Goal: Transaction & Acquisition: Purchase product/service

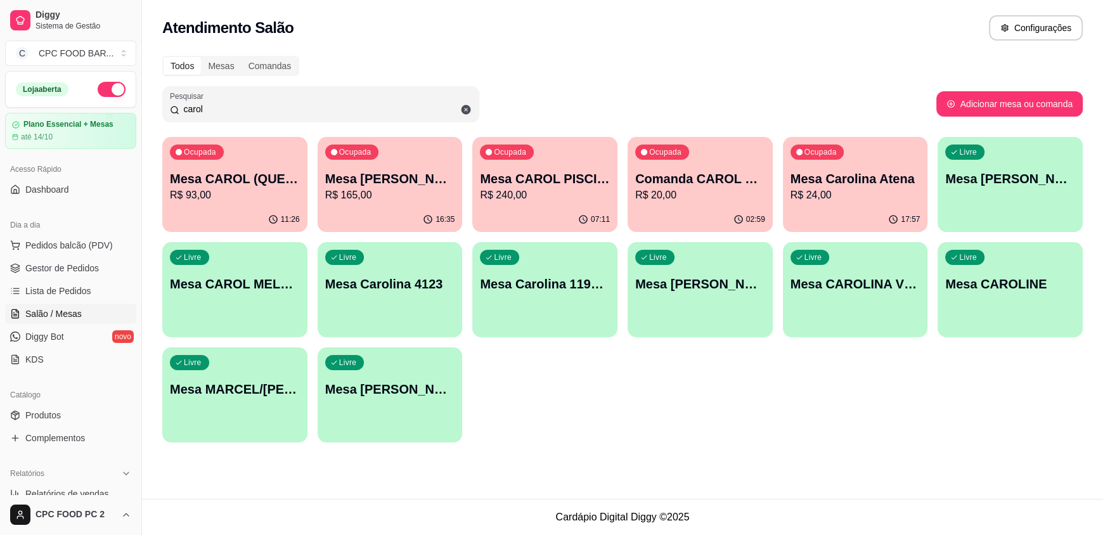
drag, startPoint x: 168, startPoint y: 112, endPoint x: 0, endPoint y: 119, distance: 168.2
click at [0, 119] on div "Diggy Sistema de Gestão C CPC FOOD BAR ... Loja aberta Plano Essencial + Mesas …" at bounding box center [551, 267] width 1103 height 535
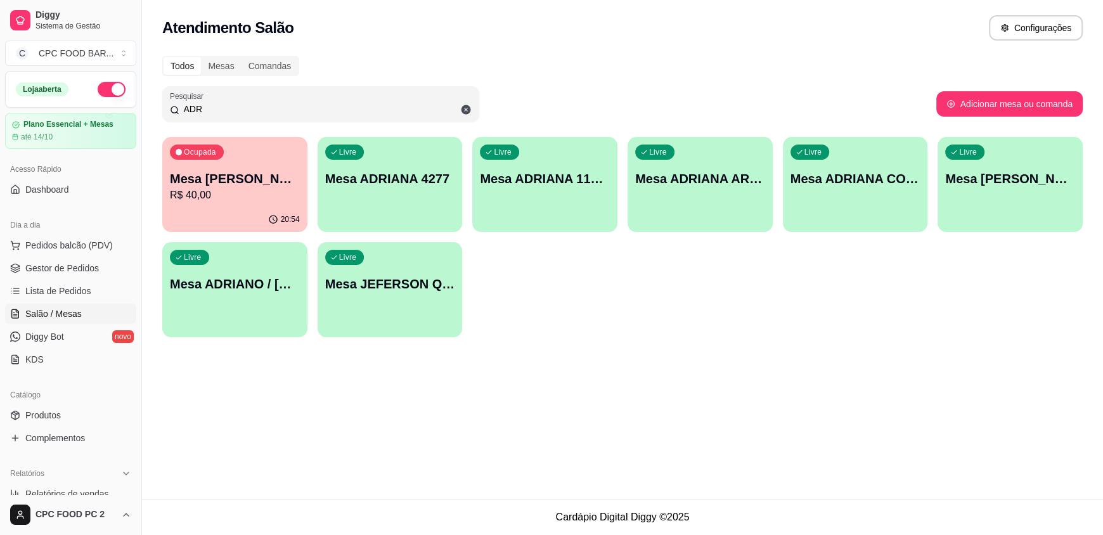
type input "ADR"
click at [252, 286] on p "Mesa ADRIANO / [PERSON_NAME] 3940" at bounding box center [235, 284] width 130 height 18
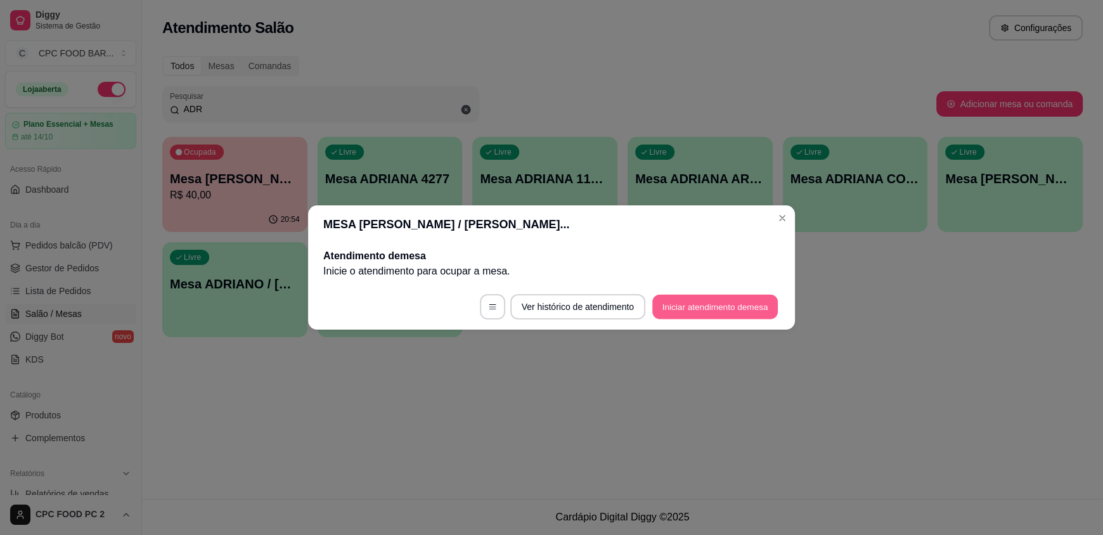
click at [697, 306] on button "Iniciar atendimento de mesa" at bounding box center [715, 307] width 126 height 25
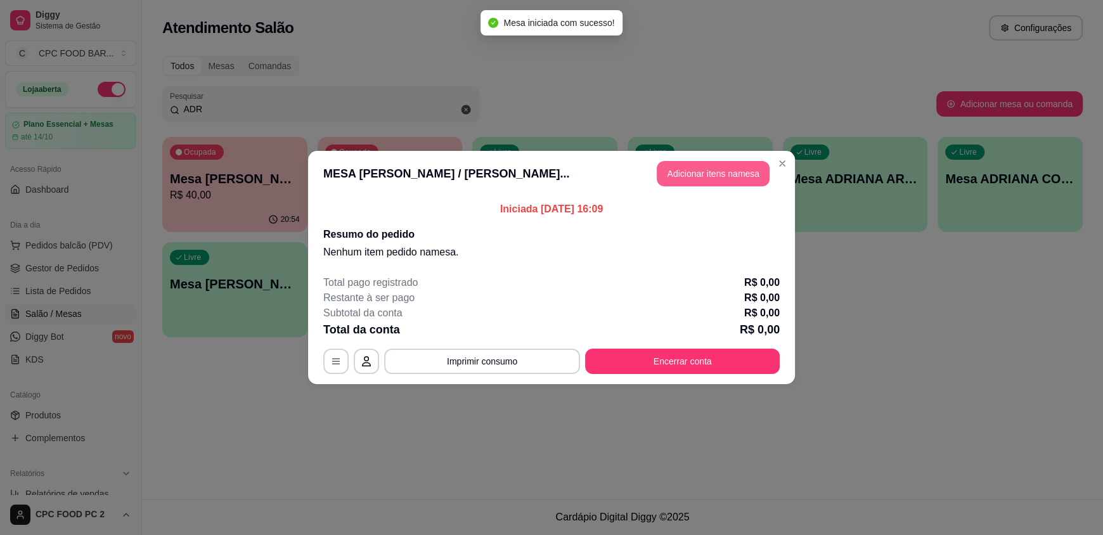
click at [688, 174] on button "Adicionar itens na mesa" at bounding box center [713, 173] width 113 height 25
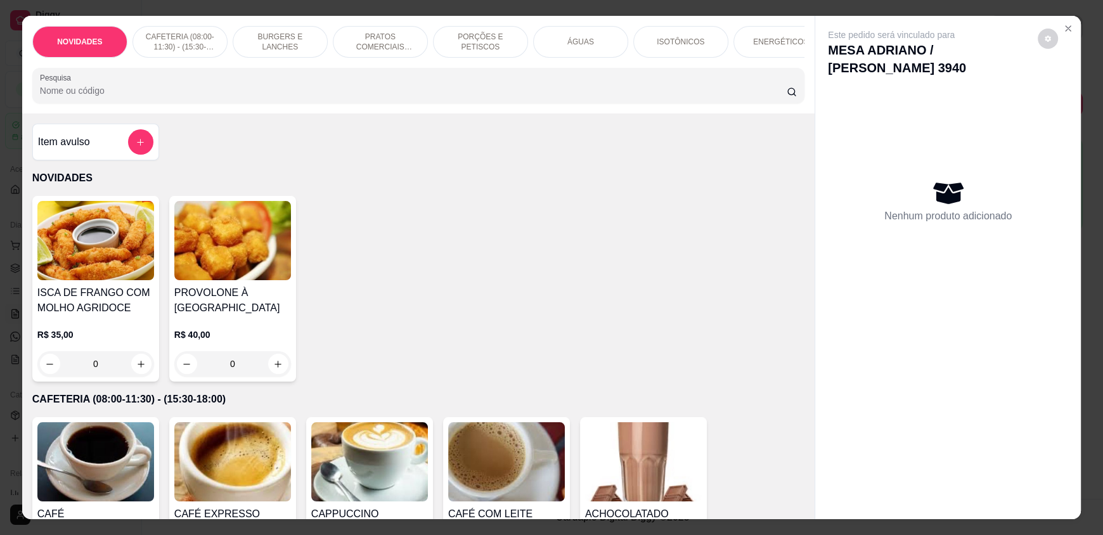
click at [588, 36] on div "ÁGUAS" at bounding box center [580, 42] width 95 height 32
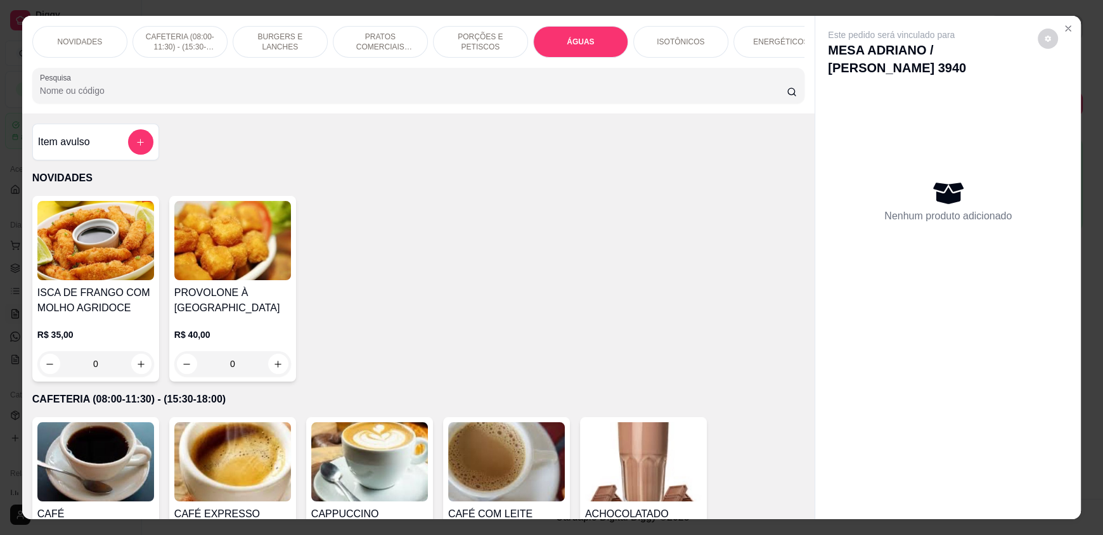
scroll to position [24, 0]
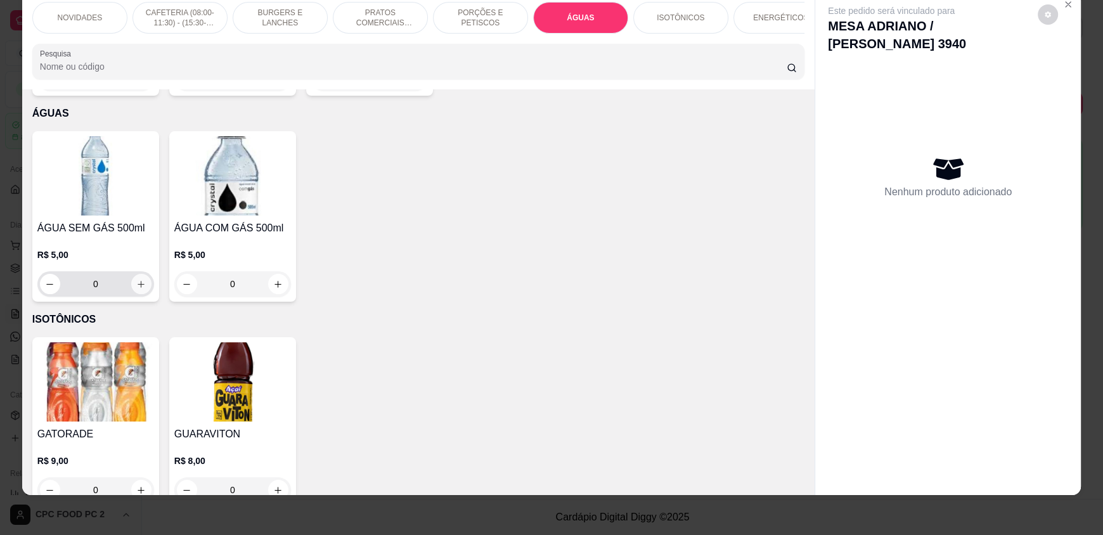
click at [139, 280] on icon "increase-product-quantity" at bounding box center [141, 285] width 10 height 10
type input "1"
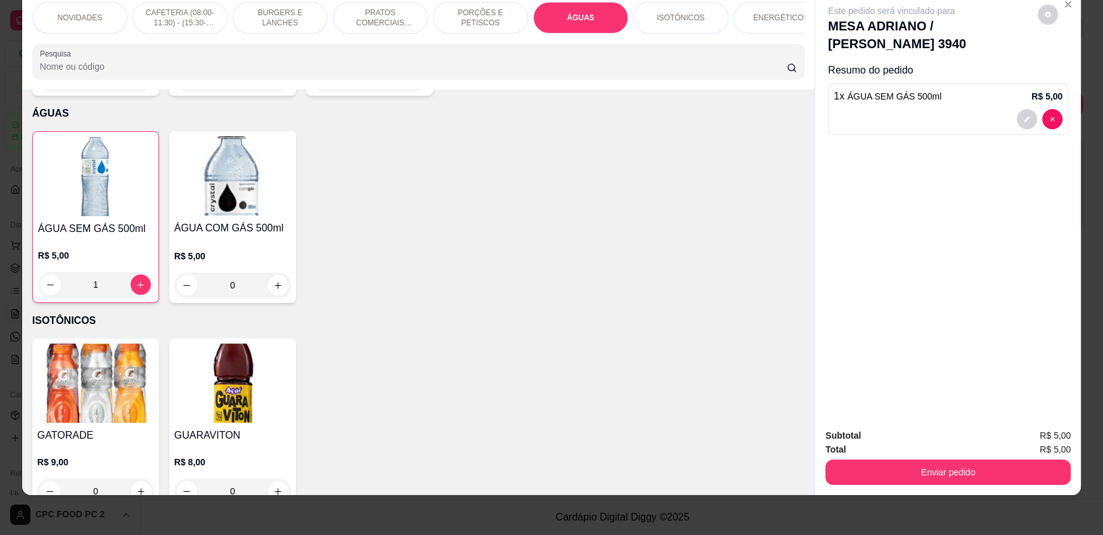
click at [151, 73] on input "Pesquisa" at bounding box center [413, 66] width 747 height 13
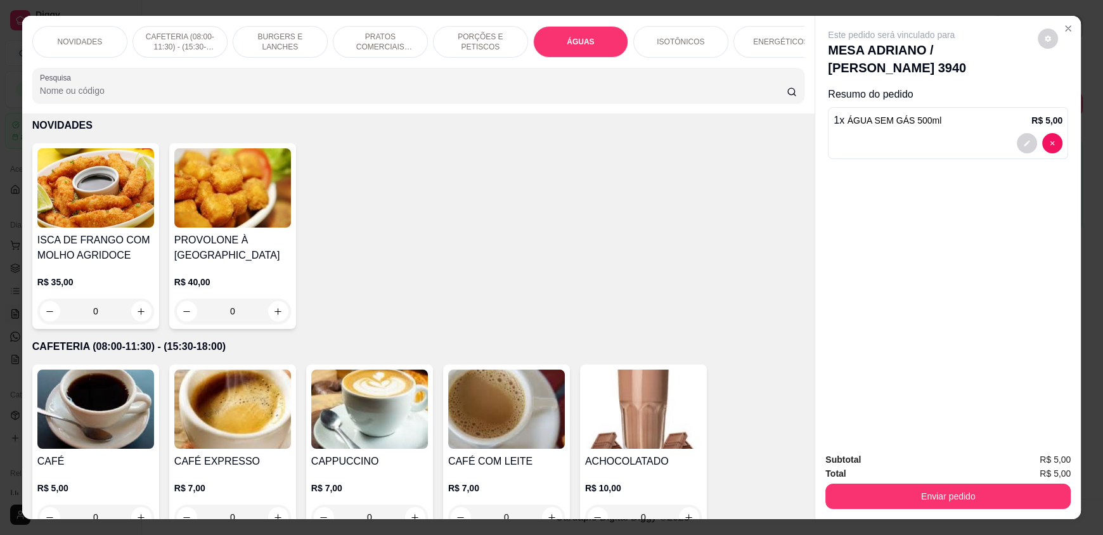
scroll to position [0, 0]
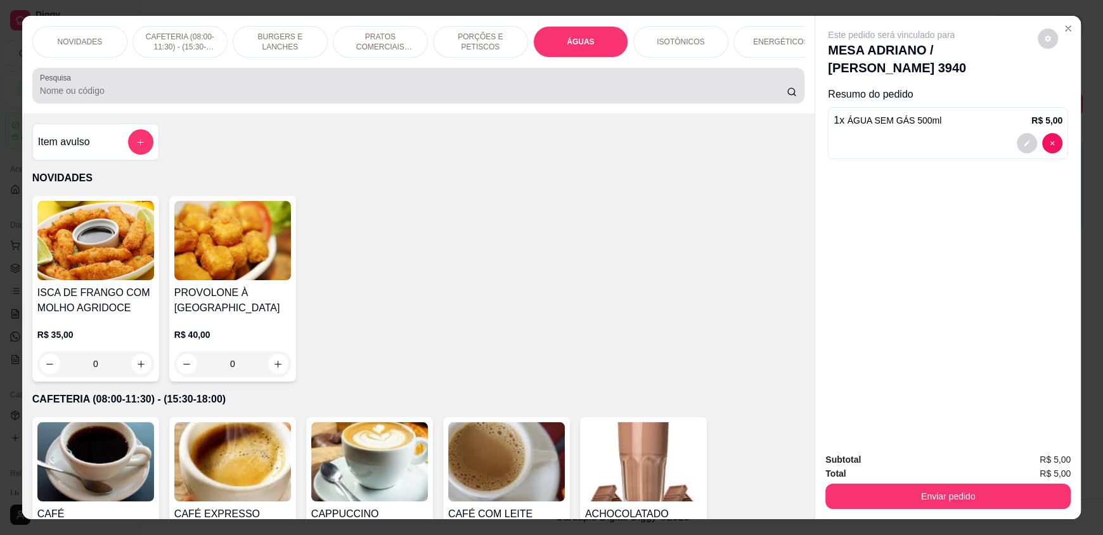
click at [369, 97] on input "Pesquisa" at bounding box center [413, 90] width 747 height 13
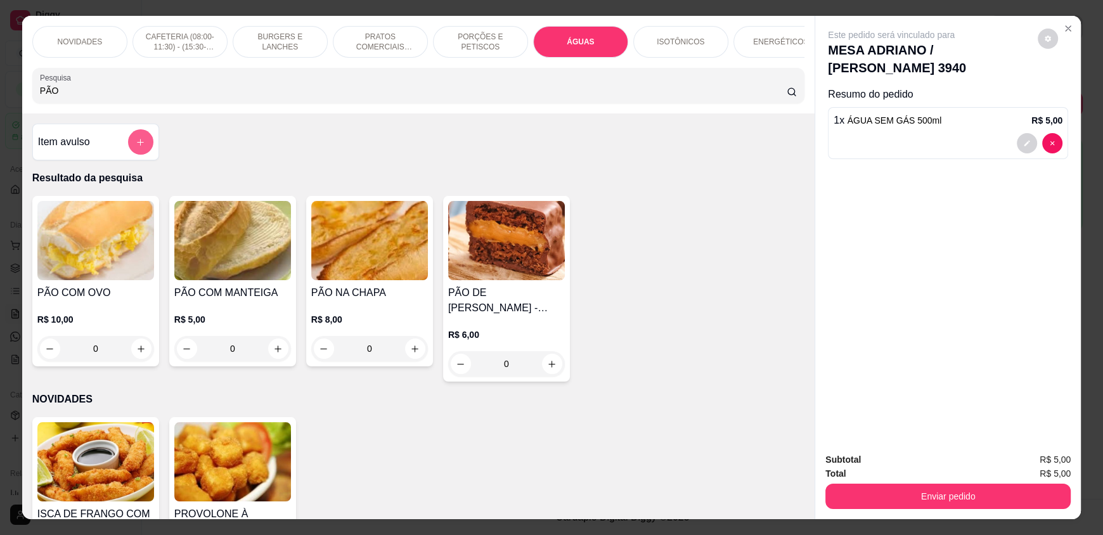
type input "PÃO"
click at [139, 147] on icon "add-separate-item" at bounding box center [141, 143] width 10 height 10
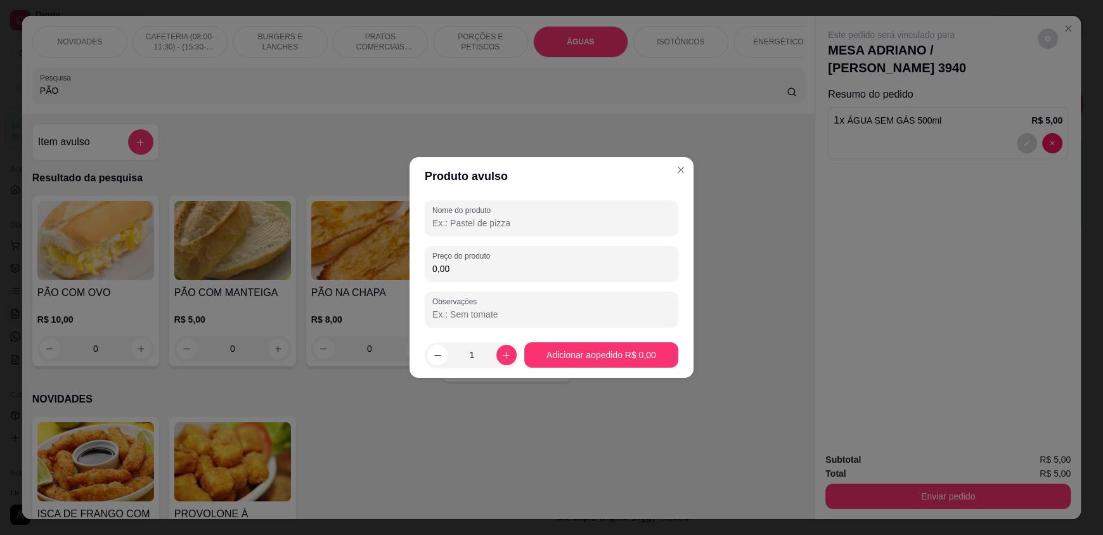
click at [631, 229] on input "Nome do produto" at bounding box center [551, 223] width 238 height 13
type input "PÃO DE QUEIJO"
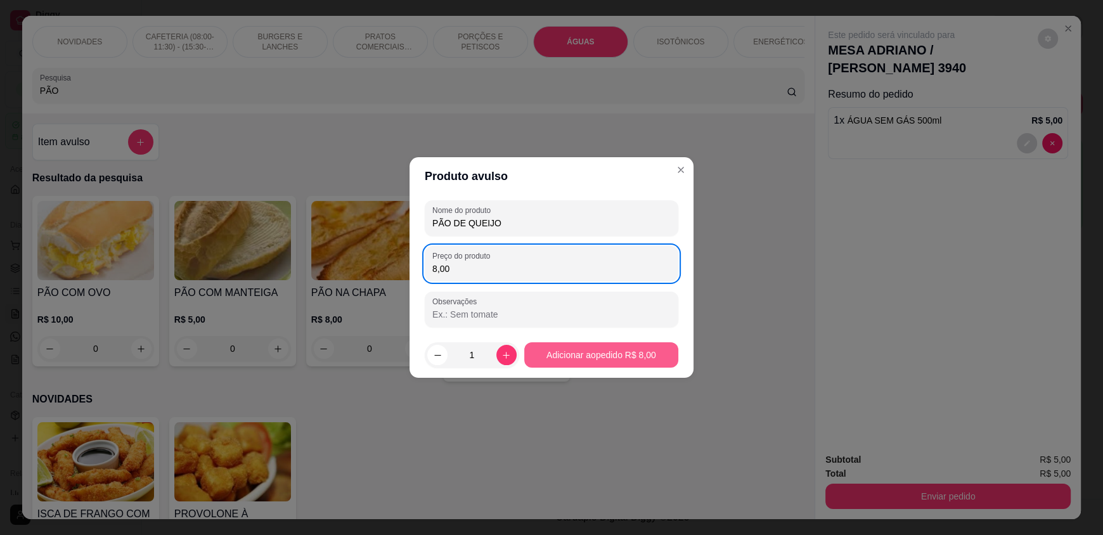
type input "8,00"
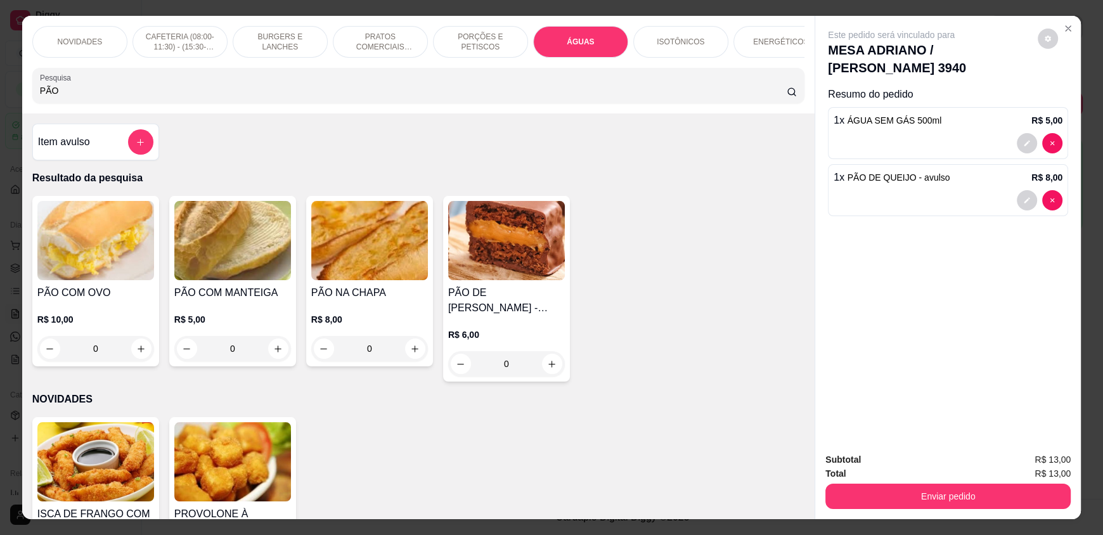
drag, startPoint x: 85, startPoint y: 103, endPoint x: 0, endPoint y: 105, distance: 85.0
click at [0, 107] on div "NOVIDADES CAFETERIA (08:00-11:30) - (15:30-18:00) BURGERS E LANCHES PRATOS COME…" at bounding box center [551, 267] width 1103 height 535
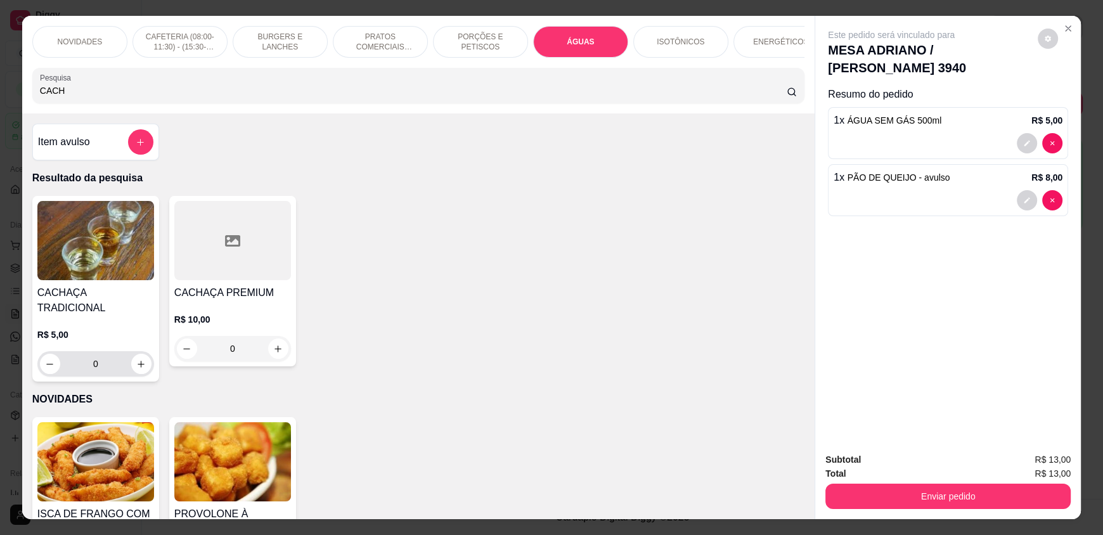
type input "CACH"
click at [126, 354] on input "0" at bounding box center [95, 363] width 71 height 25
click at [137, 359] on icon "increase-product-quantity" at bounding box center [142, 364] width 10 height 10
type input "1"
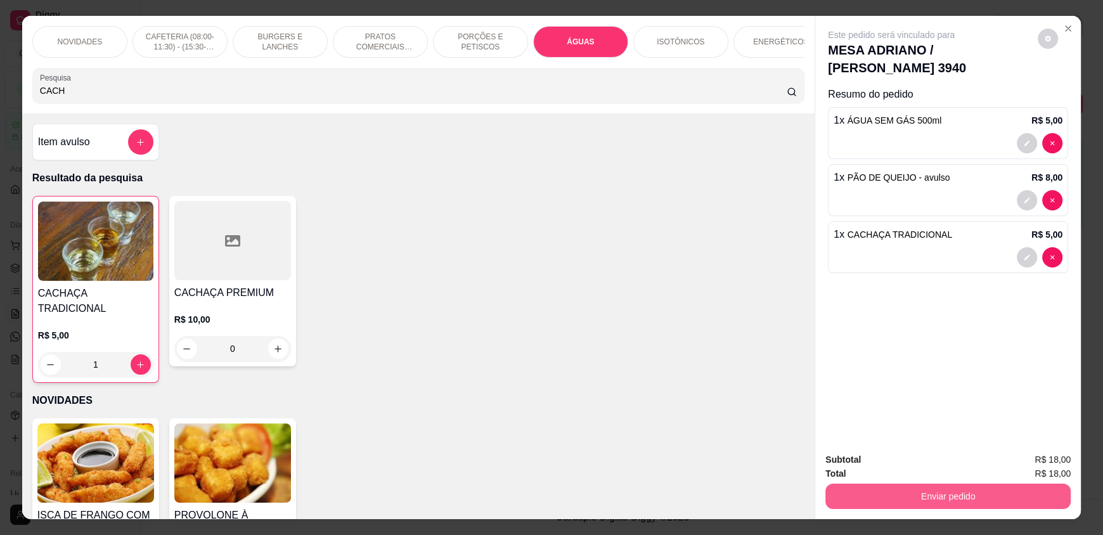
click at [879, 501] on button "Enviar pedido" at bounding box center [947, 496] width 245 height 25
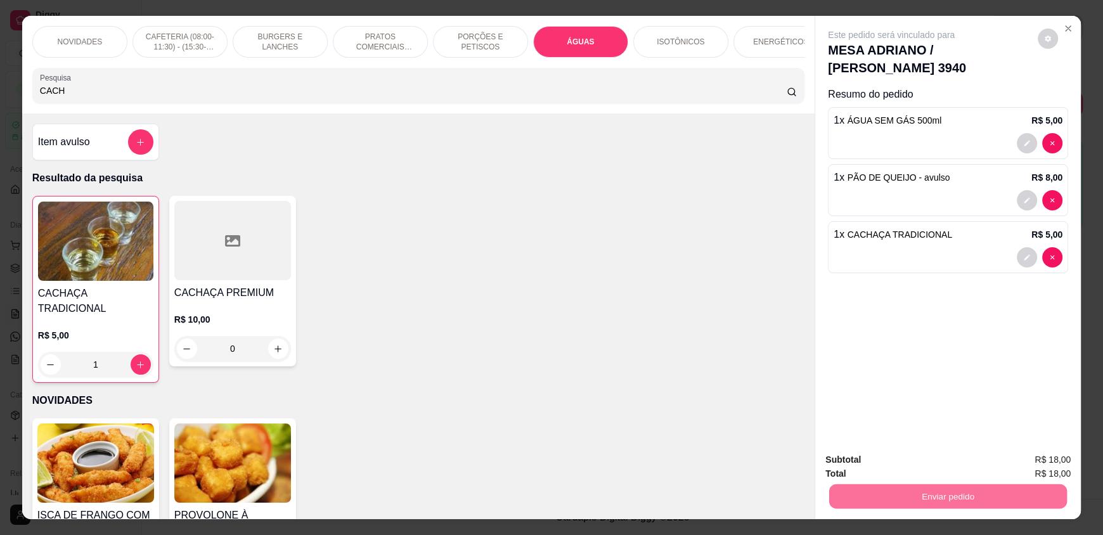
click at [937, 464] on button "Registrar cliente" at bounding box center [952, 464] width 81 height 23
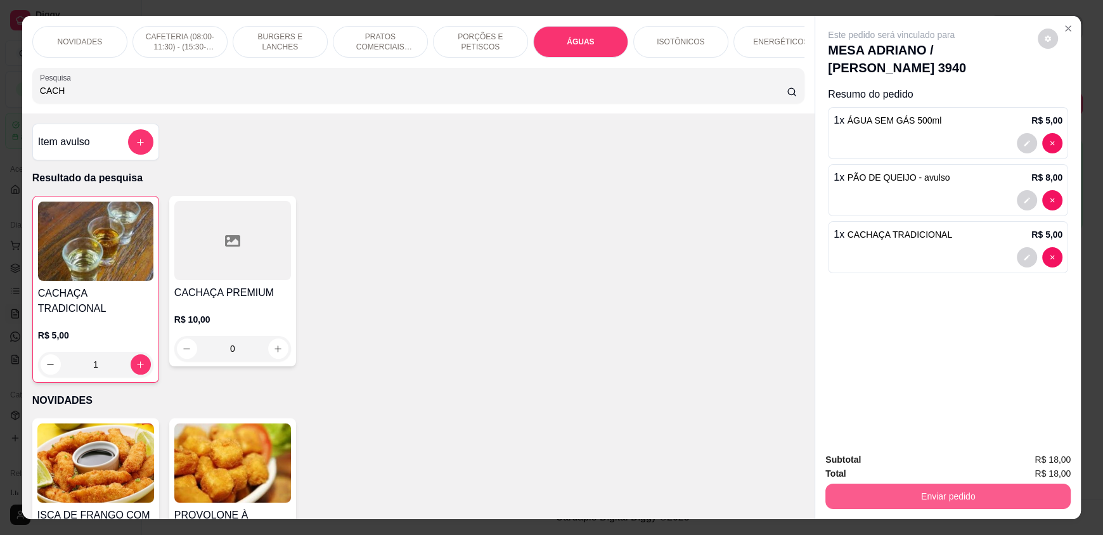
click at [1015, 489] on button "Enviar pedido" at bounding box center [947, 496] width 245 height 25
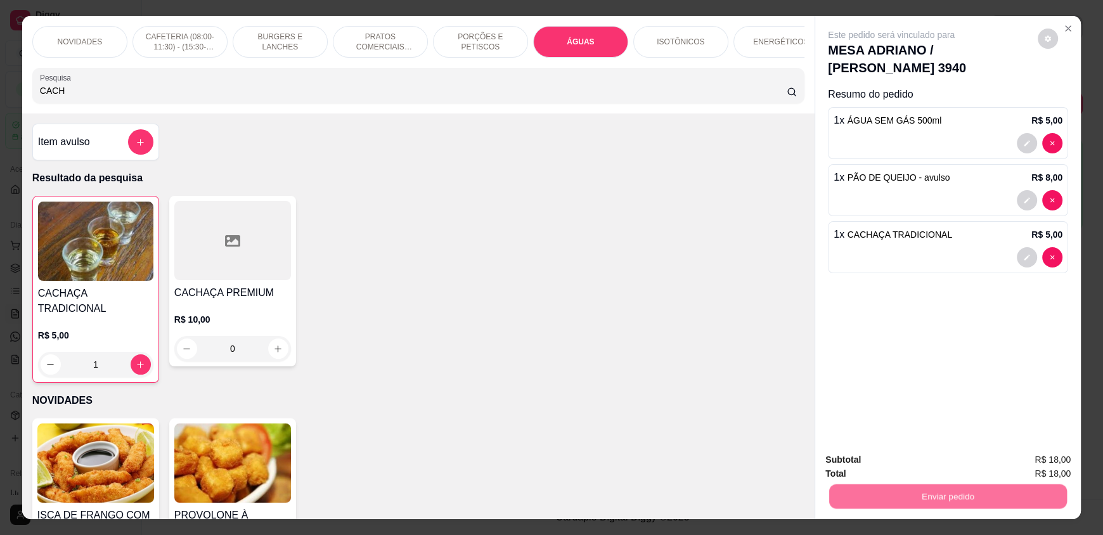
click at [1030, 466] on button "Enviar pedido" at bounding box center [1038, 465] width 72 height 24
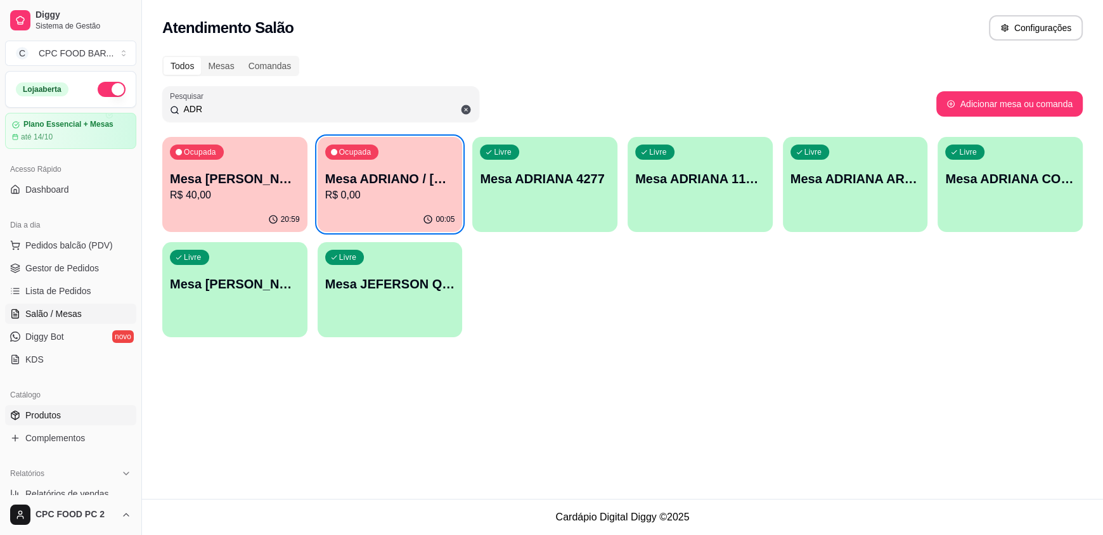
click at [55, 417] on span "Produtos" at bounding box center [43, 415] width 36 height 13
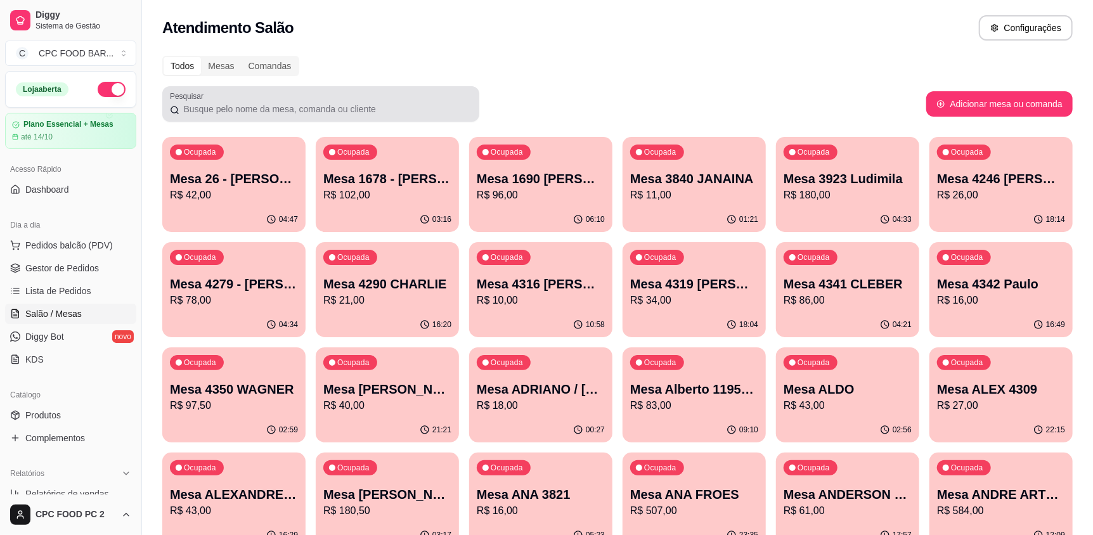
click at [365, 115] on div at bounding box center [321, 103] width 302 height 25
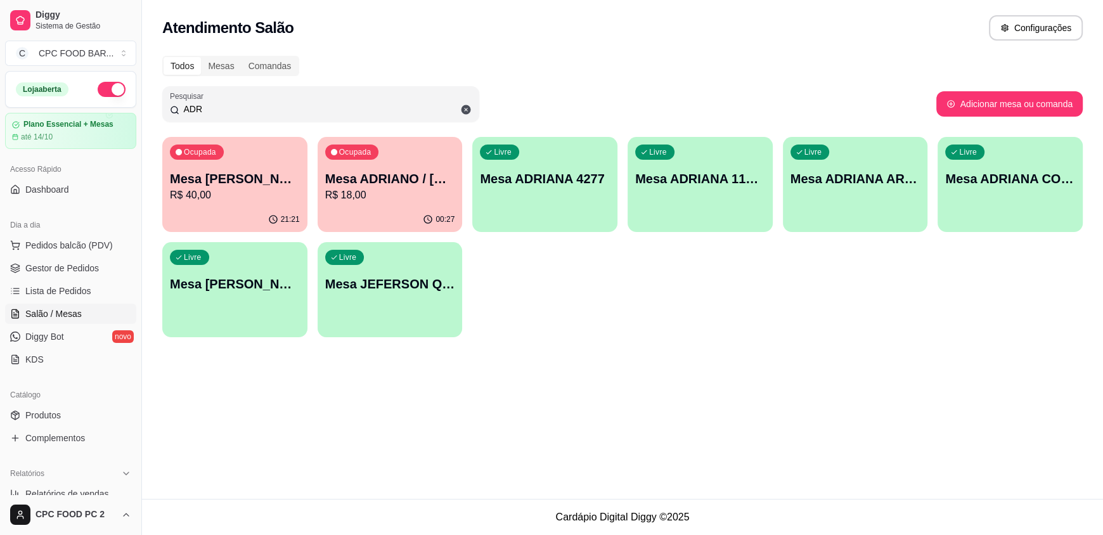
type input "ADR"
click at [389, 196] on p "R$ 18,00" at bounding box center [390, 195] width 126 height 15
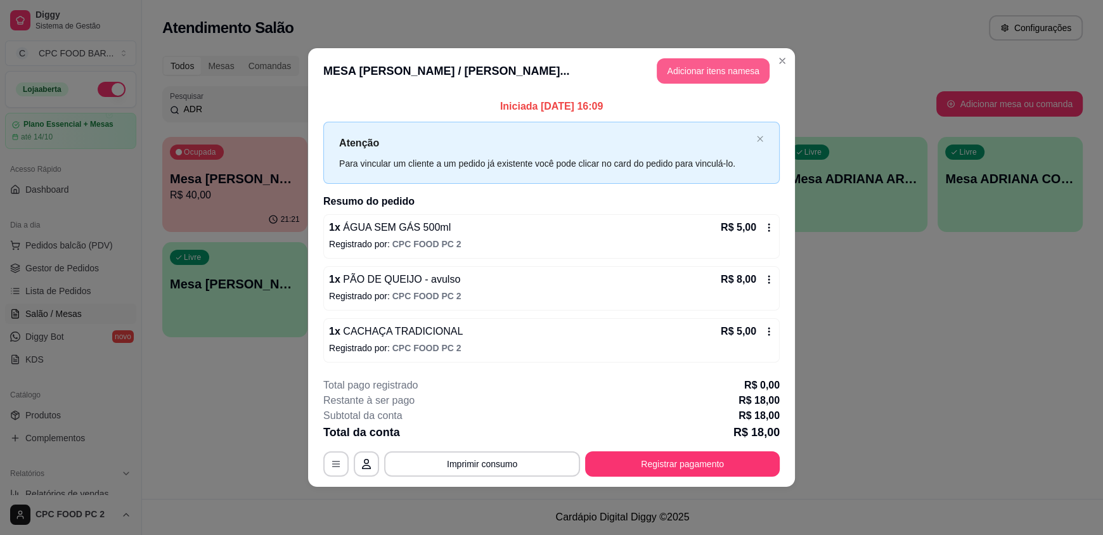
click at [724, 65] on button "Adicionar itens na mesa" at bounding box center [713, 70] width 113 height 25
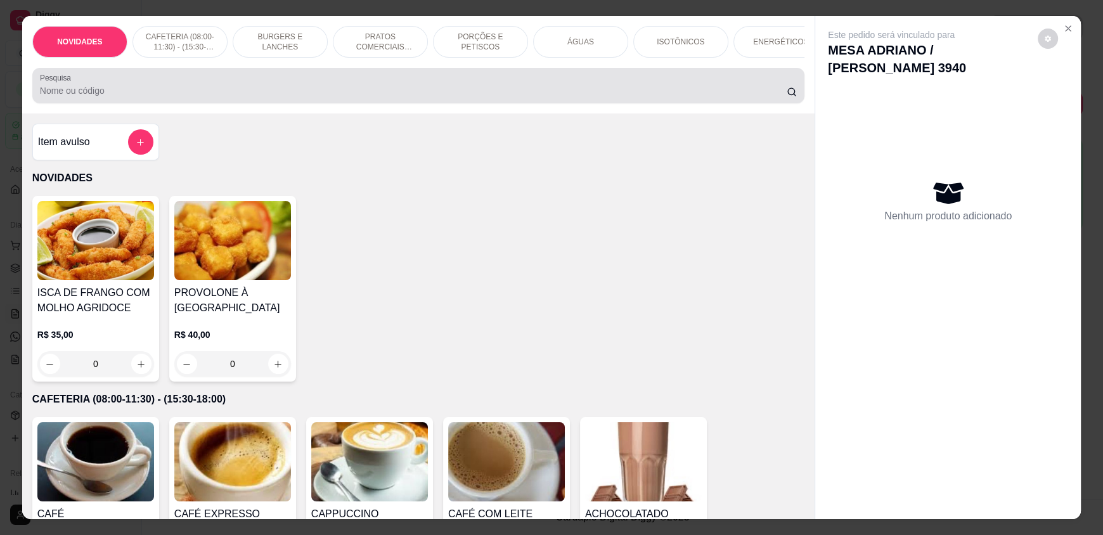
click at [261, 97] on input "Pesquisa" at bounding box center [413, 90] width 747 height 13
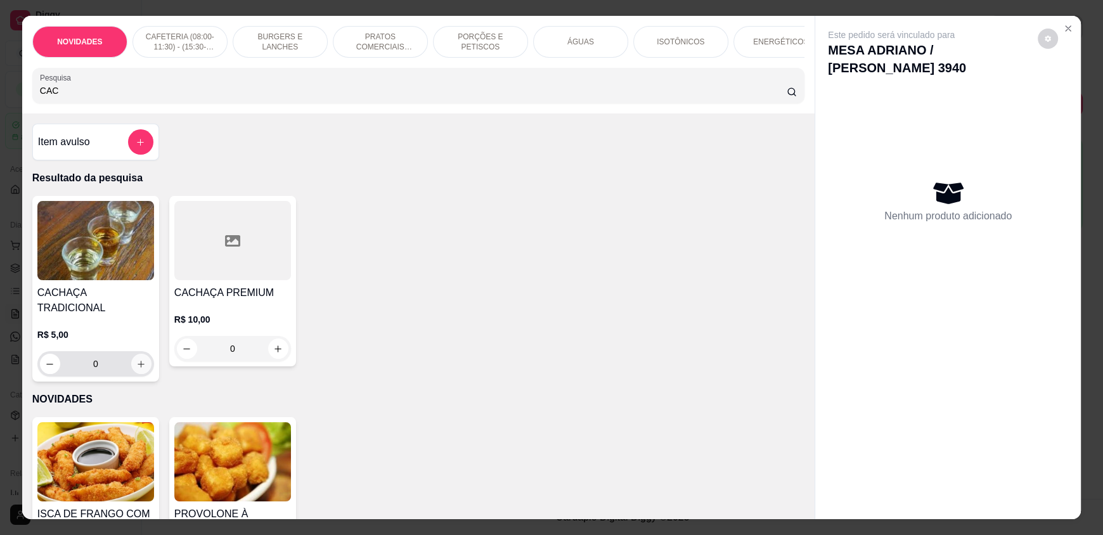
type input "CAC"
click at [136, 359] on icon "increase-product-quantity" at bounding box center [141, 364] width 10 height 10
type input "1"
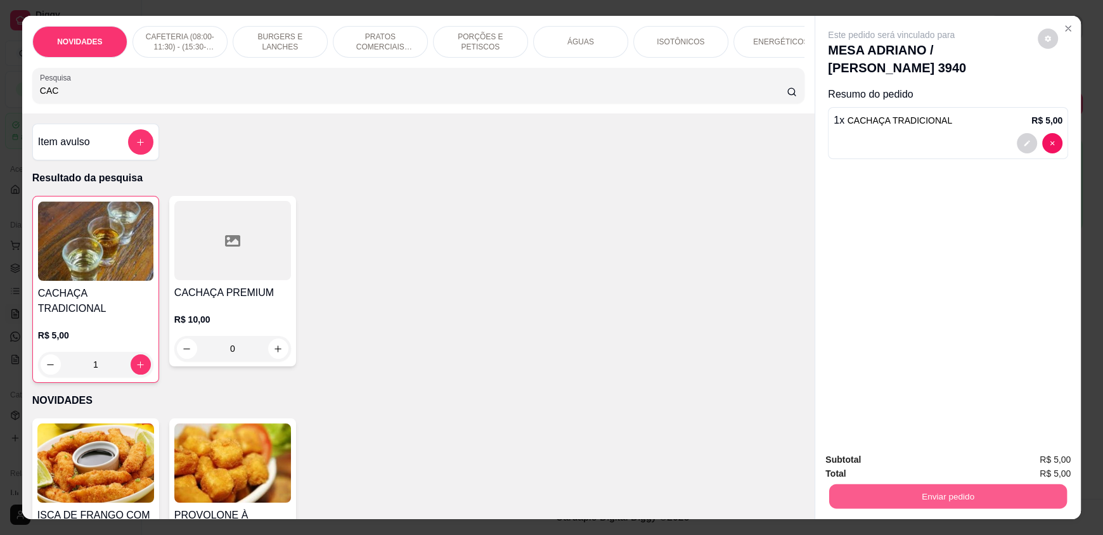
click at [850, 498] on button "Enviar pedido" at bounding box center [948, 496] width 238 height 25
click at [1048, 462] on button "Enviar pedido" at bounding box center [1041, 464] width 75 height 25
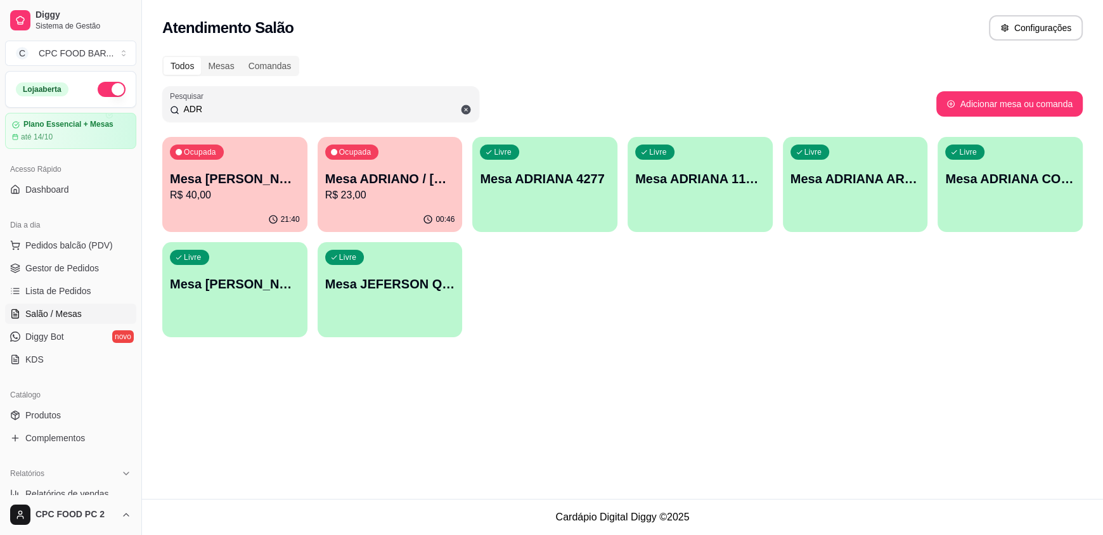
drag, startPoint x: 227, startPoint y: 111, endPoint x: 105, endPoint y: 107, distance: 122.4
click at [105, 107] on div "Diggy Sistema de Gestão C CPC FOOD BAR ... Loja aberta Plano Essencial + Mesas …" at bounding box center [551, 267] width 1103 height 535
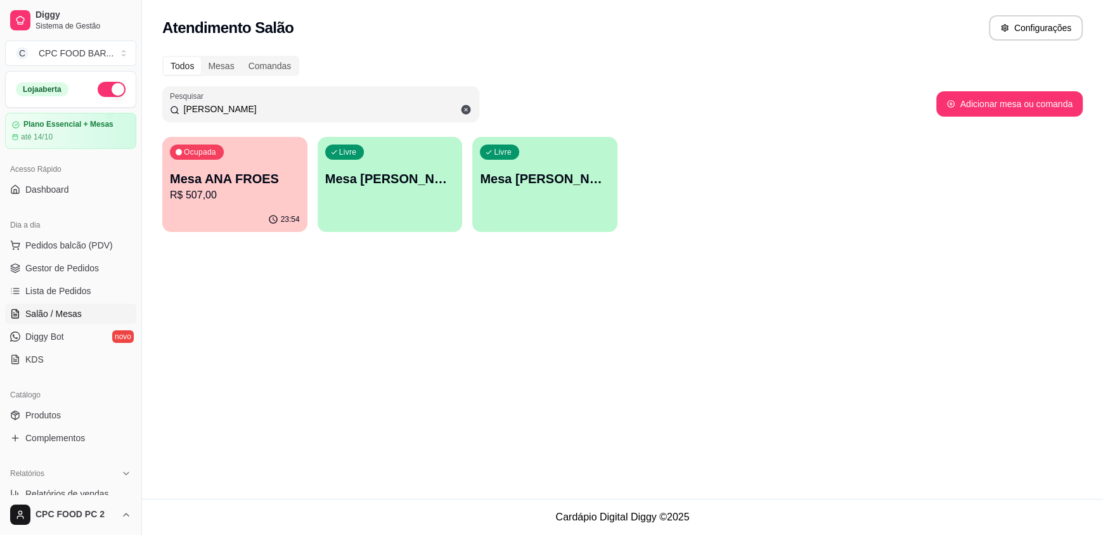
type input "[PERSON_NAME]"
click at [216, 174] on p "Mesa ANA FROES" at bounding box center [235, 179] width 130 height 18
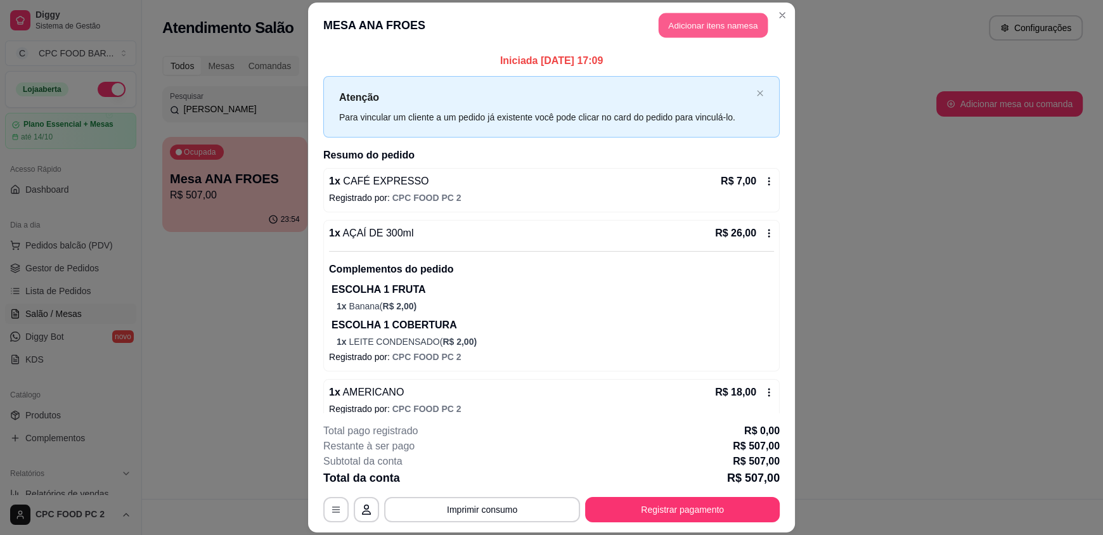
click at [710, 23] on button "Adicionar itens na mesa" at bounding box center [713, 25] width 109 height 25
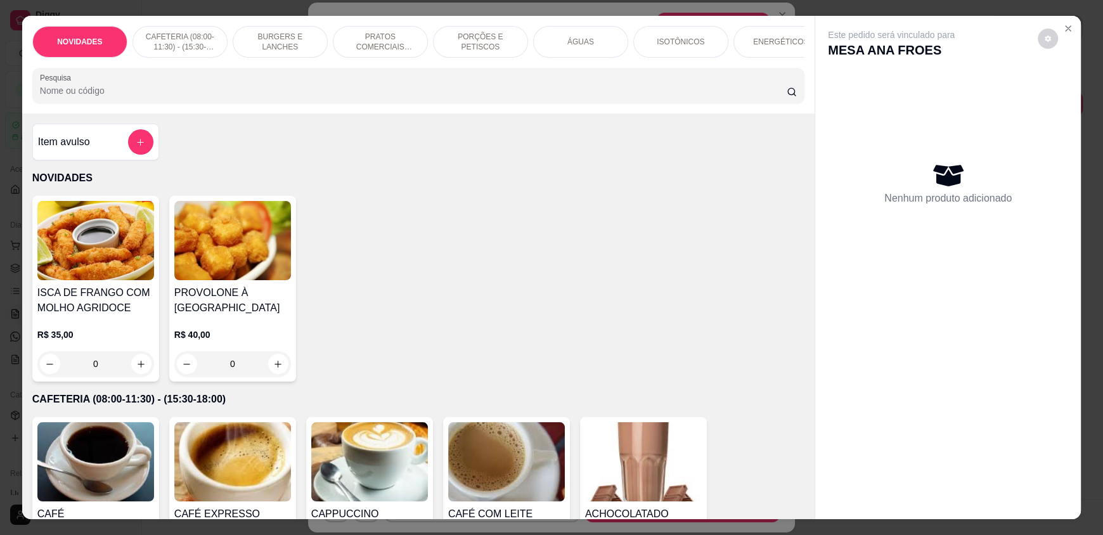
click at [415, 95] on input "Pesquisa" at bounding box center [413, 90] width 747 height 13
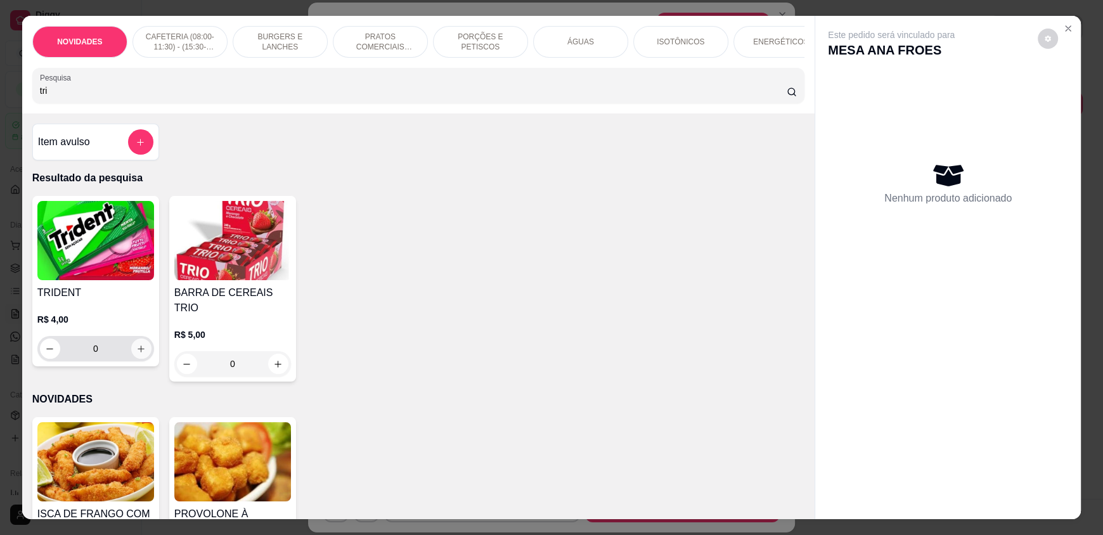
type input "tri"
click at [139, 354] on icon "increase-product-quantity" at bounding box center [142, 349] width 10 height 10
type input "1"
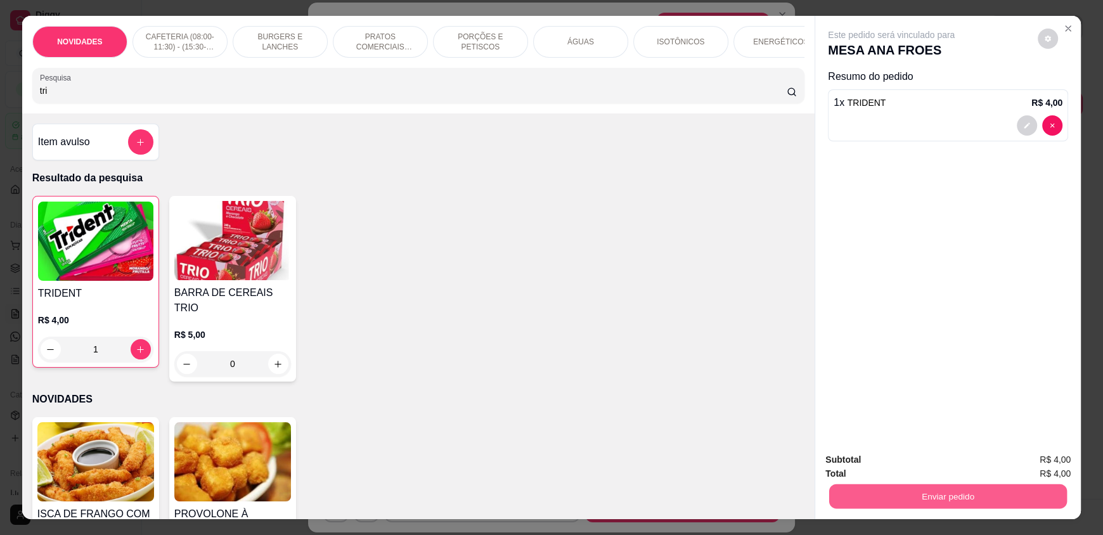
click at [876, 493] on button "Enviar pedido" at bounding box center [948, 496] width 238 height 25
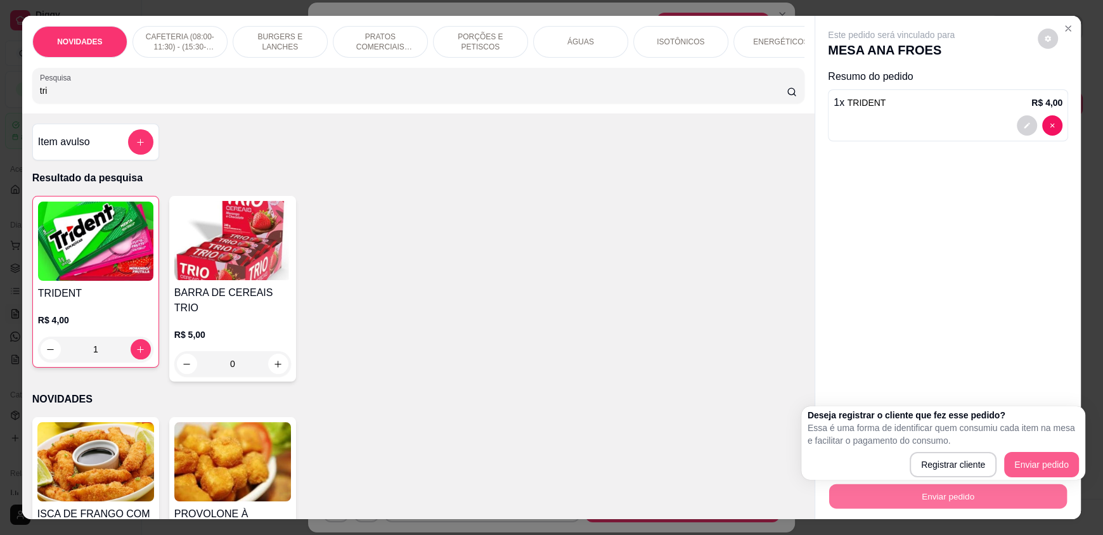
click at [1031, 458] on div "Registrar cliente Enviar pedido" at bounding box center [943, 464] width 271 height 25
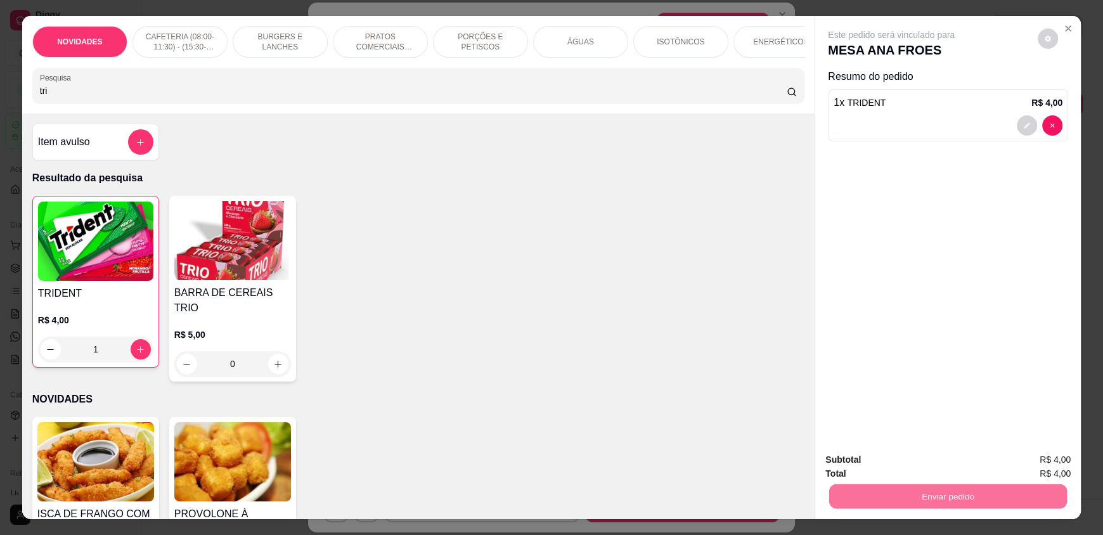
click at [1031, 458] on button "Enviar pedido" at bounding box center [1038, 464] width 70 height 23
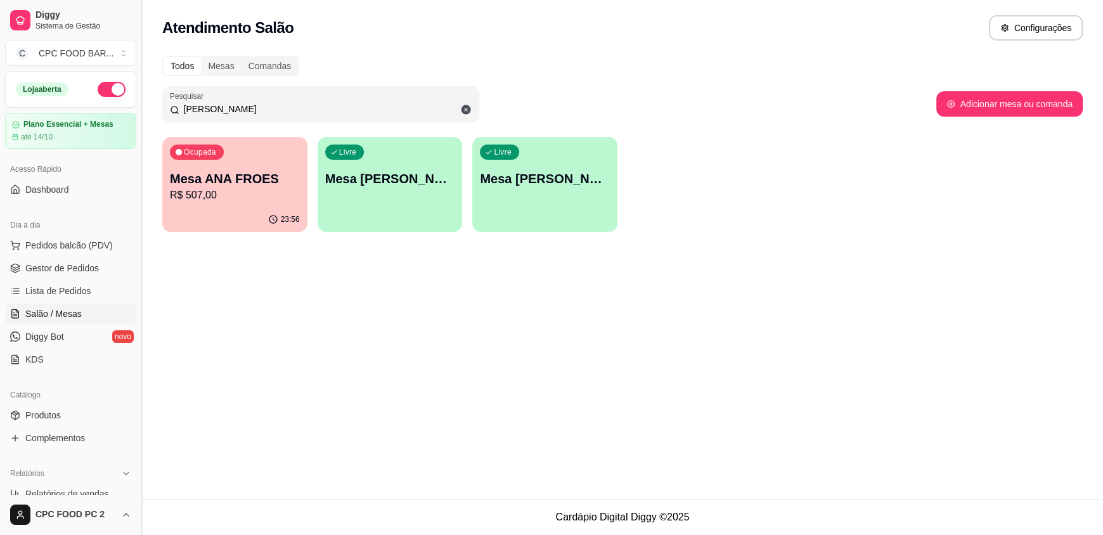
drag, startPoint x: 256, startPoint y: 108, endPoint x: 142, endPoint y: 109, distance: 113.5
click at [142, 109] on div "Diggy Sistema de Gestão C CPC FOOD BAR ... Loja aberta Plano Essencial + Mesas …" at bounding box center [551, 267] width 1103 height 535
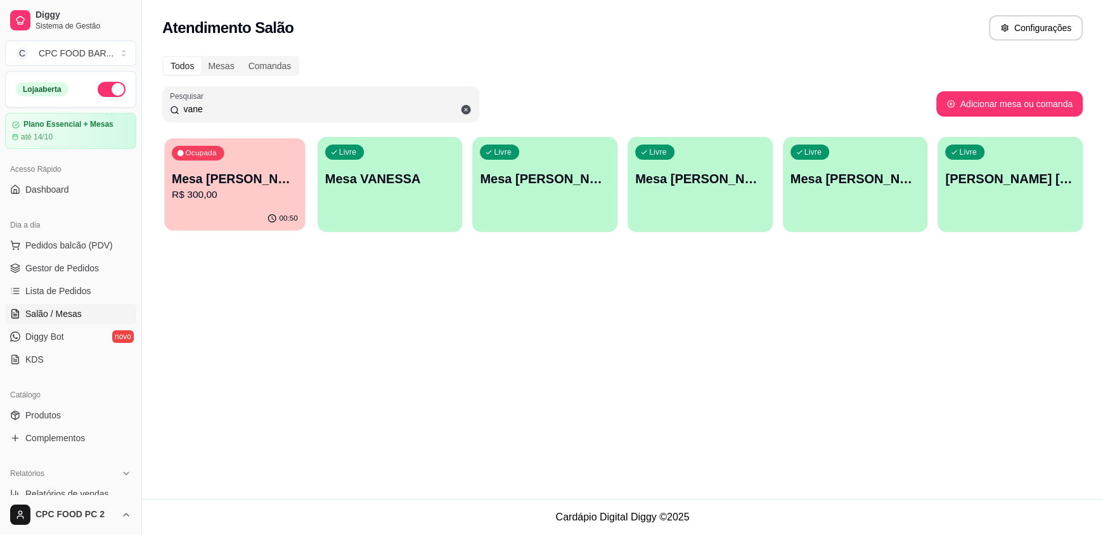
click at [237, 195] on p "R$ 300,00" at bounding box center [235, 195] width 126 height 15
drag, startPoint x: 349, startPoint y: 109, endPoint x: 86, endPoint y: 113, distance: 263.1
click at [86, 113] on div "Diggy Sistema de Gestão C CPC FOOD BAR ... Loja aberta Plano Essencial + Mesas …" at bounding box center [551, 267] width 1103 height 535
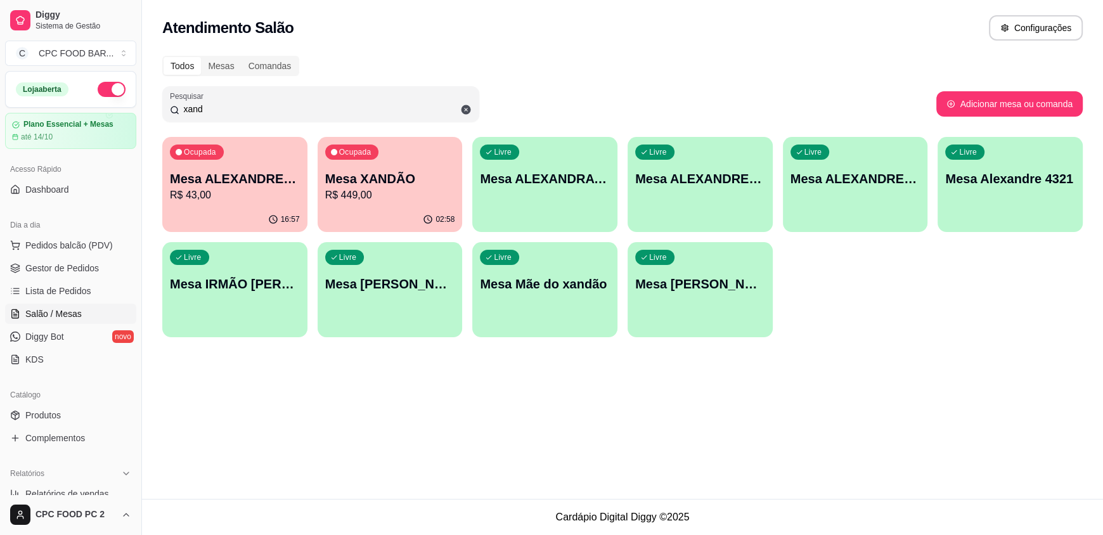
type input "xand"
click at [391, 173] on p "Mesa XANDÃO" at bounding box center [390, 179] width 126 height 17
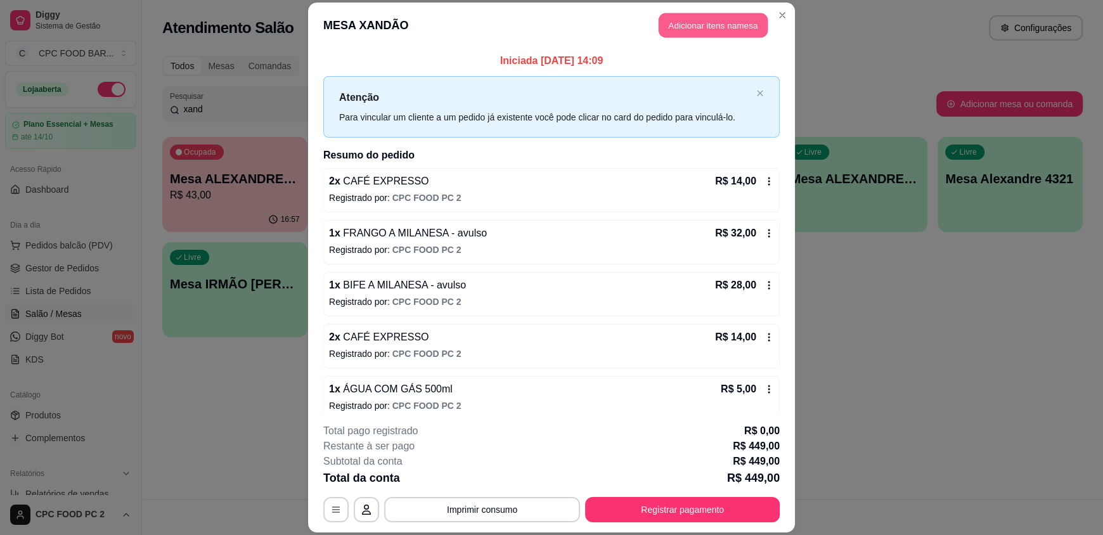
click at [709, 16] on button "Adicionar itens na mesa" at bounding box center [713, 25] width 109 height 25
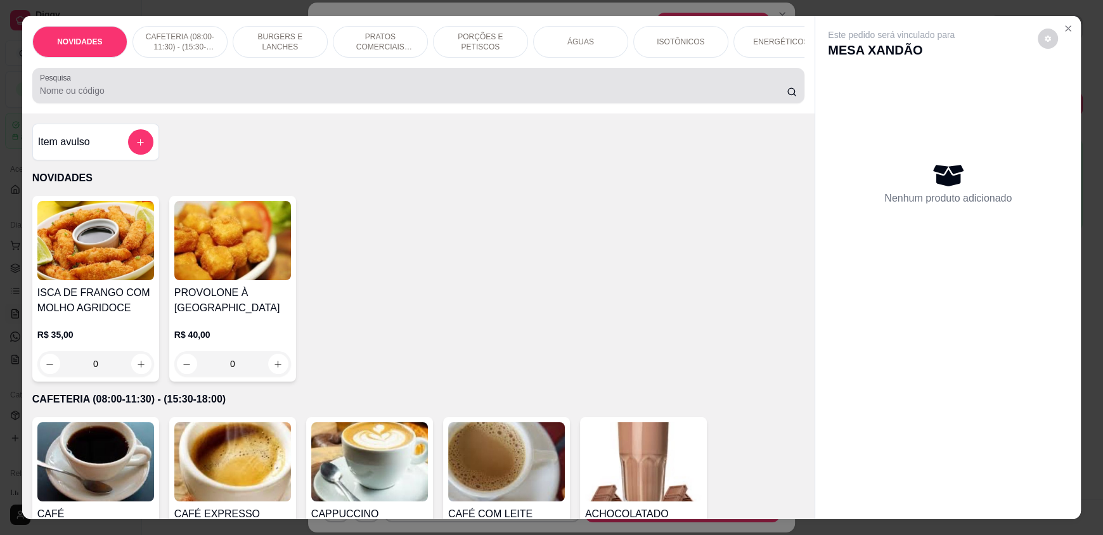
click at [498, 94] on input "Pesquisa" at bounding box center [413, 90] width 747 height 13
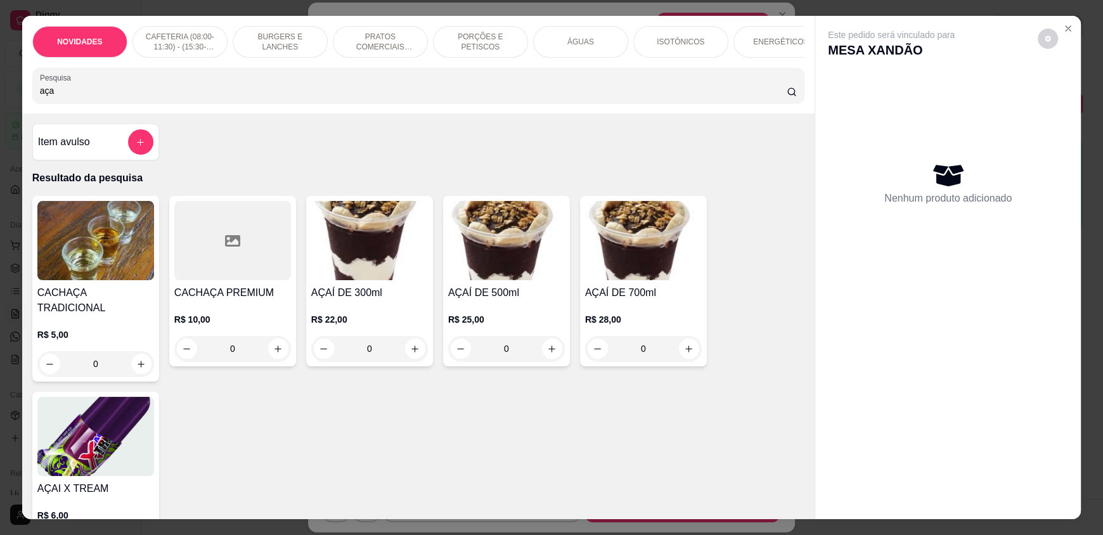
type input "aça"
click at [408, 361] on div "0" at bounding box center [369, 348] width 117 height 25
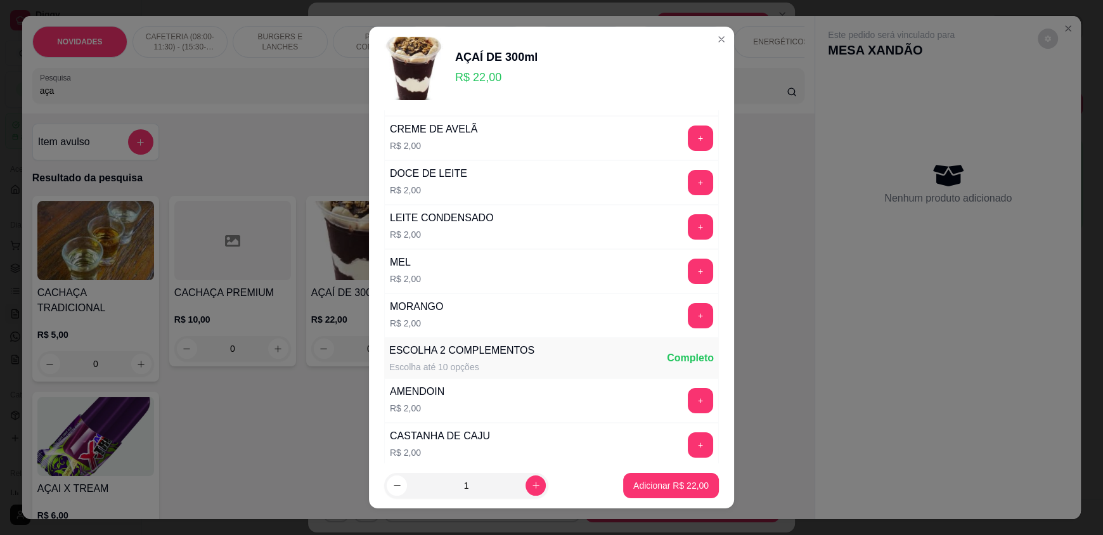
scroll to position [254, 0]
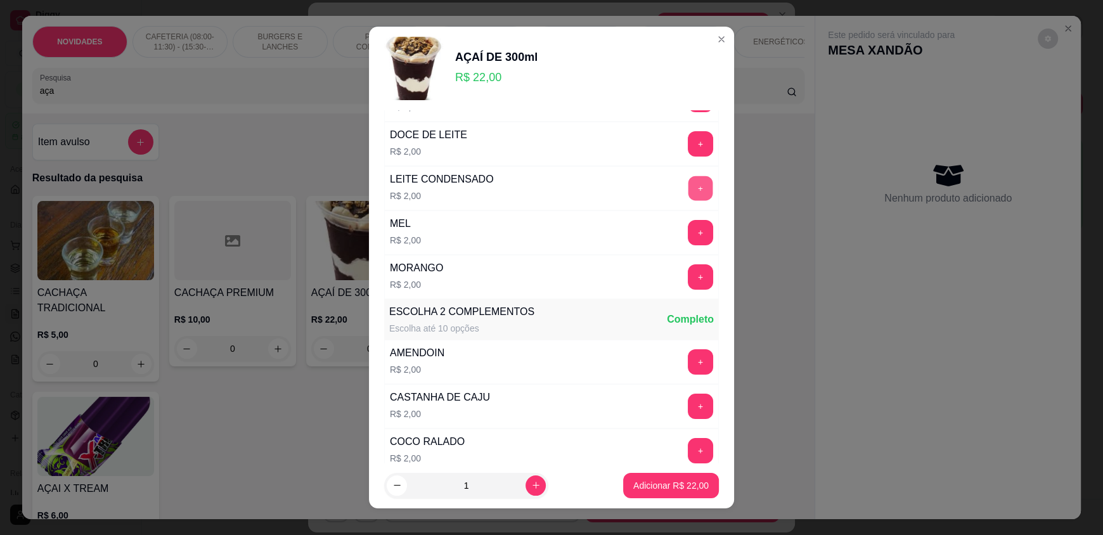
click at [689, 188] on button "+" at bounding box center [701, 188] width 25 height 25
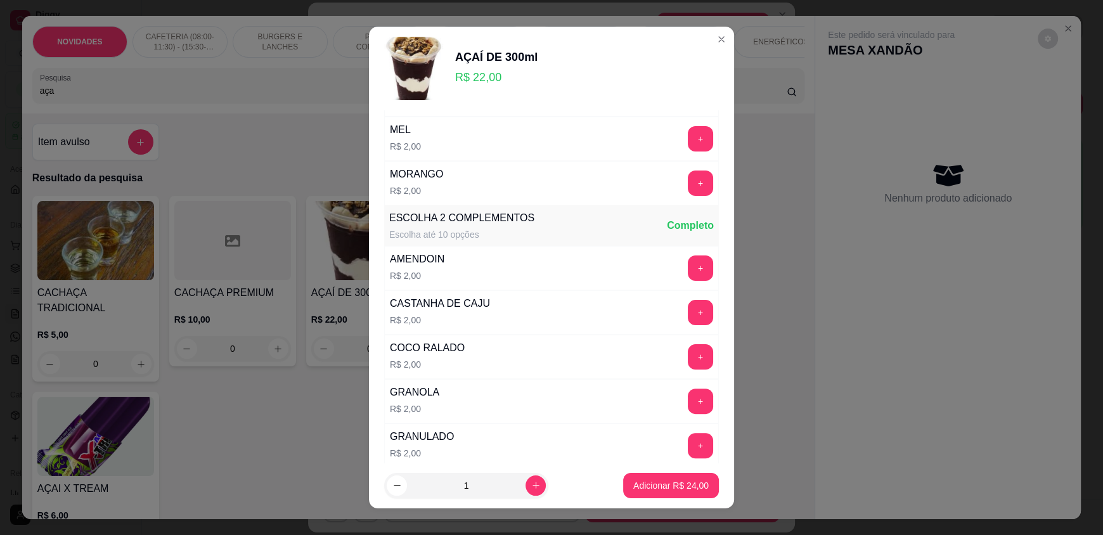
scroll to position [489, 0]
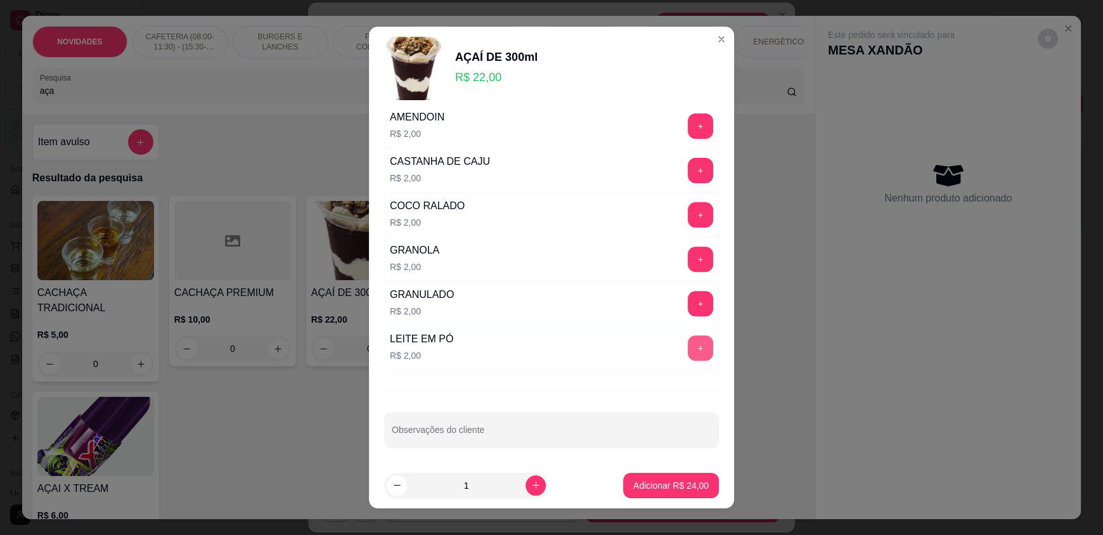
click at [688, 342] on button "+" at bounding box center [700, 347] width 25 height 25
click at [644, 488] on p "Adicionar R$ 26,00" at bounding box center [670, 485] width 75 height 13
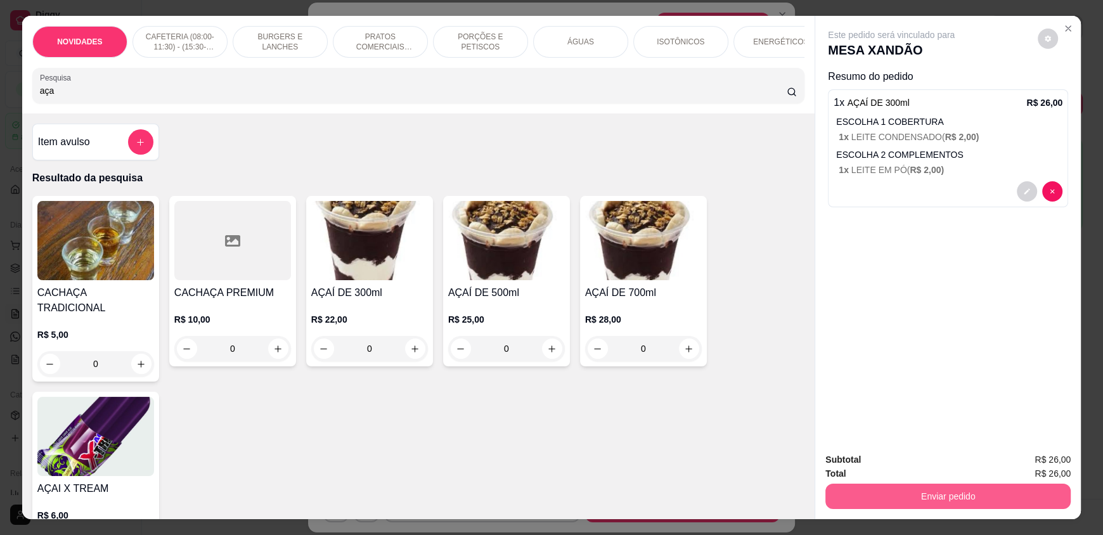
click at [884, 490] on button "Enviar pedido" at bounding box center [947, 496] width 245 height 25
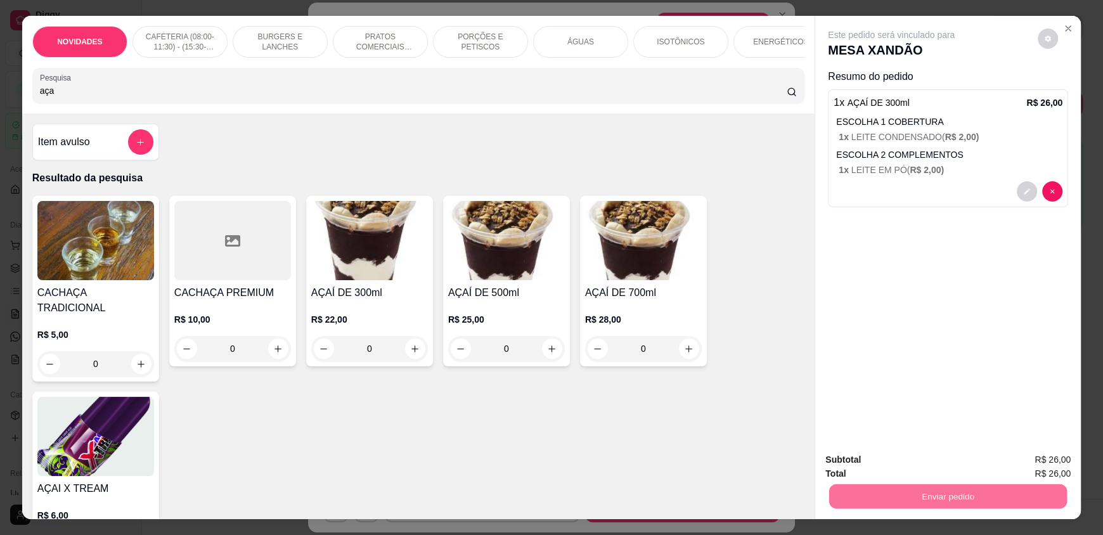
click at [935, 462] on button "Registrar cliente" at bounding box center [952, 464] width 81 height 23
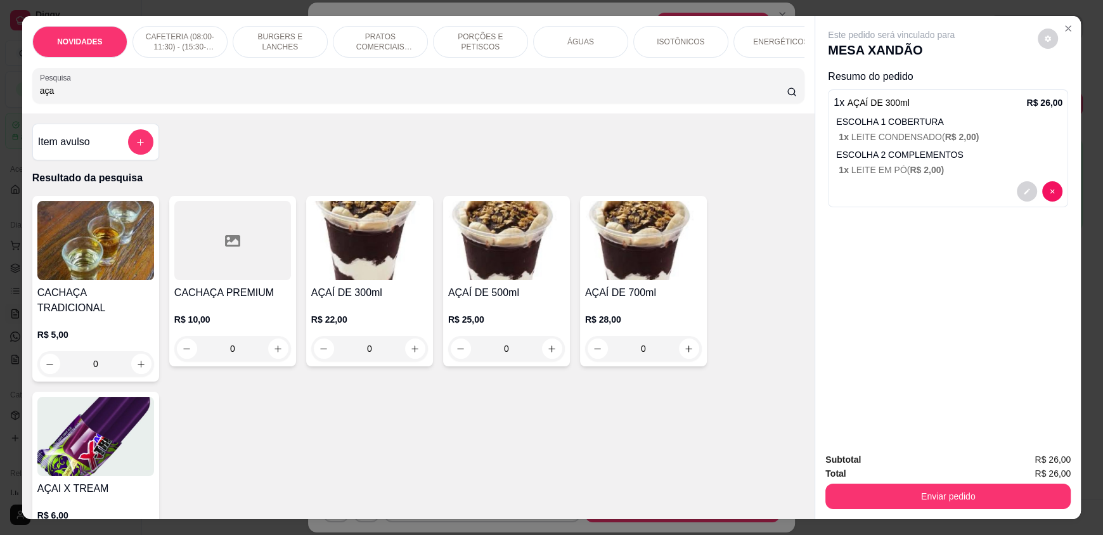
click at [955, 488] on button "Enviar pedido" at bounding box center [947, 496] width 245 height 25
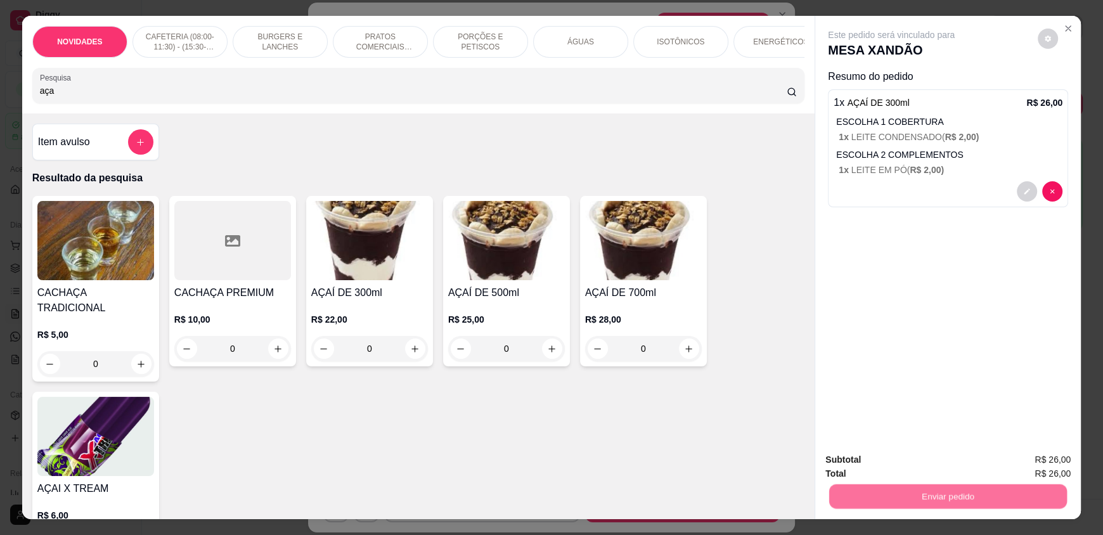
click at [1025, 465] on button "Enviar pedido" at bounding box center [1038, 465] width 72 height 24
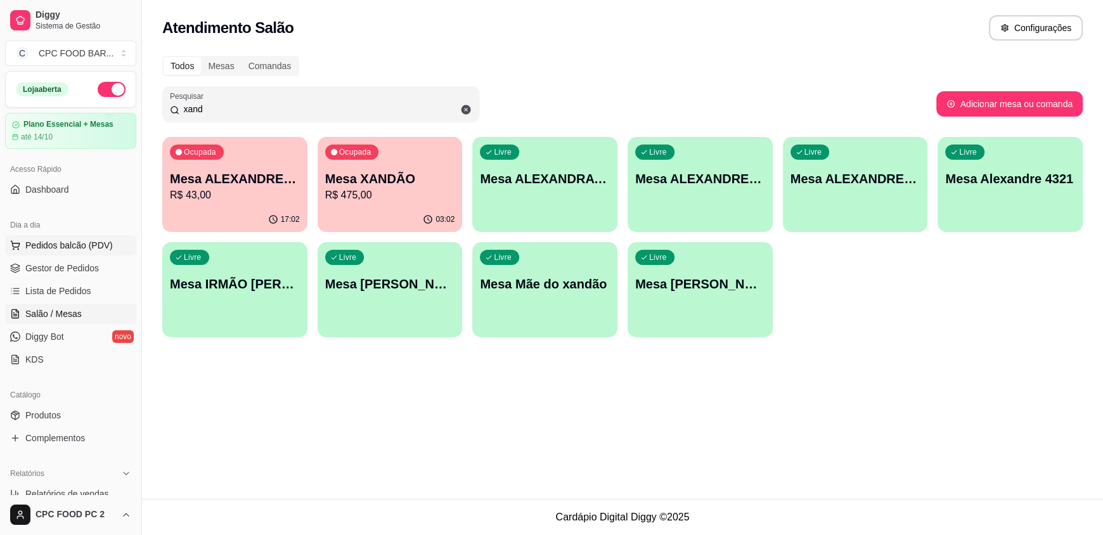
click at [46, 243] on span "Pedidos balcão (PDV)" at bounding box center [68, 245] width 87 height 13
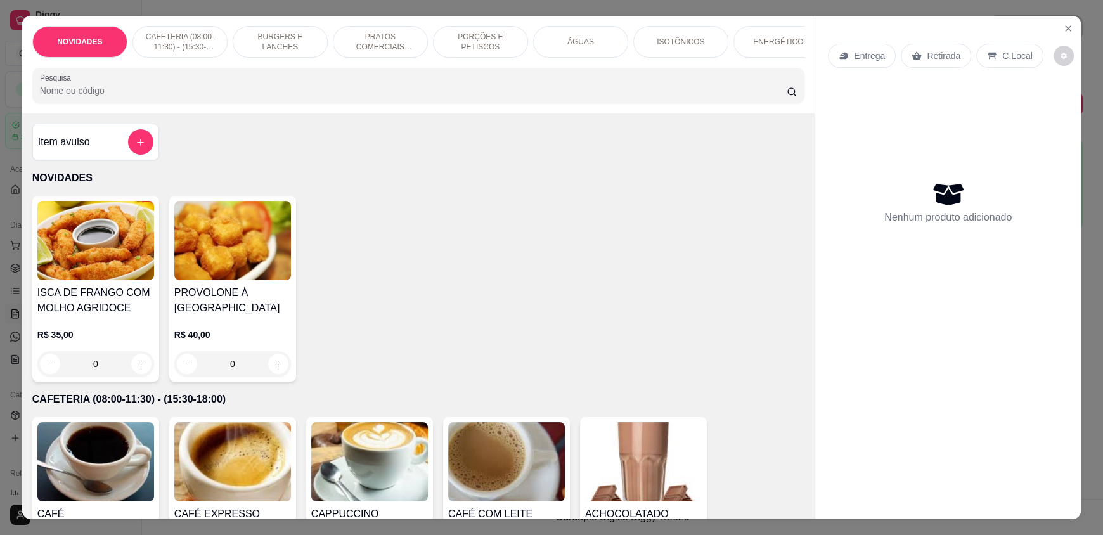
click at [148, 97] on input "Pesquisa" at bounding box center [413, 90] width 747 height 13
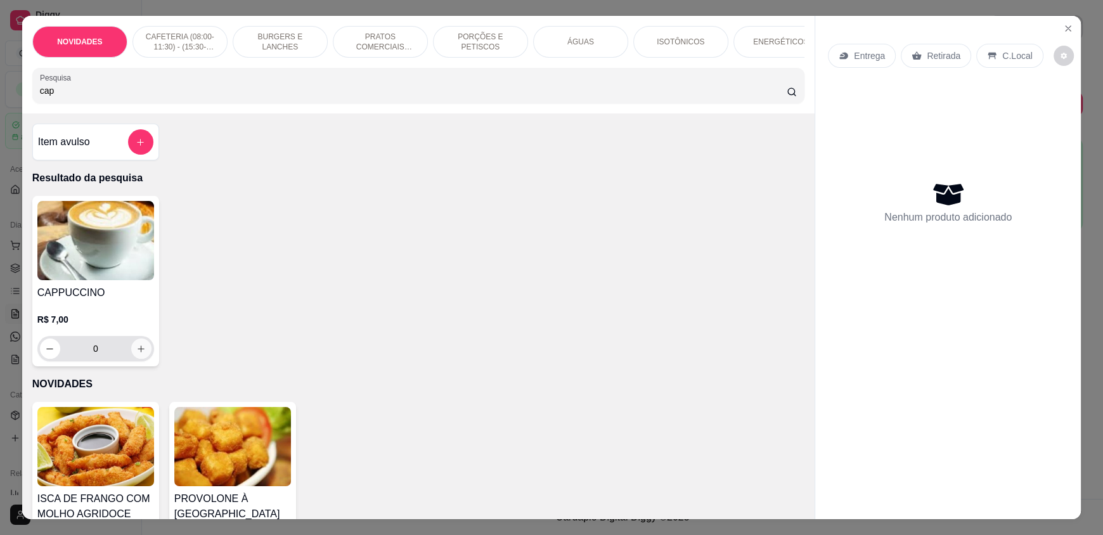
type input "cap"
click at [139, 354] on icon "increase-product-quantity" at bounding box center [142, 349] width 10 height 10
type input "1"
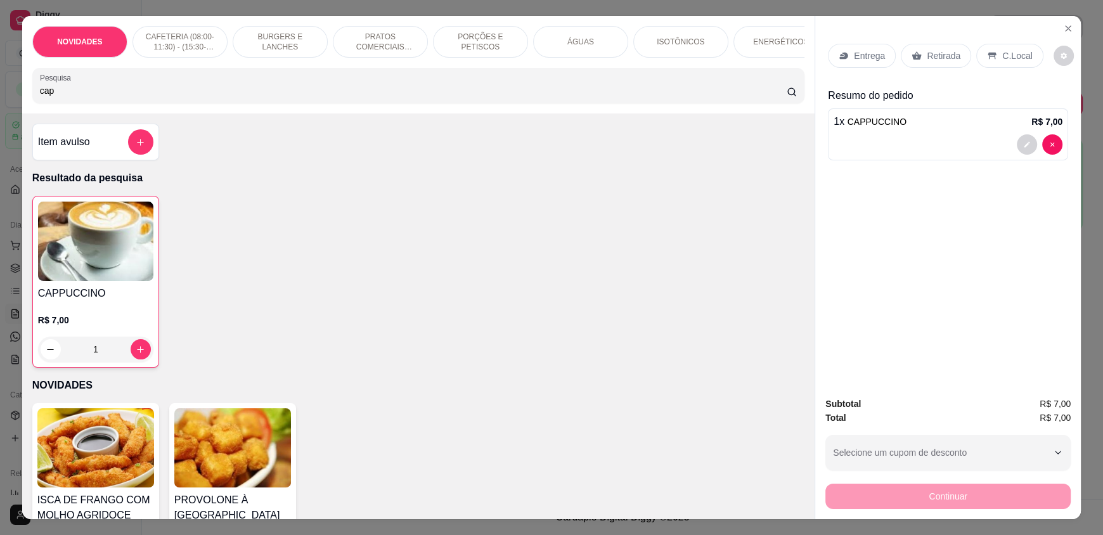
drag, startPoint x: 110, startPoint y: 98, endPoint x: 0, endPoint y: 78, distance: 112.1
click at [0, 78] on div "NOVIDADES CAFETERIA (08:00-11:30) - (15:30-18:00) BURGERS E LANCHES PRATOS COME…" at bounding box center [551, 267] width 1103 height 535
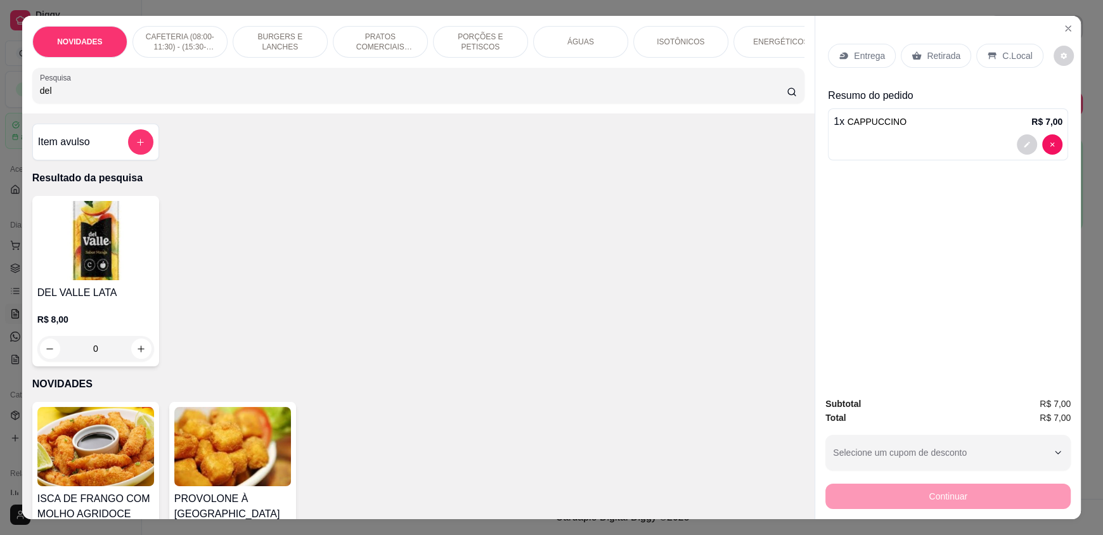
type input "del"
click at [133, 356] on div "0" at bounding box center [95, 348] width 117 height 25
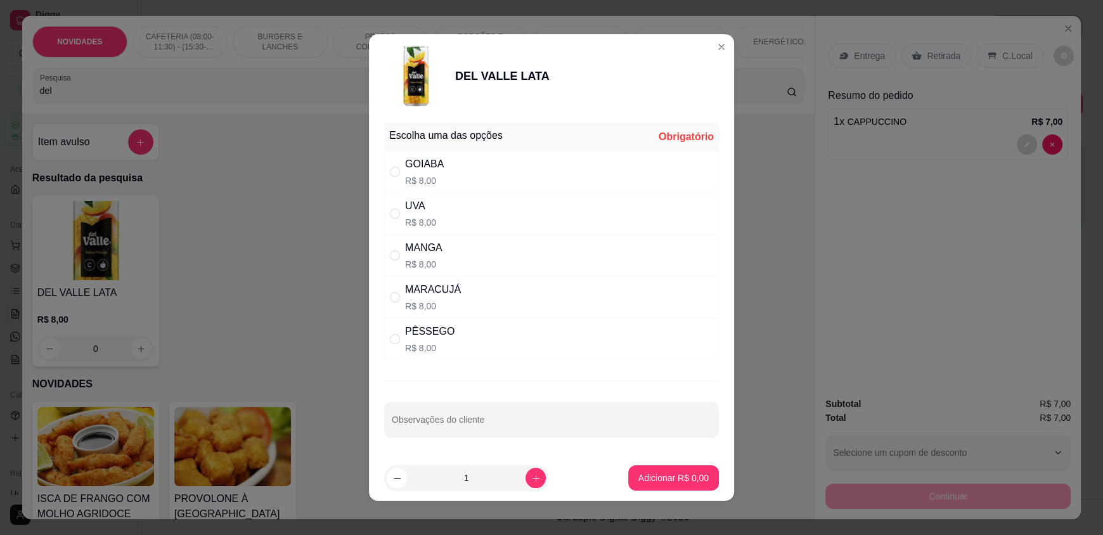
click at [490, 243] on div "MANGA R$ 8,00" at bounding box center [551, 256] width 335 height 42
radio input "true"
click at [667, 476] on p "Adicionar R$ 8,00" at bounding box center [673, 478] width 70 height 13
type input "1"
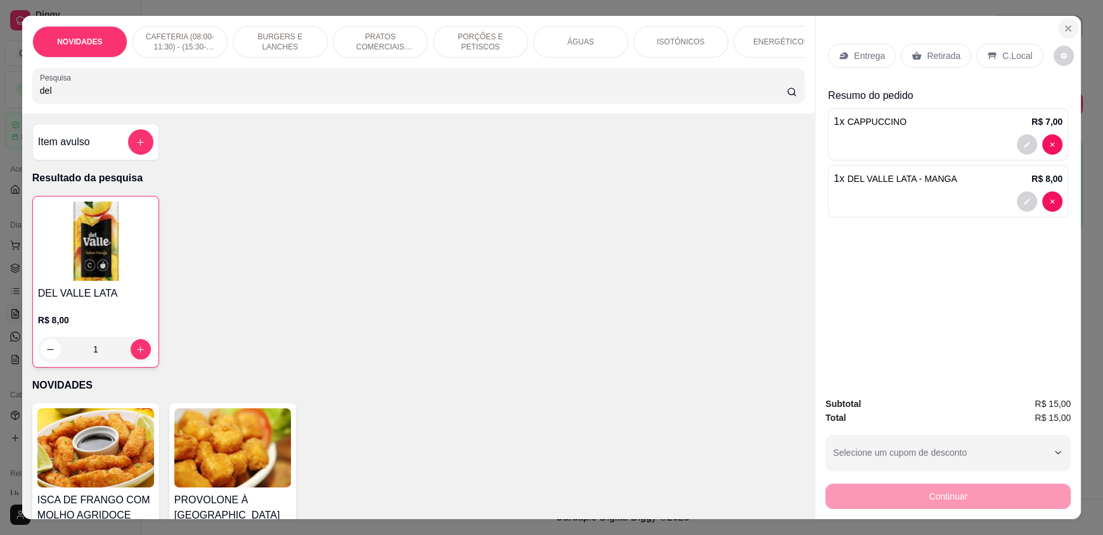
click at [1068, 29] on icon "Close" at bounding box center [1068, 28] width 10 height 10
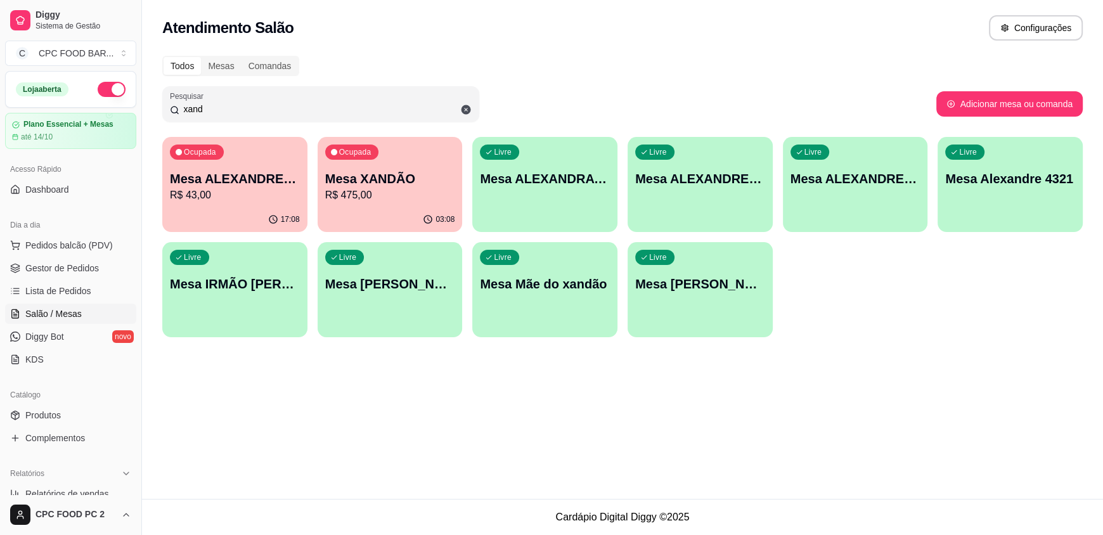
drag, startPoint x: 321, startPoint y: 108, endPoint x: 155, endPoint y: 103, distance: 165.6
click at [155, 103] on div "Todos Mesas Comandas Pesquisar xand Adicionar mesa ou comanda Ocupada Mesa ALEX…" at bounding box center [622, 200] width 961 height 304
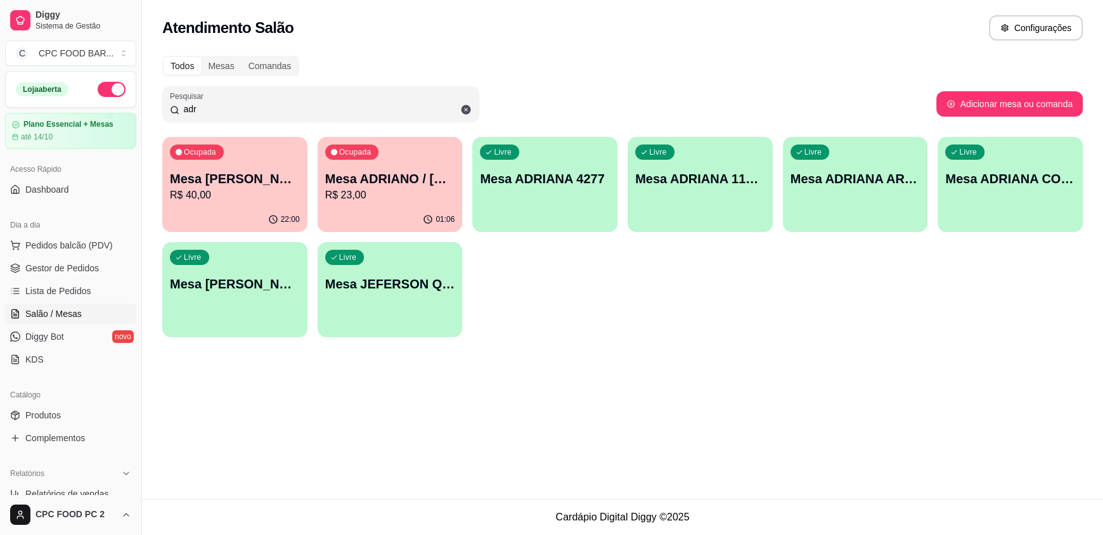
type input "adr"
click at [381, 170] on p "Mesa ADRIANO / [PERSON_NAME] 3940" at bounding box center [390, 179] width 130 height 18
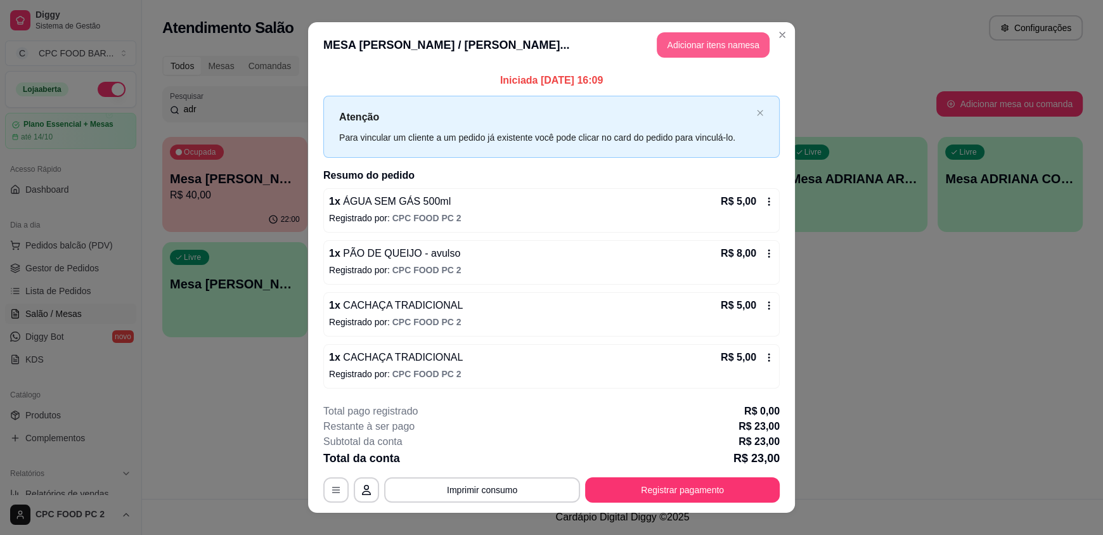
click at [699, 36] on button "Adicionar itens na mesa" at bounding box center [713, 44] width 113 height 25
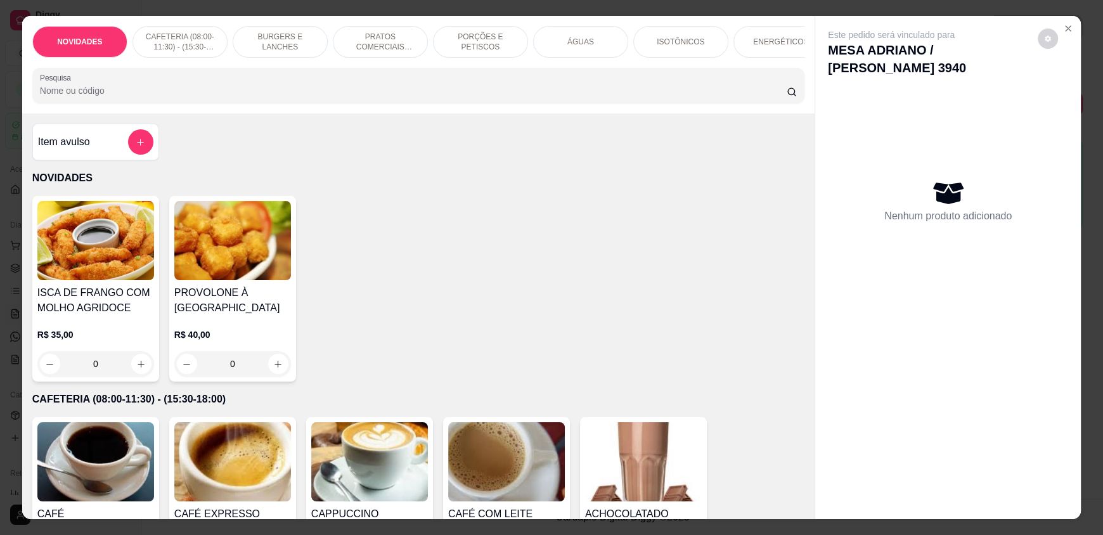
click at [453, 97] on input "Pesquisa" at bounding box center [413, 90] width 747 height 13
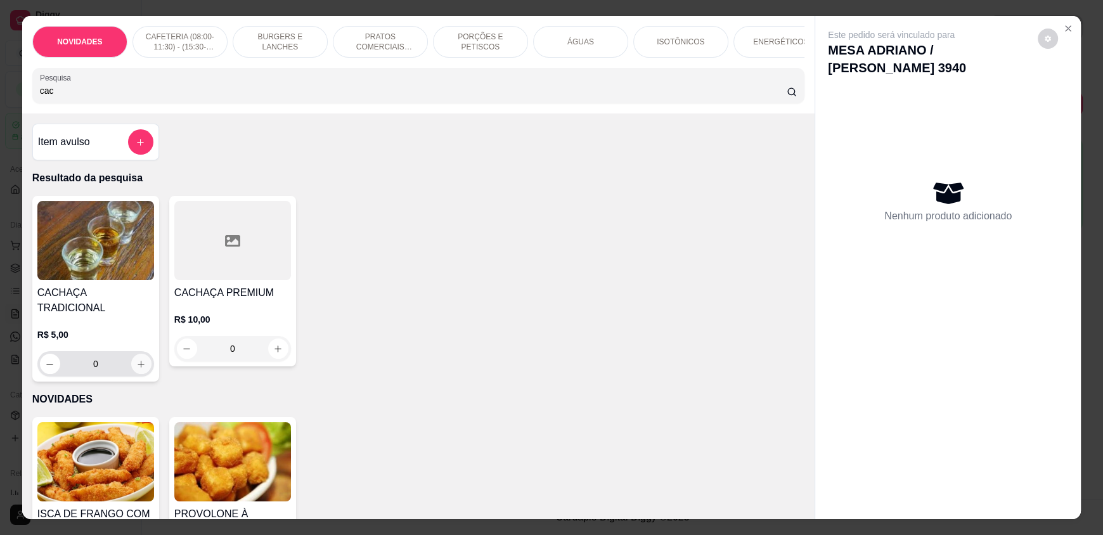
type input "cac"
click at [136, 359] on icon "increase-product-quantity" at bounding box center [141, 364] width 10 height 10
type input "1"
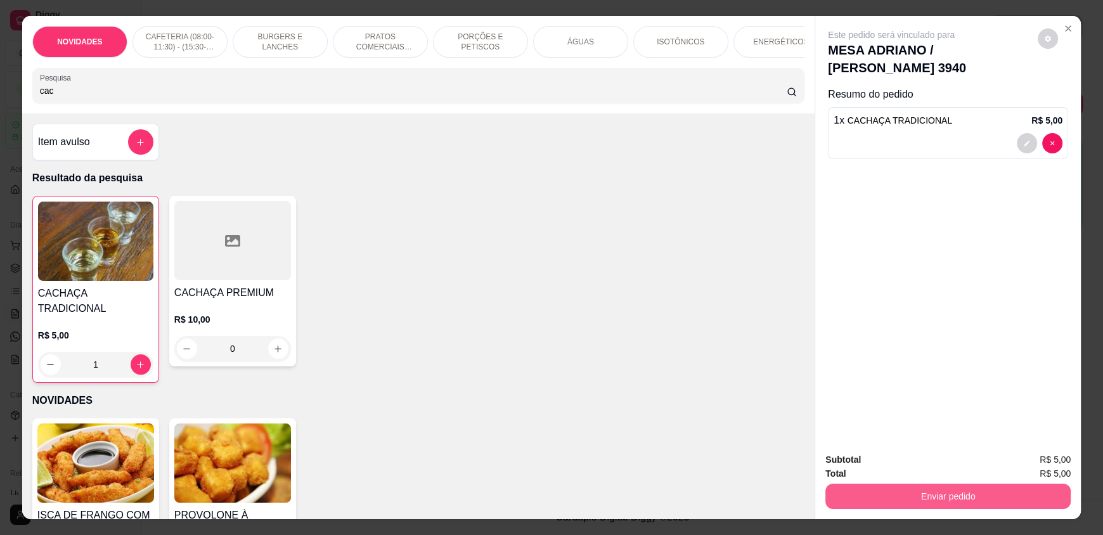
click at [867, 495] on button "Enviar pedido" at bounding box center [947, 496] width 245 height 25
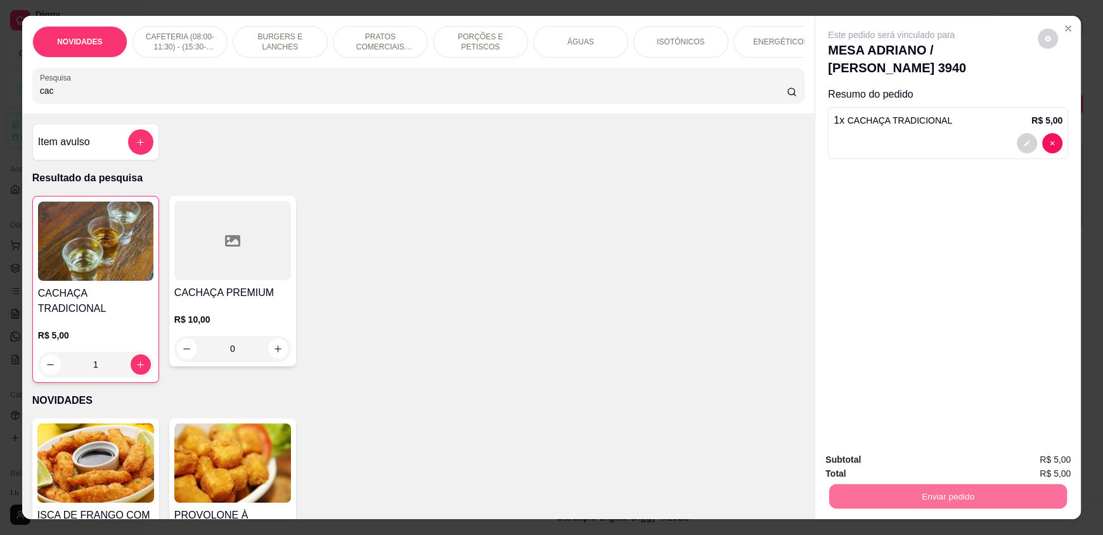
click at [923, 462] on button "Registrar cliente" at bounding box center [952, 464] width 81 height 23
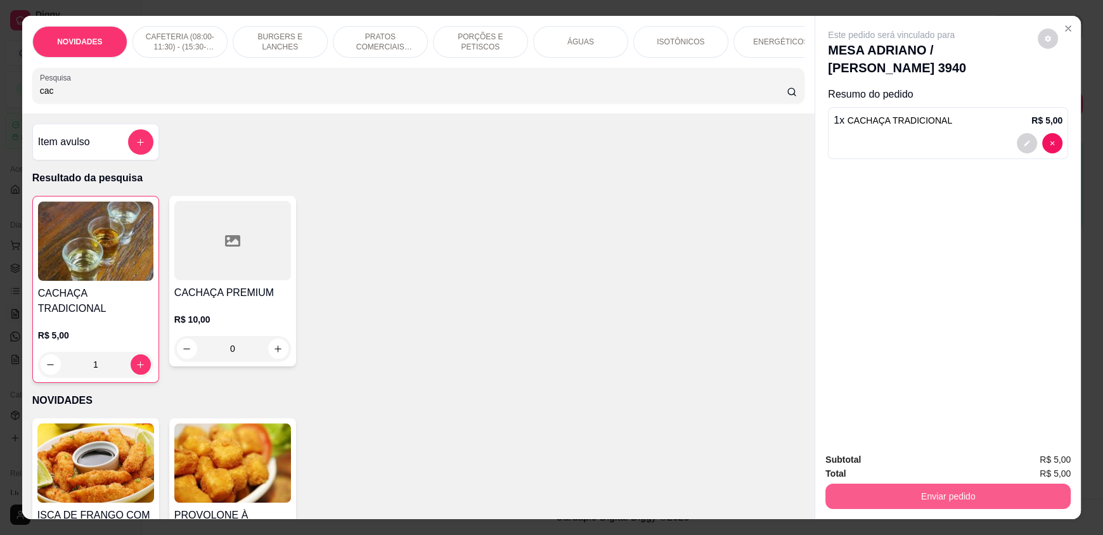
click at [967, 489] on button "Enviar pedido" at bounding box center [947, 496] width 245 height 25
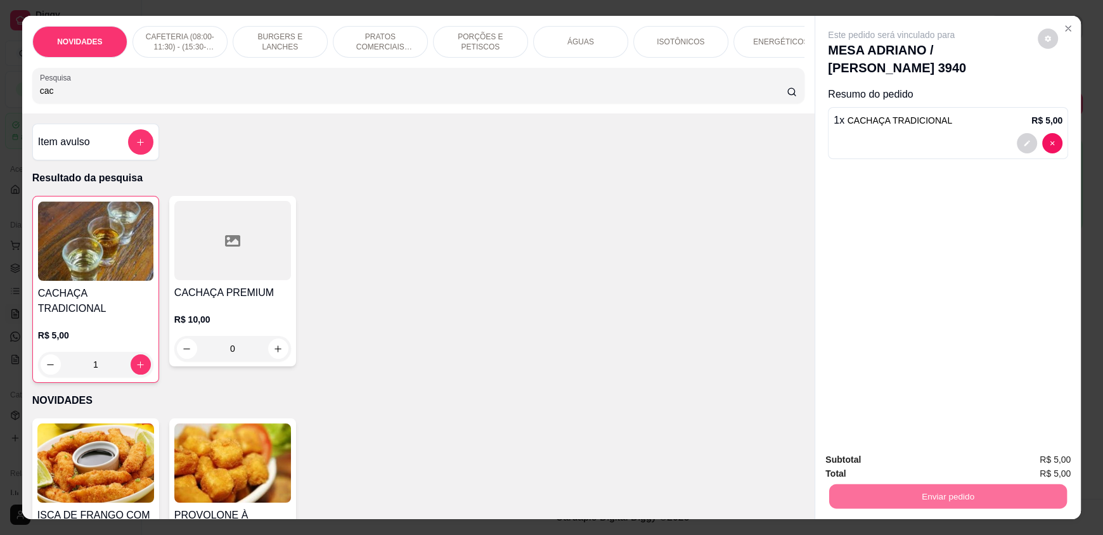
click at [1026, 467] on button "Enviar pedido" at bounding box center [1038, 464] width 70 height 23
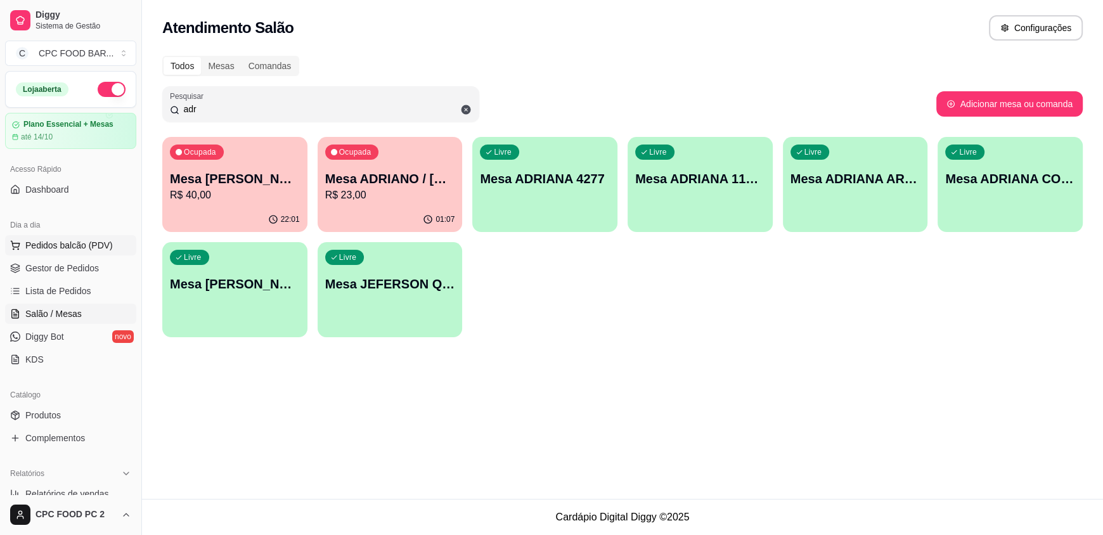
click at [69, 249] on span "Pedidos balcão (PDV)" at bounding box center [68, 245] width 87 height 13
click at [69, 418] on link "Produtos" at bounding box center [70, 415] width 131 height 20
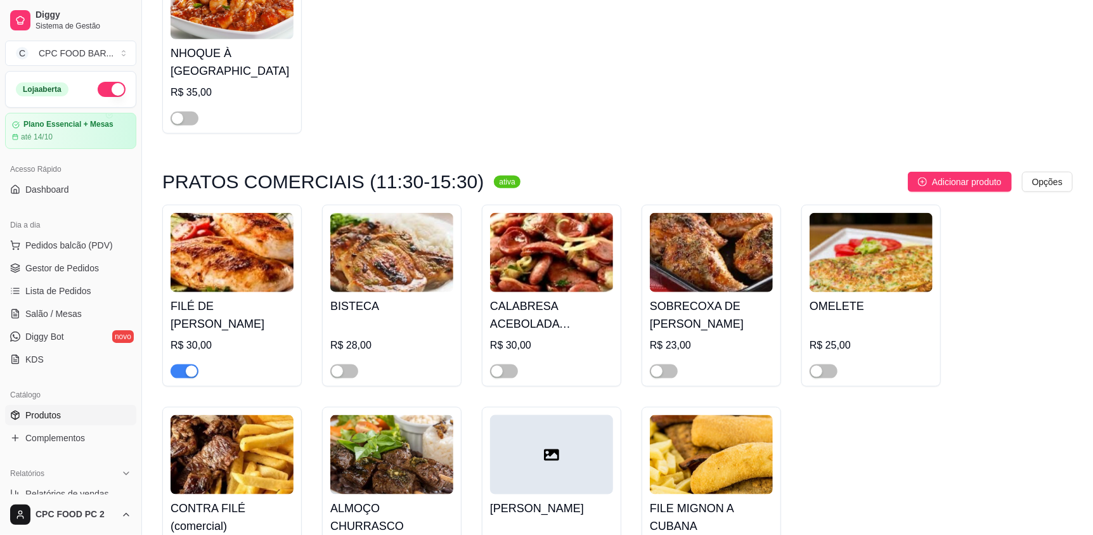
scroll to position [6530, 0]
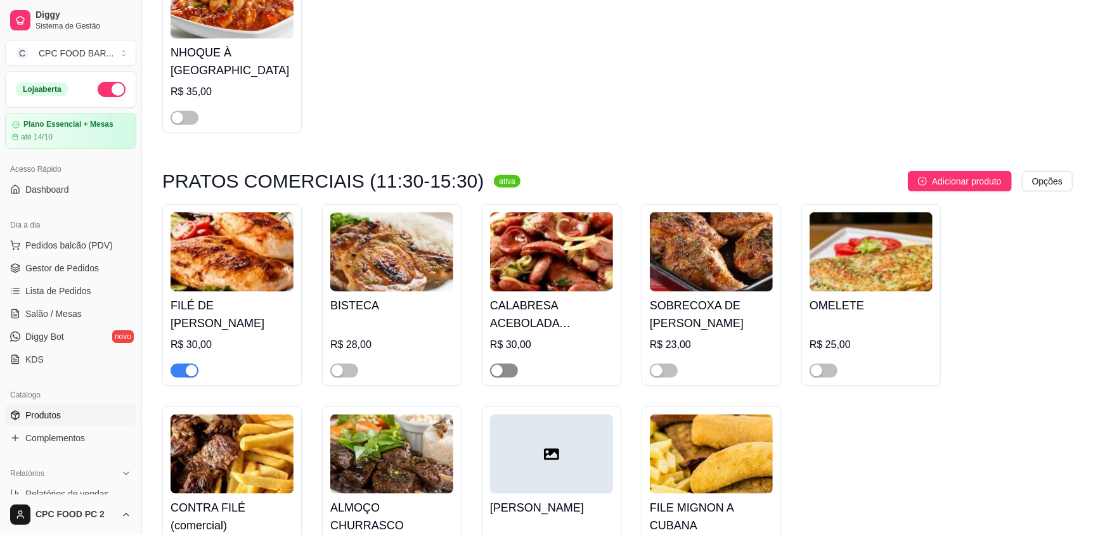
click at [510, 364] on span "button" at bounding box center [504, 371] width 28 height 14
click at [822, 364] on span "button" at bounding box center [824, 371] width 28 height 14
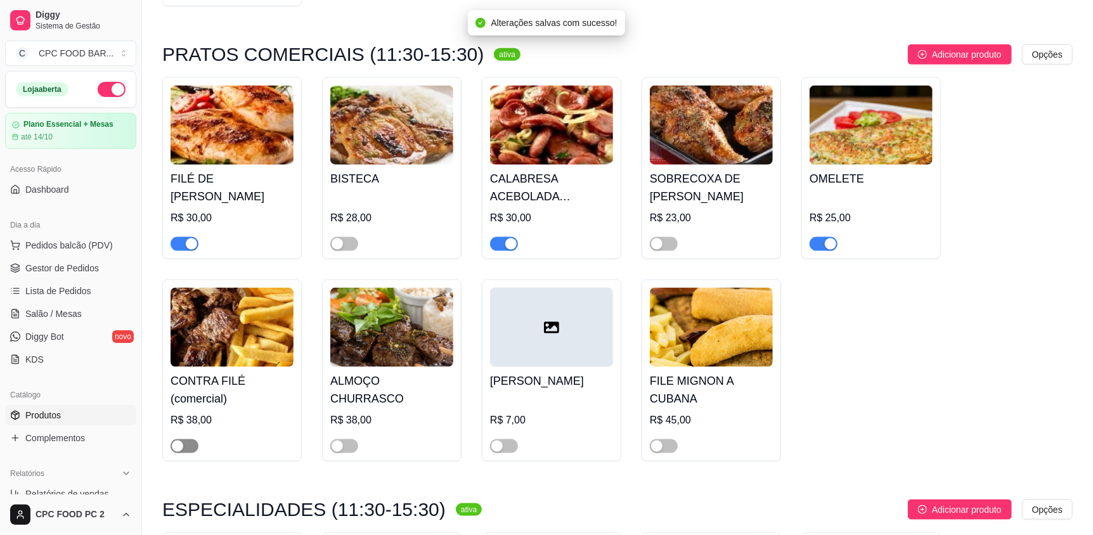
click at [190, 439] on span "button" at bounding box center [185, 446] width 28 height 14
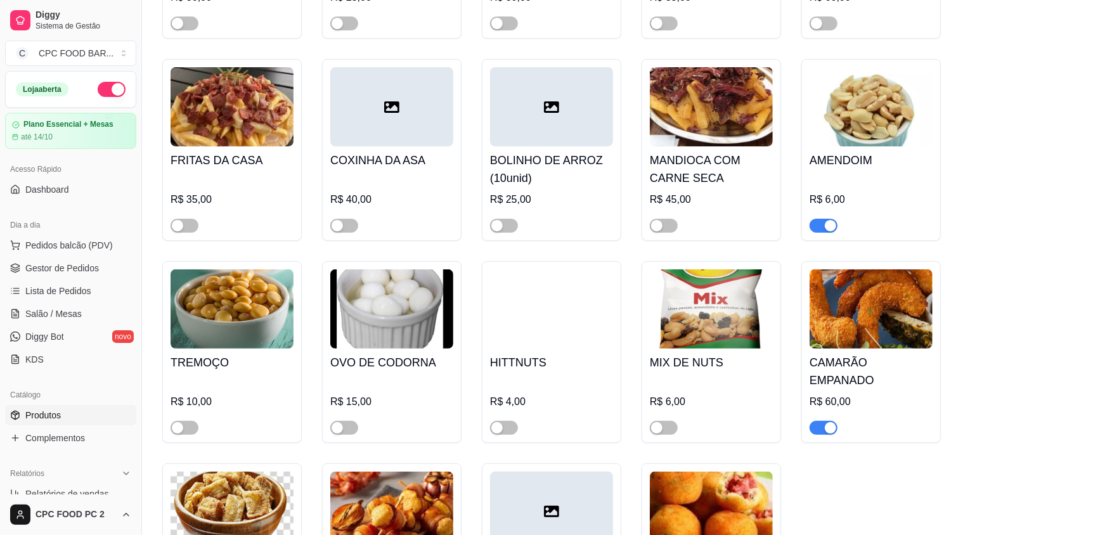
scroll to position [8813, 0]
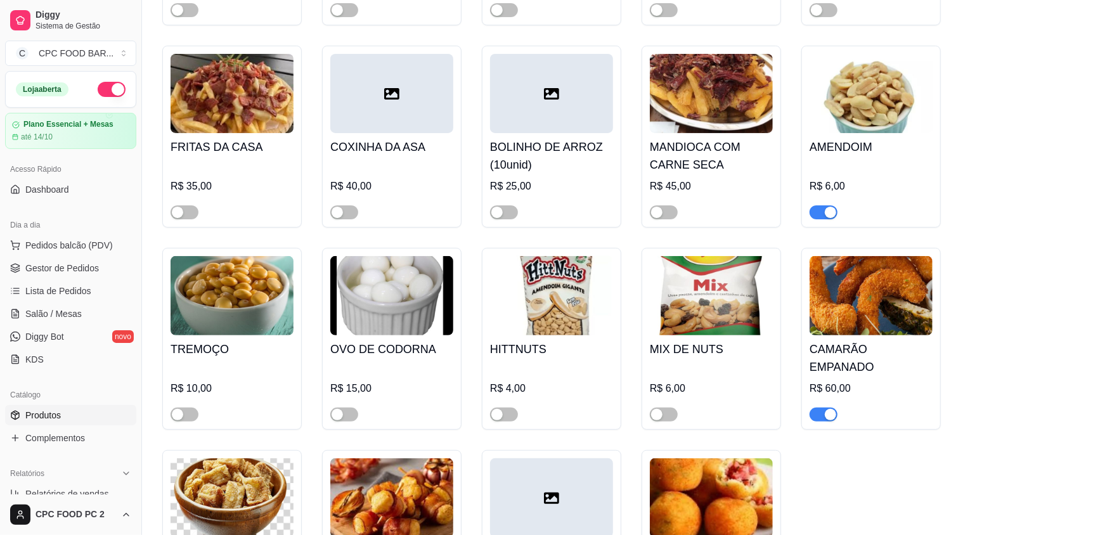
click at [825, 207] on div "button" at bounding box center [830, 212] width 11 height 11
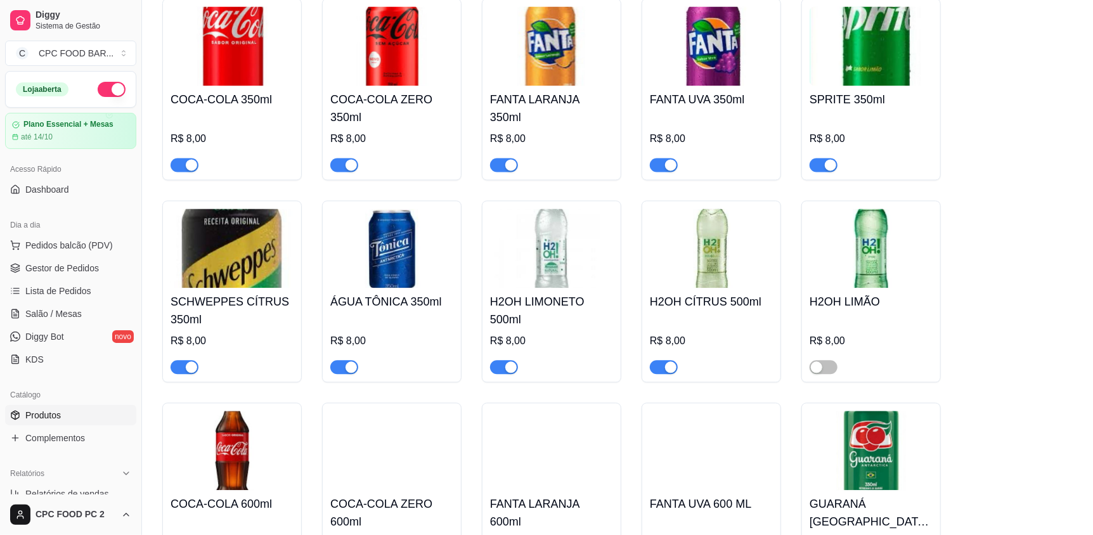
scroll to position [10271, 0]
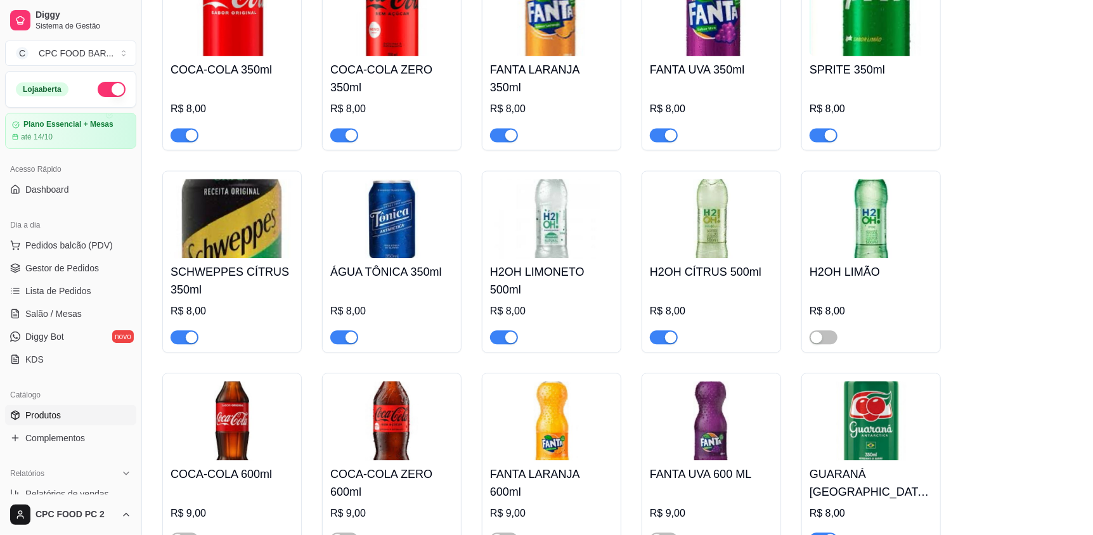
click at [498, 330] on span "button" at bounding box center [504, 337] width 28 height 14
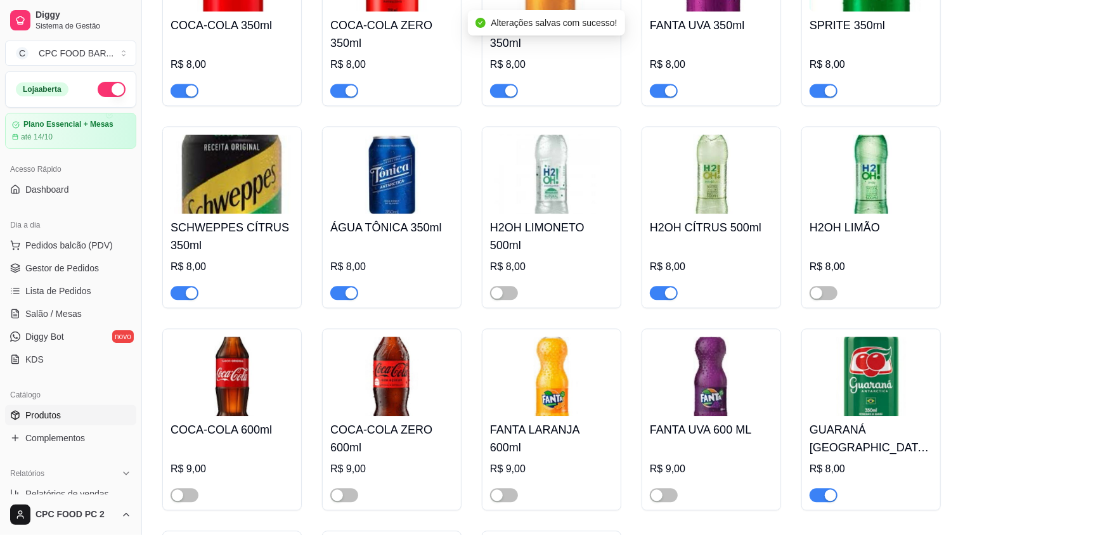
scroll to position [10334, 0]
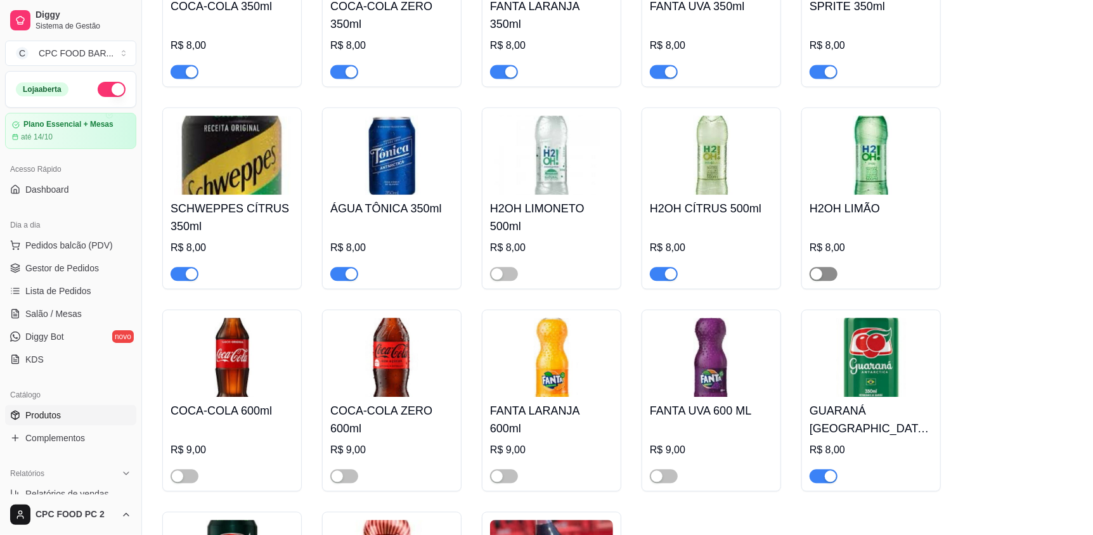
click at [822, 267] on button "button" at bounding box center [824, 274] width 28 height 14
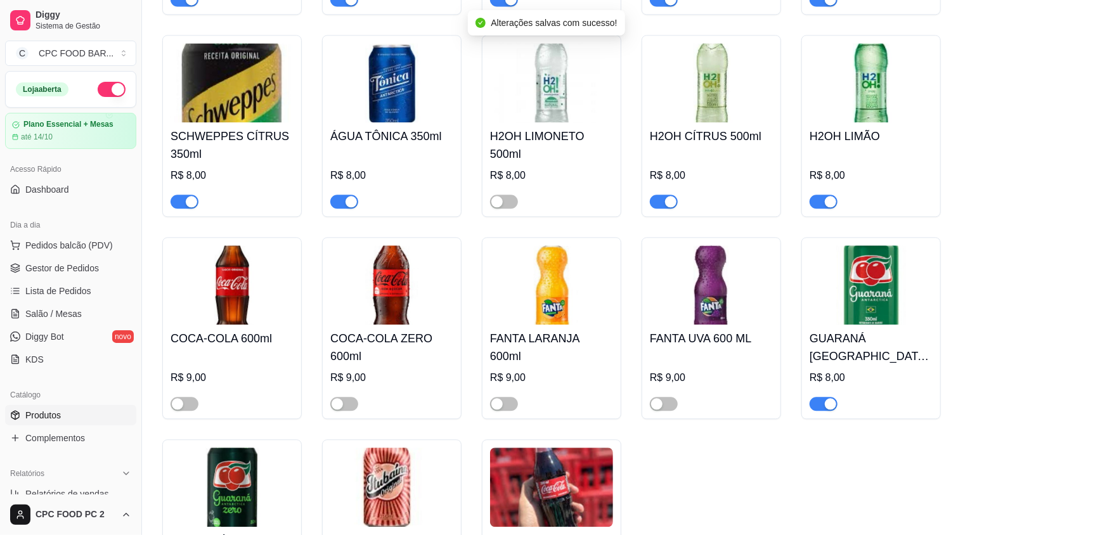
scroll to position [10524, 0]
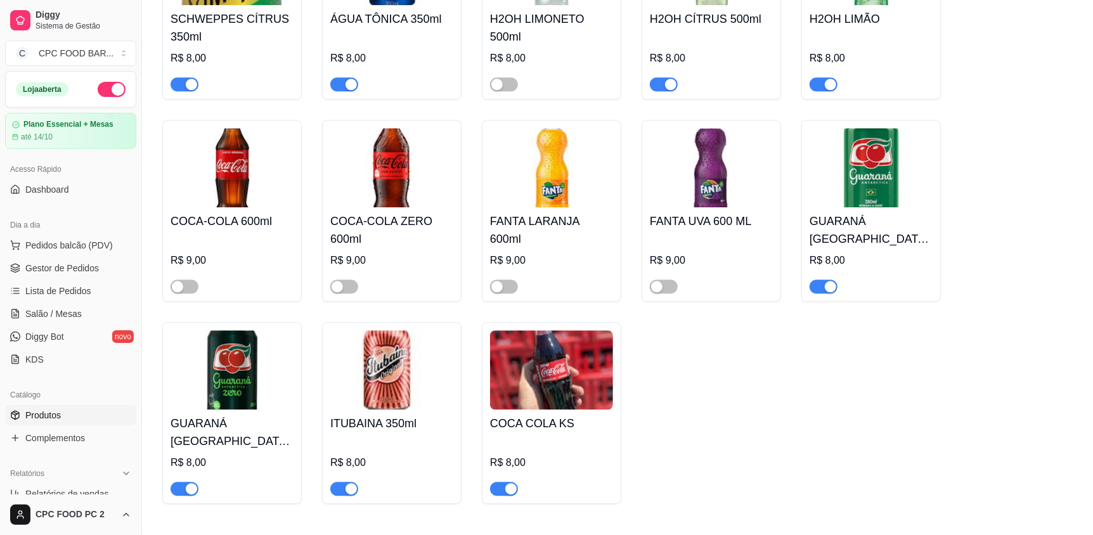
click at [502, 482] on button "button" at bounding box center [504, 489] width 28 height 14
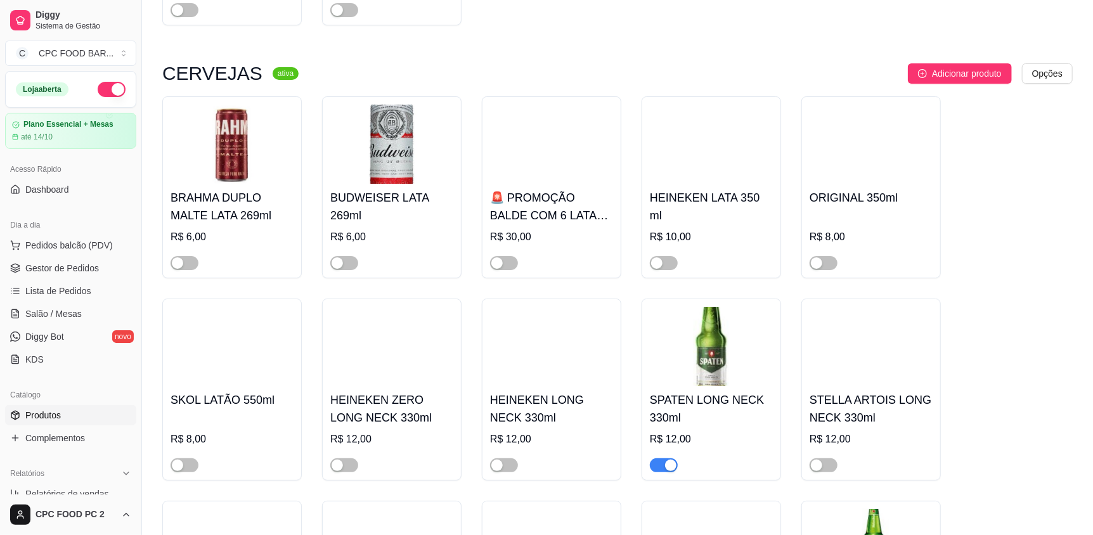
scroll to position [11601, 0]
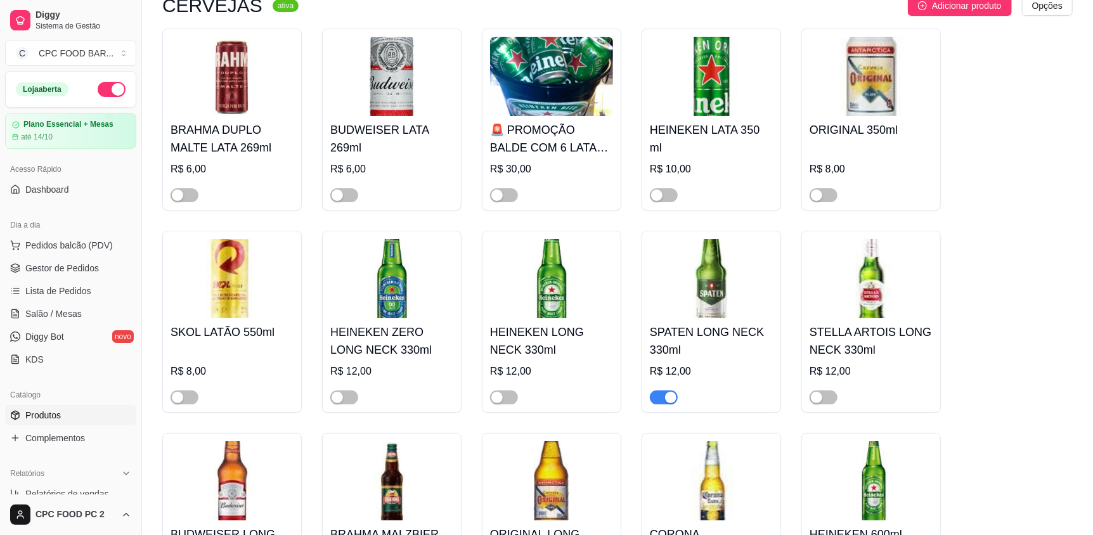
click at [659, 391] on span "button" at bounding box center [664, 398] width 28 height 14
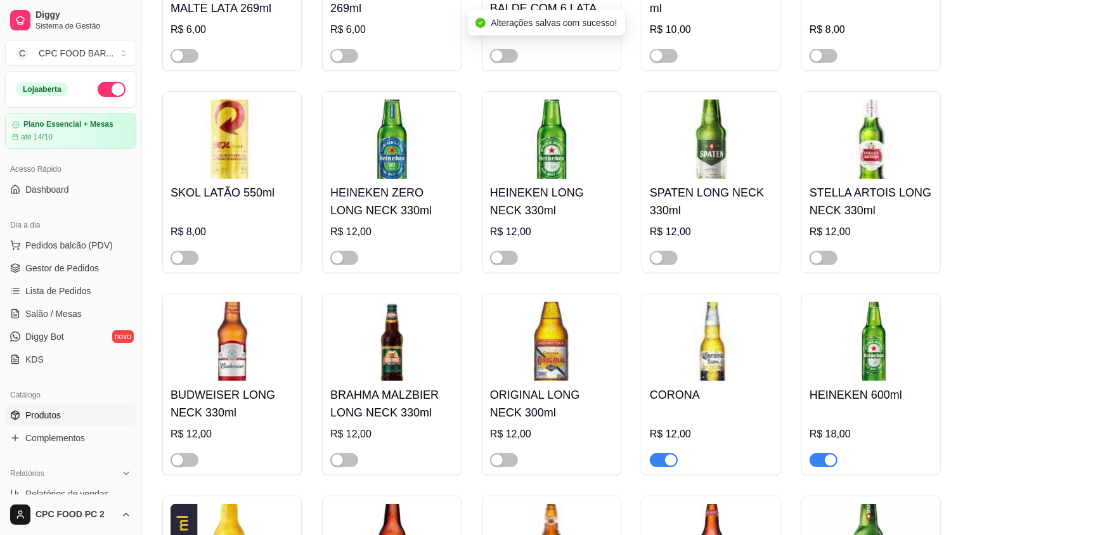
scroll to position [11792, 0]
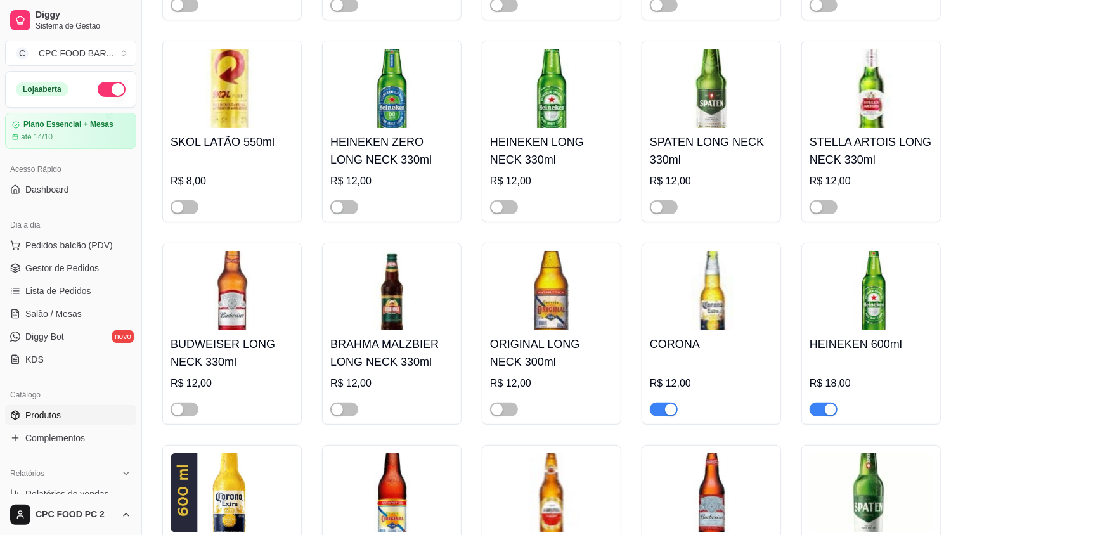
click at [654, 403] on span "button" at bounding box center [664, 410] width 28 height 14
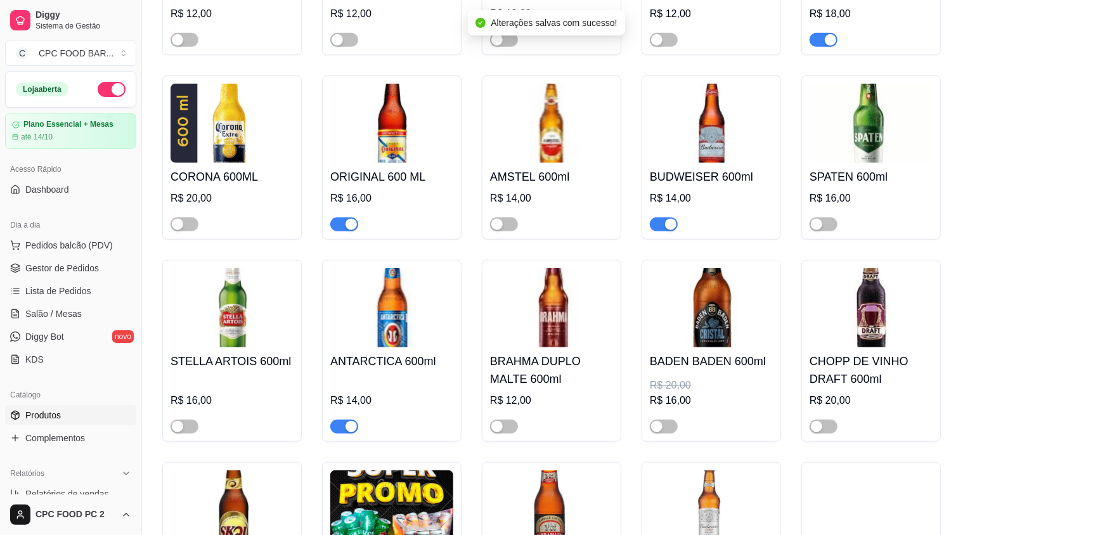
scroll to position [12173, 0]
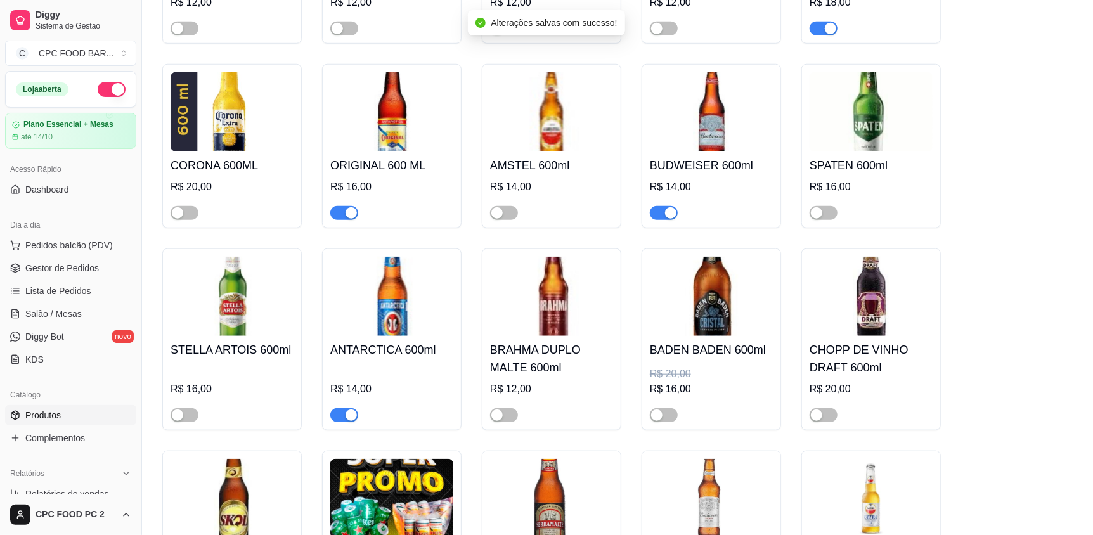
click at [342, 408] on button "button" at bounding box center [344, 415] width 28 height 14
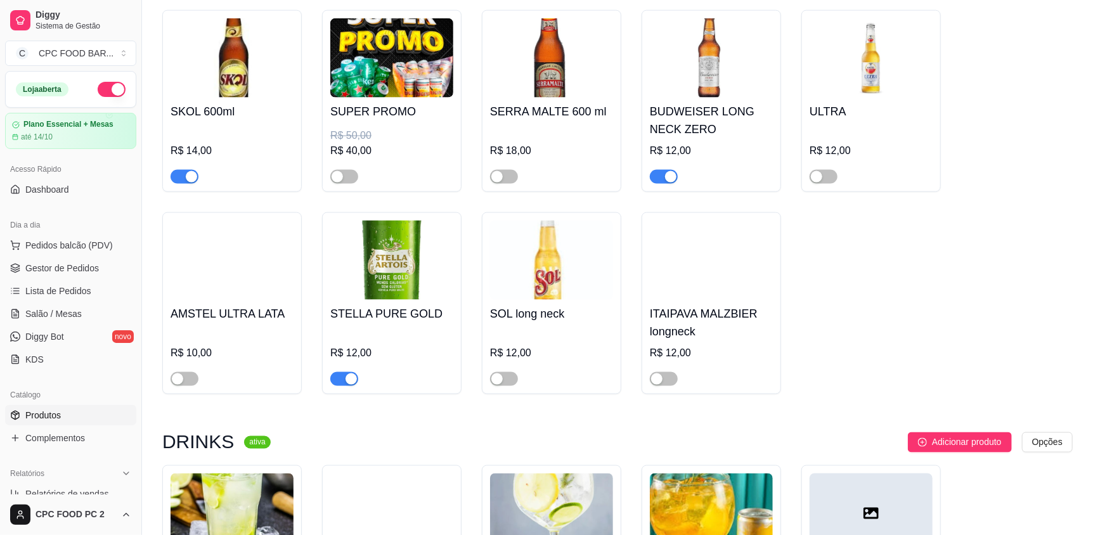
scroll to position [12617, 0]
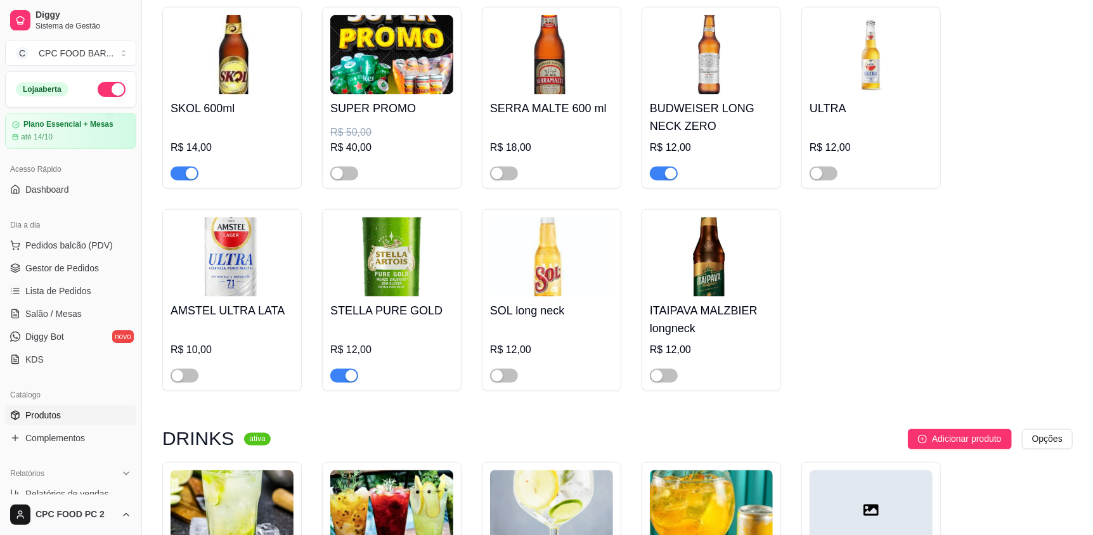
click at [338, 369] on span "button" at bounding box center [344, 376] width 28 height 14
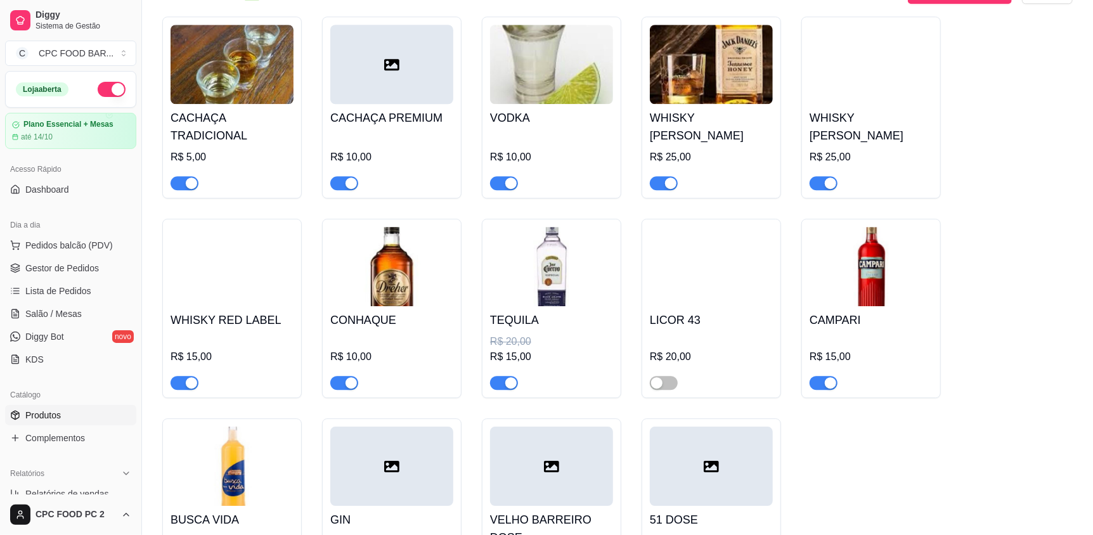
scroll to position [13757, 0]
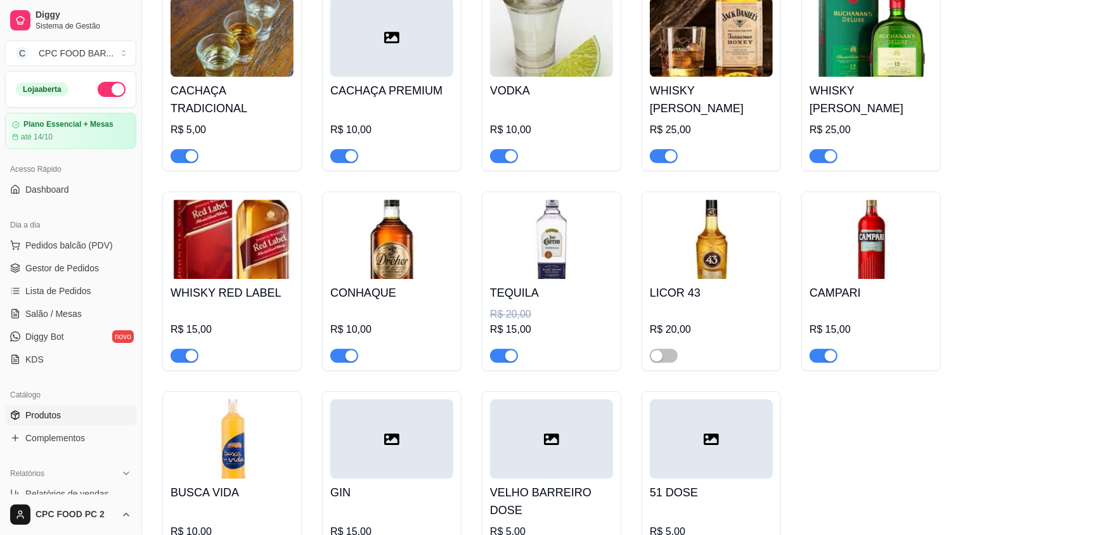
click at [660, 149] on span "button" at bounding box center [664, 156] width 28 height 14
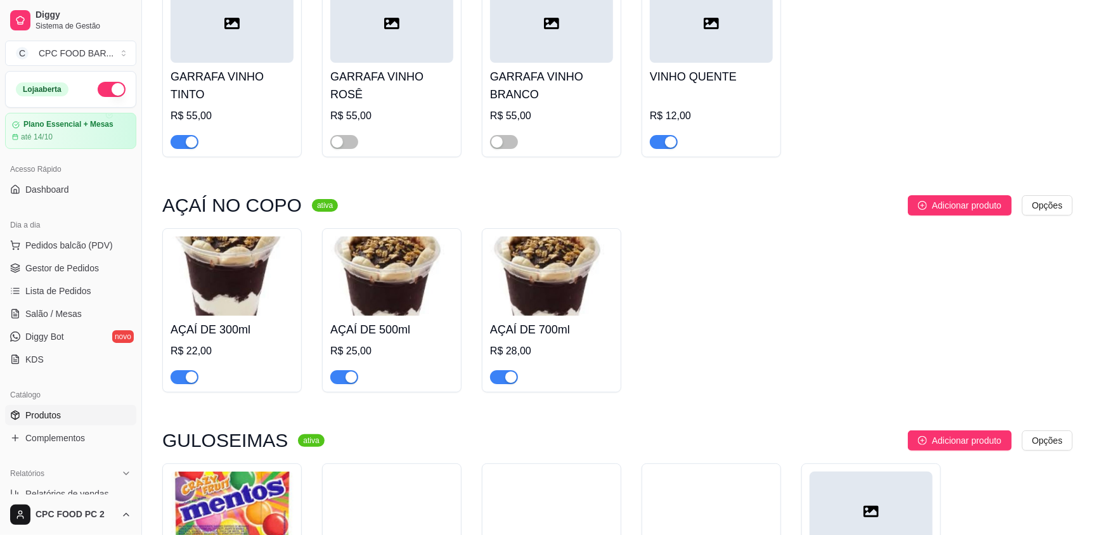
scroll to position [14392, 0]
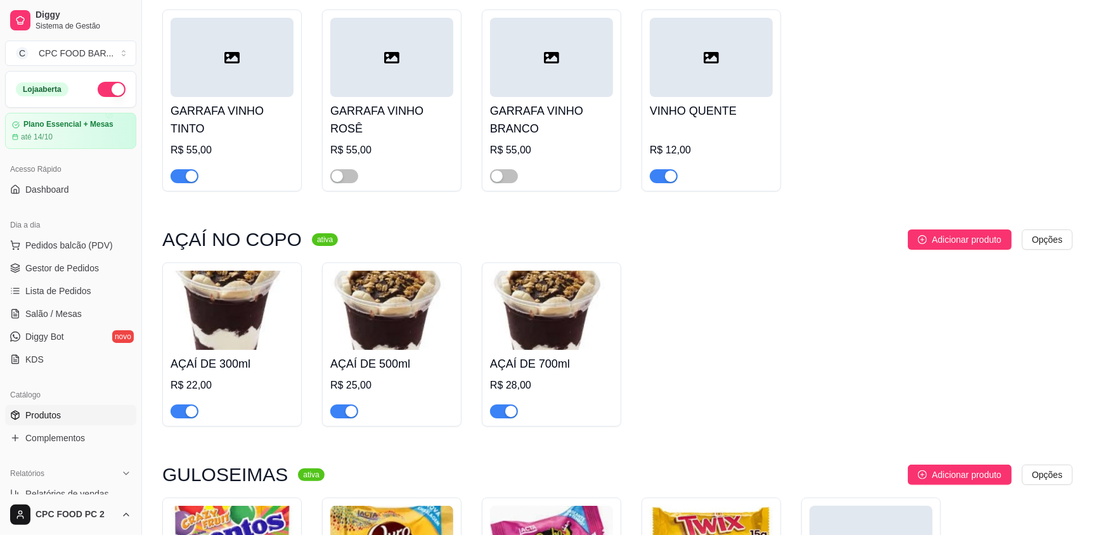
click at [178, 169] on span "button" at bounding box center [185, 176] width 28 height 14
click at [654, 169] on span "button" at bounding box center [664, 176] width 28 height 14
click at [73, 244] on span "Pedidos balcão (PDV)" at bounding box center [68, 245] width 87 height 13
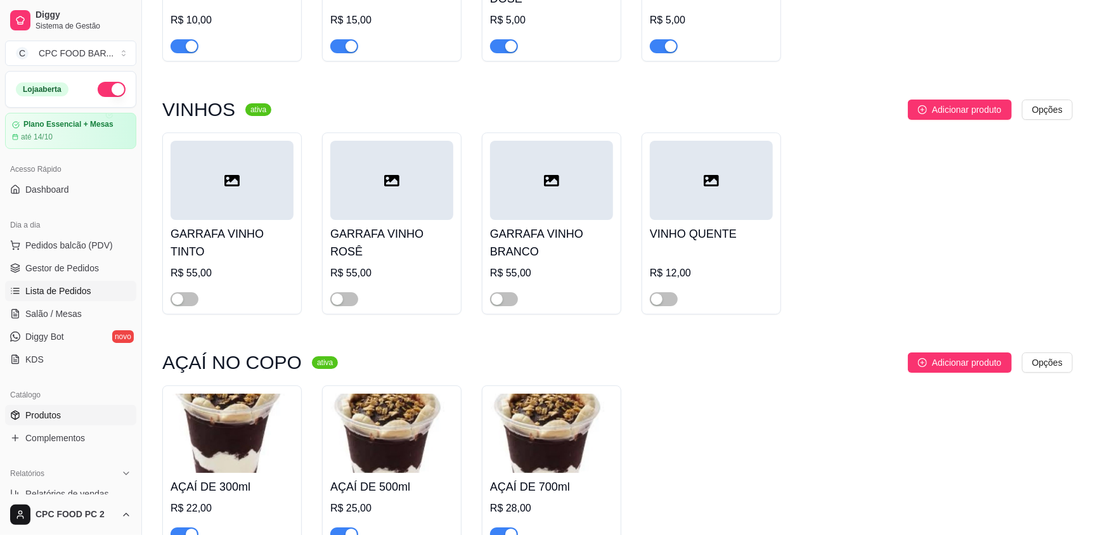
scroll to position [14265, 0]
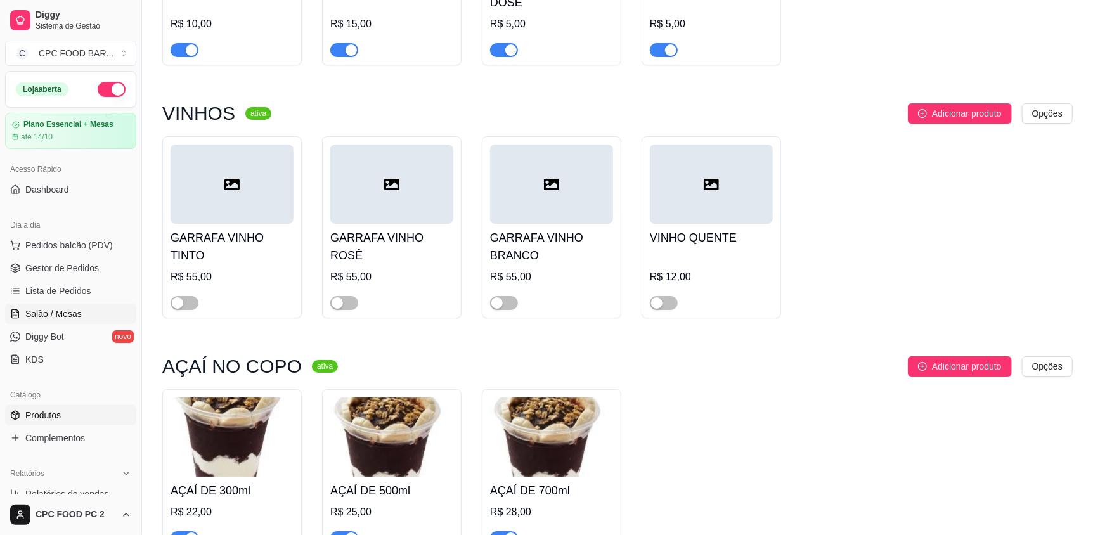
click at [65, 307] on span "Salão / Mesas" at bounding box center [53, 313] width 56 height 13
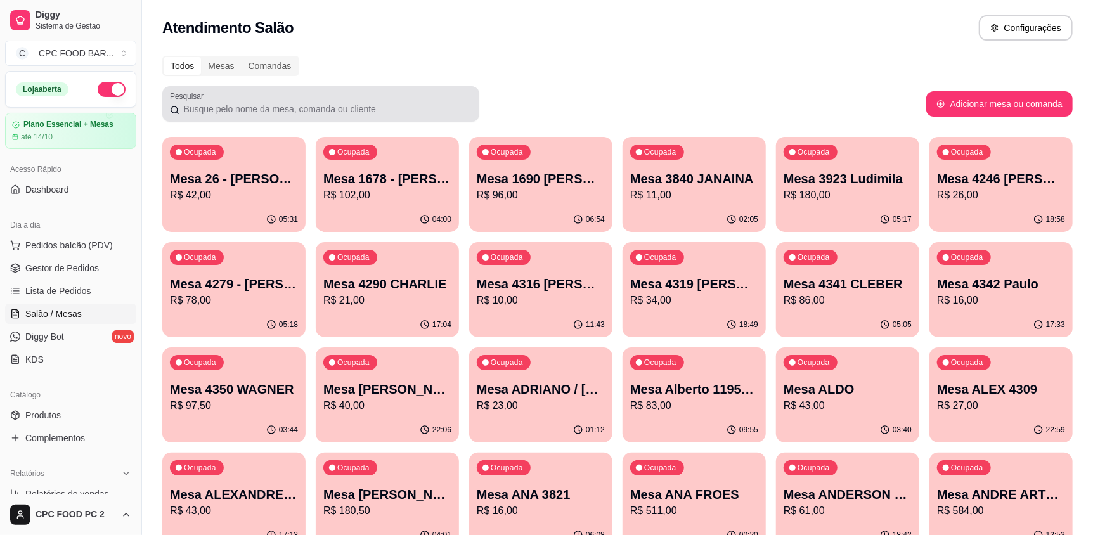
click at [342, 111] on input "Pesquisar" at bounding box center [325, 109] width 292 height 13
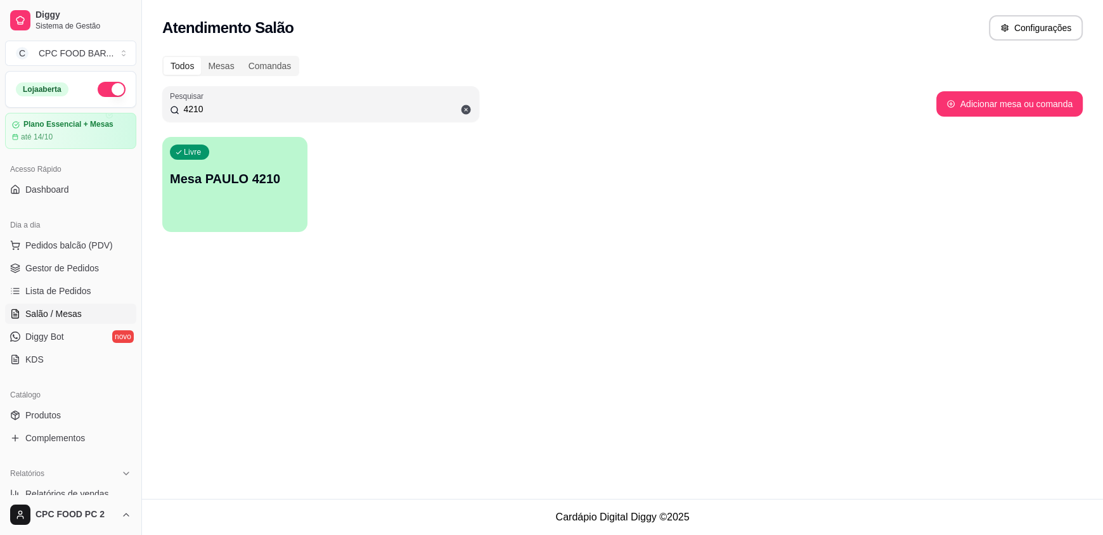
type input "4210"
click at [260, 197] on div "Livre Mesa PAULO 4210" at bounding box center [234, 177] width 145 height 80
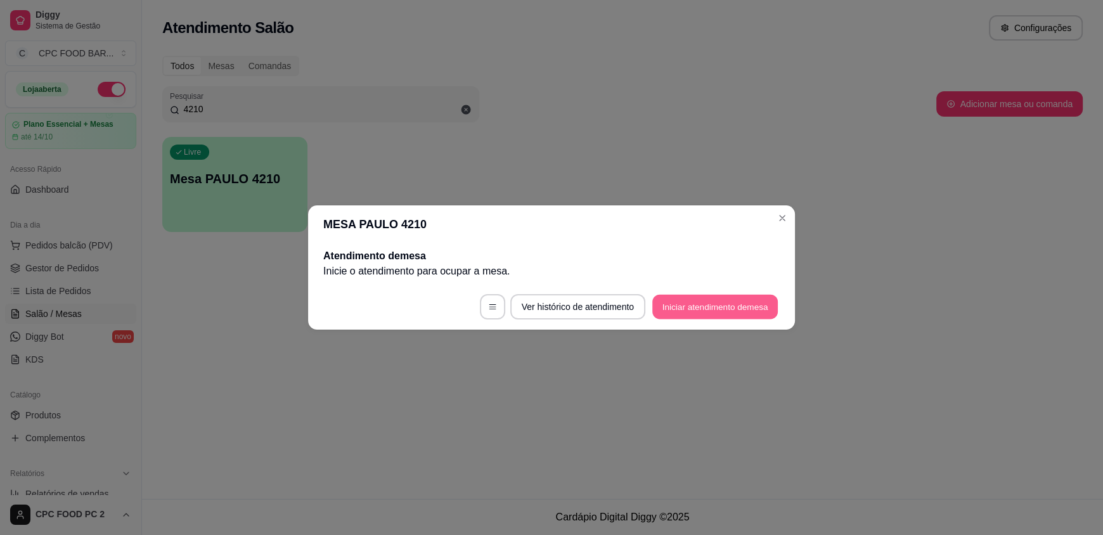
click at [711, 301] on button "Iniciar atendimento de mesa" at bounding box center [715, 307] width 126 height 25
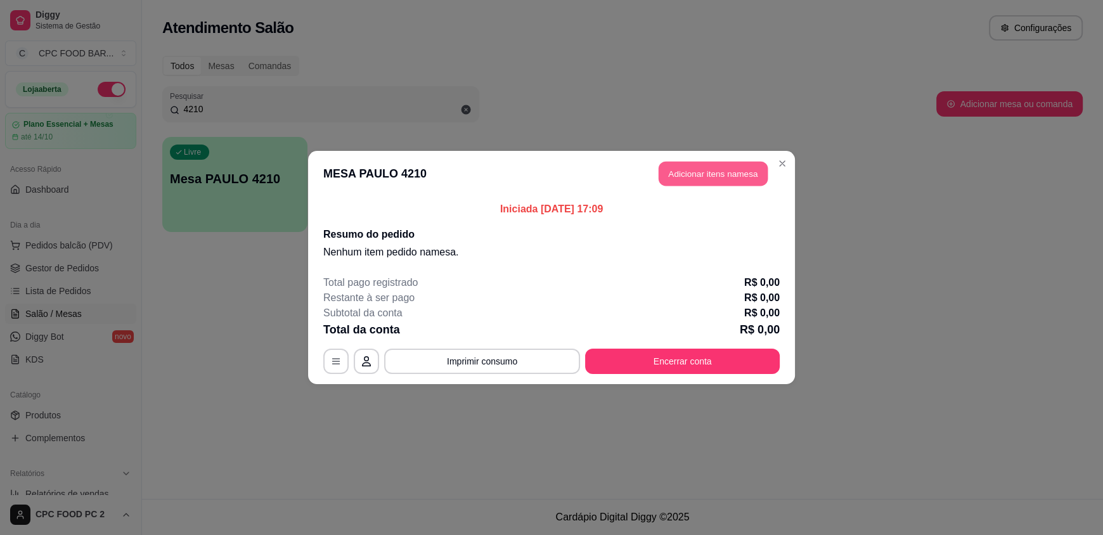
click at [708, 174] on button "Adicionar itens na mesa" at bounding box center [713, 174] width 109 height 25
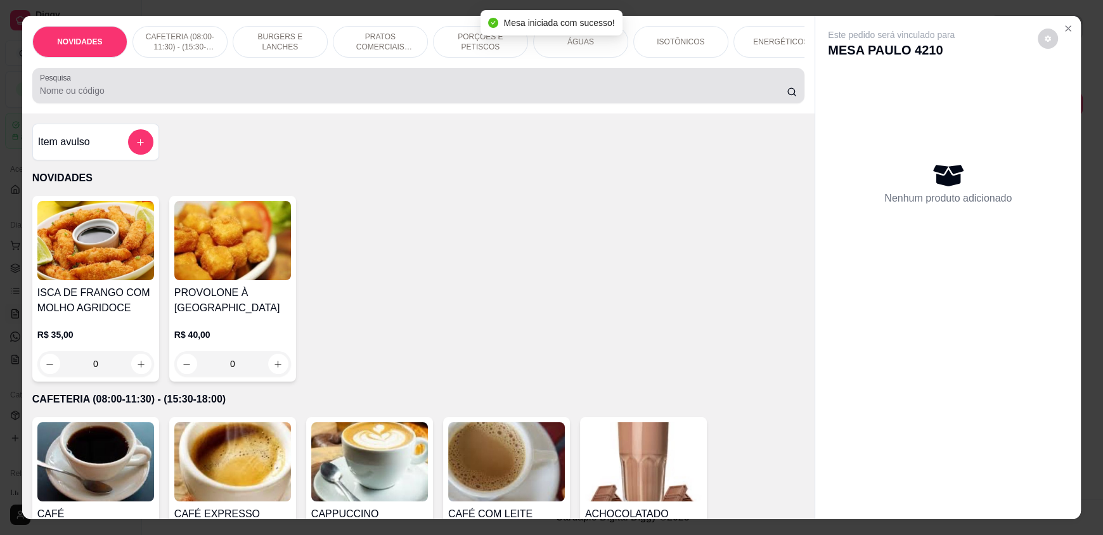
click at [439, 97] on input "Pesquisa" at bounding box center [413, 90] width 747 height 13
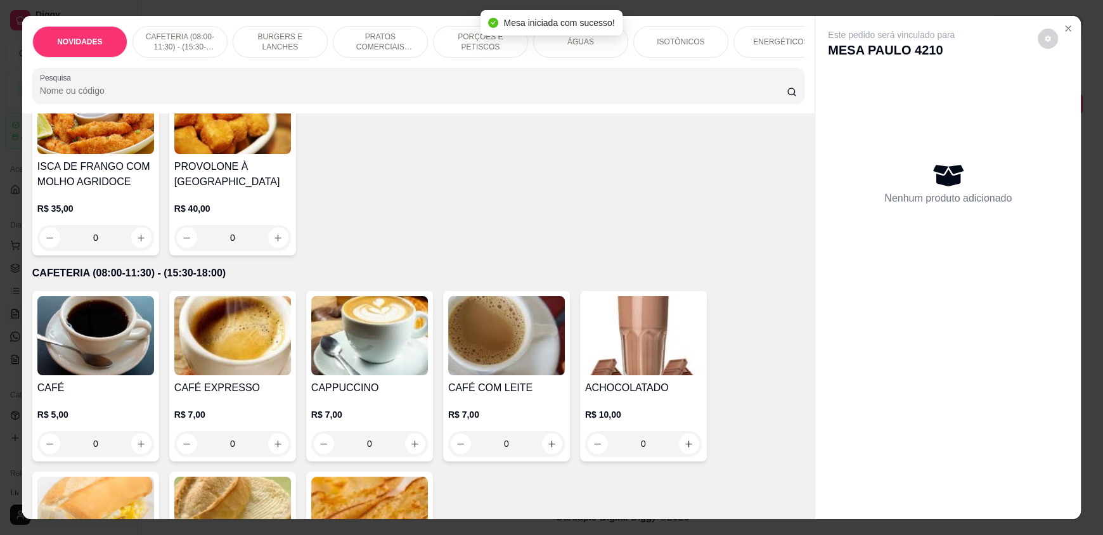
scroll to position [127, 0]
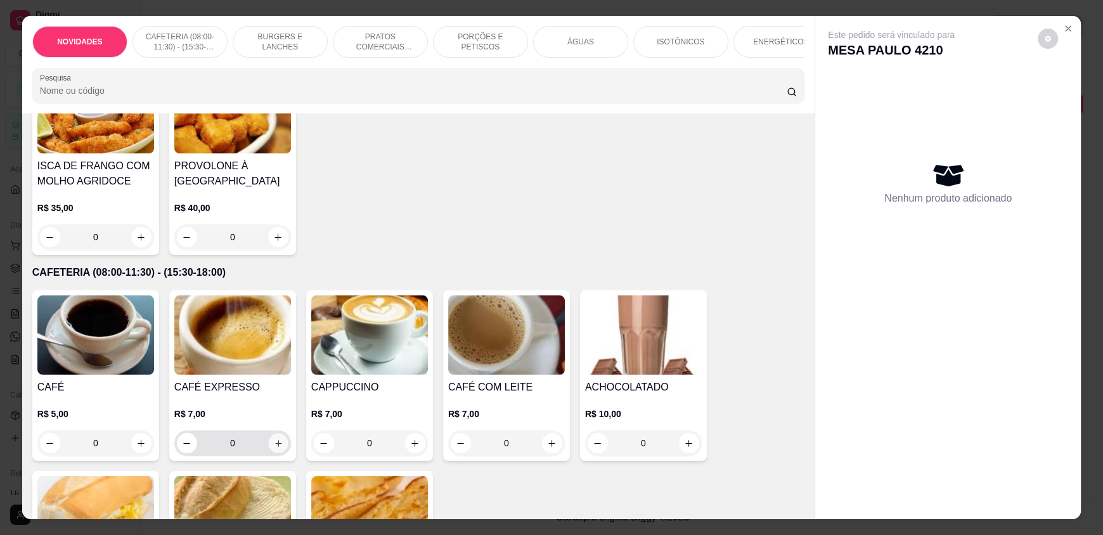
click at [282, 450] on button "increase-product-quantity" at bounding box center [278, 444] width 20 height 20
type input "1"
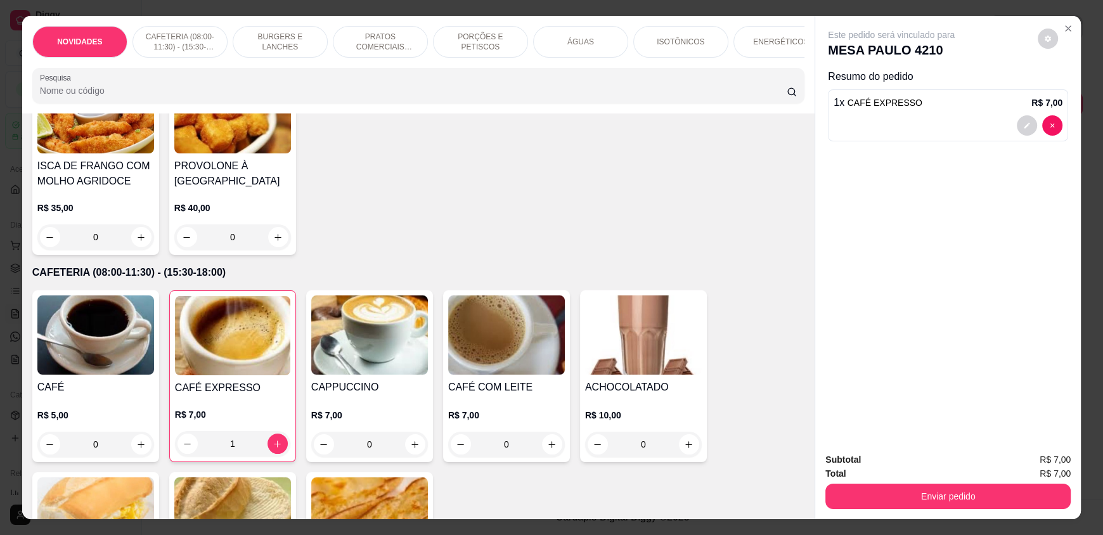
click at [878, 485] on button "Enviar pedido" at bounding box center [947, 496] width 245 height 25
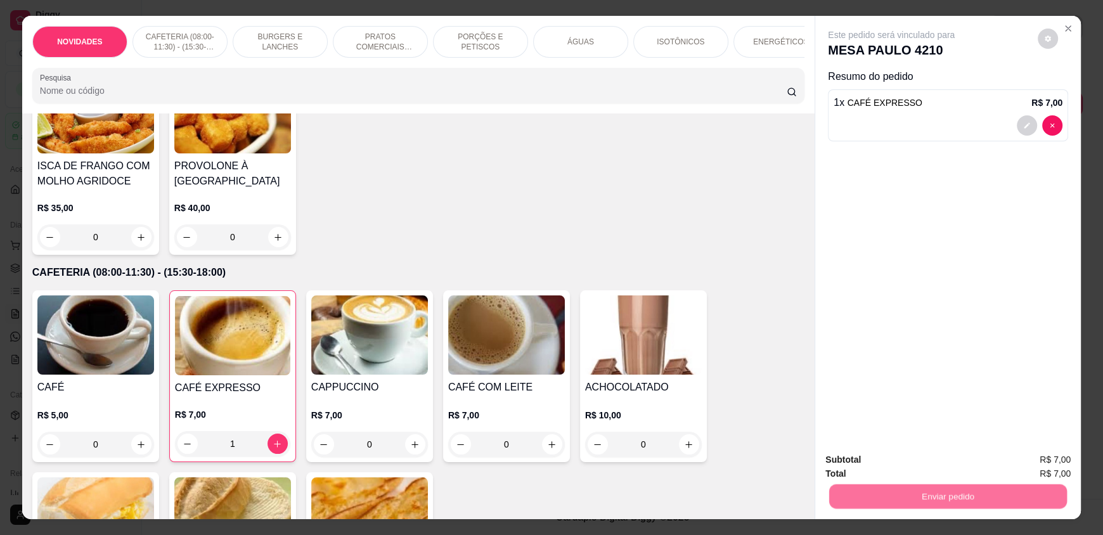
click at [948, 464] on button "Registrar cliente" at bounding box center [953, 465] width 84 height 24
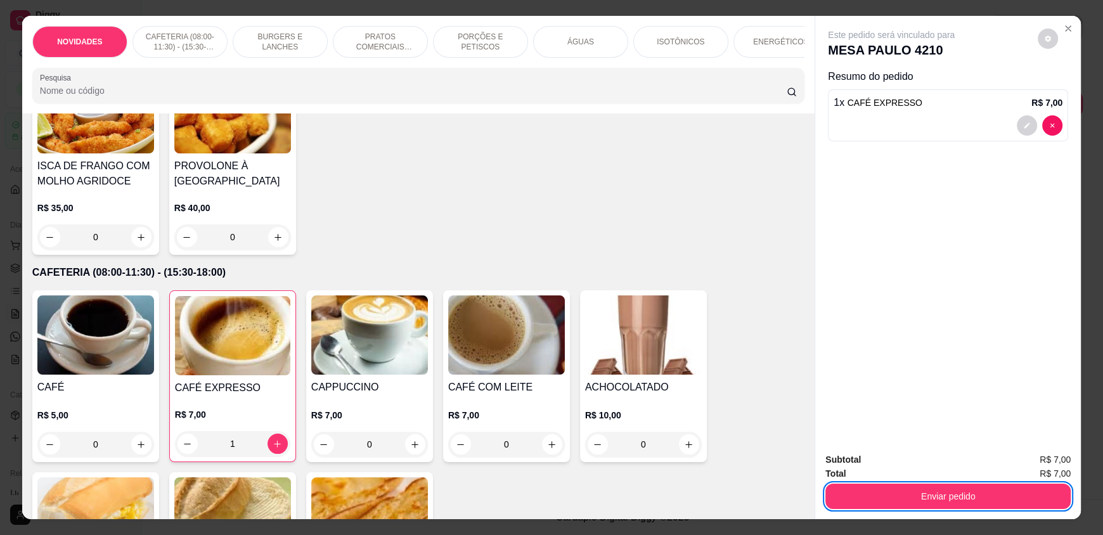
scroll to position [0, 0]
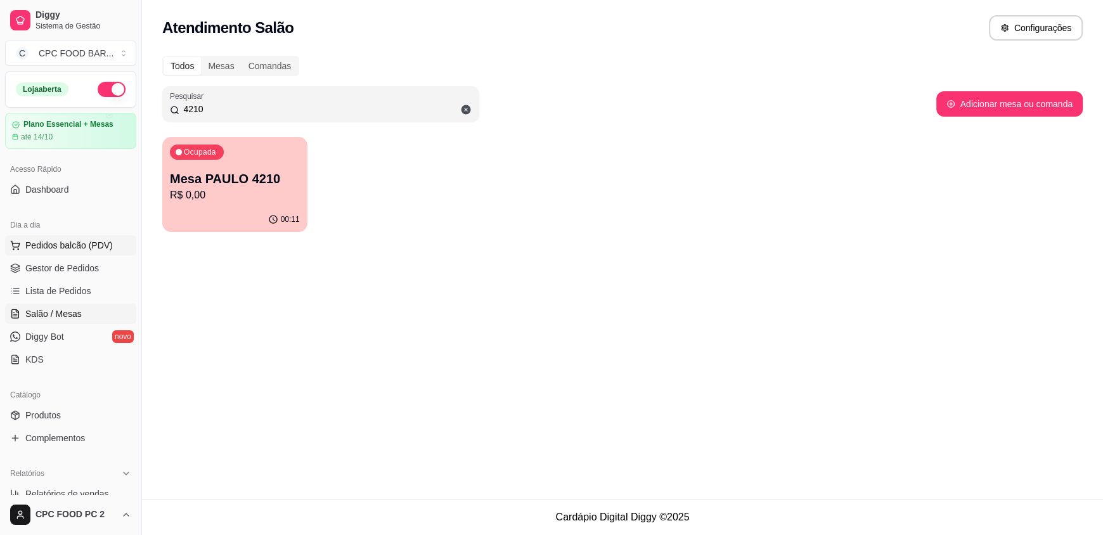
click at [63, 242] on span "Pedidos balcão (PDV)" at bounding box center [68, 245] width 87 height 13
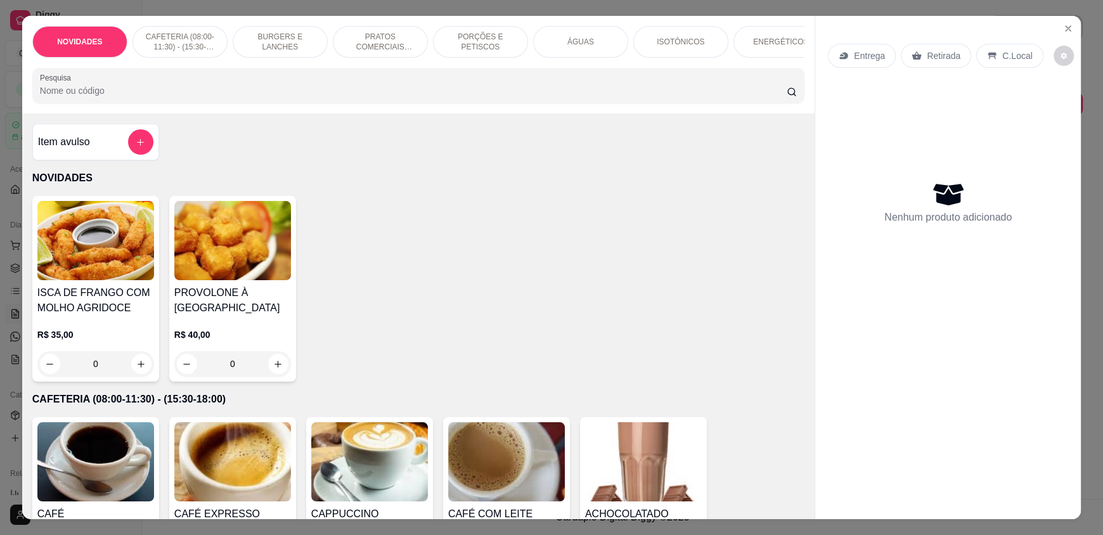
click at [307, 97] on input "Pesquisa" at bounding box center [413, 90] width 747 height 13
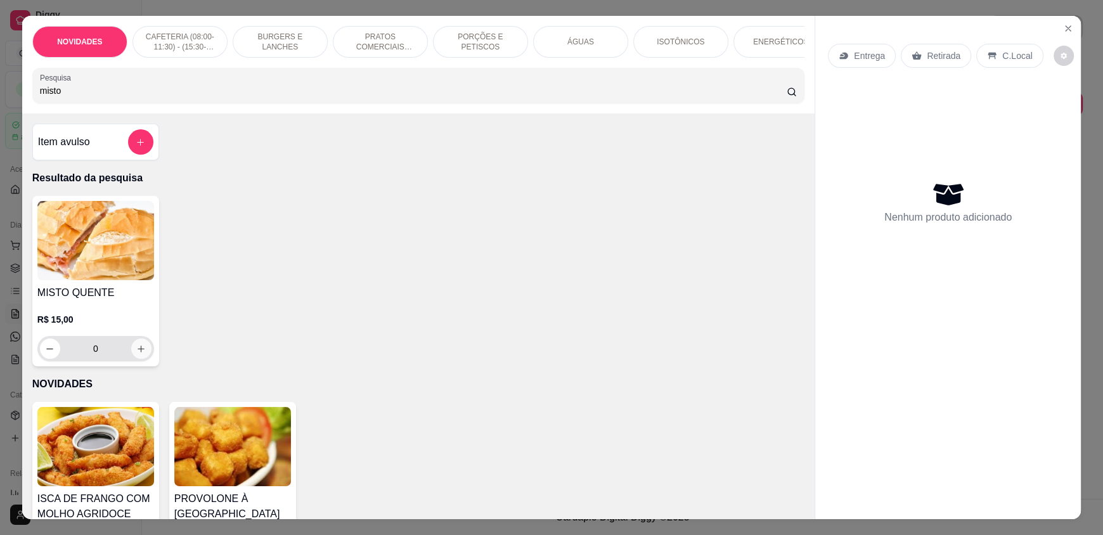
type input "misto"
click at [141, 353] on button "increase-product-quantity" at bounding box center [141, 349] width 20 height 20
type input "1"
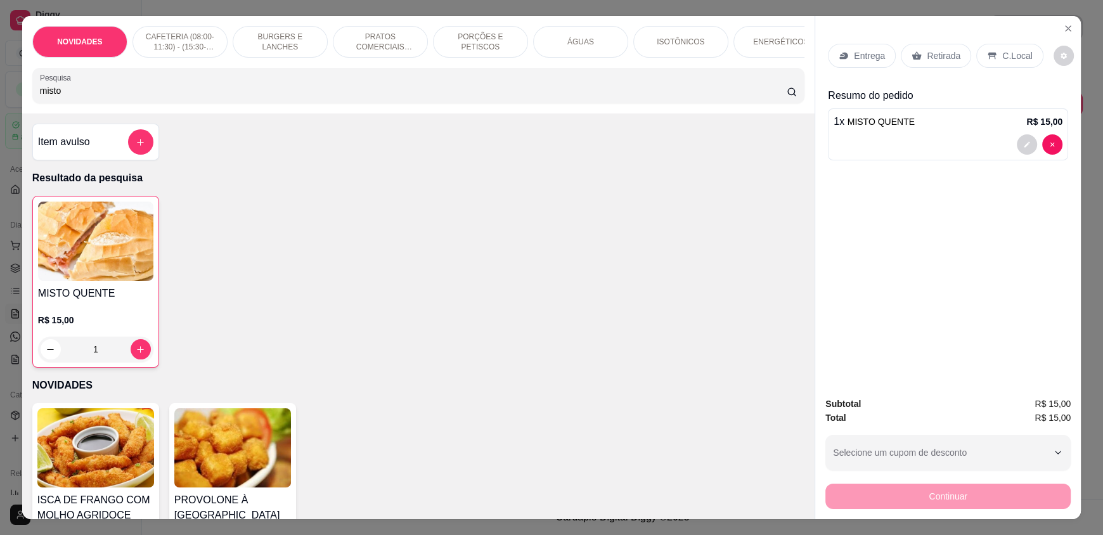
drag, startPoint x: 109, startPoint y: 97, endPoint x: 0, endPoint y: 108, distance: 109.6
click at [0, 108] on div "NOVIDADES CAFETERIA (08:00-11:30) - (15:30-18:00) BURGERS E LANCHES PRATOS COME…" at bounding box center [551, 267] width 1103 height 535
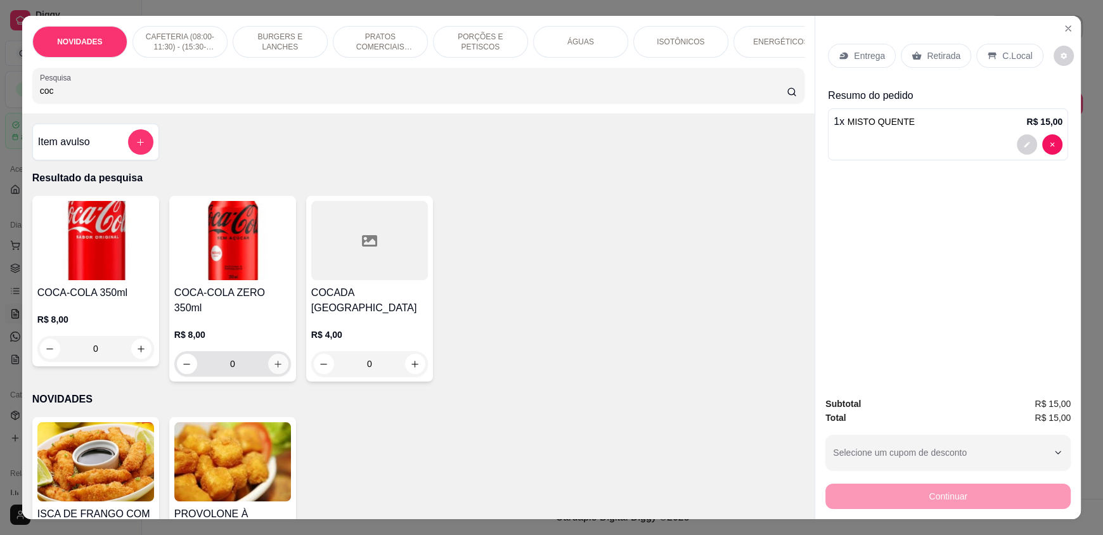
type input "coc"
click at [274, 359] on icon "increase-product-quantity" at bounding box center [279, 364] width 10 height 10
type input "1"
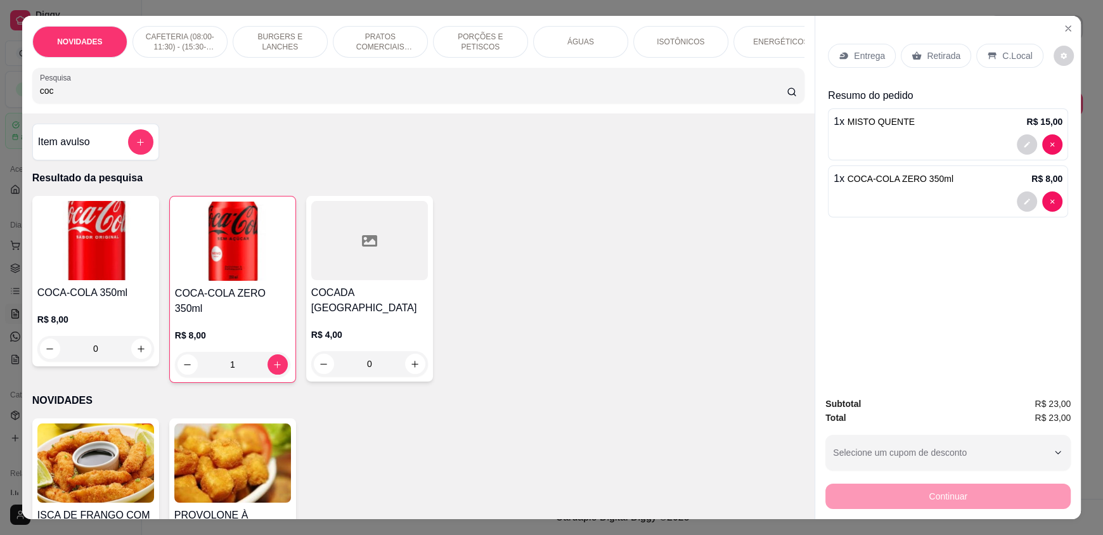
click at [1007, 58] on p "C.Local" at bounding box center [1017, 55] width 30 height 13
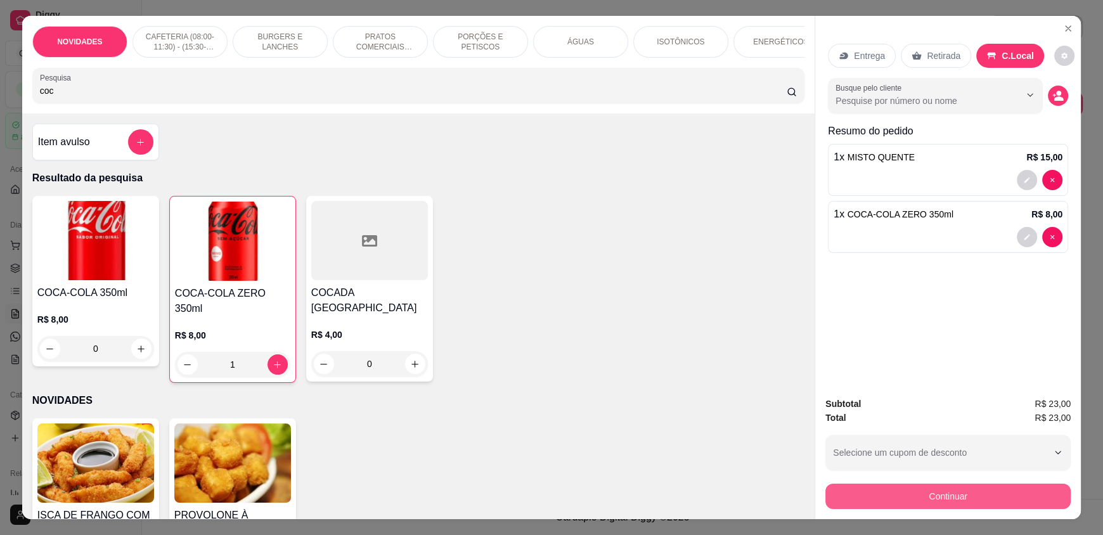
click at [935, 494] on button "Continuar" at bounding box center [947, 496] width 245 height 25
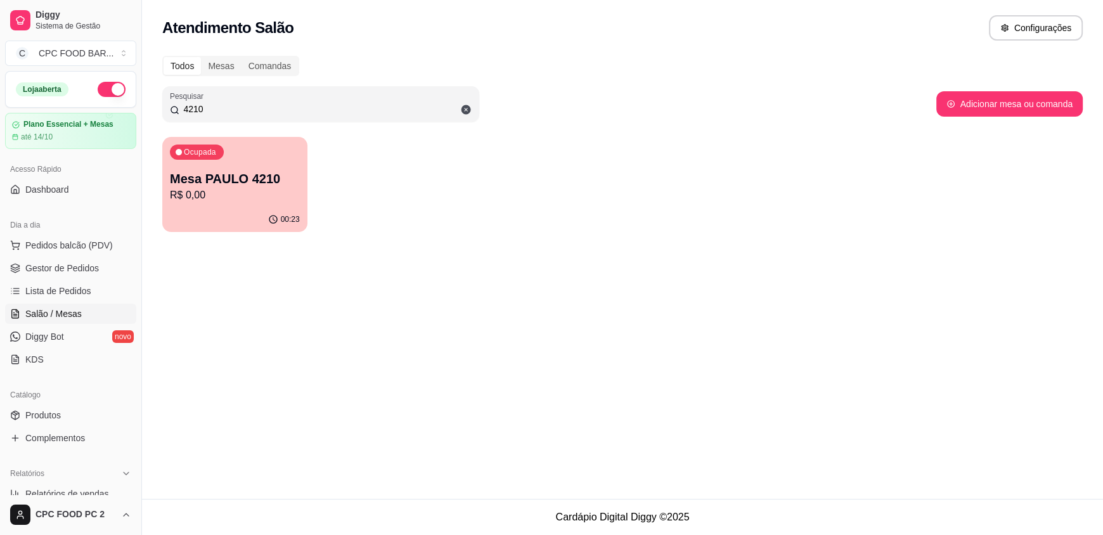
drag, startPoint x: 243, startPoint y: 110, endPoint x: 129, endPoint y: 110, distance: 114.8
click at [129, 110] on div "Diggy Sistema de Gestão C CPC FOOD BAR ... Loja aberta Plano Essencial + Mesas …" at bounding box center [551, 267] width 1103 height 535
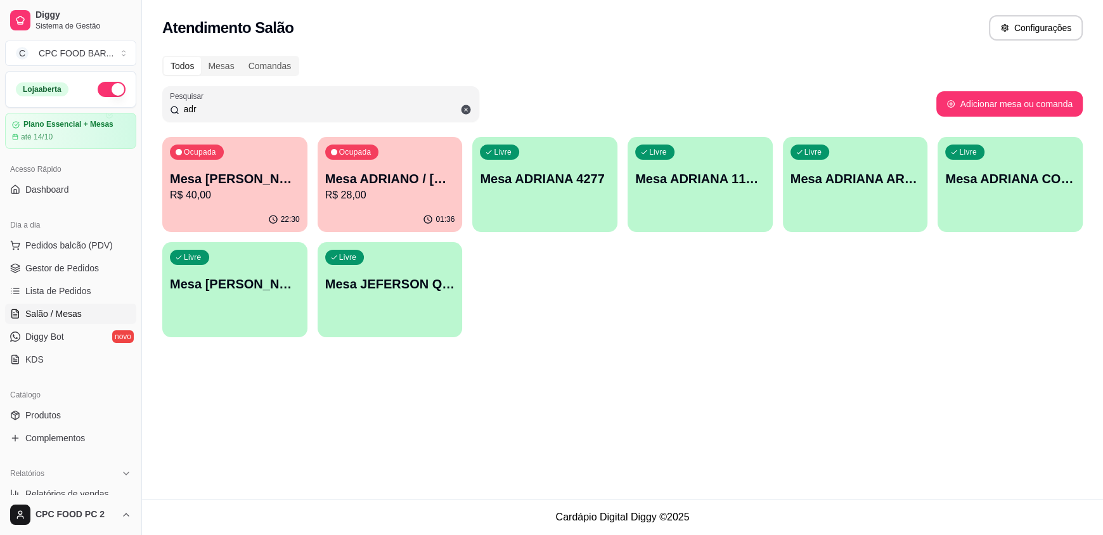
type input "adr"
click at [386, 156] on div "Ocupada Mesa ADRIANO / [PERSON_NAME] 3940 R$ 28,00" at bounding box center [390, 172] width 145 height 70
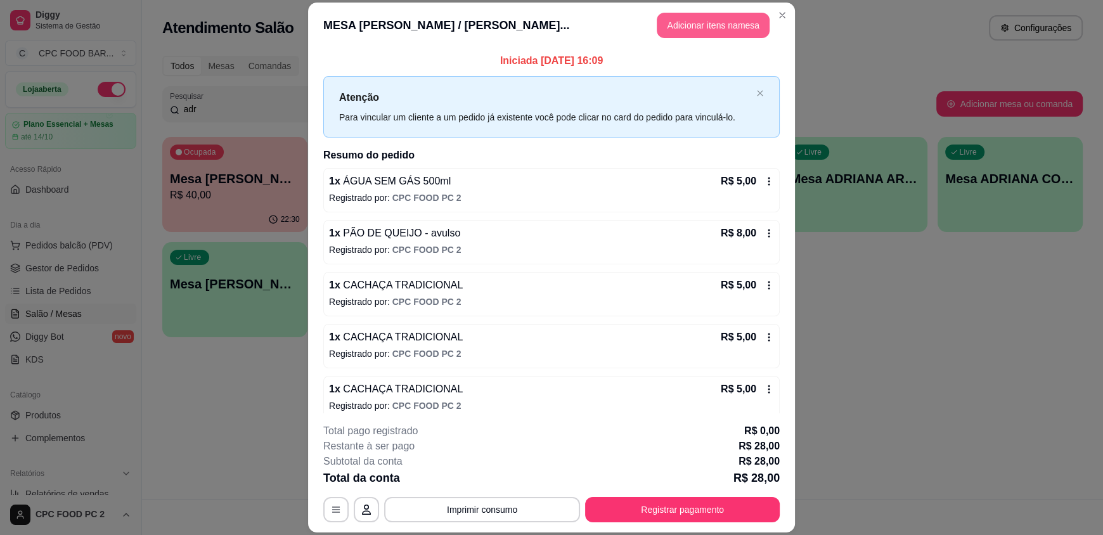
click at [699, 23] on button "Adicionar itens na mesa" at bounding box center [713, 25] width 113 height 25
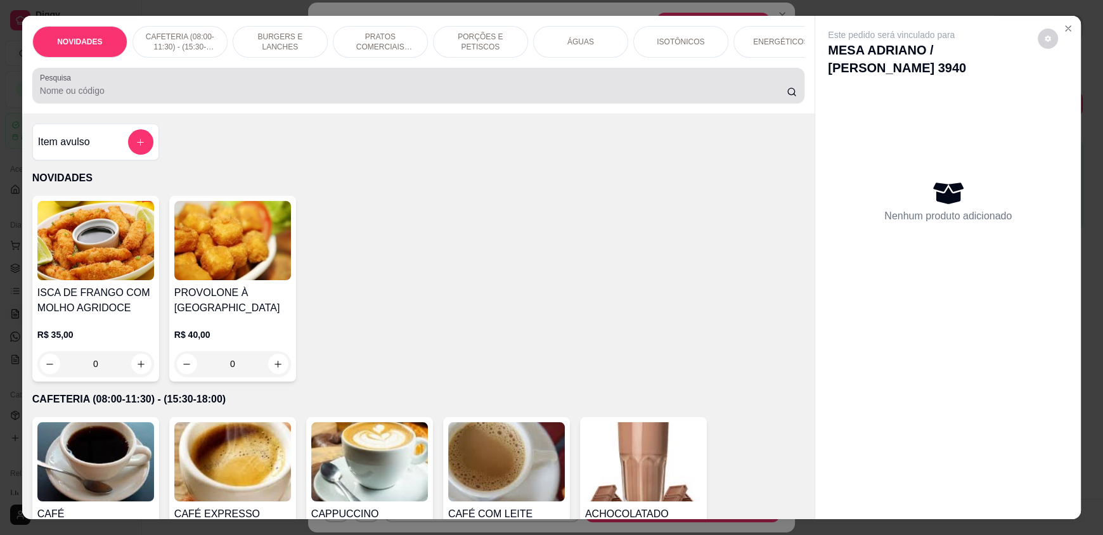
click at [314, 97] on input "Pesquisa" at bounding box center [413, 90] width 747 height 13
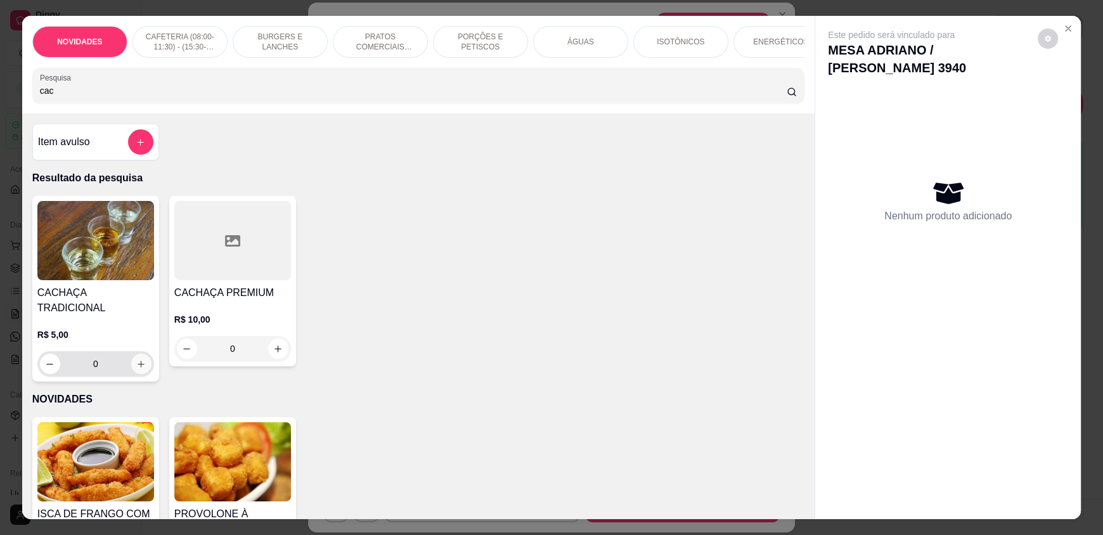
type input "cac"
click at [136, 359] on icon "increase-product-quantity" at bounding box center [141, 364] width 10 height 10
type input "1"
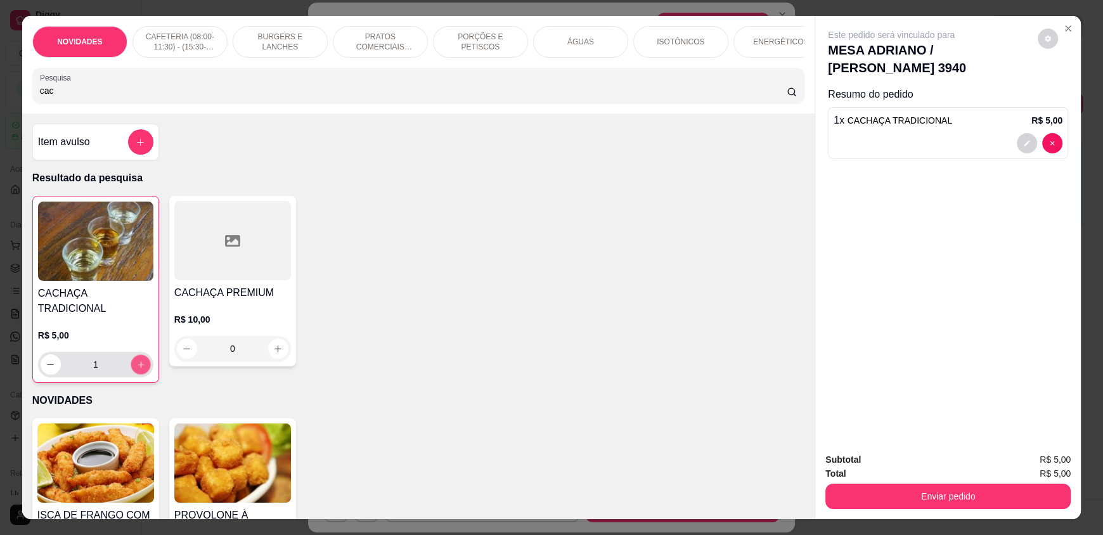
click at [136, 360] on icon "increase-product-quantity" at bounding box center [141, 365] width 10 height 10
type input "2"
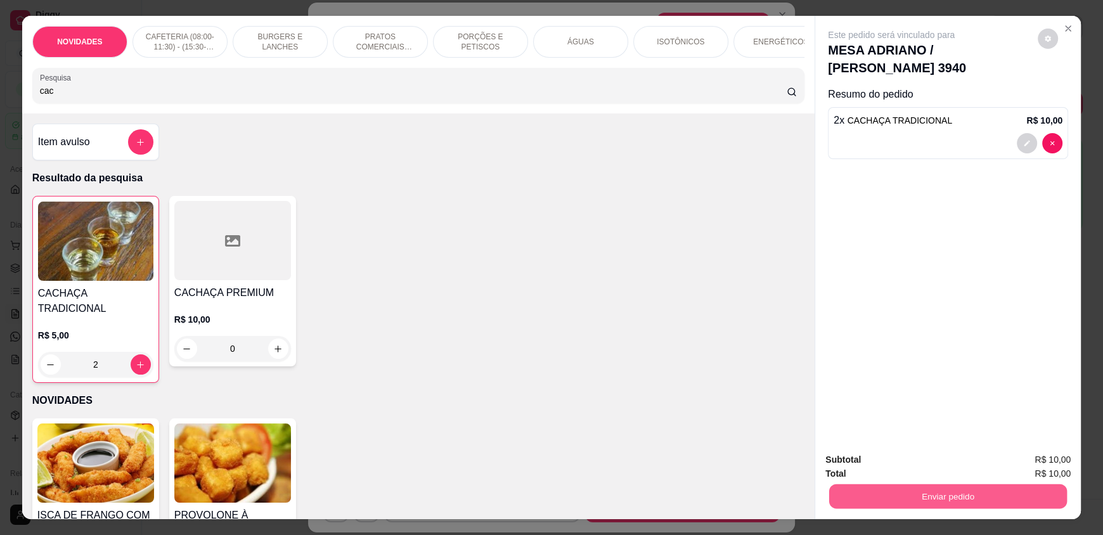
click at [955, 490] on button "Enviar pedido" at bounding box center [948, 496] width 238 height 25
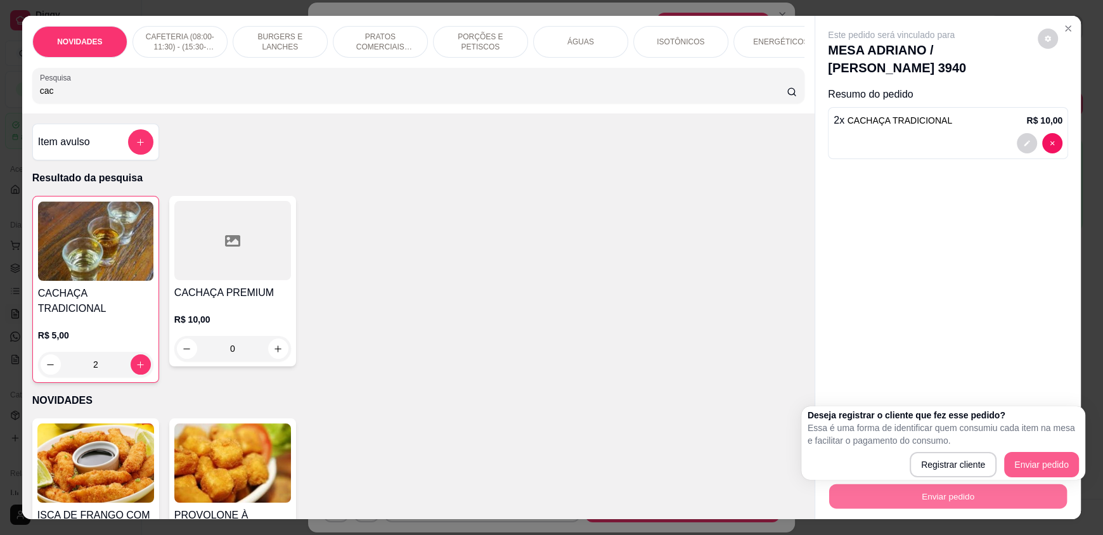
click at [1019, 465] on div "Registrar cliente Enviar pedido" at bounding box center [943, 464] width 271 height 25
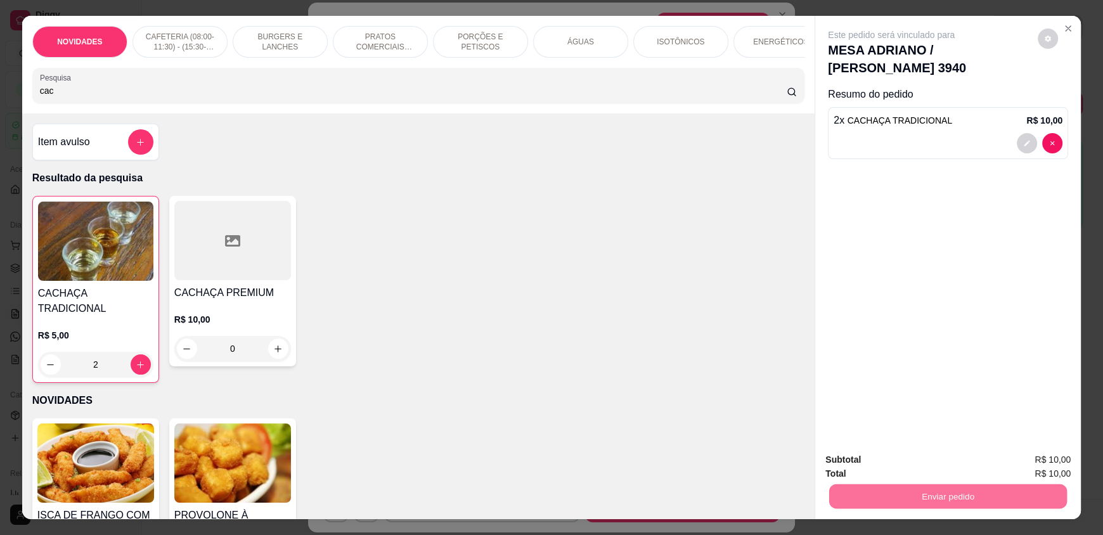
click at [1019, 466] on button "Enviar pedido" at bounding box center [1038, 465] width 72 height 24
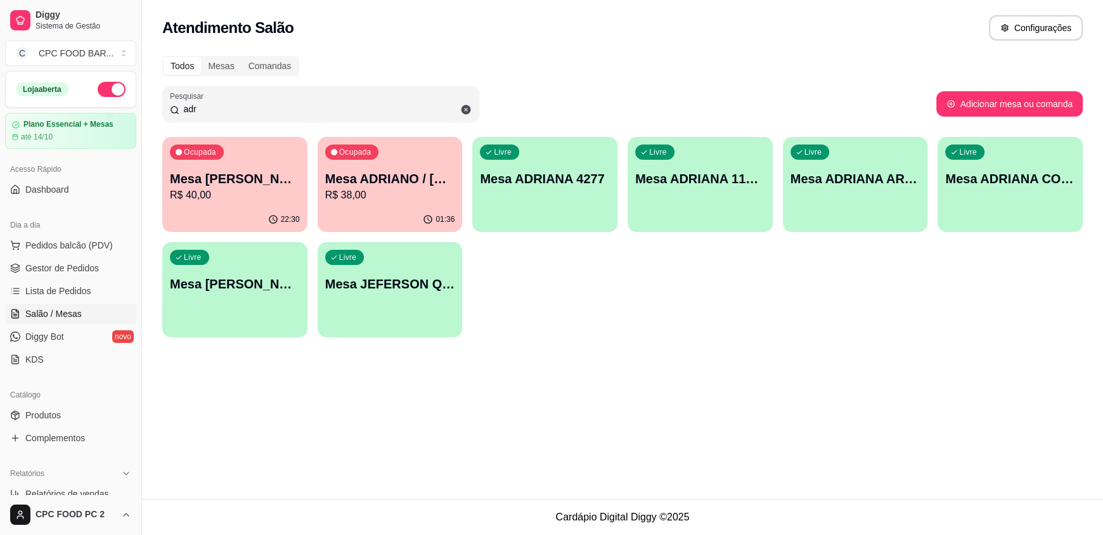
drag, startPoint x: 198, startPoint y: 111, endPoint x: 157, endPoint y: 107, distance: 41.4
click at [157, 107] on div "Todos Mesas Comandas Pesquisar adr Adicionar mesa ou comanda Ocupada Mesa [PERS…" at bounding box center [622, 200] width 961 height 304
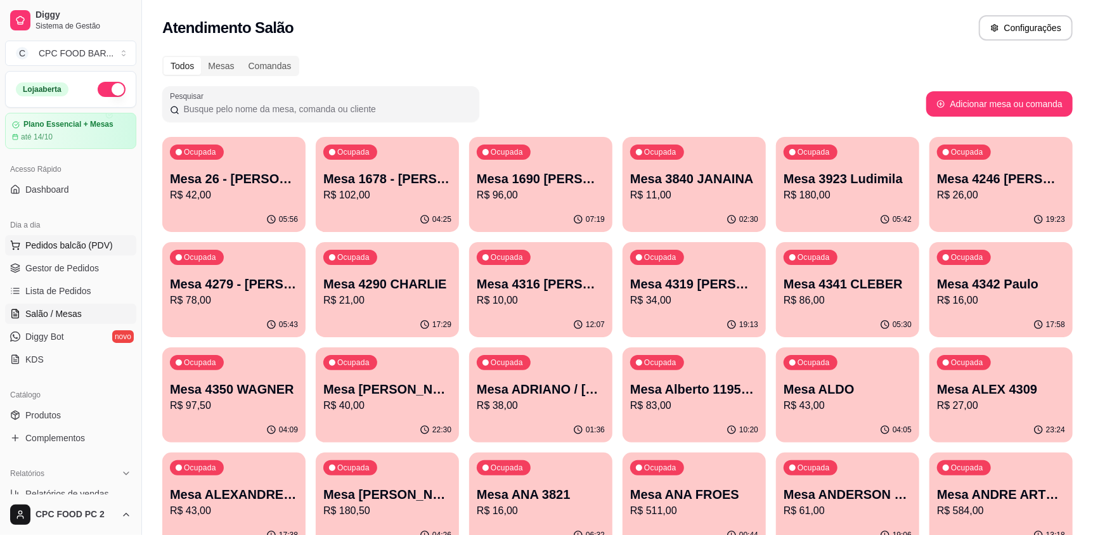
click at [73, 249] on span "Pedidos balcão (PDV)" at bounding box center [68, 245] width 87 height 13
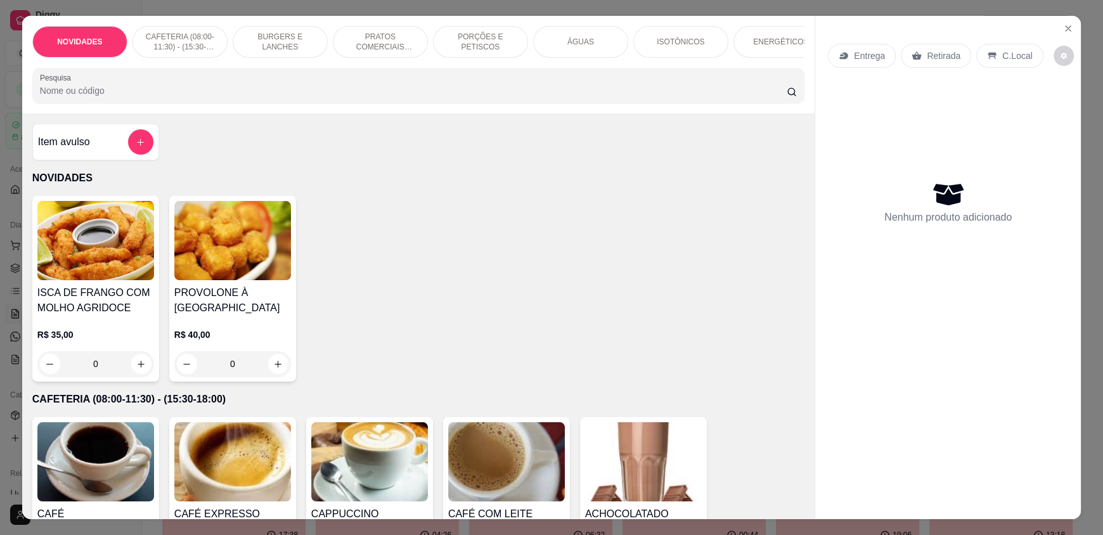
click at [249, 97] on input "Pesquisa" at bounding box center [413, 90] width 747 height 13
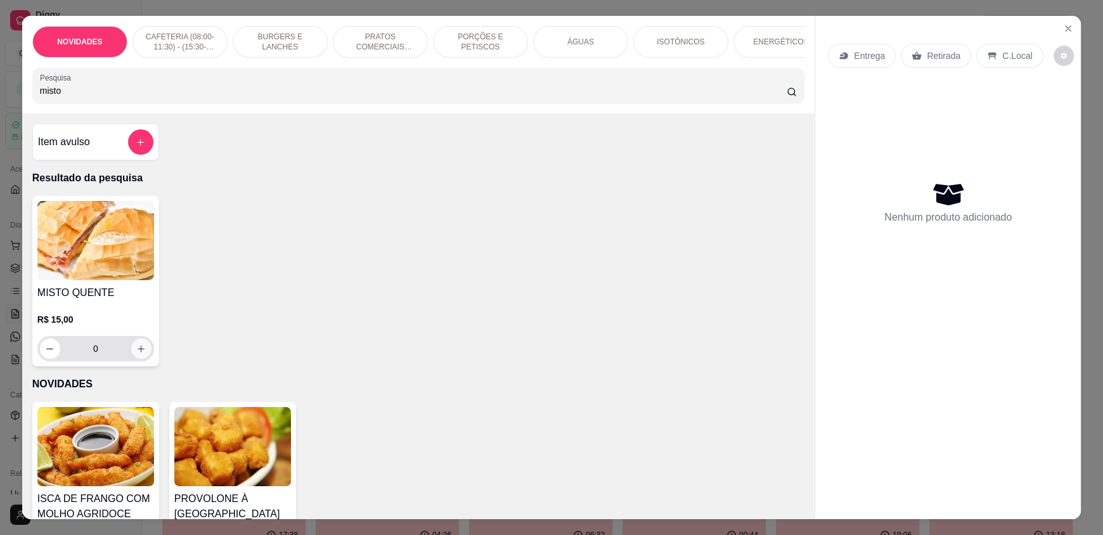
type input "misto"
click at [139, 354] on icon "increase-product-quantity" at bounding box center [142, 349] width 10 height 10
type input "1"
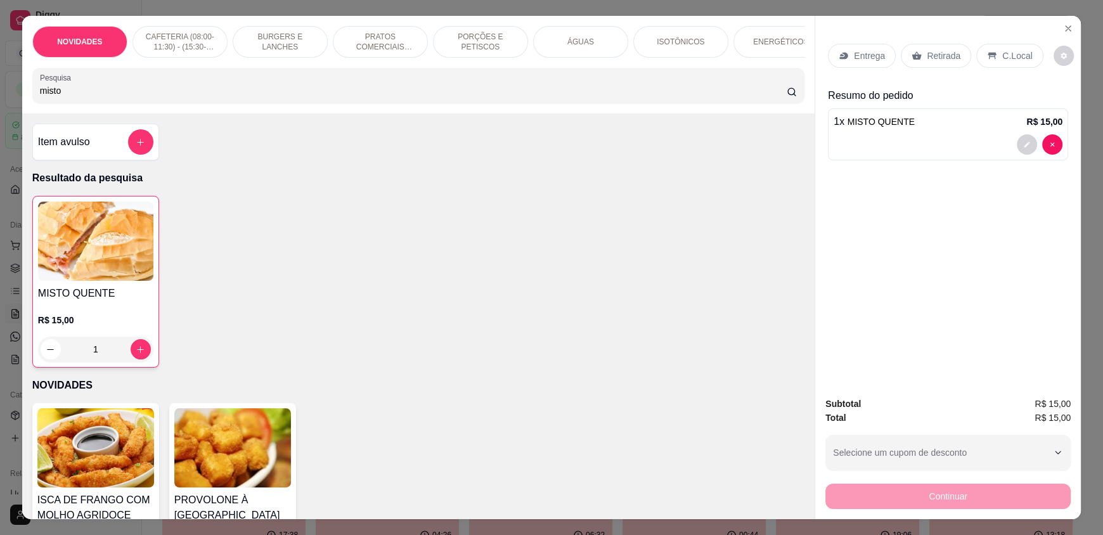
drag, startPoint x: 70, startPoint y: 103, endPoint x: 0, endPoint y: 96, distance: 70.7
click at [0, 96] on div "NOVIDADES CAFETERIA (08:00-11:30) - (15:30-18:00) BURGERS E LANCHES PRATOS COME…" at bounding box center [551, 267] width 1103 height 535
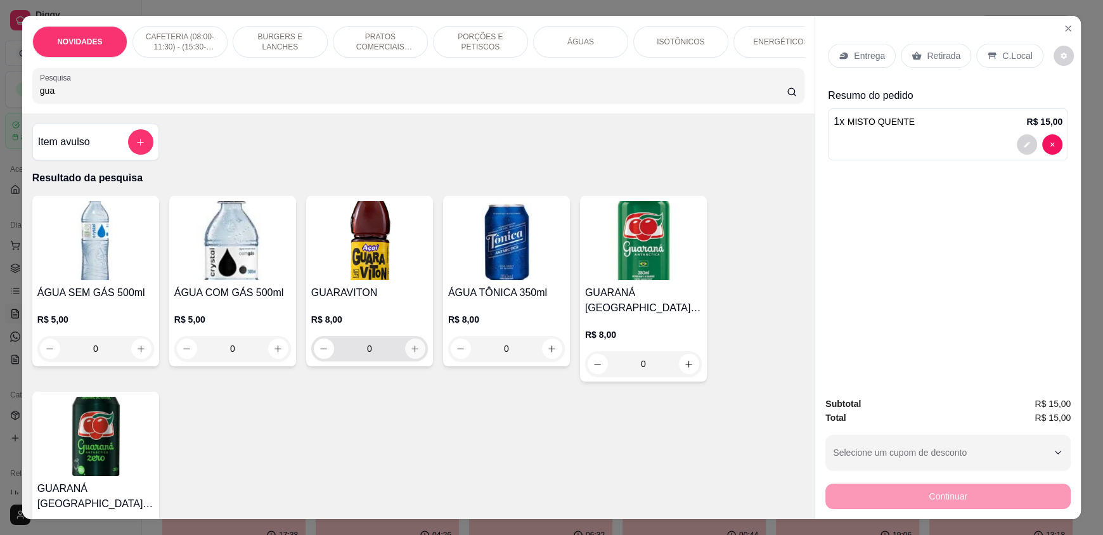
type input "gua"
click at [417, 355] on button "increase-product-quantity" at bounding box center [415, 349] width 20 height 20
type input "1"
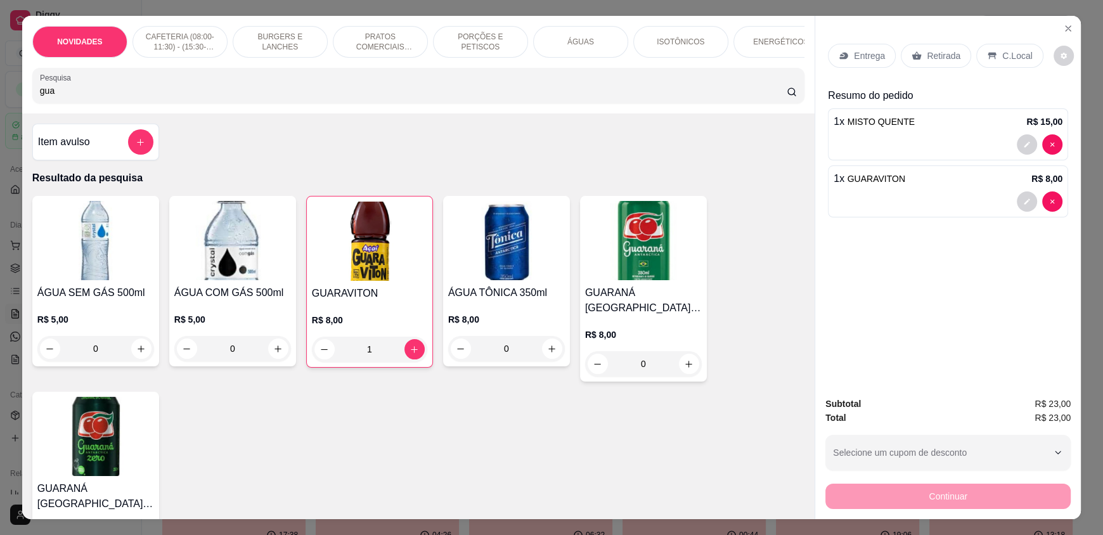
click at [1002, 61] on p "C.Local" at bounding box center [1017, 55] width 30 height 13
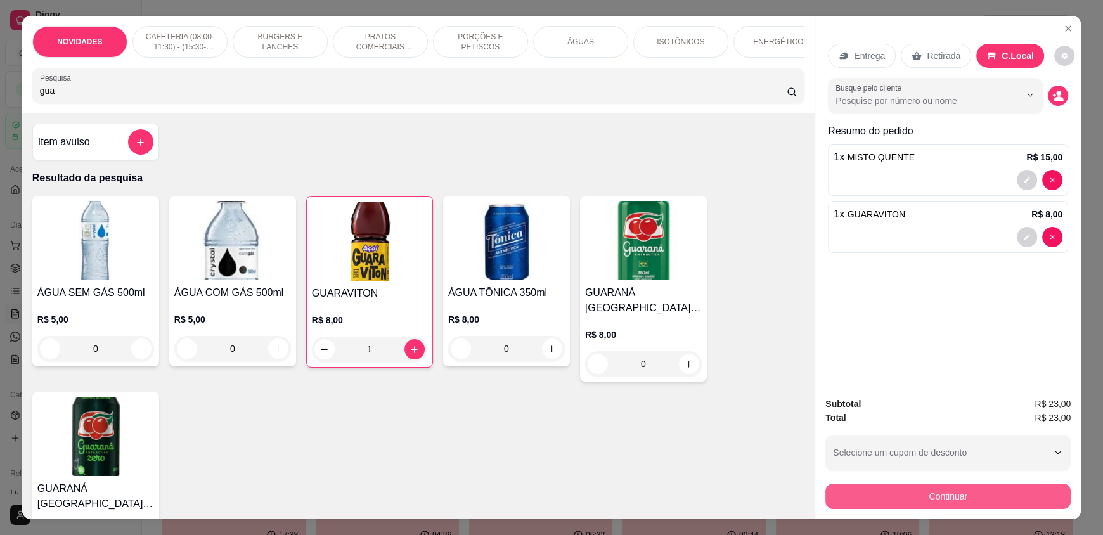
click at [955, 491] on button "Continuar" at bounding box center [947, 496] width 245 height 25
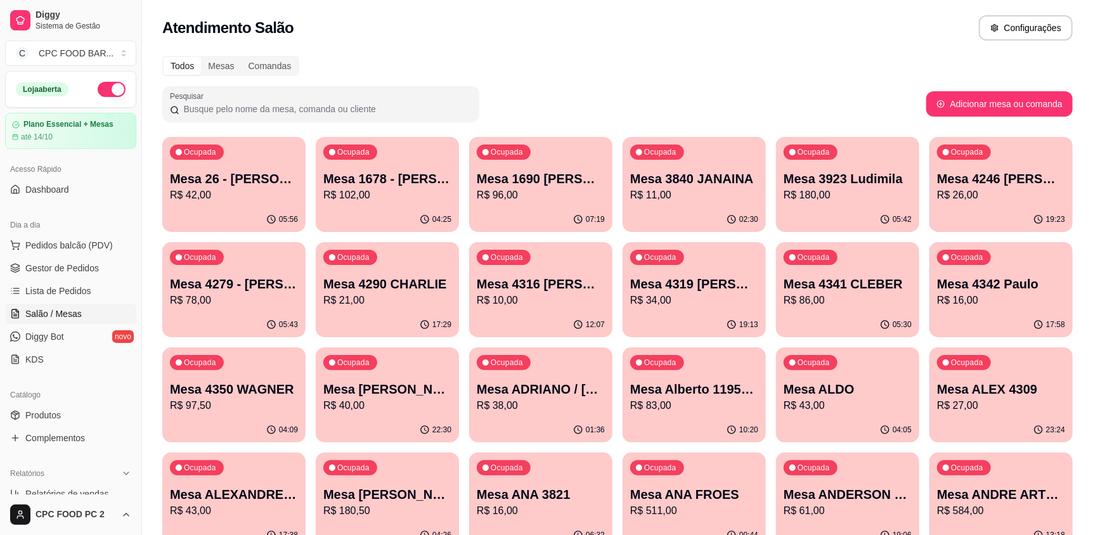
click at [536, 375] on div "Ocupada Mesa ADRIANO / [PERSON_NAME] 3940 R$ 38,00" at bounding box center [540, 382] width 143 height 70
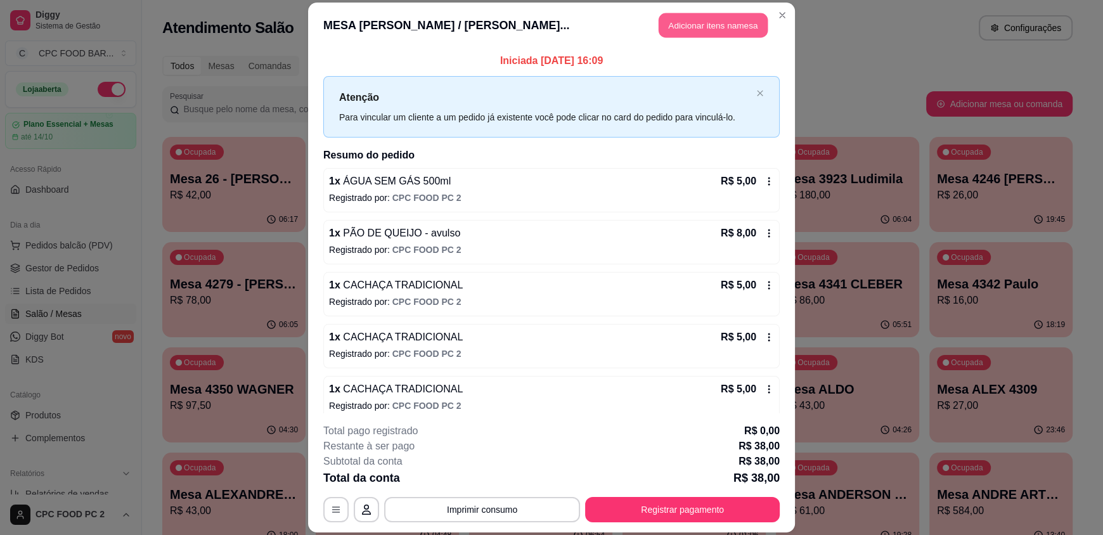
click at [685, 25] on button "Adicionar itens na mesa" at bounding box center [713, 25] width 109 height 25
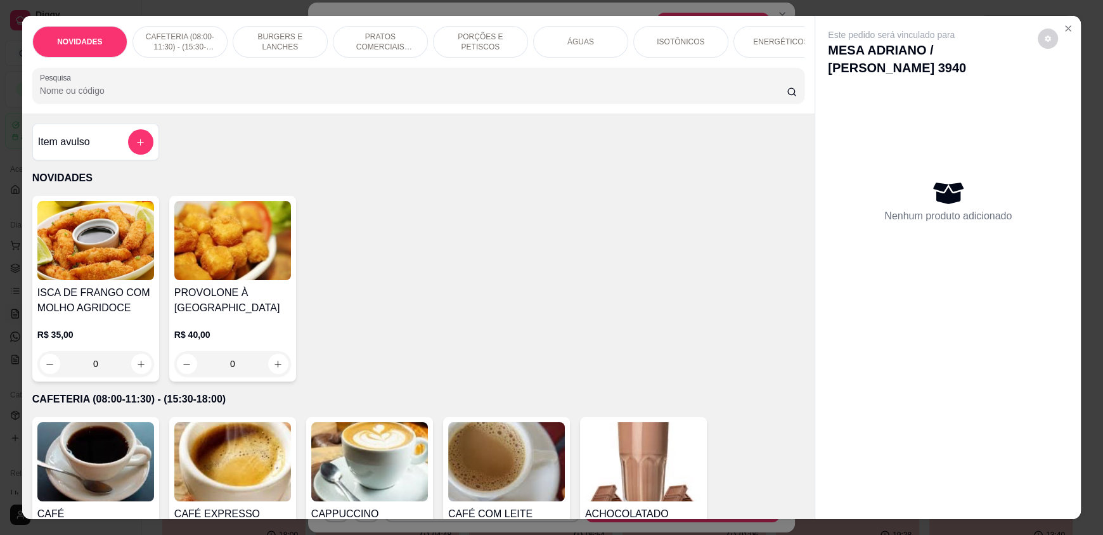
click at [534, 96] on input "Pesquisa" at bounding box center [413, 90] width 747 height 13
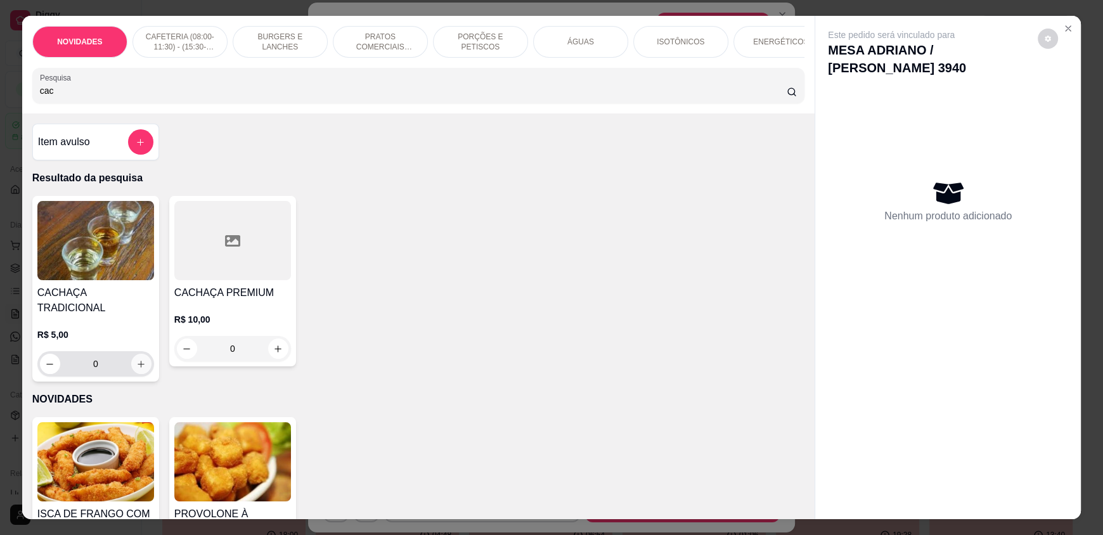
type input "cac"
click at [138, 359] on icon "increase-product-quantity" at bounding box center [141, 364] width 10 height 10
type input "1"
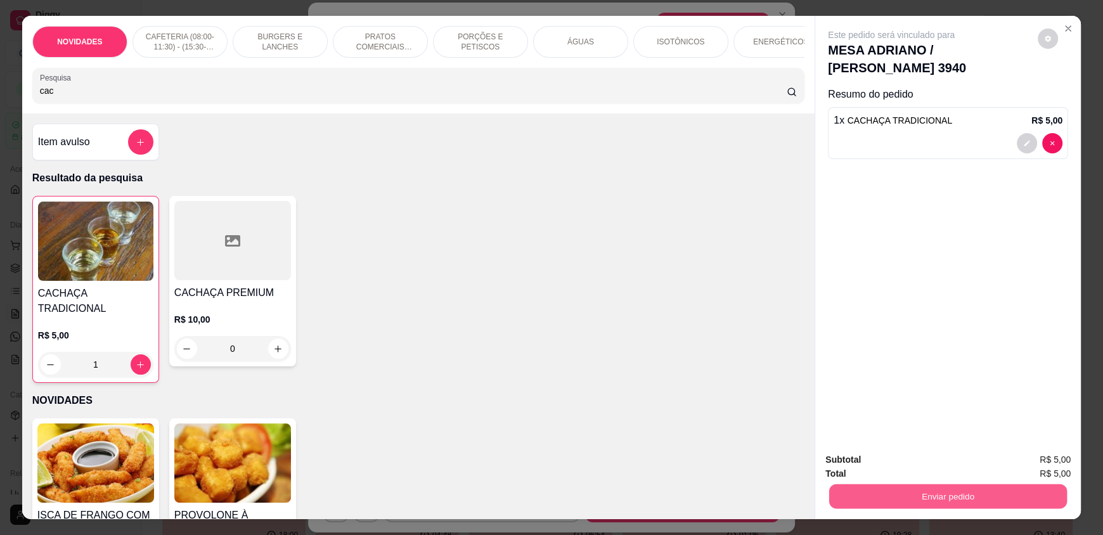
click at [946, 492] on button "Enviar pedido" at bounding box center [948, 496] width 238 height 25
click at [949, 467] on button "Registrar cliente" at bounding box center [953, 465] width 84 height 24
click at [961, 503] on button "Enviar pedido" at bounding box center [948, 496] width 238 height 25
click at [1028, 456] on button "Enviar pedido" at bounding box center [1038, 464] width 70 height 23
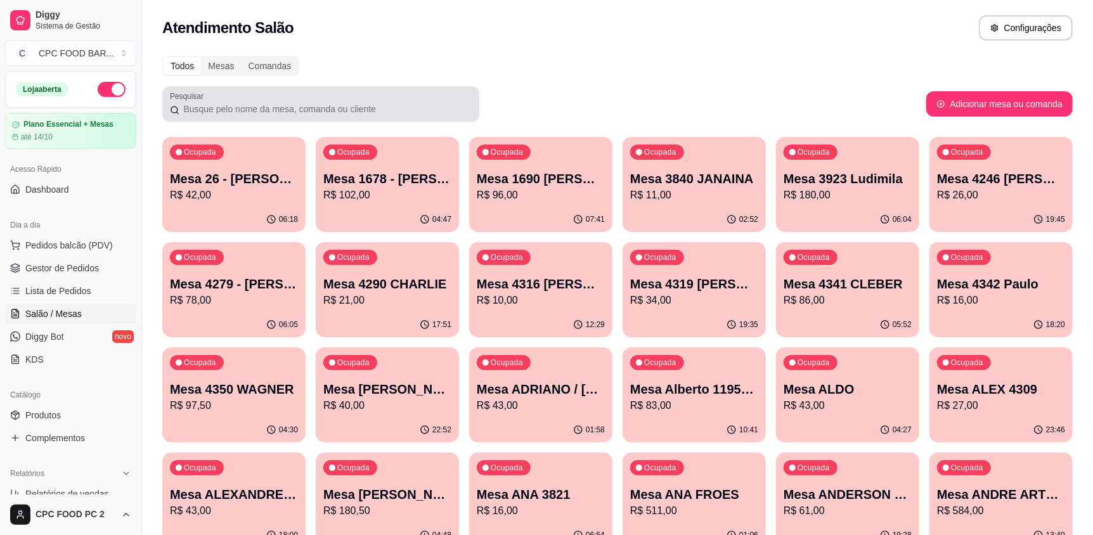
click at [302, 103] on input "Pesquisar" at bounding box center [325, 109] width 292 height 13
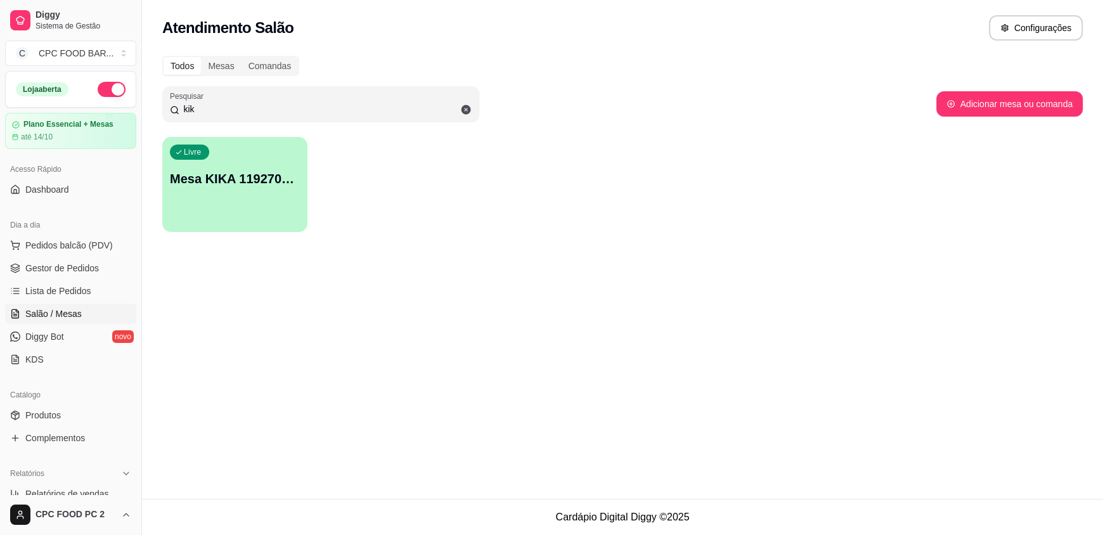
type input "kik"
click at [268, 179] on p "Mesa KIKA 1192703285" at bounding box center [235, 179] width 130 height 18
drag, startPoint x: 226, startPoint y: 111, endPoint x: 143, endPoint y: 108, distance: 83.7
click at [143, 108] on div "Diggy Sistema de Gestão C CPC FOOD BAR ... Loja aberta Plano Essencial + Mesas …" at bounding box center [551, 267] width 1103 height 535
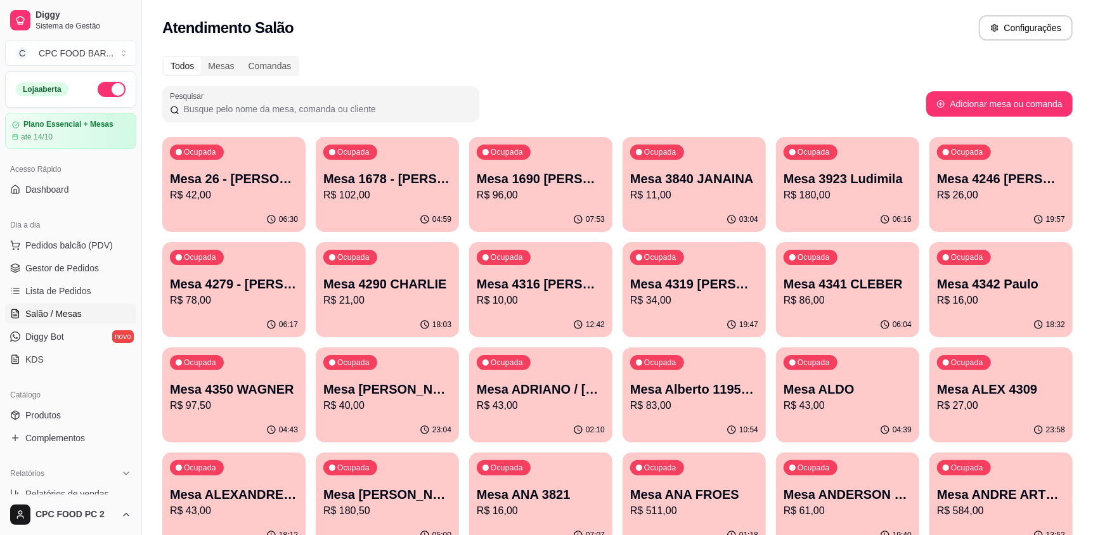
click at [252, 113] on input "Pesquisar" at bounding box center [325, 109] width 292 height 13
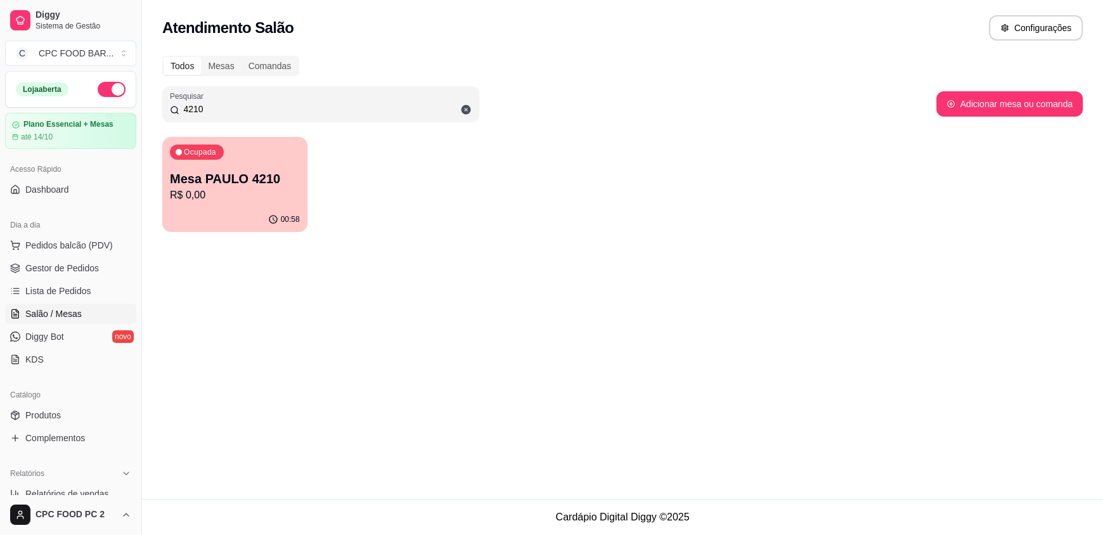
type input "4210"
click at [242, 164] on div "Ocupada Mesa PAULO 4210 R$ 0,00" at bounding box center [234, 172] width 141 height 68
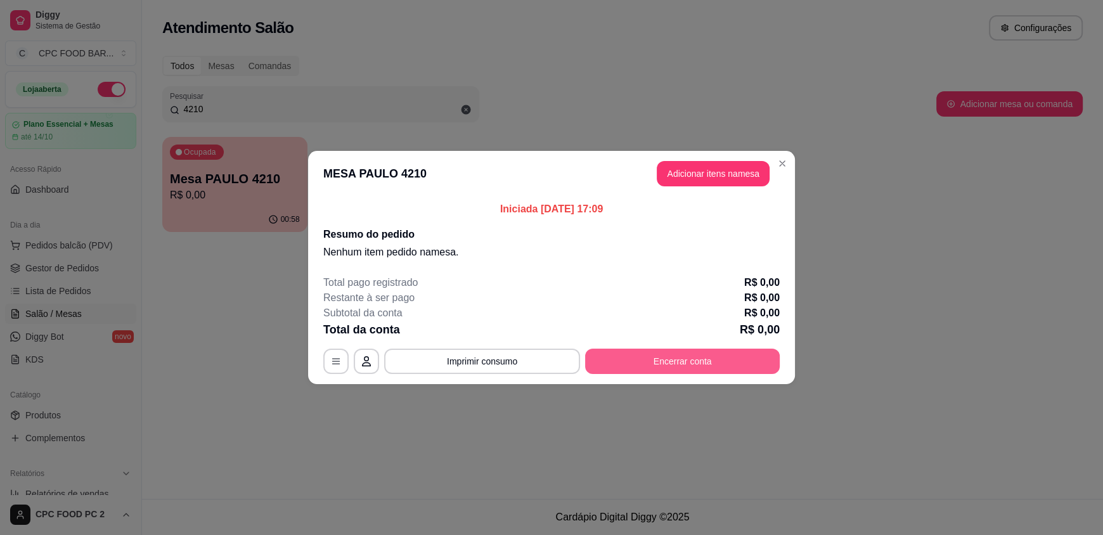
click at [676, 370] on button "Encerrar conta" at bounding box center [682, 361] width 195 height 25
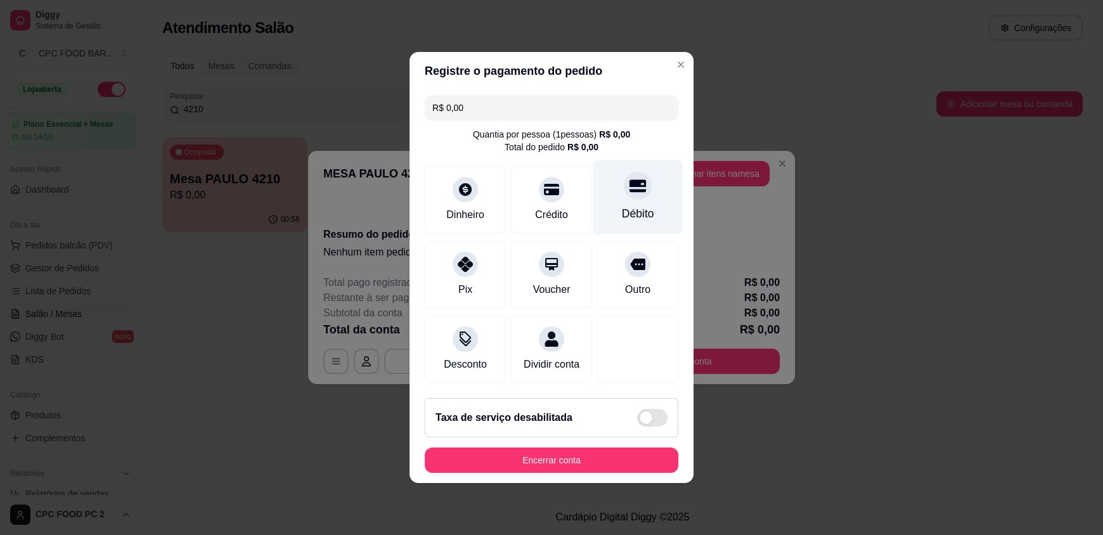
click at [622, 205] on div "Débito" at bounding box center [638, 213] width 32 height 16
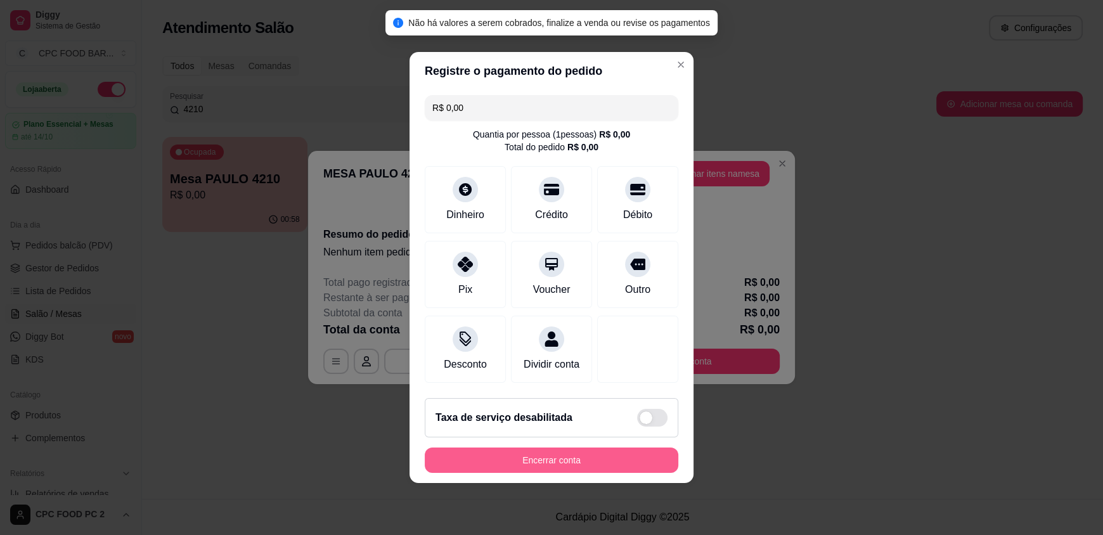
click at [522, 473] on button "Encerrar conta" at bounding box center [552, 460] width 254 height 25
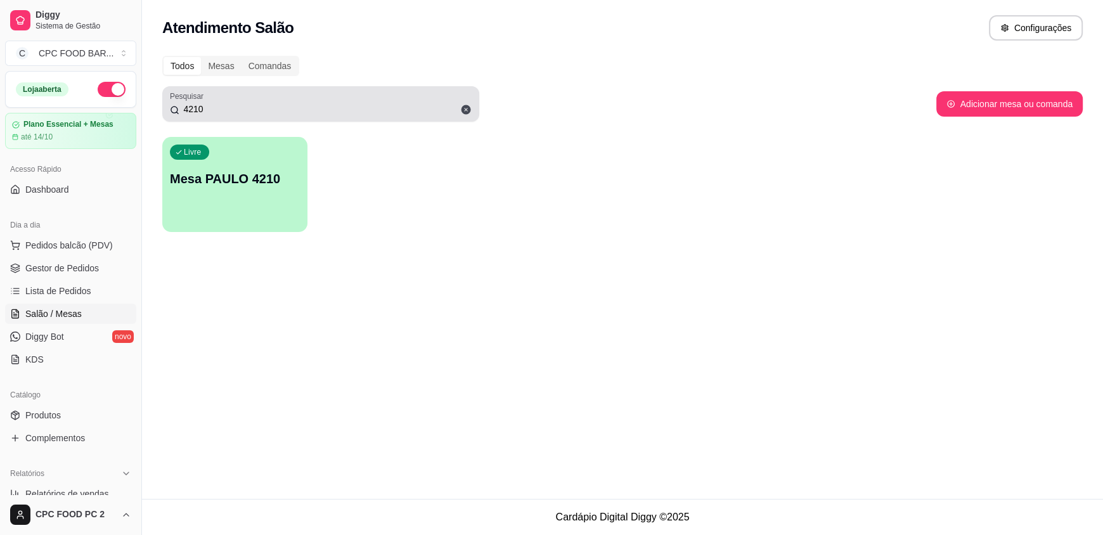
click at [465, 107] on icon at bounding box center [467, 110] width 10 height 10
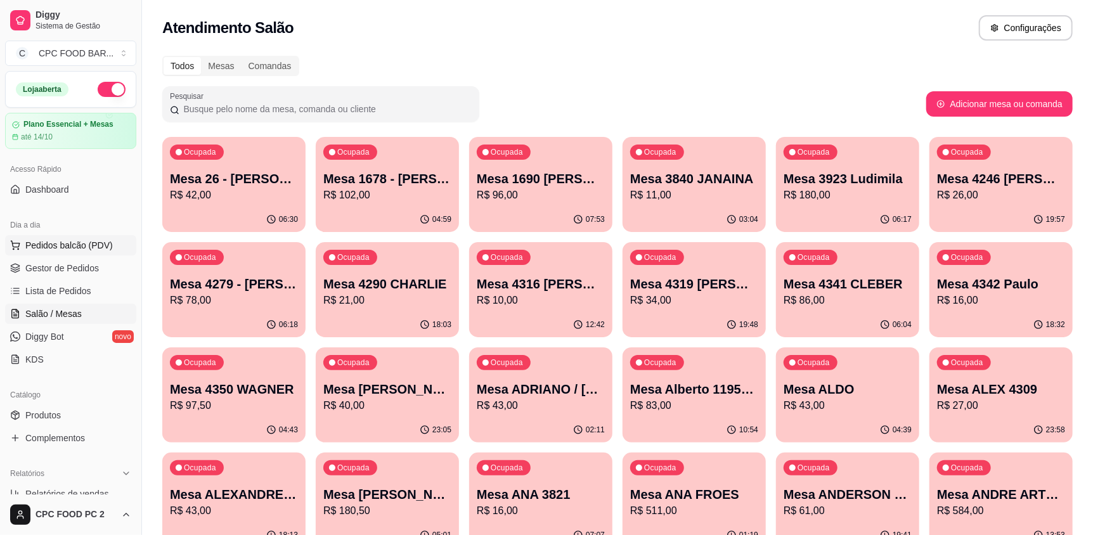
click at [49, 251] on button "Pedidos balcão (PDV)" at bounding box center [70, 245] width 131 height 20
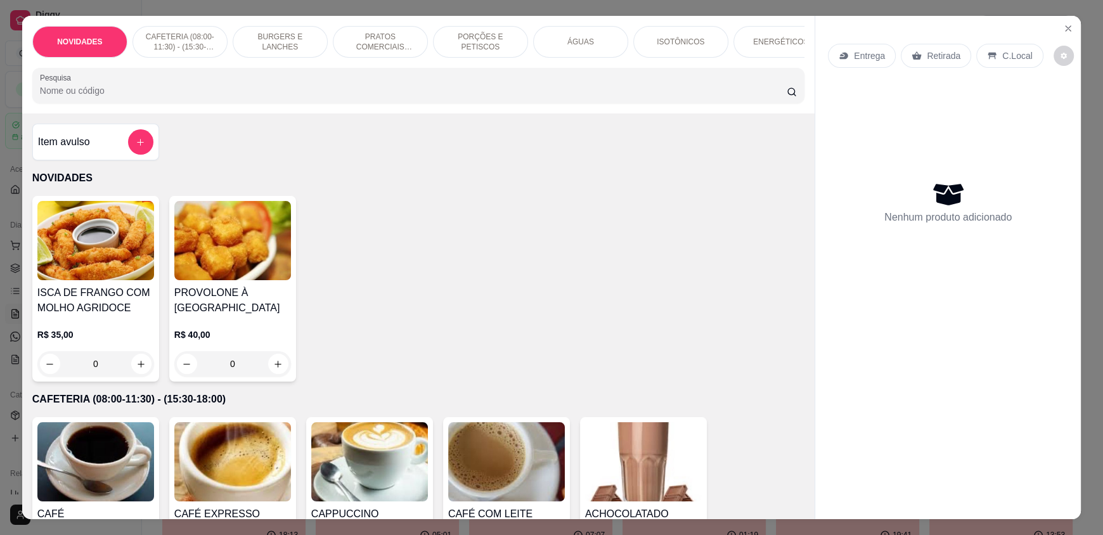
click at [107, 97] on input "Pesquisa" at bounding box center [413, 90] width 747 height 13
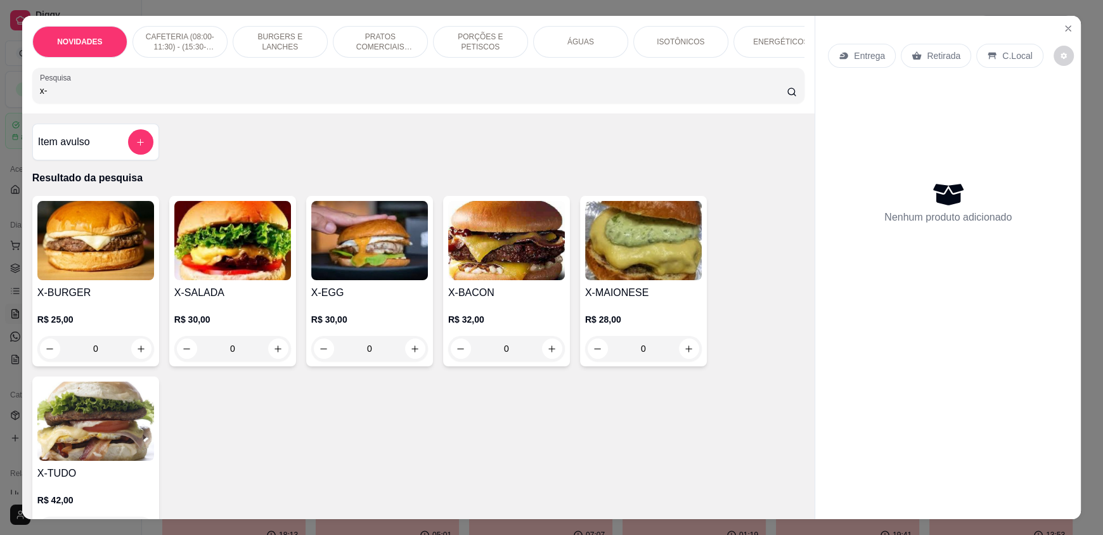
type input "x-"
click at [547, 352] on div "0" at bounding box center [506, 348] width 117 height 25
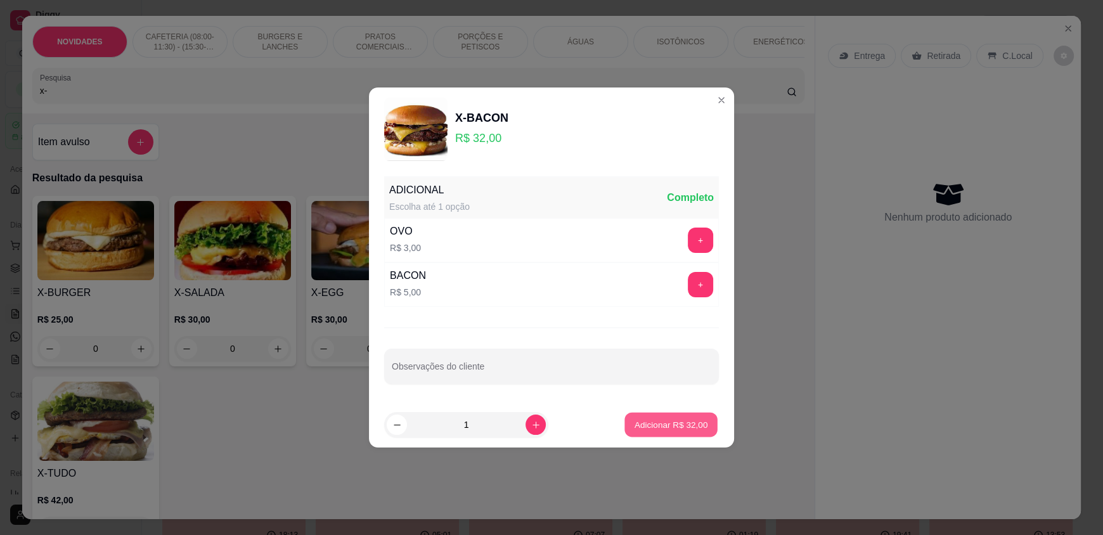
click at [654, 424] on p "Adicionar R$ 32,00" at bounding box center [672, 424] width 74 height 12
type input "1"
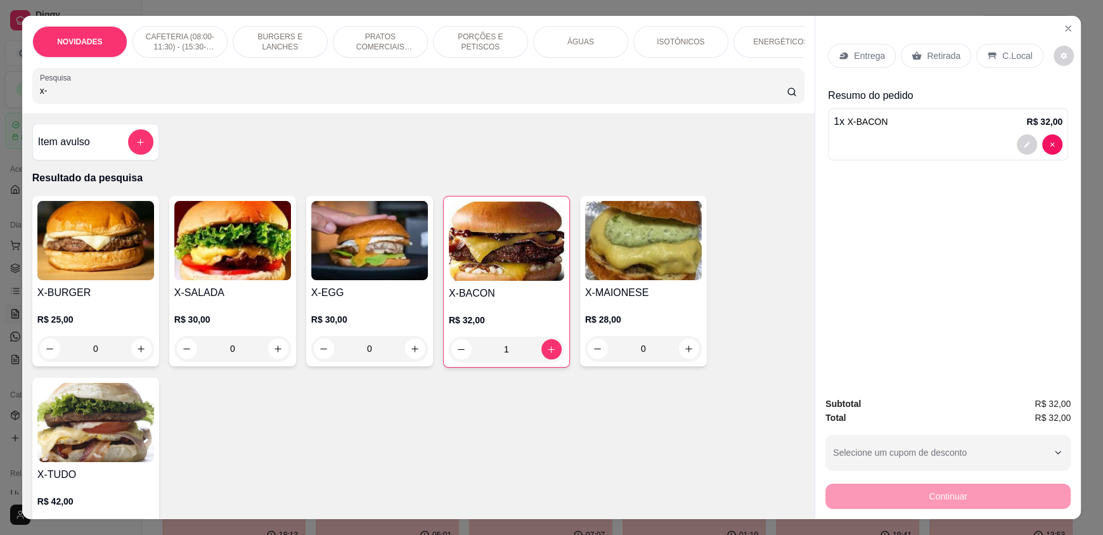
click at [1009, 58] on p "C.Local" at bounding box center [1017, 55] width 30 height 13
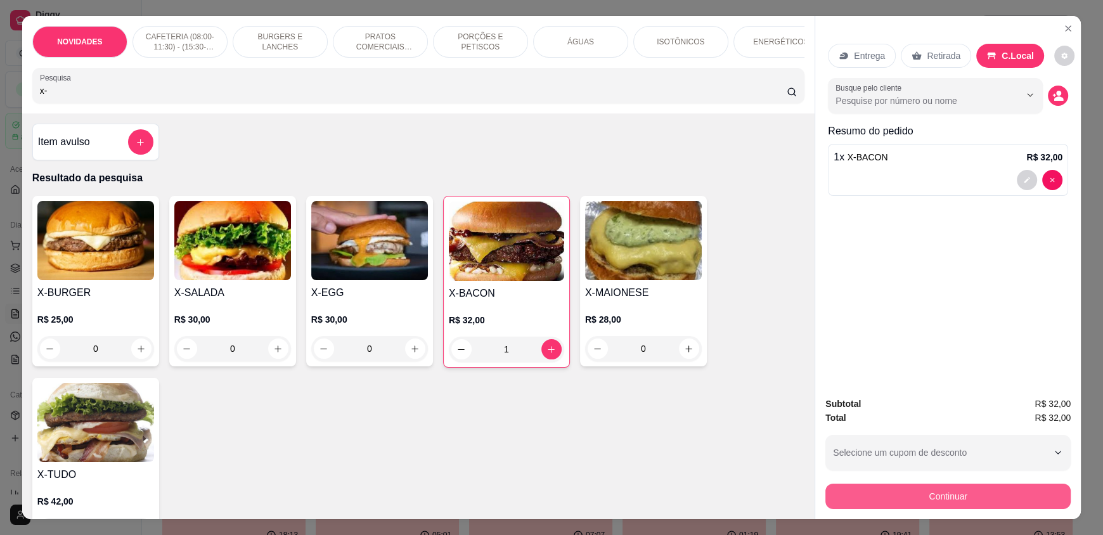
click at [941, 496] on button "Continuar" at bounding box center [947, 496] width 245 height 25
click at [270, 358] on div "0" at bounding box center [232, 348] width 117 height 25
click at [1063, 30] on icon "Close" at bounding box center [1068, 28] width 10 height 10
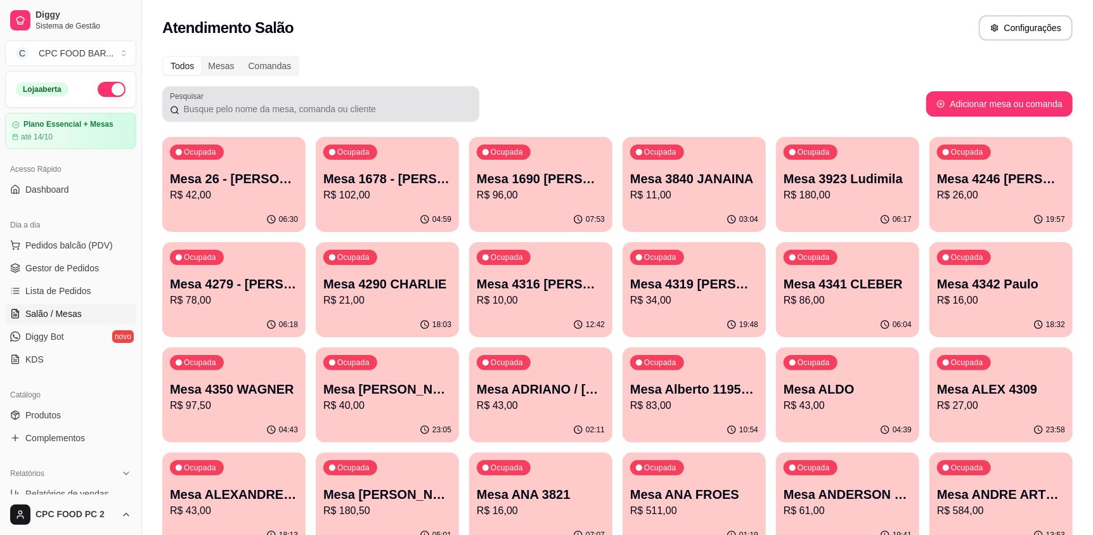
click at [333, 113] on input "Pesquisar" at bounding box center [325, 109] width 292 height 13
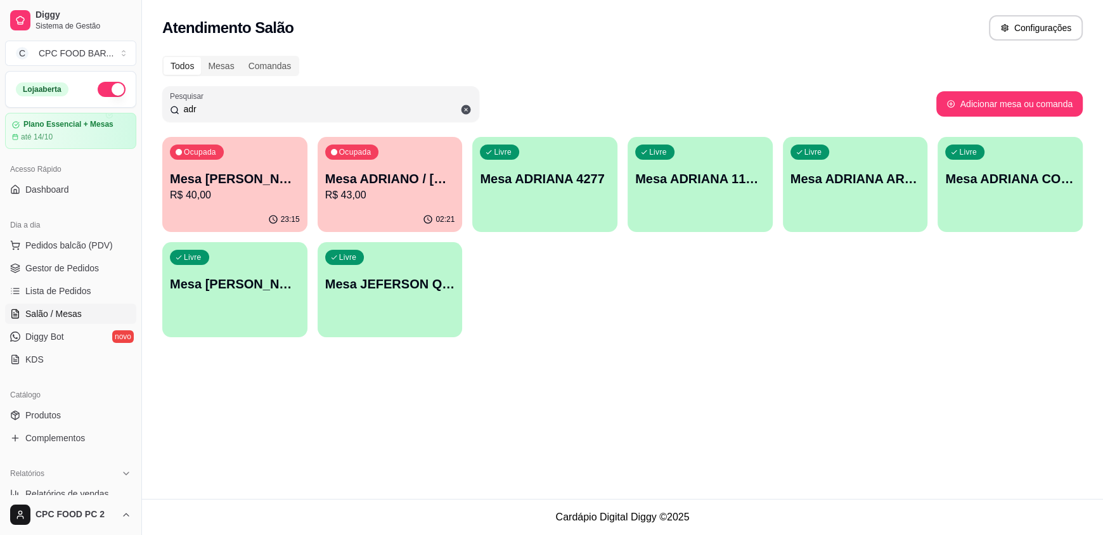
type input "adr"
click at [347, 182] on p "Mesa ADRIANO / [PERSON_NAME] 3940" at bounding box center [390, 179] width 130 height 18
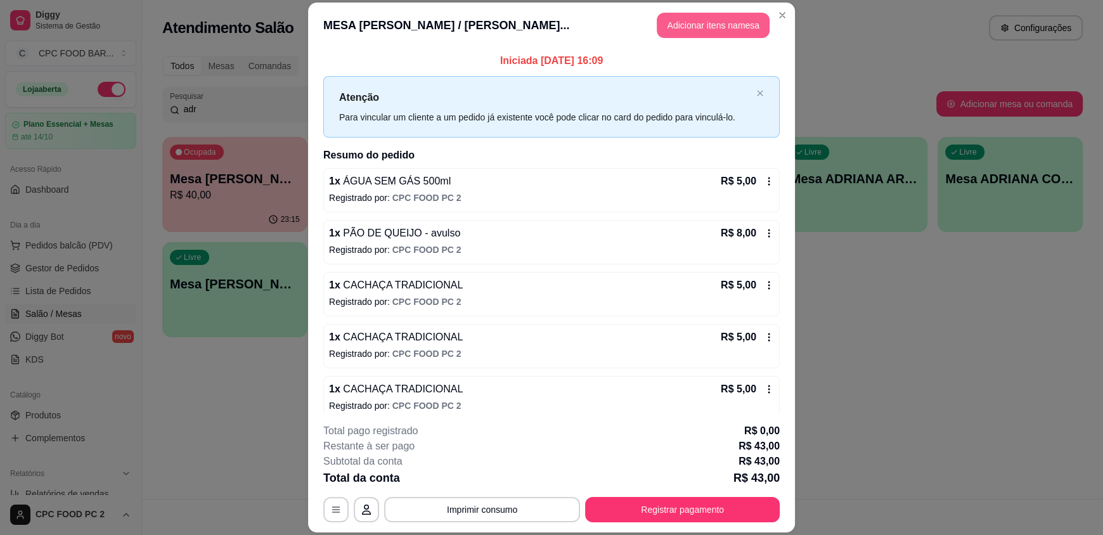
click at [684, 24] on button "Adicionar itens na mesa" at bounding box center [713, 25] width 113 height 25
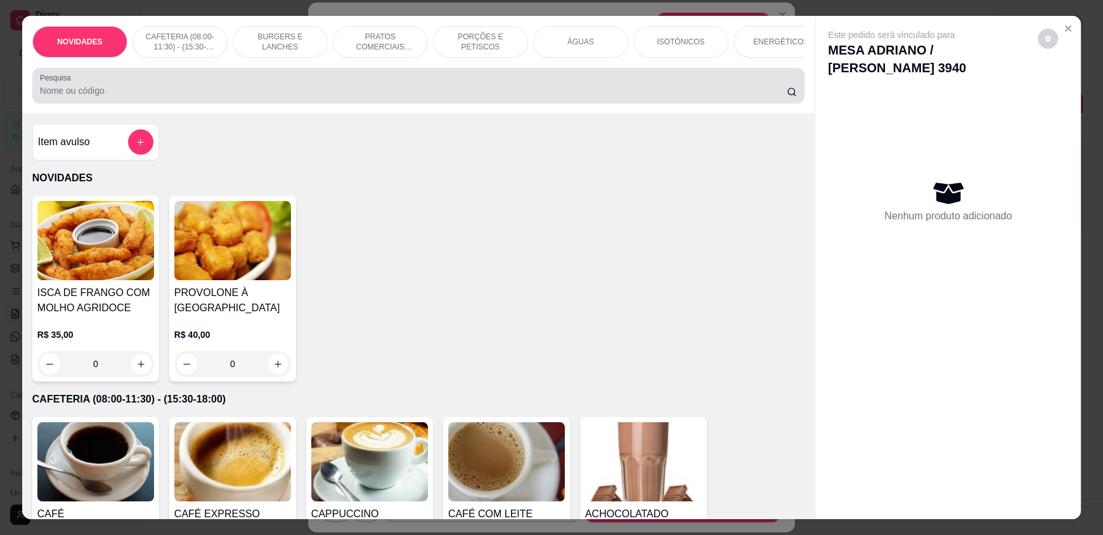
click at [335, 97] on input "Pesquisa" at bounding box center [413, 90] width 747 height 13
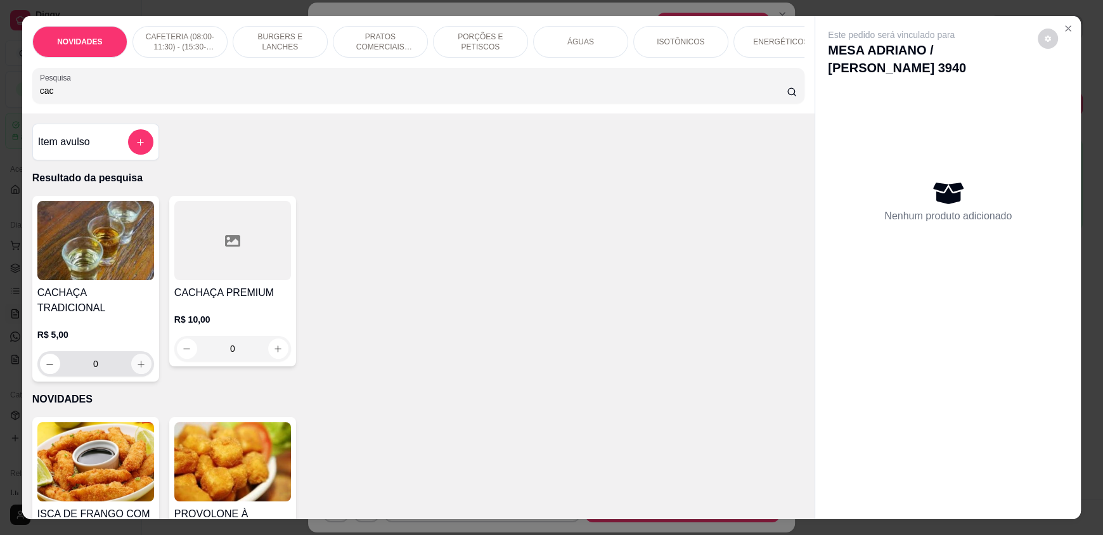
type input "cac"
click at [136, 359] on icon "increase-product-quantity" at bounding box center [141, 364] width 10 height 10
type input "1"
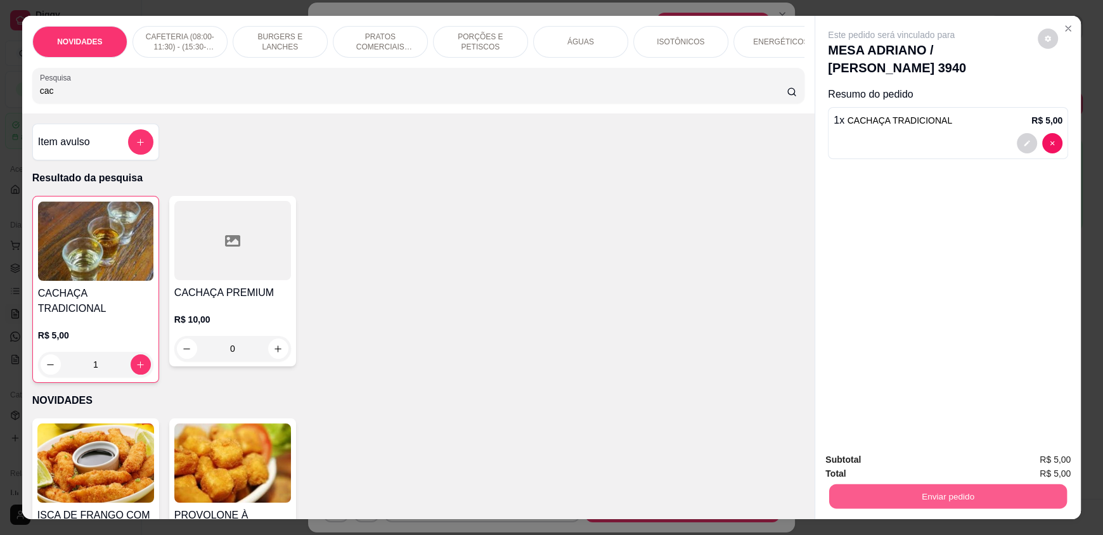
click at [843, 497] on button "Enviar pedido" at bounding box center [948, 496] width 238 height 25
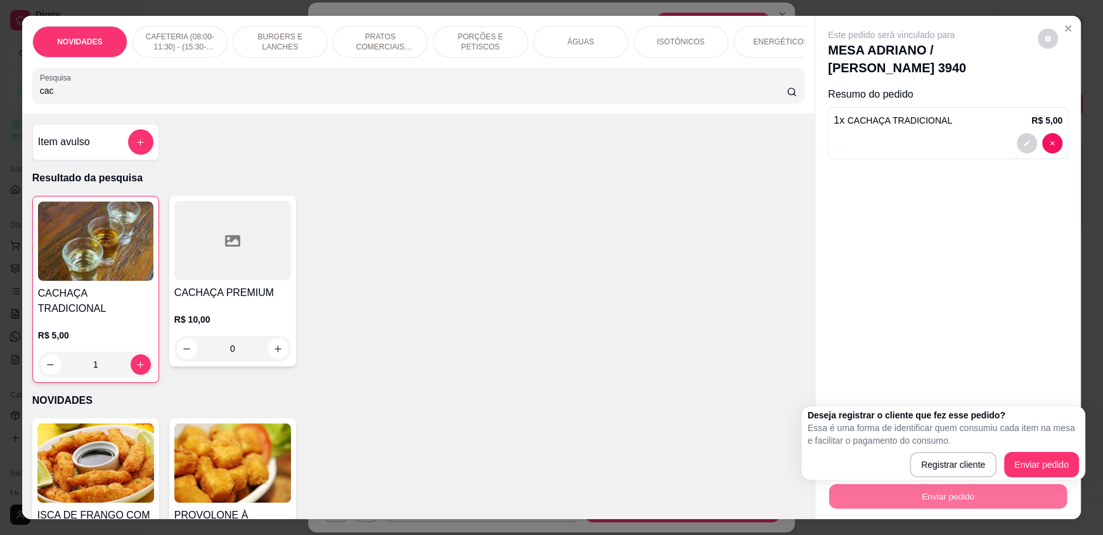
click at [911, 465] on div "Registrar cliente Enviar pedido" at bounding box center [943, 464] width 271 height 25
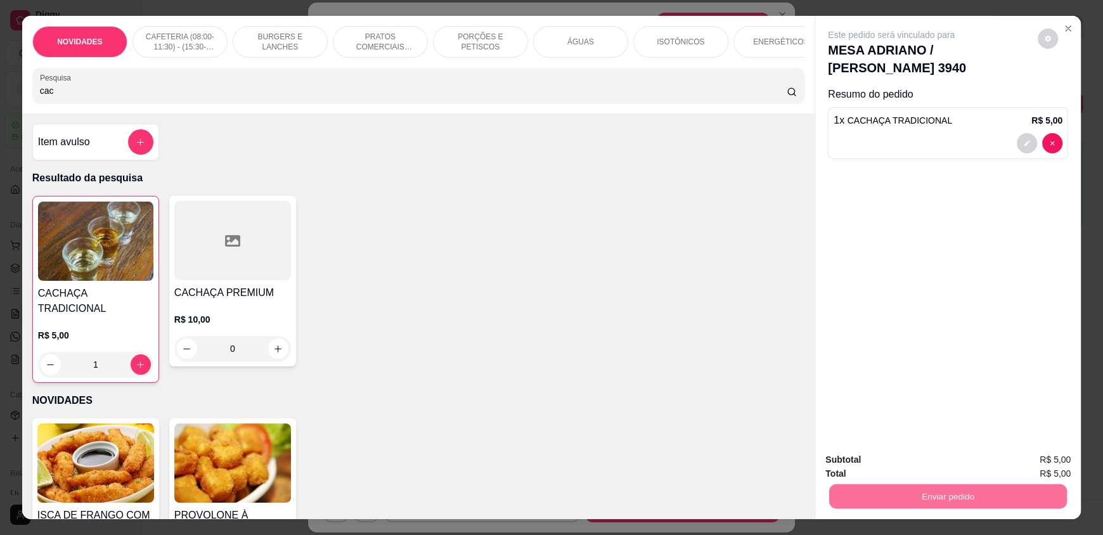
click at [934, 465] on button "Registrar cliente" at bounding box center [952, 464] width 81 height 23
click at [986, 495] on button "Enviar pedido" at bounding box center [948, 496] width 238 height 25
click at [1023, 465] on button "Enviar pedido" at bounding box center [1038, 464] width 70 height 23
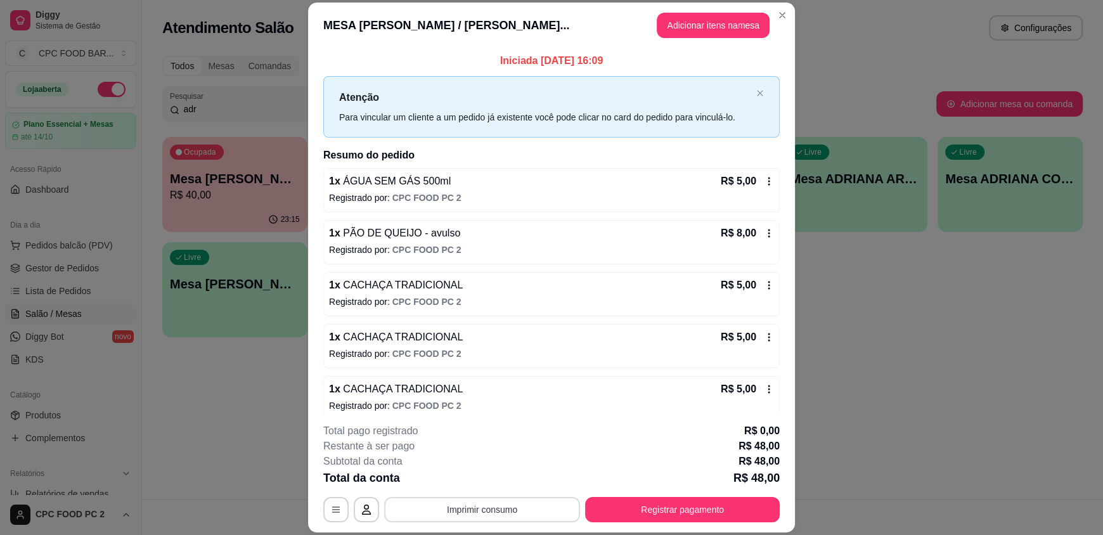
click at [459, 511] on button "Imprimir consumo" at bounding box center [482, 509] width 196 height 25
click at [489, 477] on button "IMPRESSORA" at bounding box center [481, 480] width 89 height 20
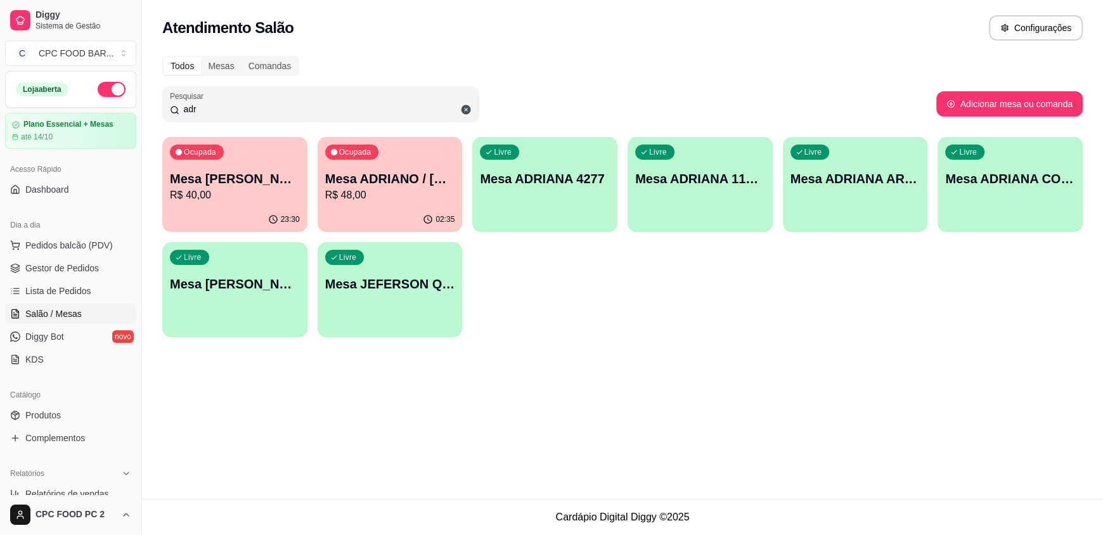
drag, startPoint x: 244, startPoint y: 101, endPoint x: 232, endPoint y: 108, distance: 13.6
click at [241, 103] on input "adr" at bounding box center [325, 109] width 292 height 13
click at [231, 108] on input "adr" at bounding box center [325, 109] width 292 height 13
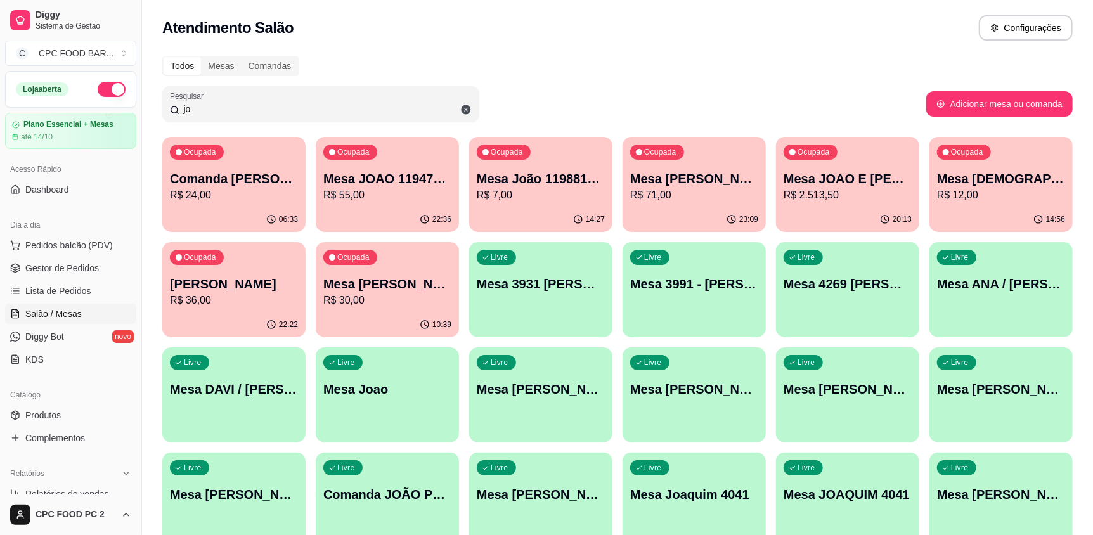
type input "jo"
click at [841, 200] on p "R$ 2.513,50" at bounding box center [848, 195] width 128 height 15
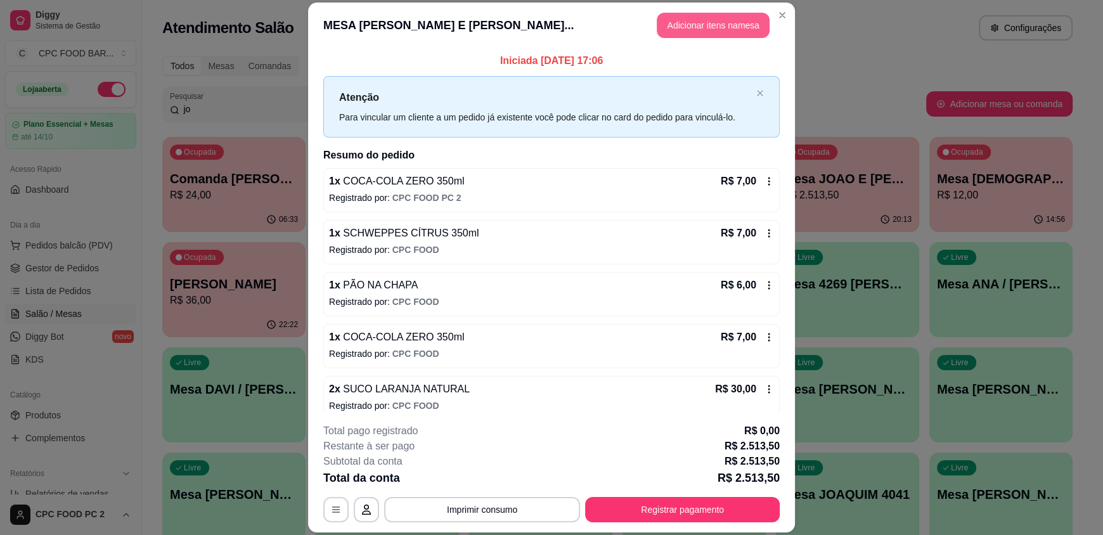
click at [704, 11] on header "MESA [PERSON_NAME] E [PERSON_NAME]... Adicionar itens na mesa" at bounding box center [551, 26] width 487 height 46
click at [692, 24] on button "Adicionar itens na mesa" at bounding box center [713, 25] width 109 height 25
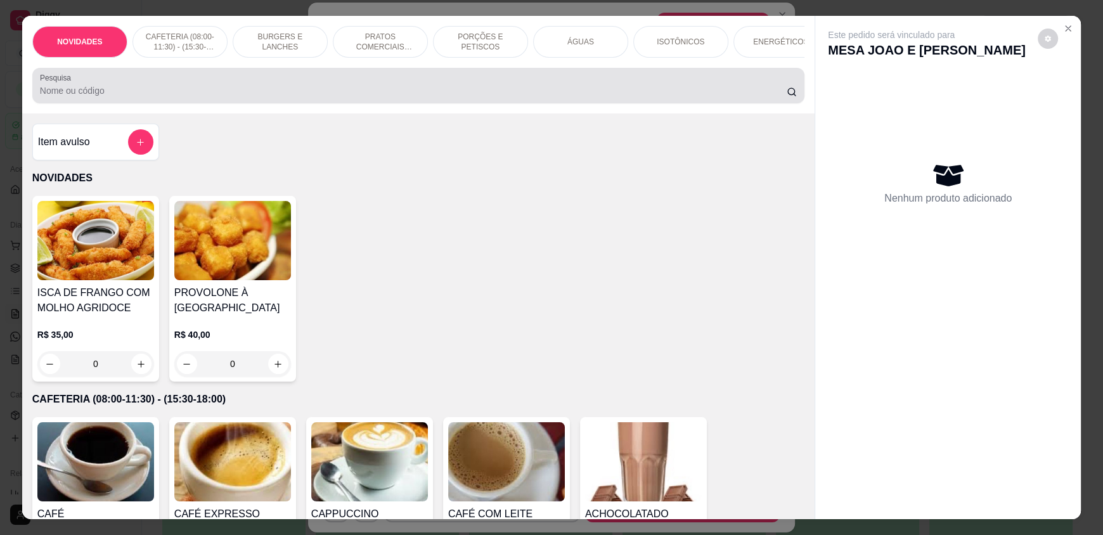
click at [533, 97] on input "Pesquisa" at bounding box center [413, 90] width 747 height 13
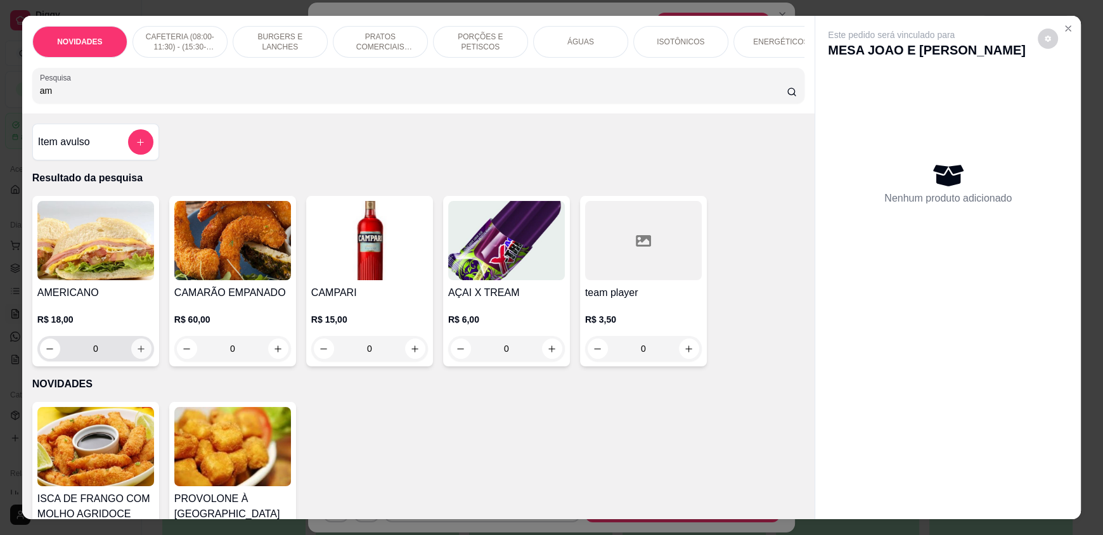
type input "am"
click at [136, 354] on icon "increase-product-quantity" at bounding box center [141, 349] width 10 height 10
type input "1"
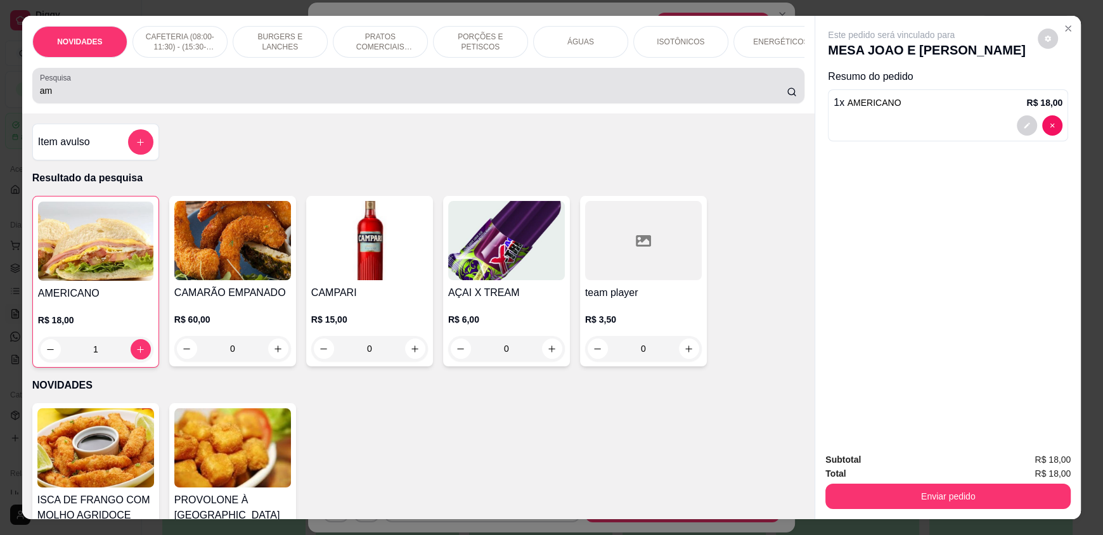
click at [126, 97] on input "am" at bounding box center [413, 90] width 747 height 13
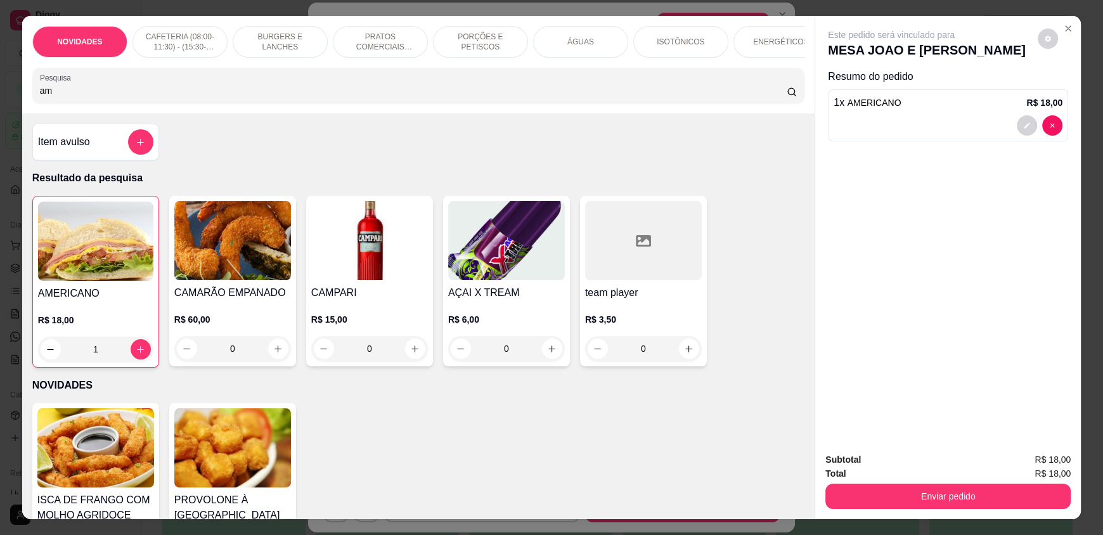
click at [126, 97] on input "am" at bounding box center [413, 90] width 747 height 13
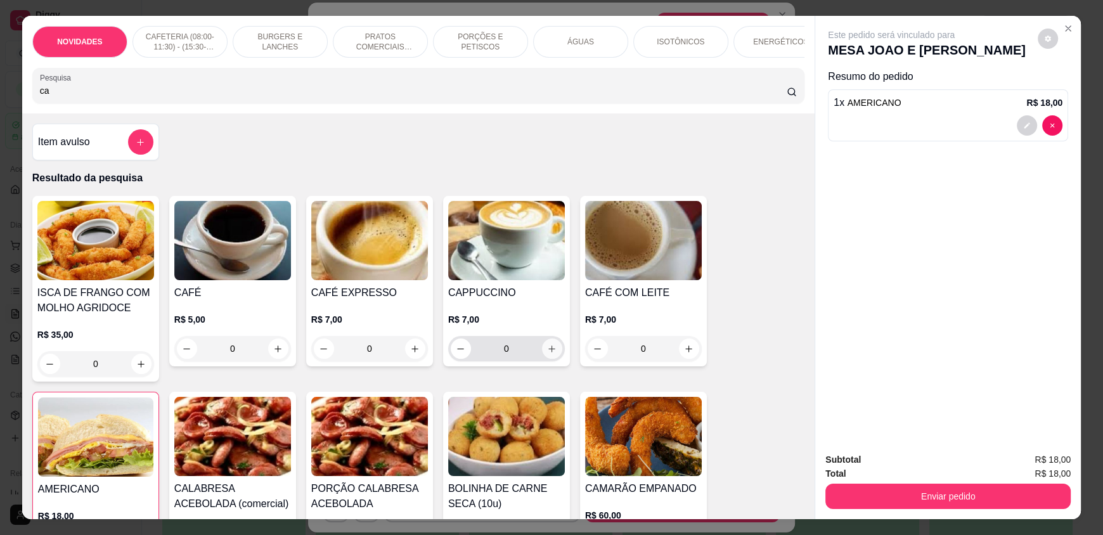
type input "ca"
click at [547, 353] on icon "increase-product-quantity" at bounding box center [552, 349] width 10 height 10
type input "1"
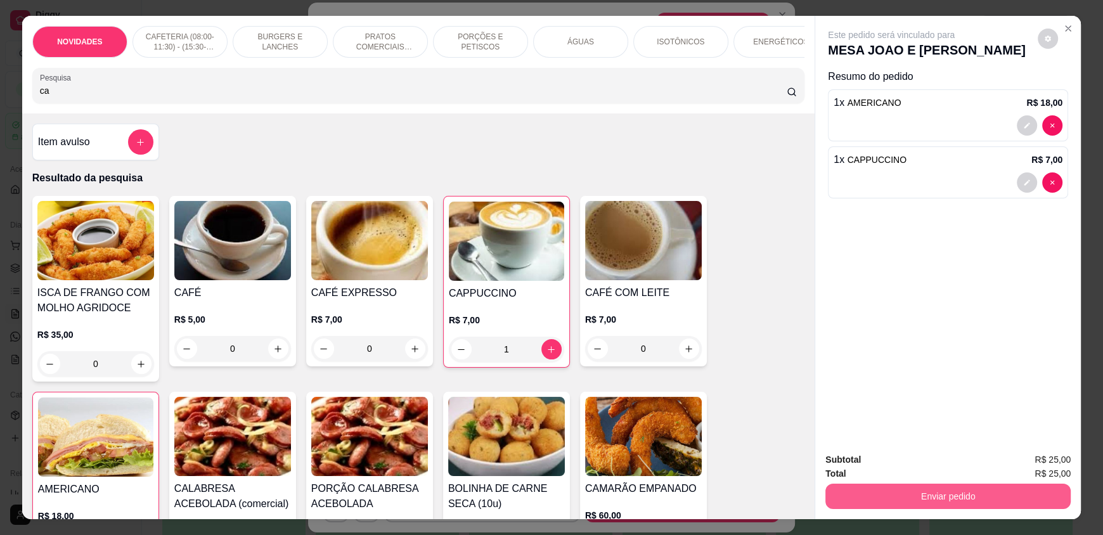
click at [941, 502] on button "Enviar pedido" at bounding box center [947, 496] width 245 height 25
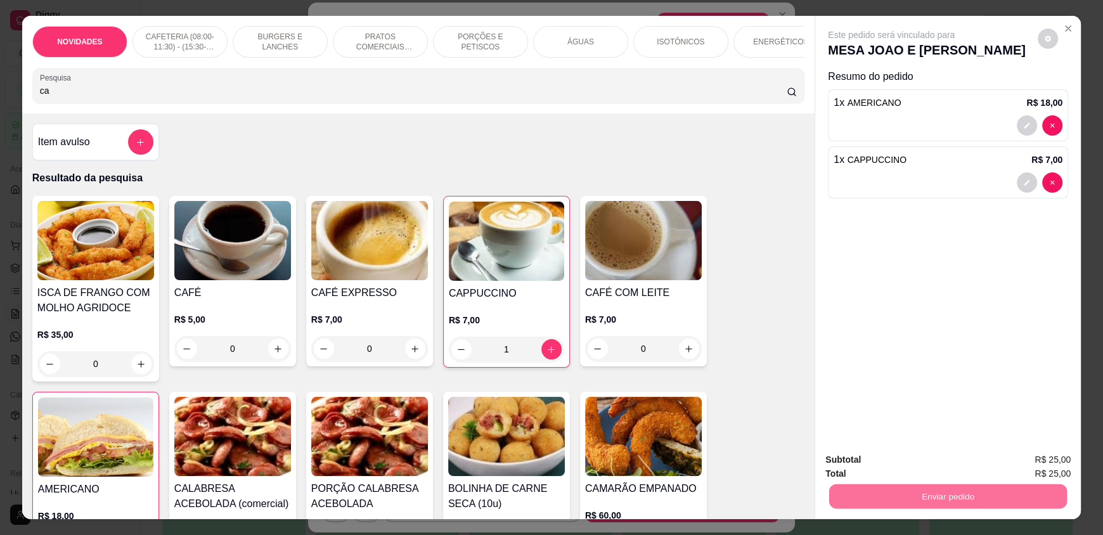
click at [953, 466] on button "Registrar cliente" at bounding box center [953, 465] width 84 height 24
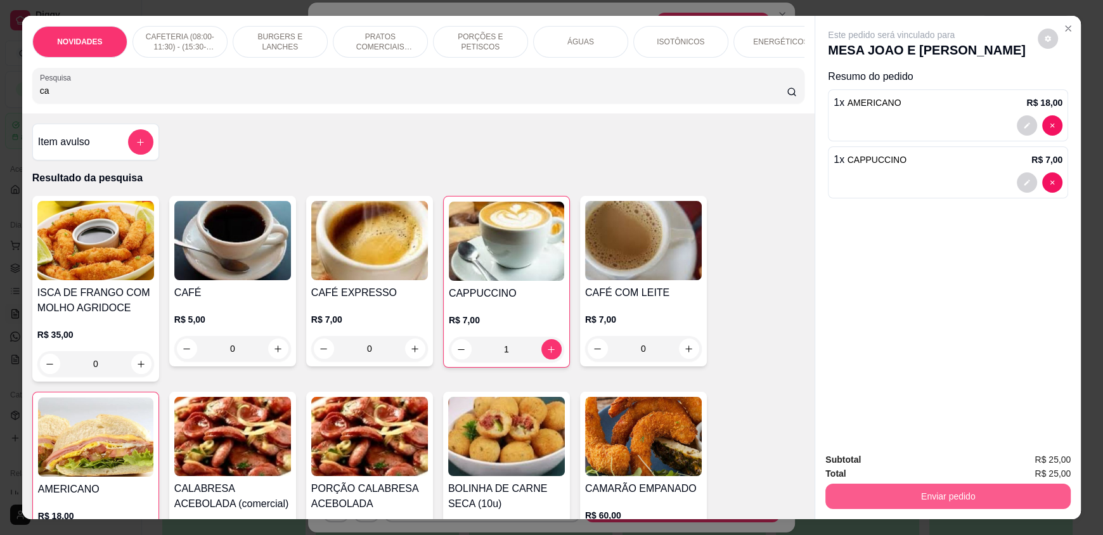
click at [925, 497] on button "Enviar pedido" at bounding box center [947, 496] width 245 height 25
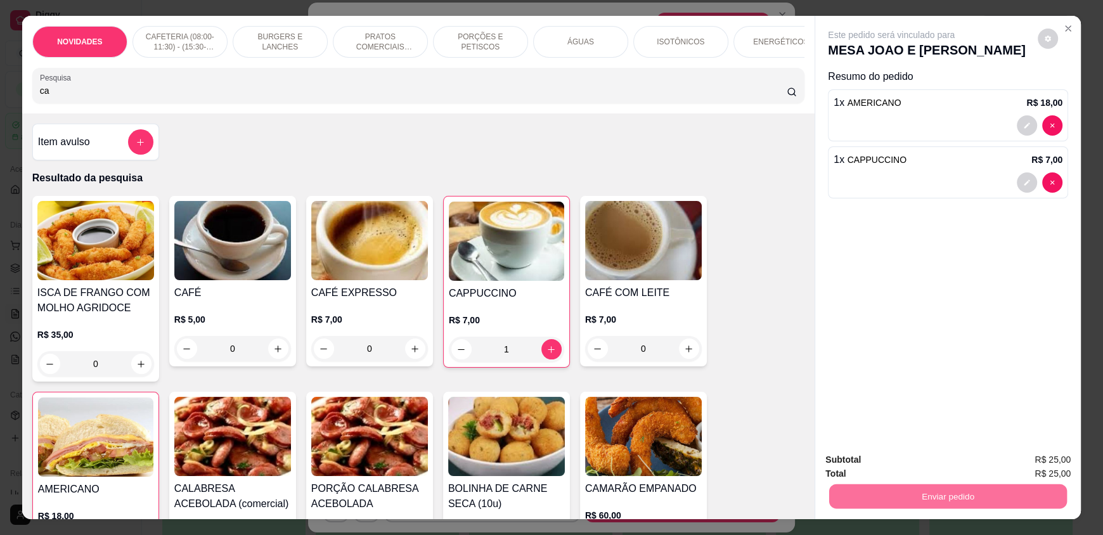
click at [1022, 458] on button "Enviar pedido" at bounding box center [1038, 465] width 72 height 24
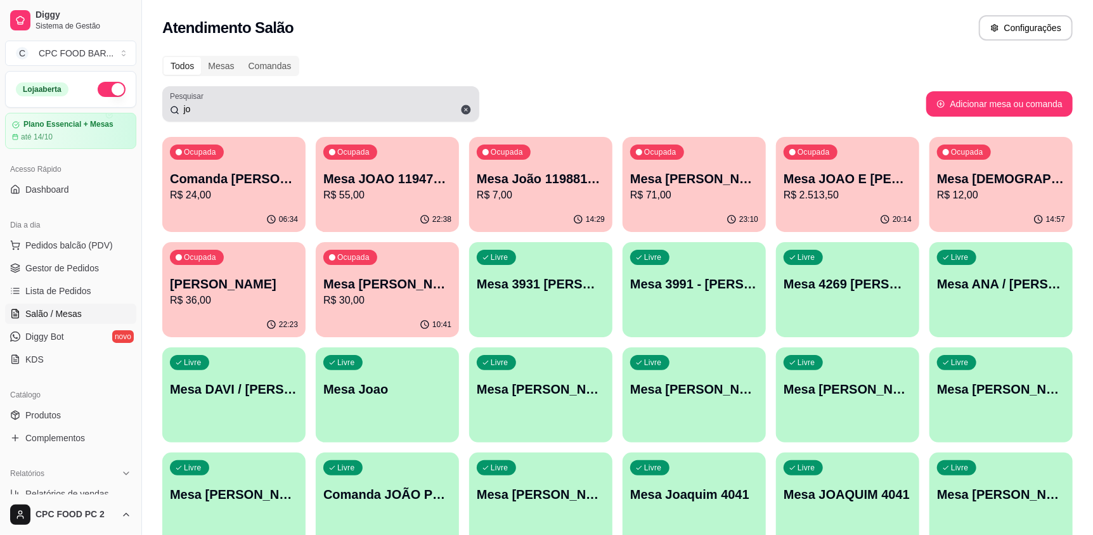
click at [261, 112] on input "jo" at bounding box center [325, 109] width 292 height 13
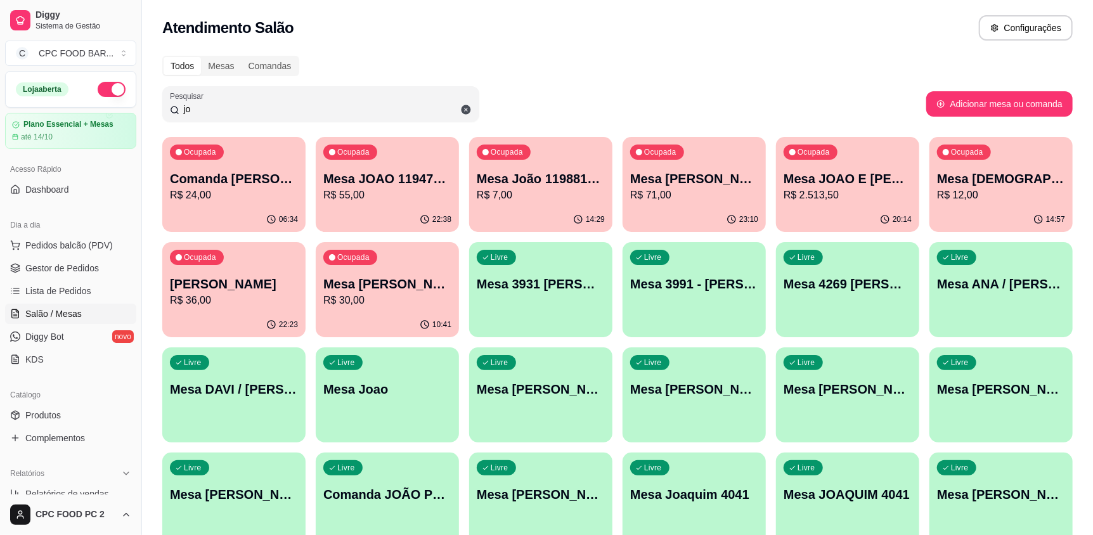
click at [261, 112] on input "jo" at bounding box center [325, 109] width 292 height 13
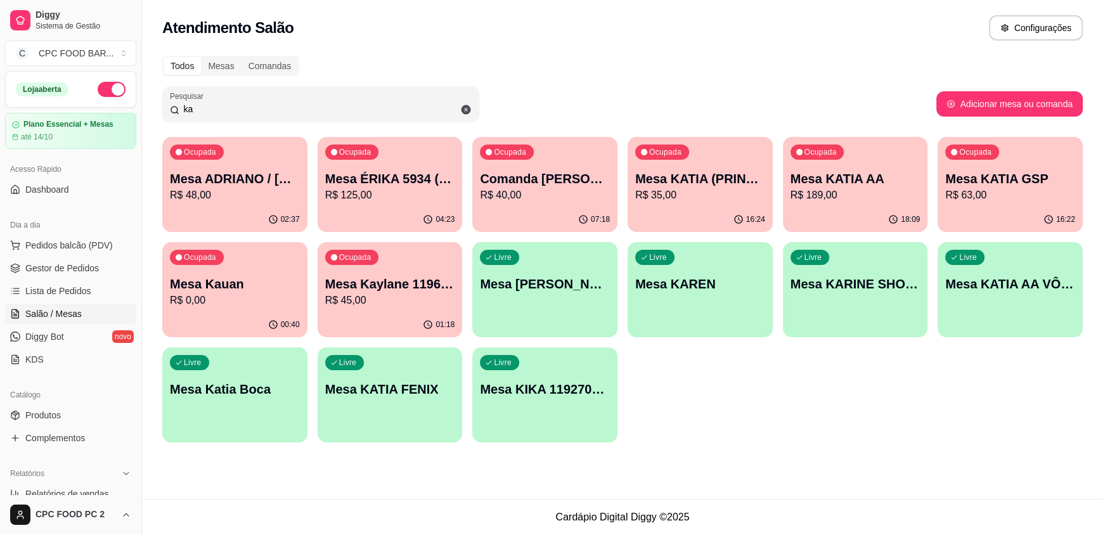
type input "ka"
click at [222, 202] on div "Ocupada Mesa ADRIANO / [PERSON_NAME] 3940 R$ 48,00" at bounding box center [234, 172] width 141 height 68
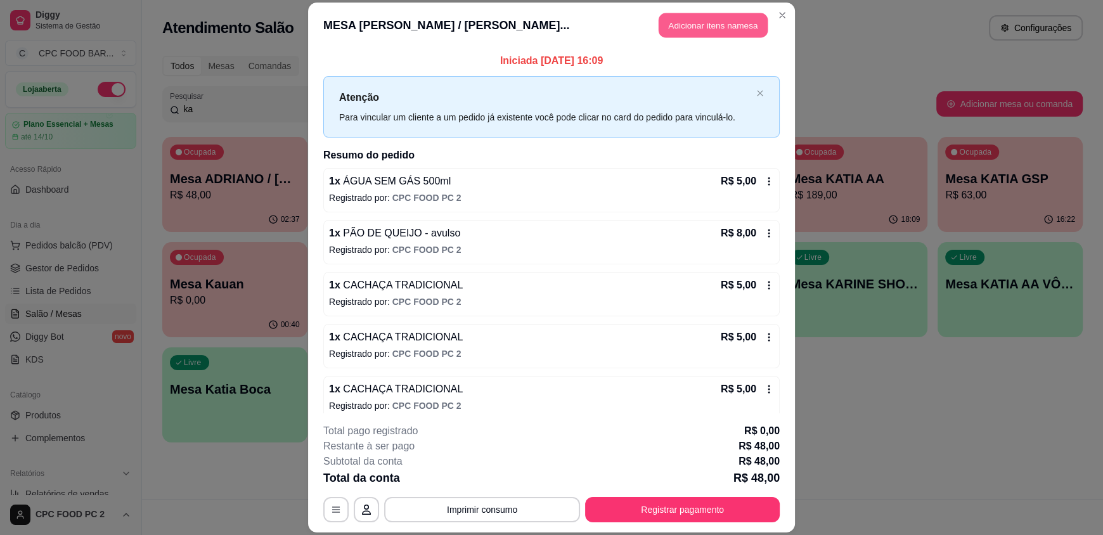
click at [727, 22] on button "Adicionar itens na mesa" at bounding box center [713, 25] width 109 height 25
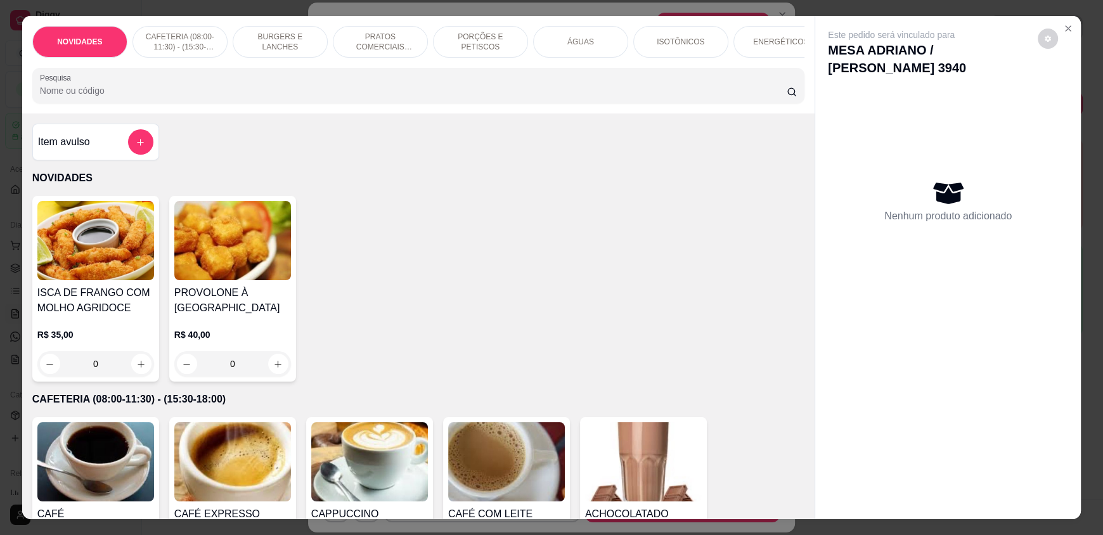
click at [431, 97] on input "Pesquisa" at bounding box center [413, 90] width 747 height 13
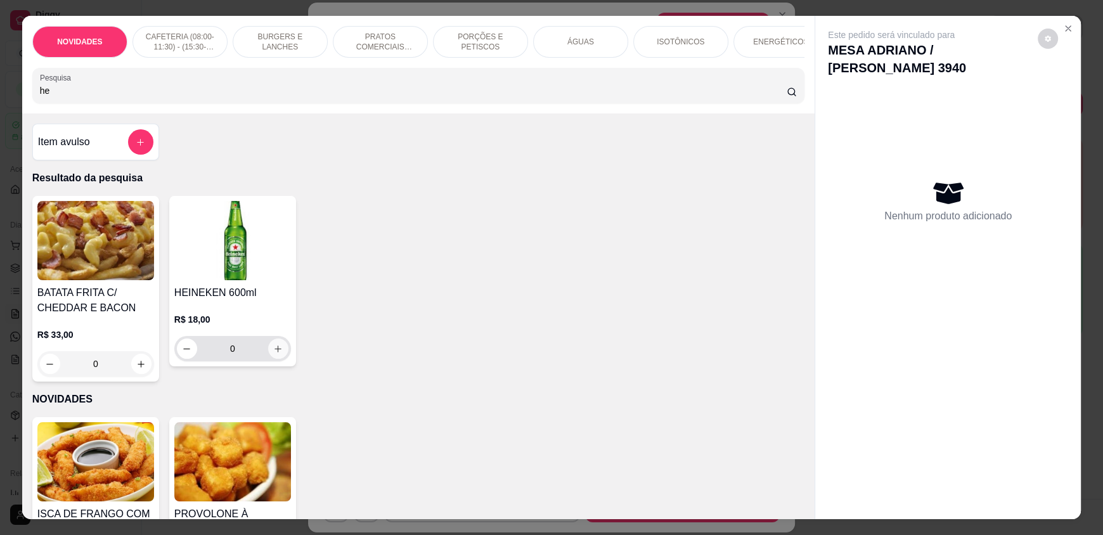
type input "he"
click at [276, 354] on icon "increase-product-quantity" at bounding box center [279, 349] width 10 height 10
type input "1"
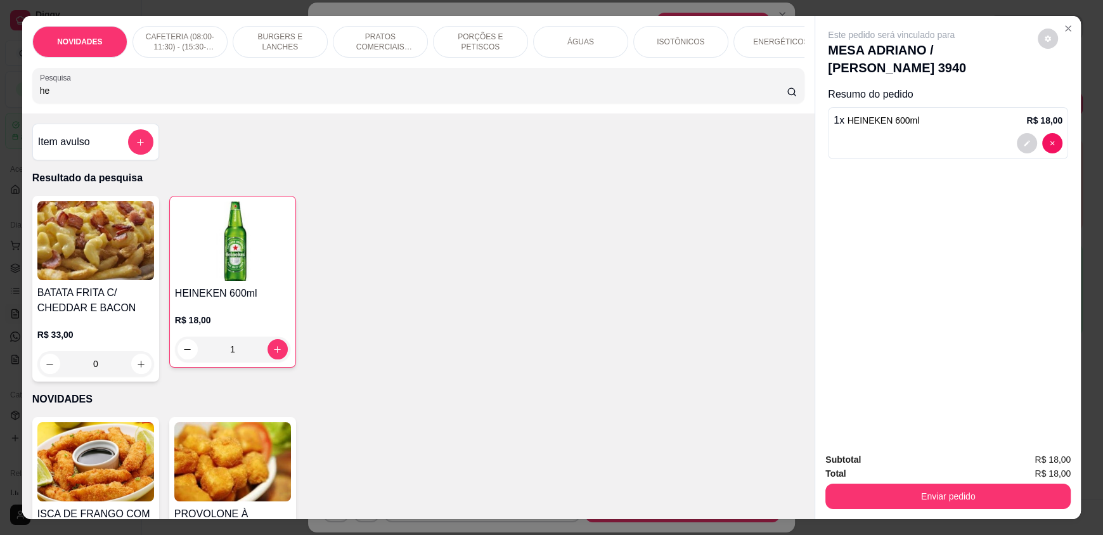
click at [896, 486] on button "Enviar pedido" at bounding box center [947, 496] width 245 height 25
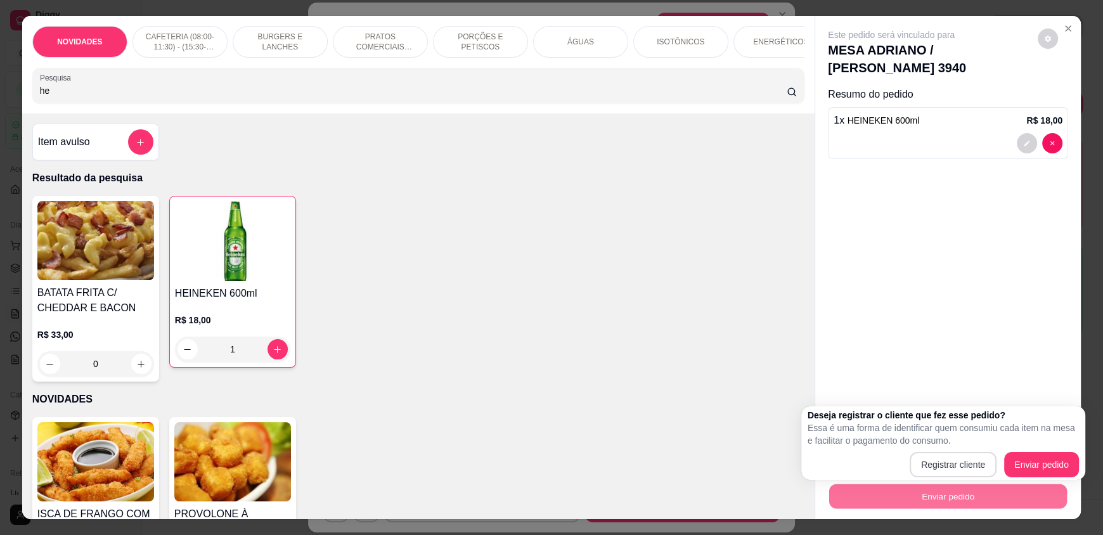
click at [945, 463] on button "Registrar cliente" at bounding box center [953, 464] width 87 height 25
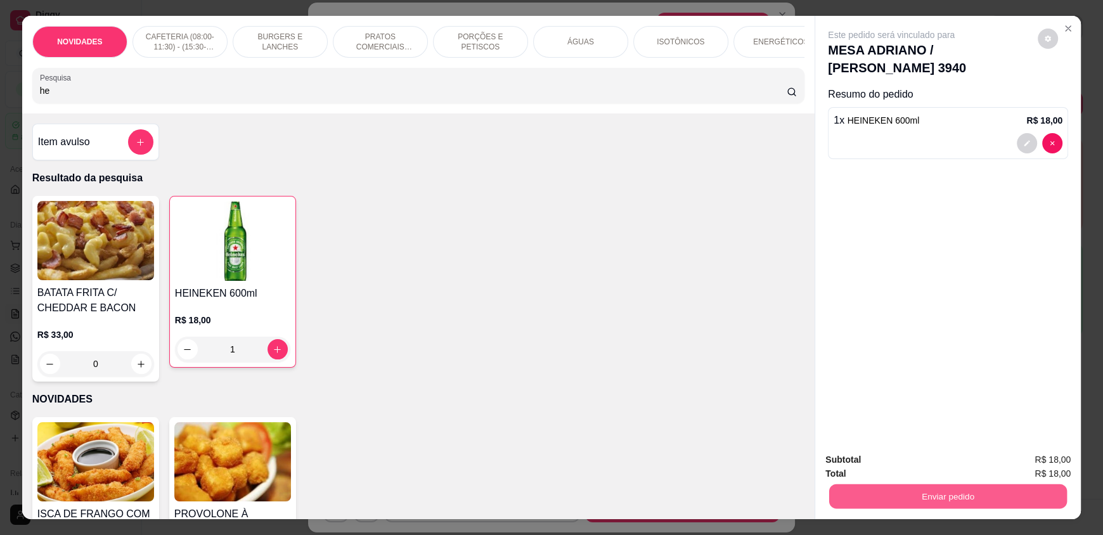
click at [896, 499] on button "Enviar pedido" at bounding box center [948, 496] width 238 height 25
click at [1062, 460] on button "Enviar pedido" at bounding box center [1038, 465] width 72 height 24
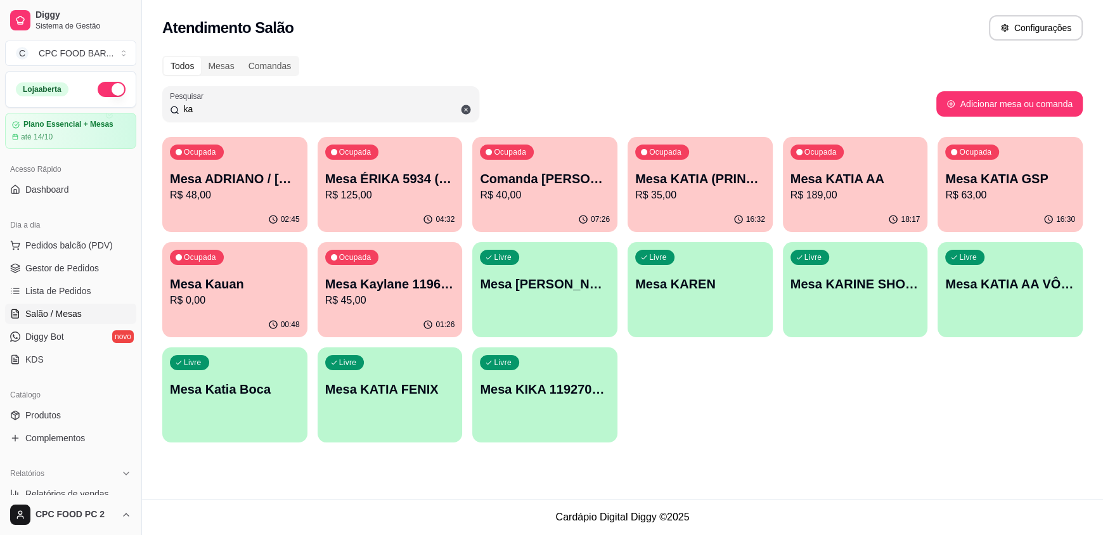
click at [230, 113] on input "ka" at bounding box center [325, 109] width 292 height 13
click at [228, 111] on input "ka" at bounding box center [325, 109] width 292 height 13
click at [228, 110] on input "ka" at bounding box center [325, 109] width 292 height 13
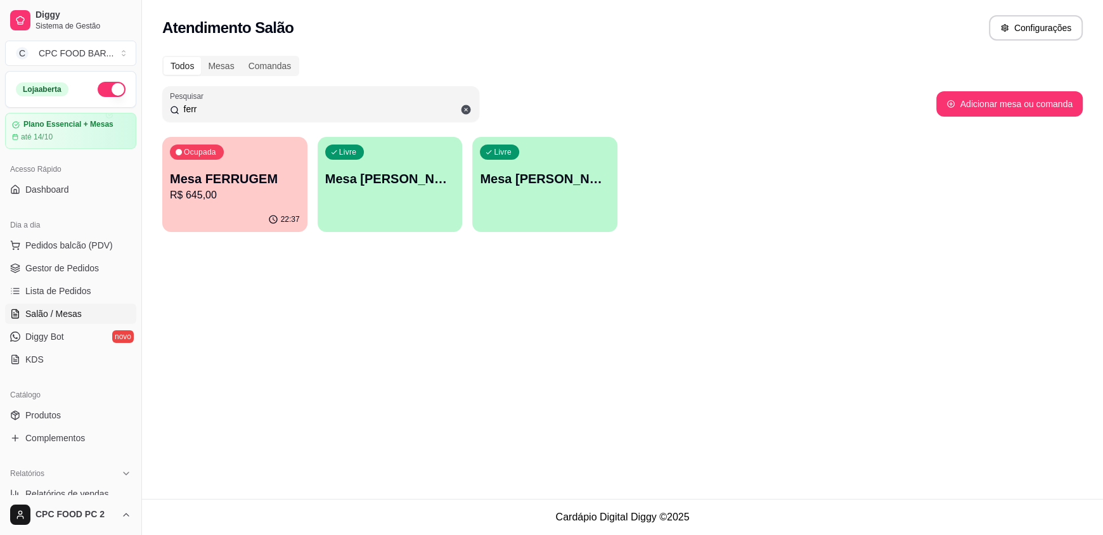
type input "ferr"
click at [213, 190] on p "R$ 645,00" at bounding box center [235, 195] width 130 height 15
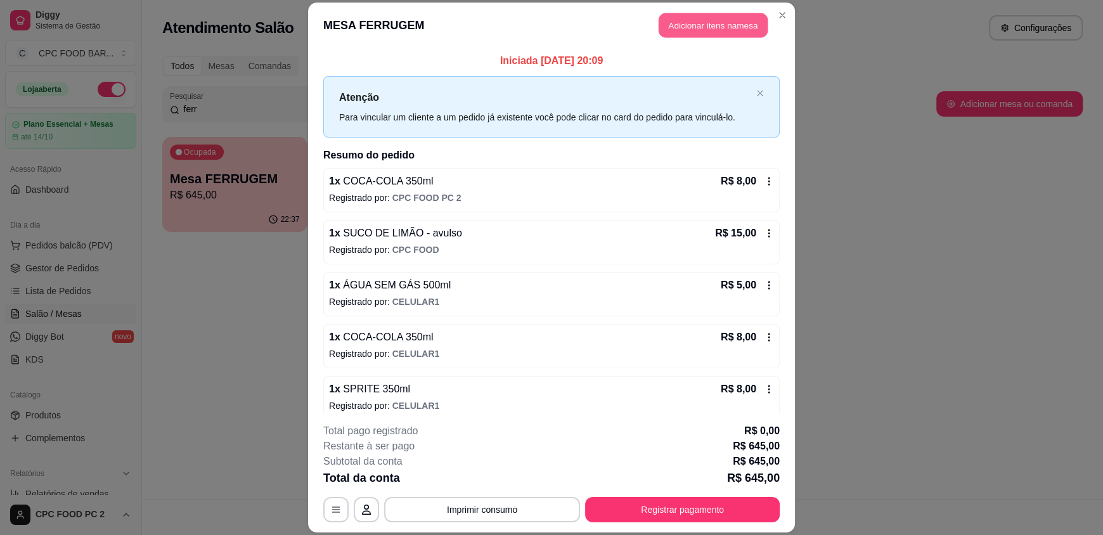
click at [676, 20] on button "Adicionar itens na mesa" at bounding box center [713, 25] width 109 height 25
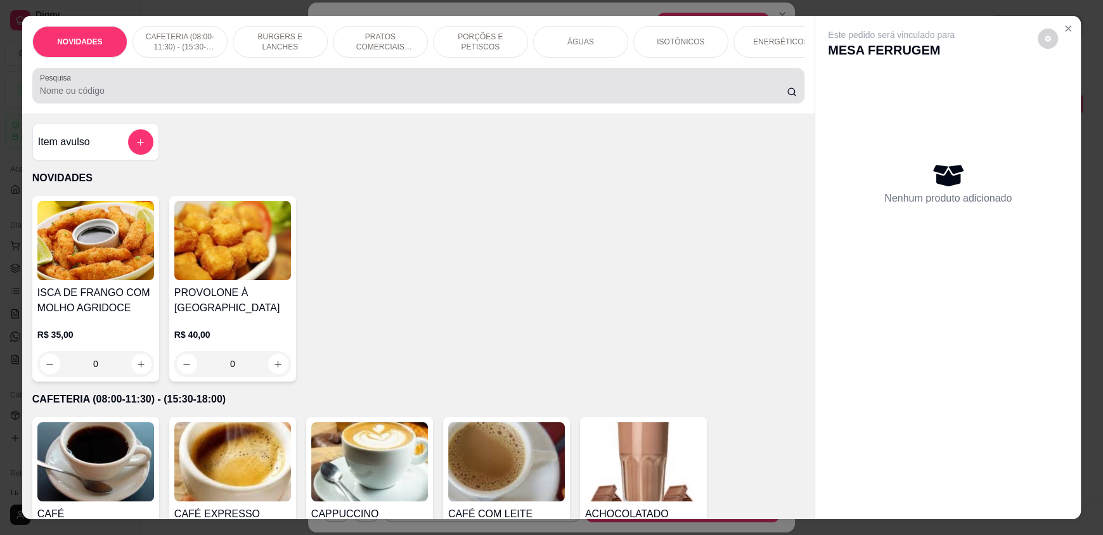
click at [462, 97] on input "Pesquisa" at bounding box center [413, 90] width 747 height 13
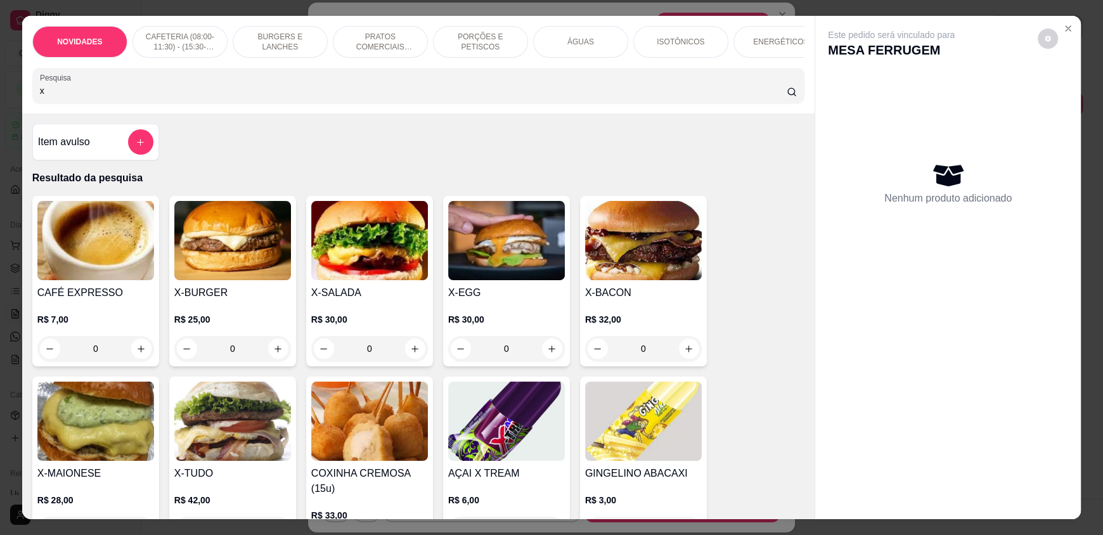
type input "x"
click at [682, 358] on div "0" at bounding box center [643, 348] width 117 height 25
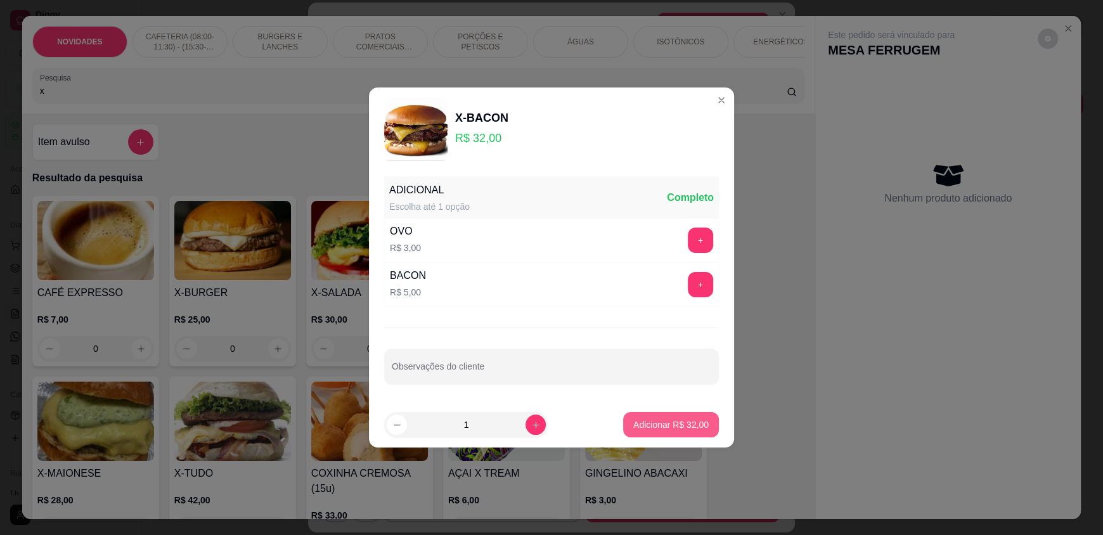
click at [659, 423] on p "Adicionar R$ 32,00" at bounding box center [670, 424] width 75 height 13
type input "1"
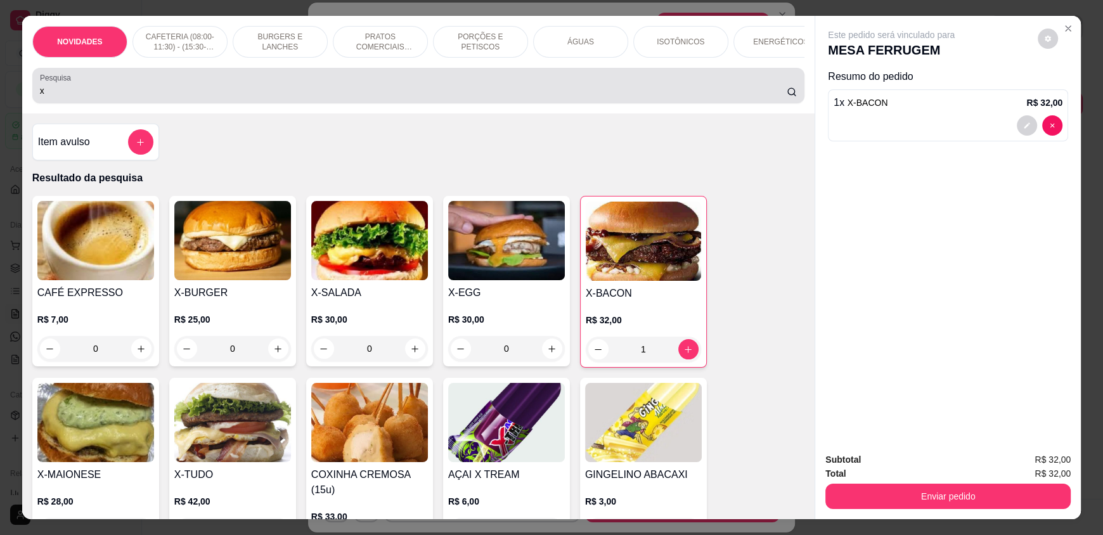
click at [71, 97] on input "x" at bounding box center [413, 90] width 747 height 13
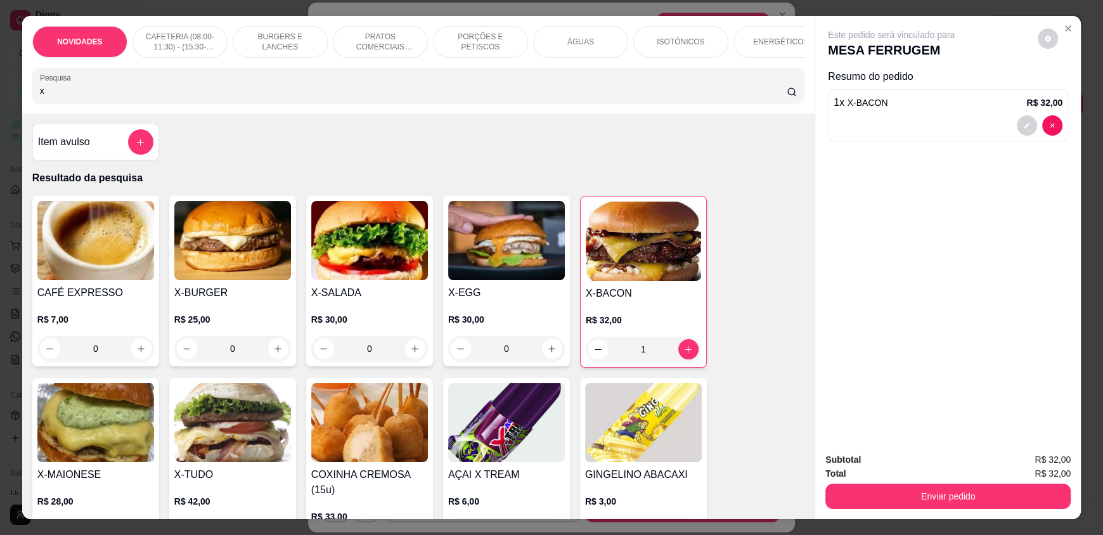
click at [71, 97] on input "x" at bounding box center [413, 90] width 747 height 13
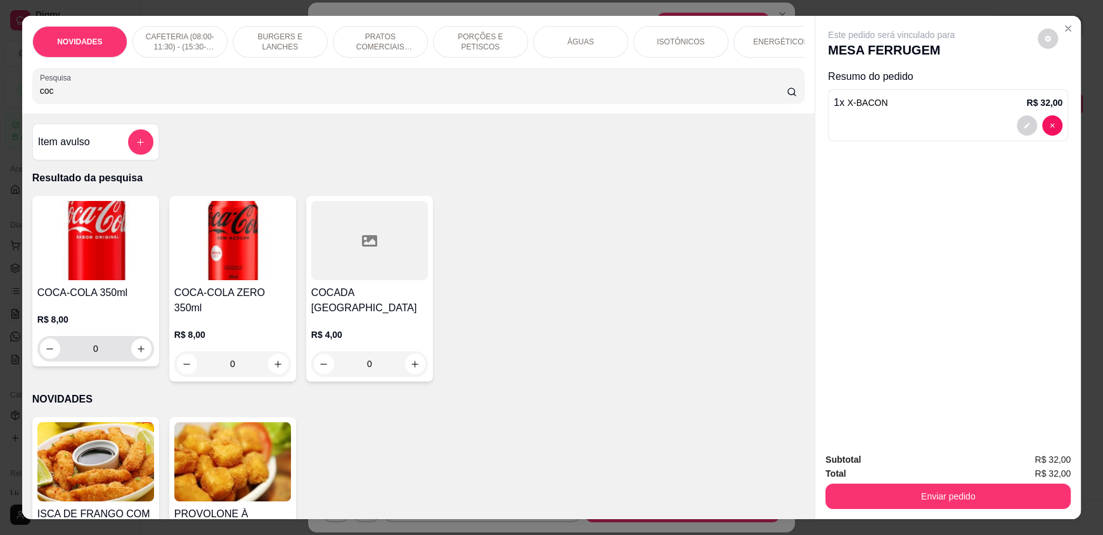
type input "coc"
click at [138, 359] on button "increase-product-quantity" at bounding box center [141, 349] width 20 height 20
type input "1"
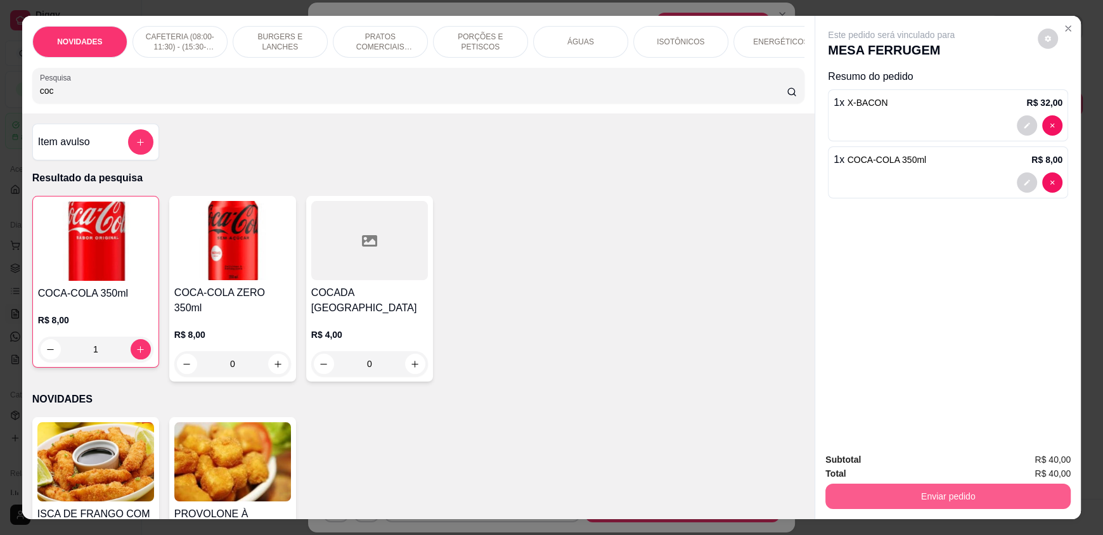
click at [880, 508] on button "Enviar pedido" at bounding box center [947, 496] width 245 height 25
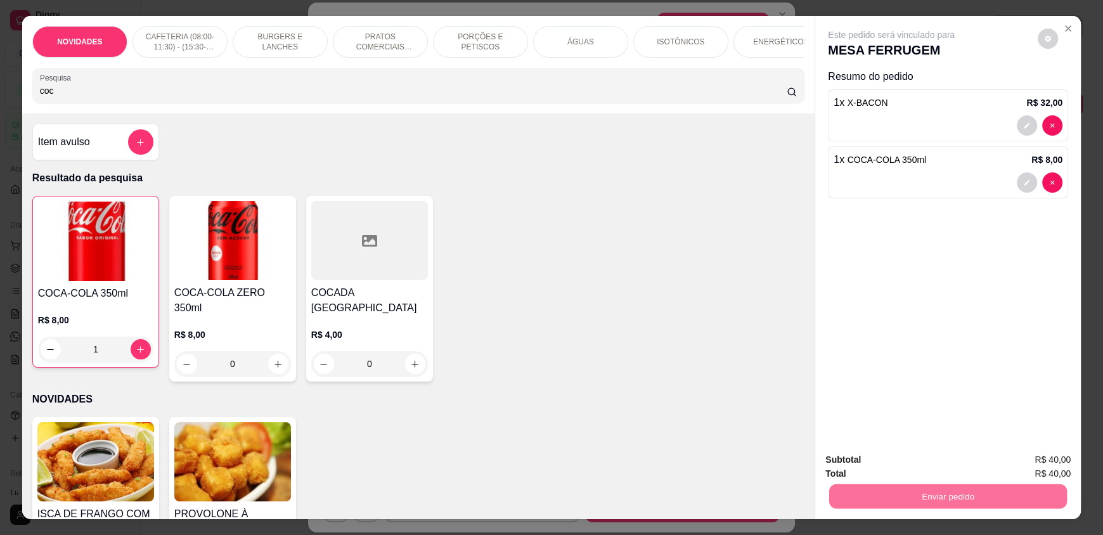
click at [955, 471] on button "Registrar cliente" at bounding box center [953, 465] width 84 height 24
click at [970, 496] on button "Enviar pedido" at bounding box center [948, 496] width 238 height 25
click at [1026, 458] on button "Enviar pedido" at bounding box center [1038, 465] width 72 height 24
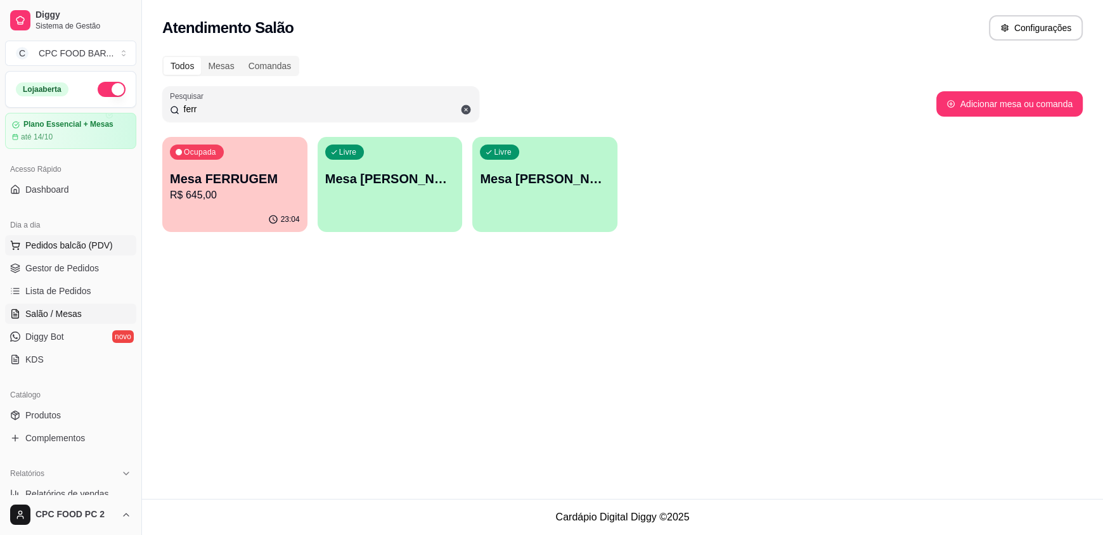
click at [75, 248] on span "Pedidos balcão (PDV)" at bounding box center [68, 245] width 87 height 13
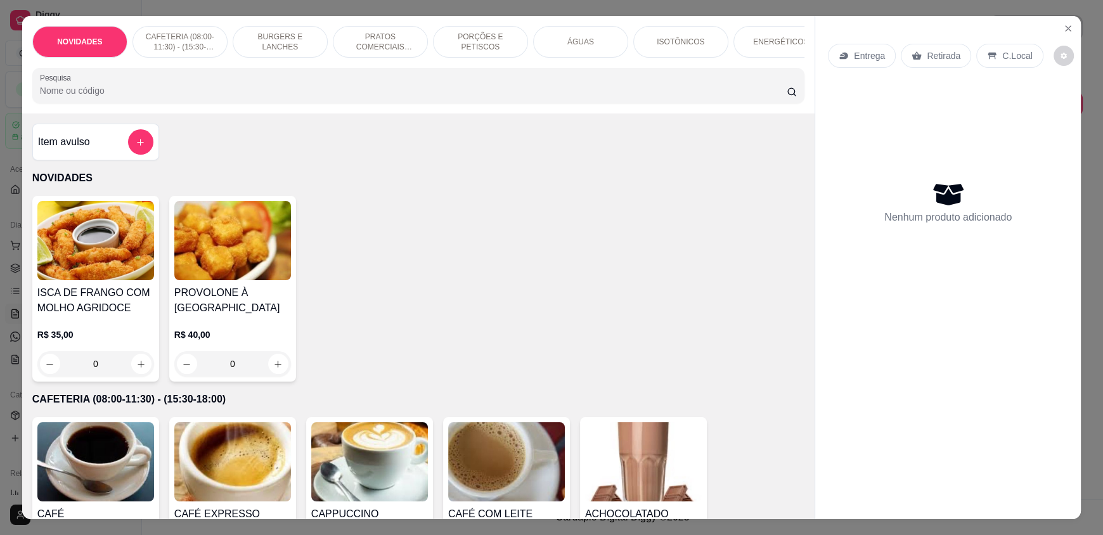
click at [174, 97] on input "Pesquisa" at bounding box center [413, 90] width 747 height 13
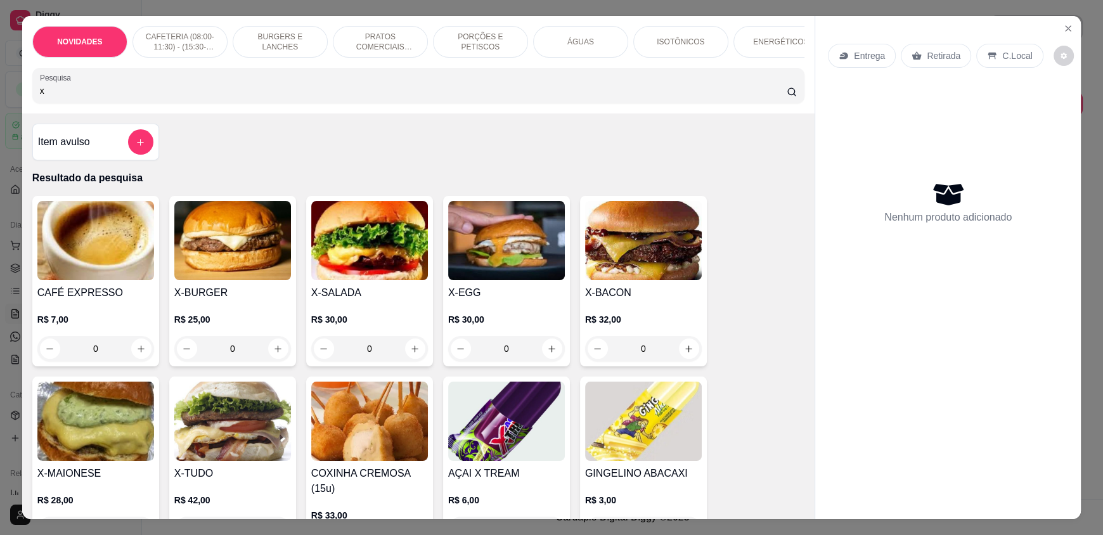
type input "x"
click at [279, 356] on div "0" at bounding box center [232, 348] width 117 height 25
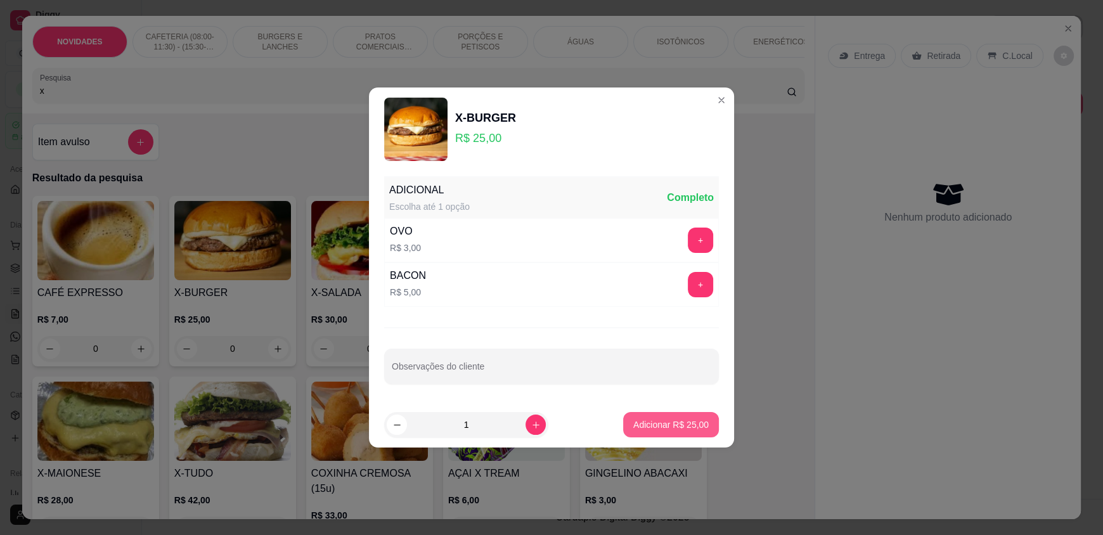
click at [637, 430] on button "Adicionar R$ 25,00" at bounding box center [671, 424] width 96 height 25
type input "1"
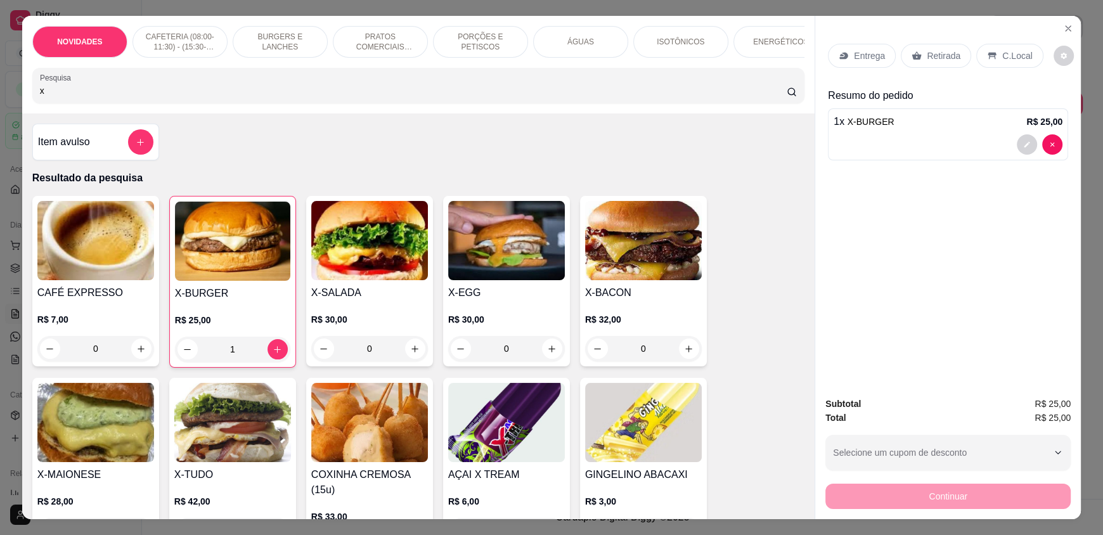
click at [221, 97] on input "x" at bounding box center [413, 90] width 747 height 13
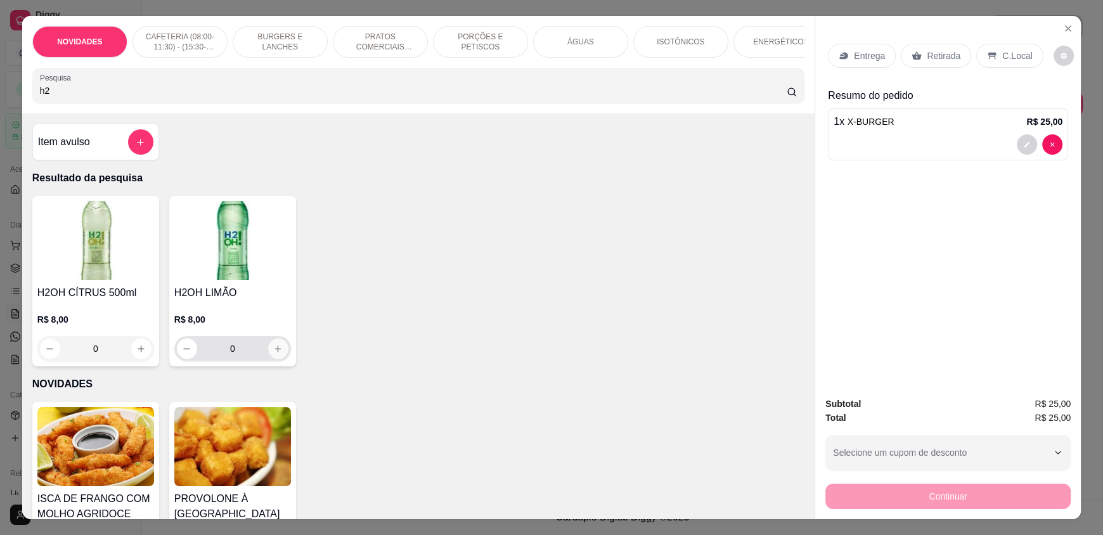
type input "h2"
click at [273, 354] on icon "increase-product-quantity" at bounding box center [278, 349] width 10 height 10
type input "1"
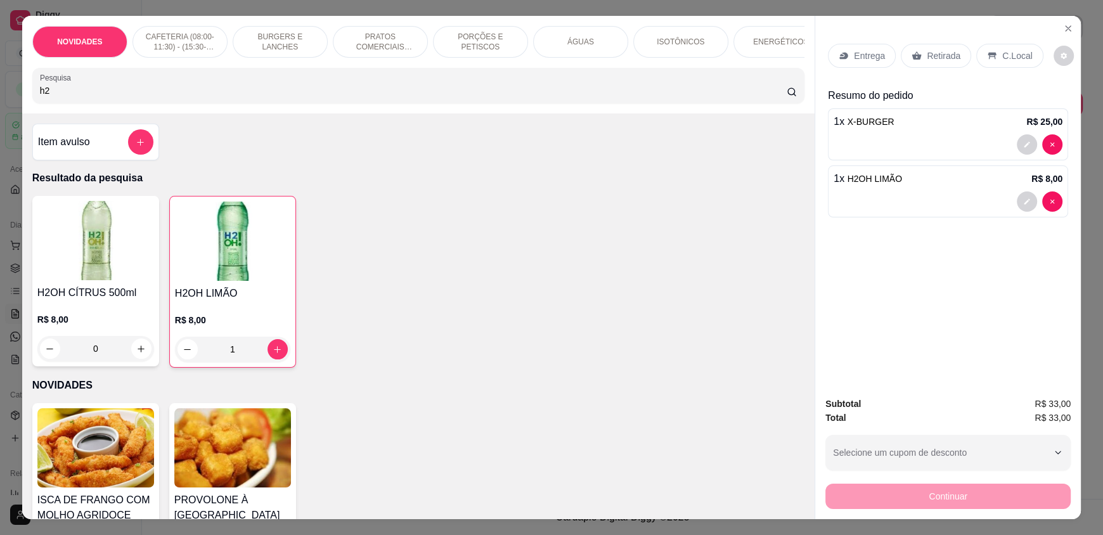
drag, startPoint x: 101, startPoint y: 100, endPoint x: 0, endPoint y: 75, distance: 104.6
click at [0, 84] on div "NOVIDADES CAFETERIA (08:00-11:30) - (15:30-18:00) BURGERS E LANCHES PRATOS COME…" at bounding box center [551, 267] width 1103 height 535
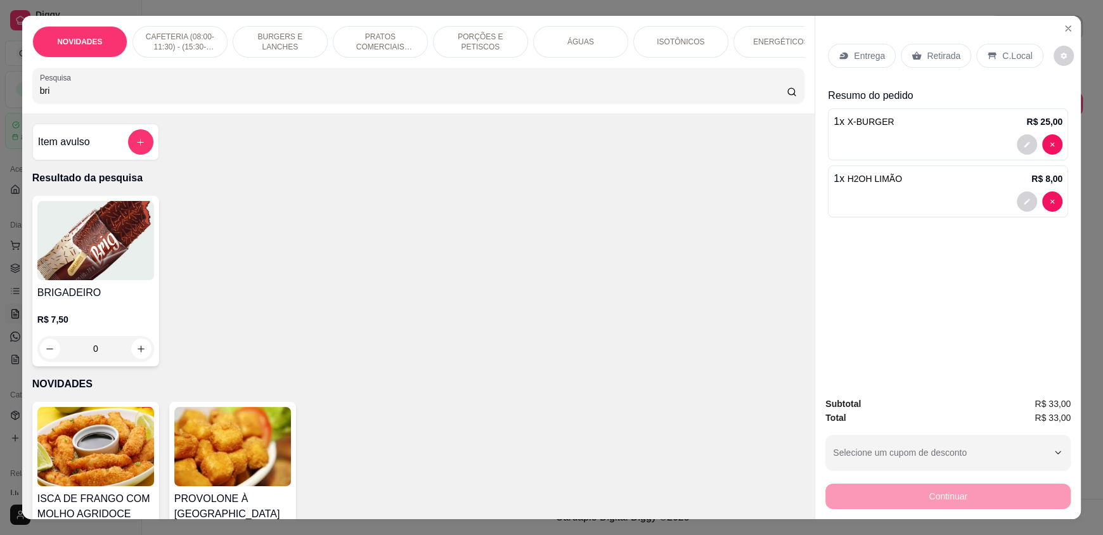
type input "bri"
click at [137, 354] on icon "increase-product-quantity" at bounding box center [142, 349] width 10 height 10
type input "1"
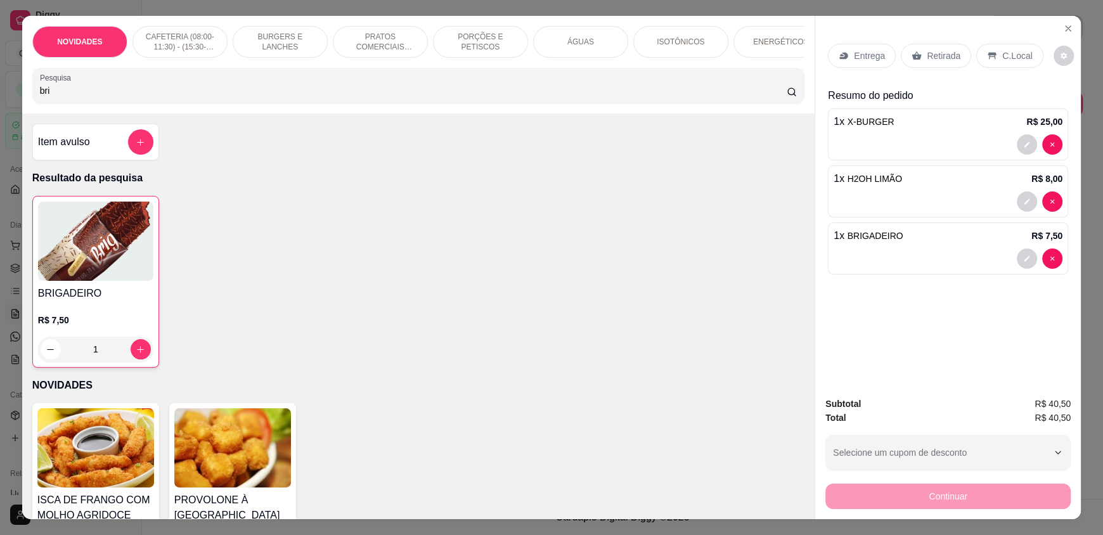
click at [1002, 60] on p "C.Local" at bounding box center [1017, 55] width 30 height 13
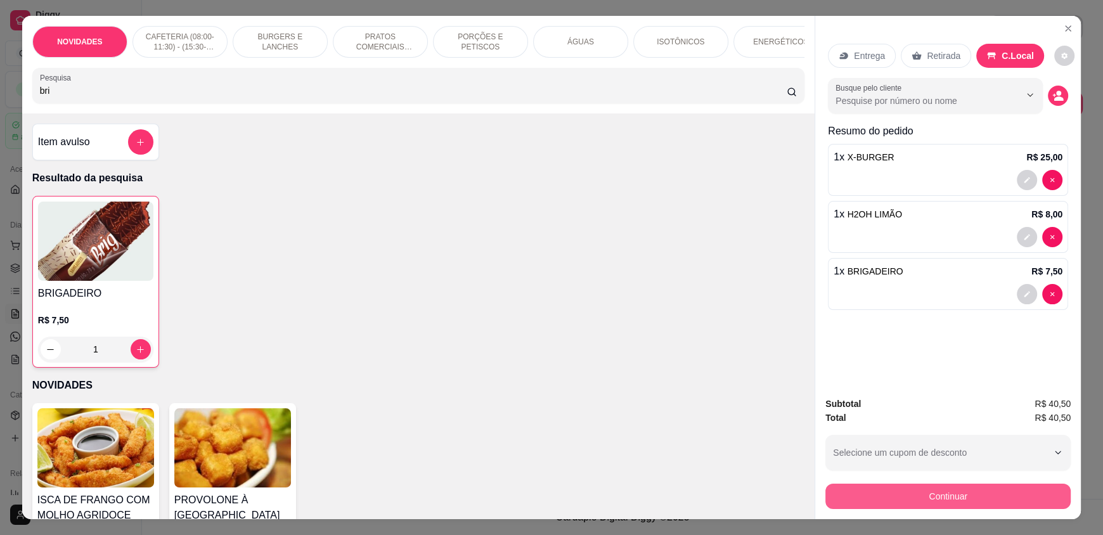
click at [941, 486] on button "Continuar" at bounding box center [947, 496] width 245 height 25
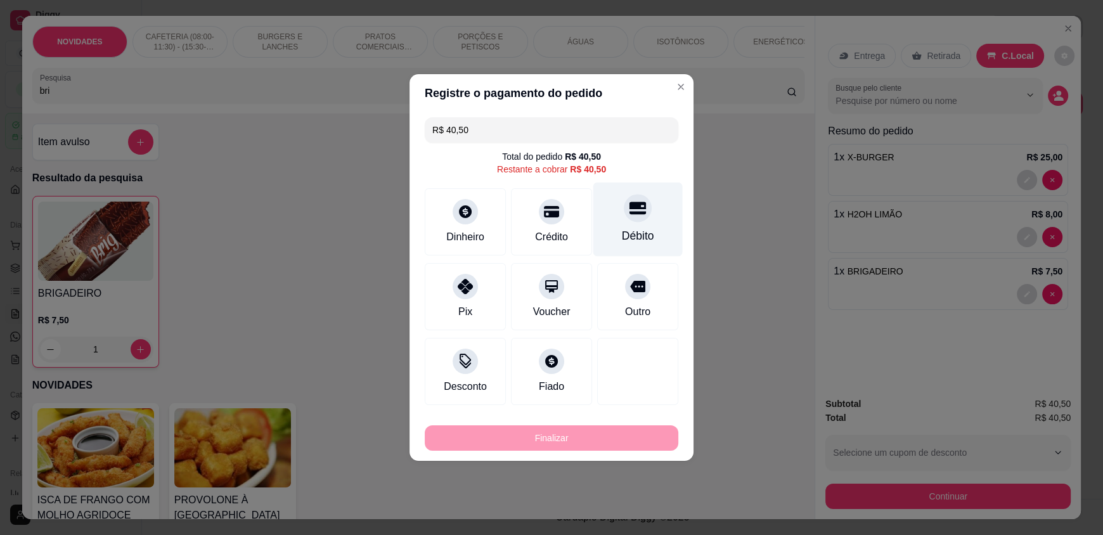
click at [624, 214] on div at bounding box center [638, 208] width 28 height 28
type input "R$ 0,00"
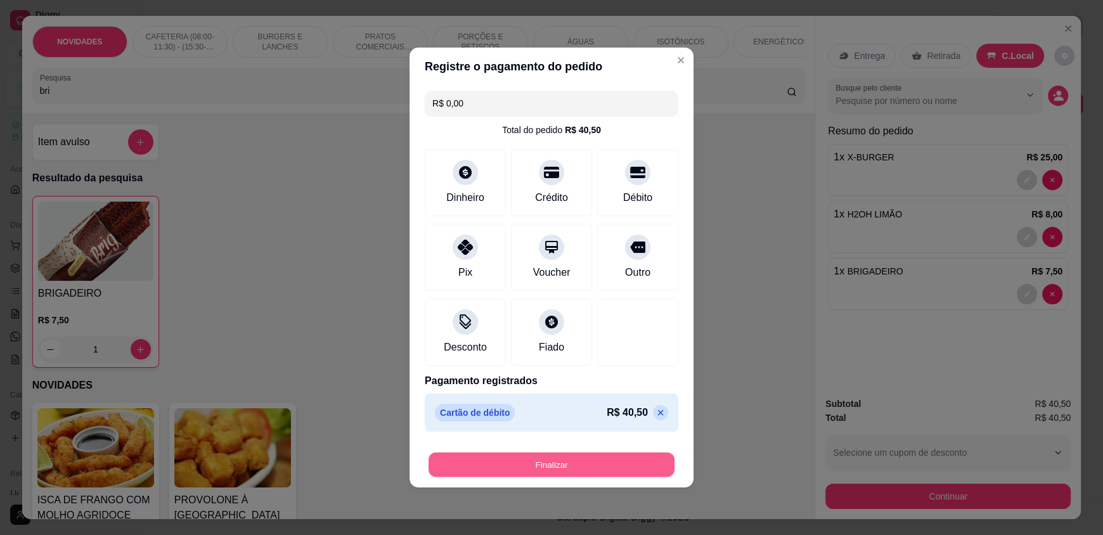
click at [550, 465] on button "Finalizar" at bounding box center [552, 465] width 246 height 25
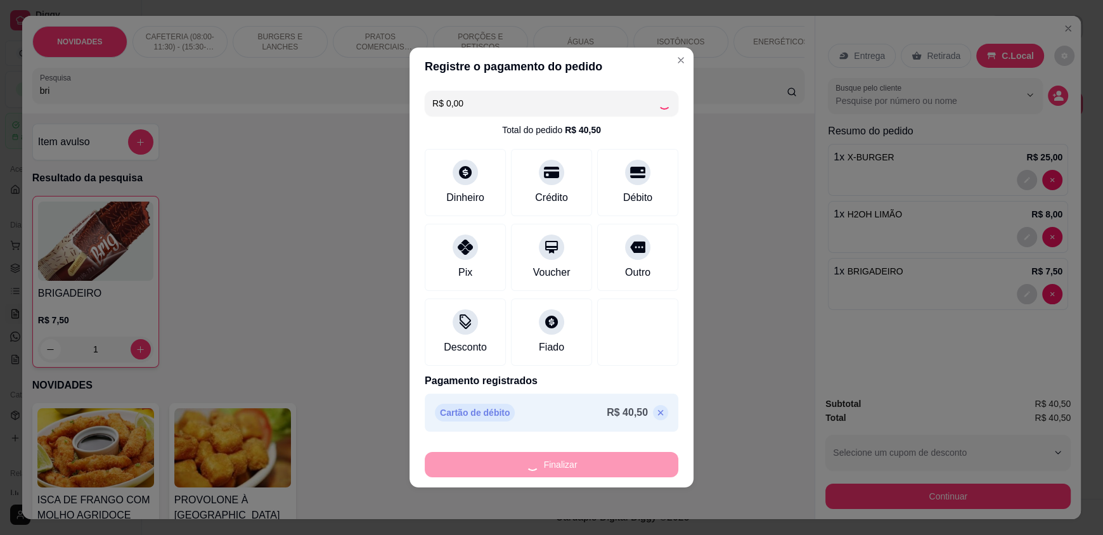
type input "0"
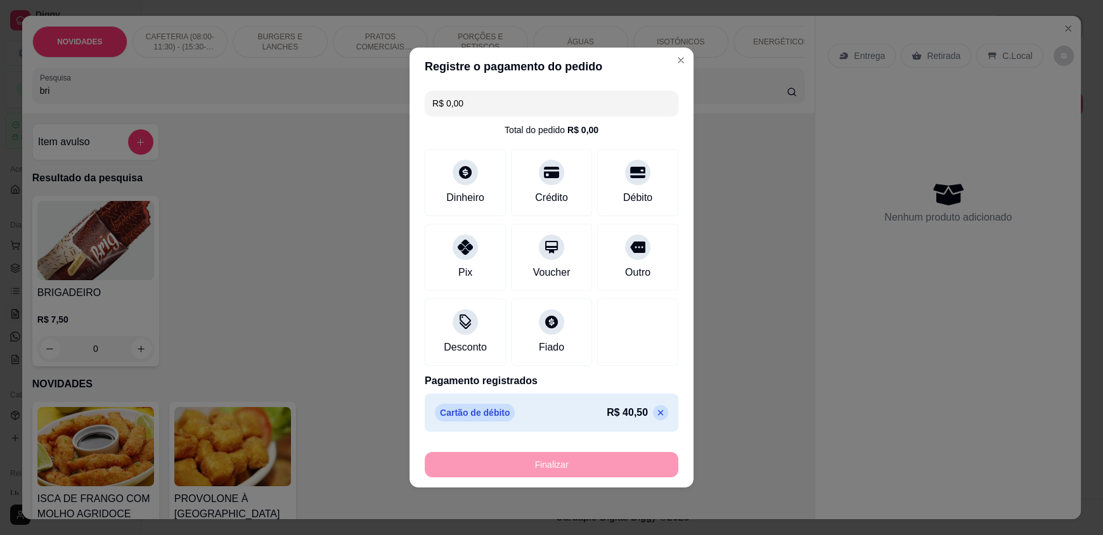
type input "-R$ 40,50"
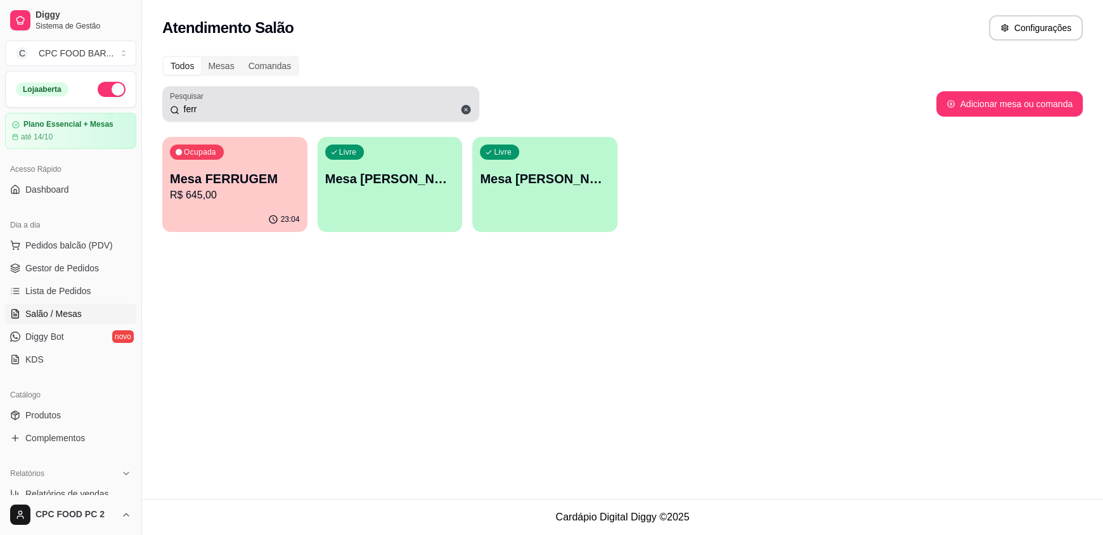
click at [468, 110] on icon at bounding box center [467, 110] width 10 height 10
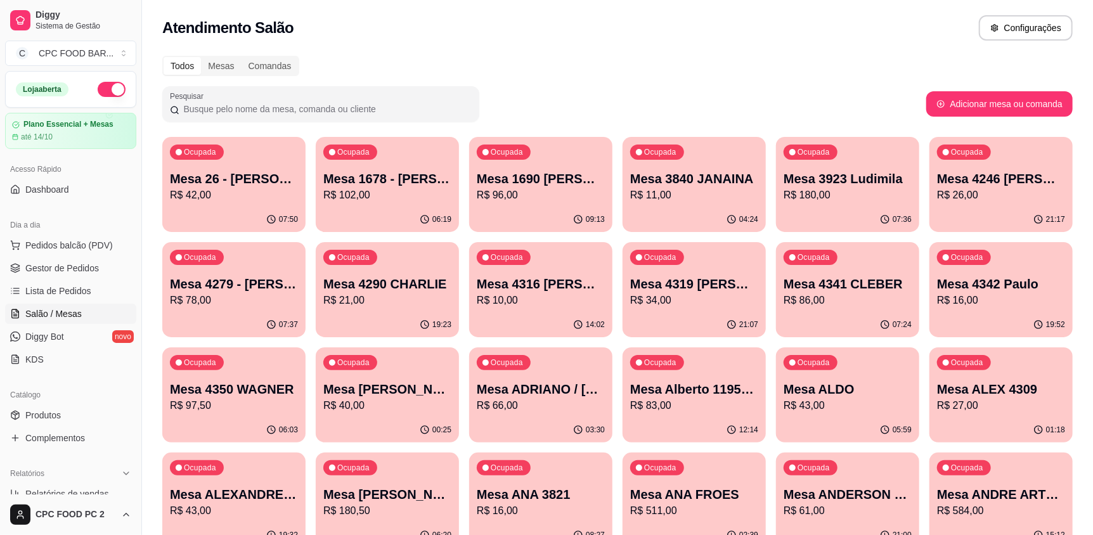
click at [222, 107] on input "Pesquisar" at bounding box center [325, 109] width 292 height 13
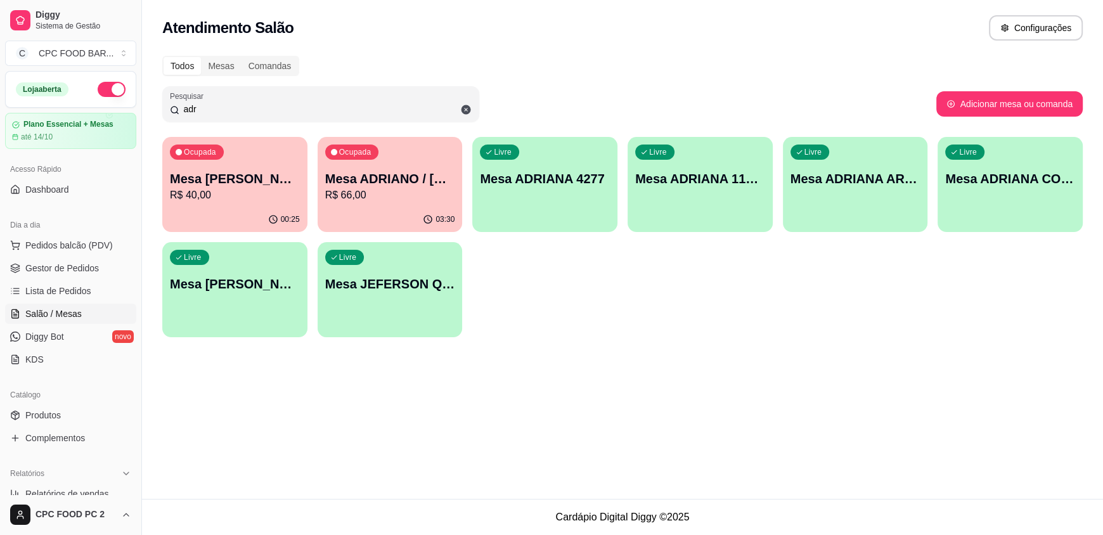
type input "adr"
click at [401, 176] on p "Mesa ADRIANO / [PERSON_NAME] 3940" at bounding box center [390, 179] width 126 height 17
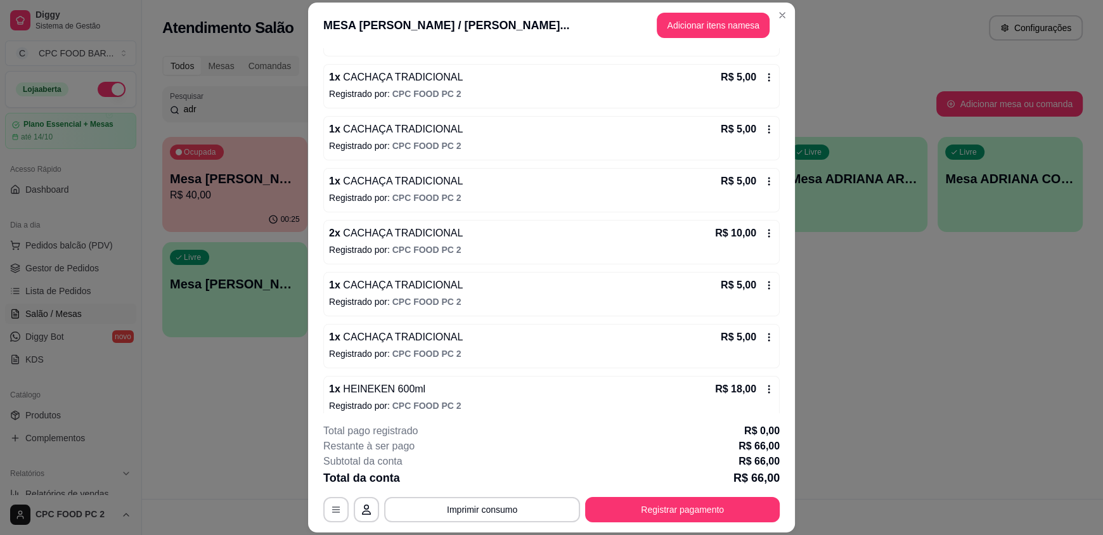
scroll to position [219, 0]
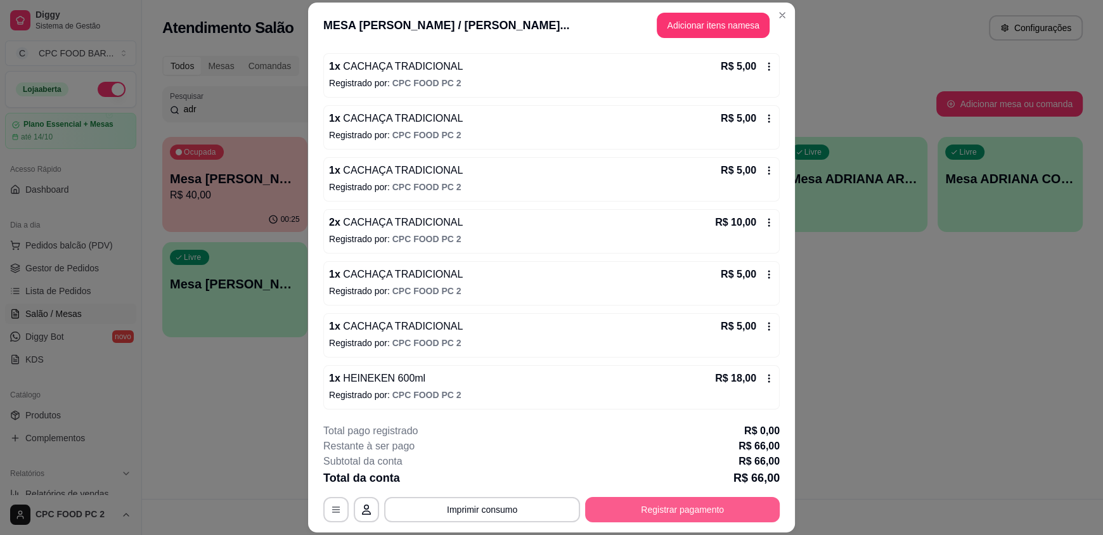
click at [711, 508] on button "Registrar pagamento" at bounding box center [682, 509] width 195 height 25
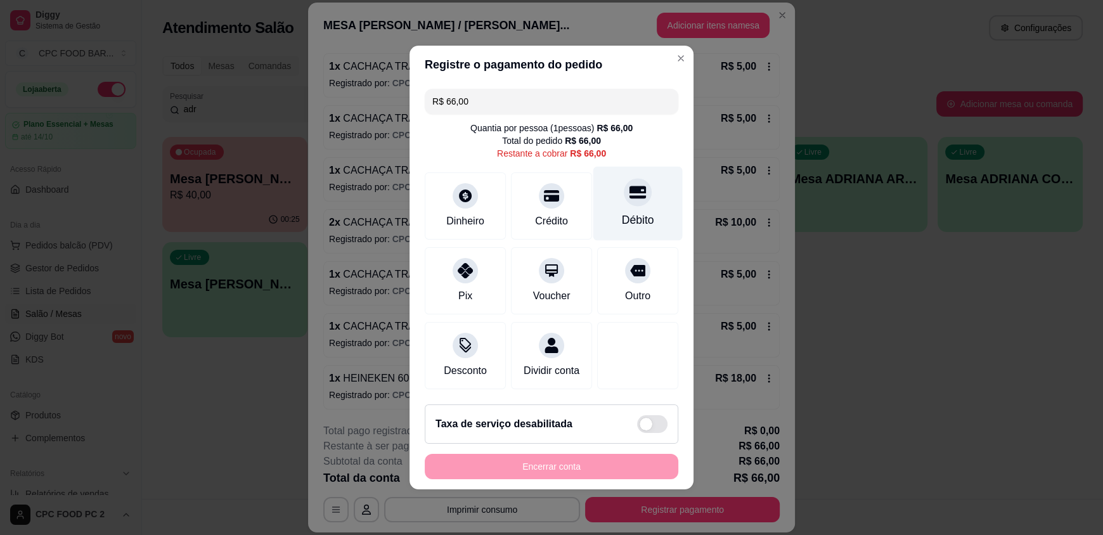
click at [633, 203] on div "Débito" at bounding box center [637, 204] width 89 height 74
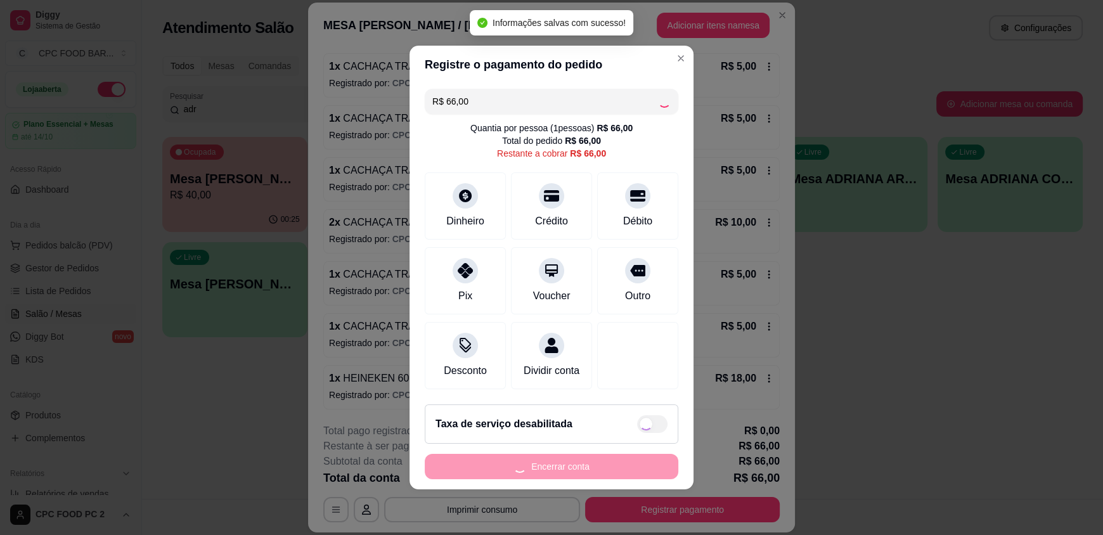
type input "R$ 0,00"
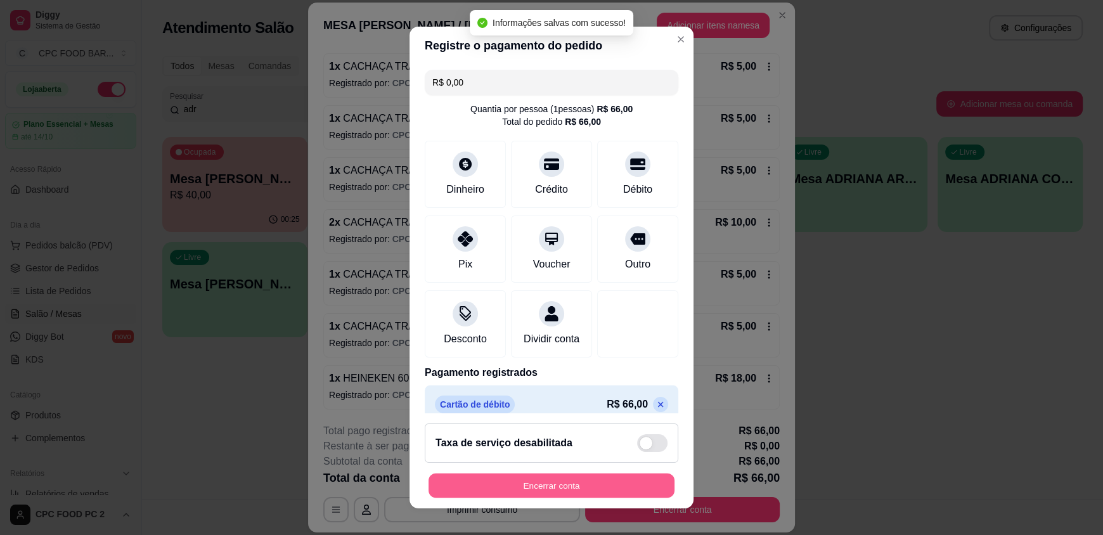
click at [535, 482] on button "Encerrar conta" at bounding box center [552, 485] width 246 height 25
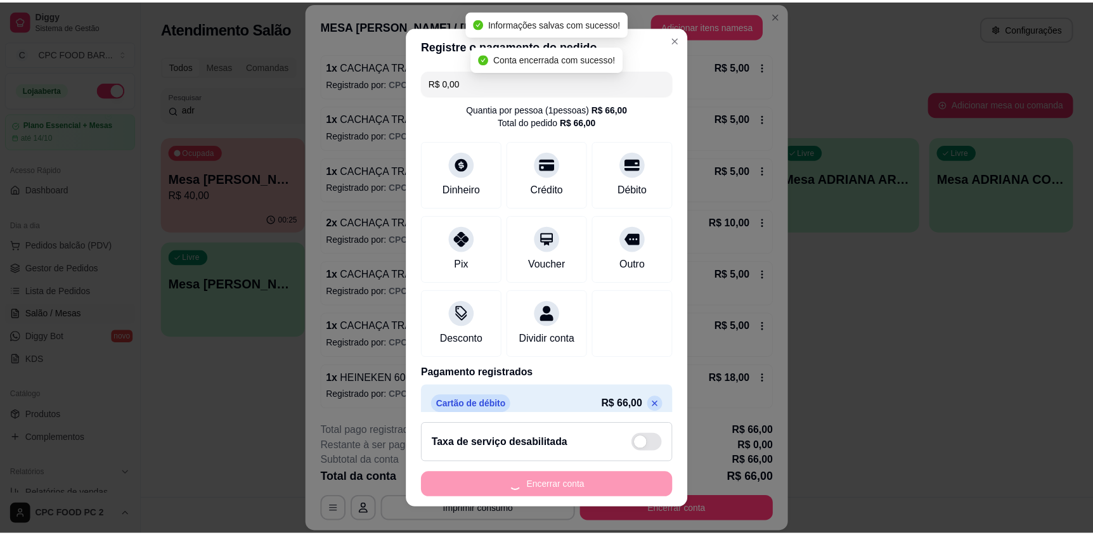
scroll to position [0, 0]
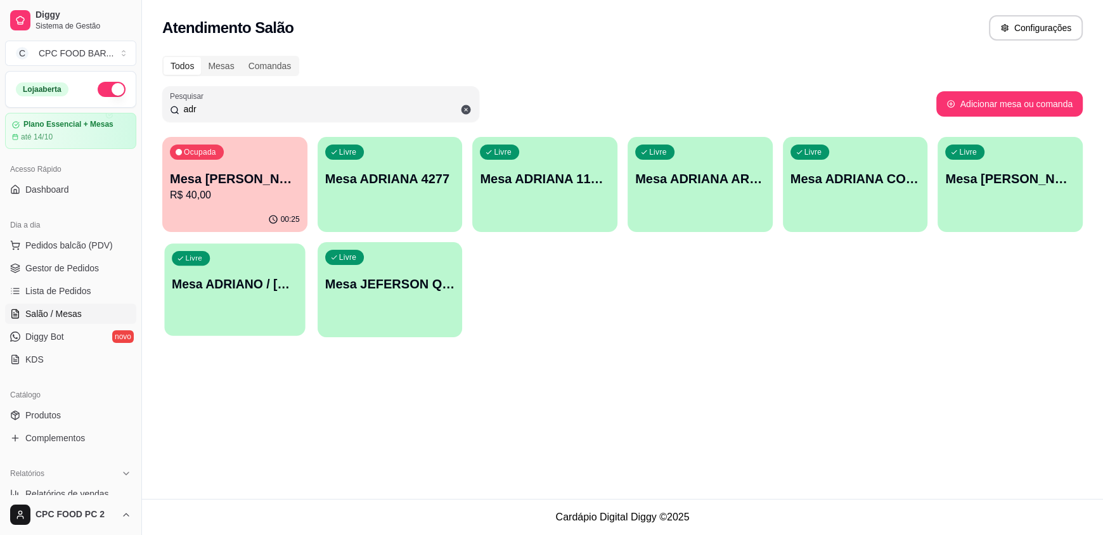
click at [243, 280] on p "Mesa ADRIANO / [PERSON_NAME] 3940" at bounding box center [235, 284] width 126 height 17
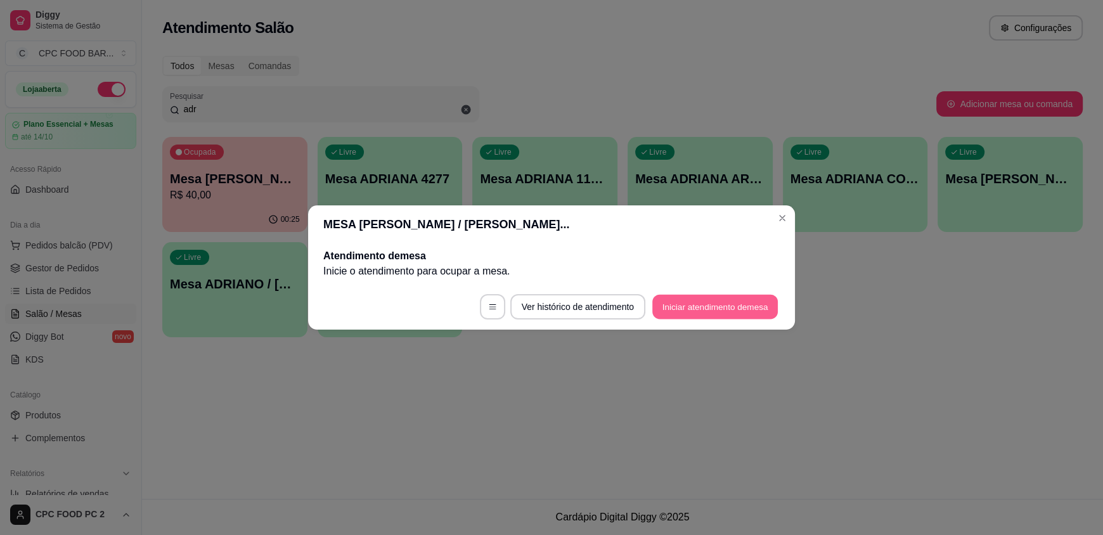
click at [686, 308] on button "Iniciar atendimento de mesa" at bounding box center [715, 307] width 126 height 25
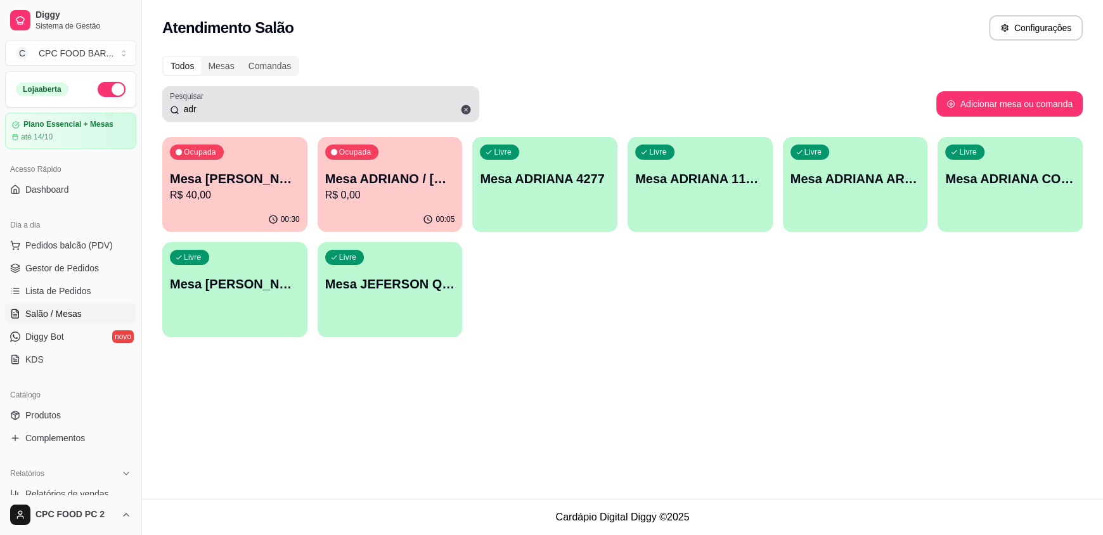
click at [466, 108] on icon at bounding box center [467, 110] width 10 height 10
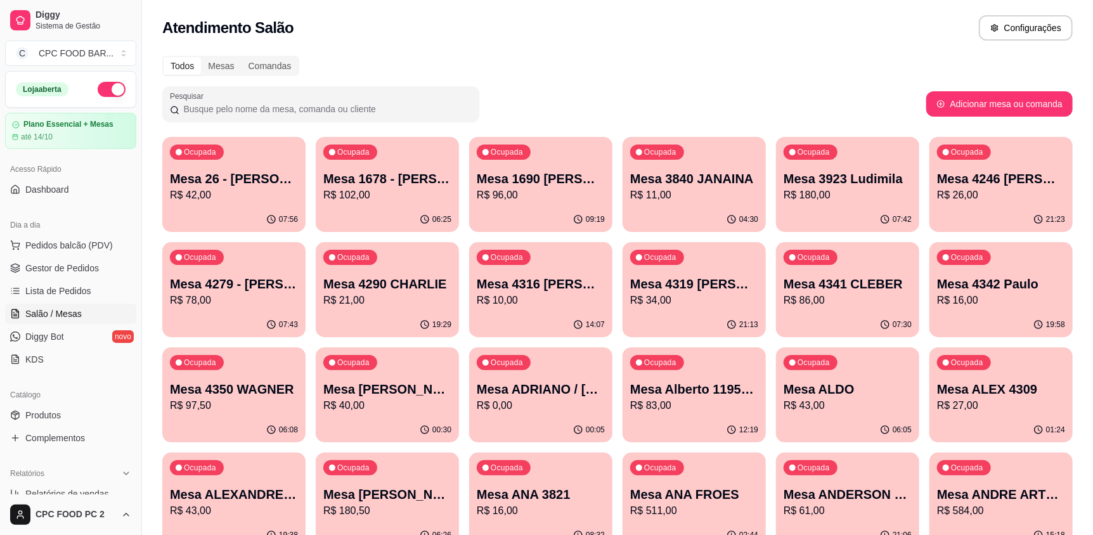
click at [526, 386] on p "Mesa ADRIANO / [PERSON_NAME] 3940" at bounding box center [541, 389] width 128 height 18
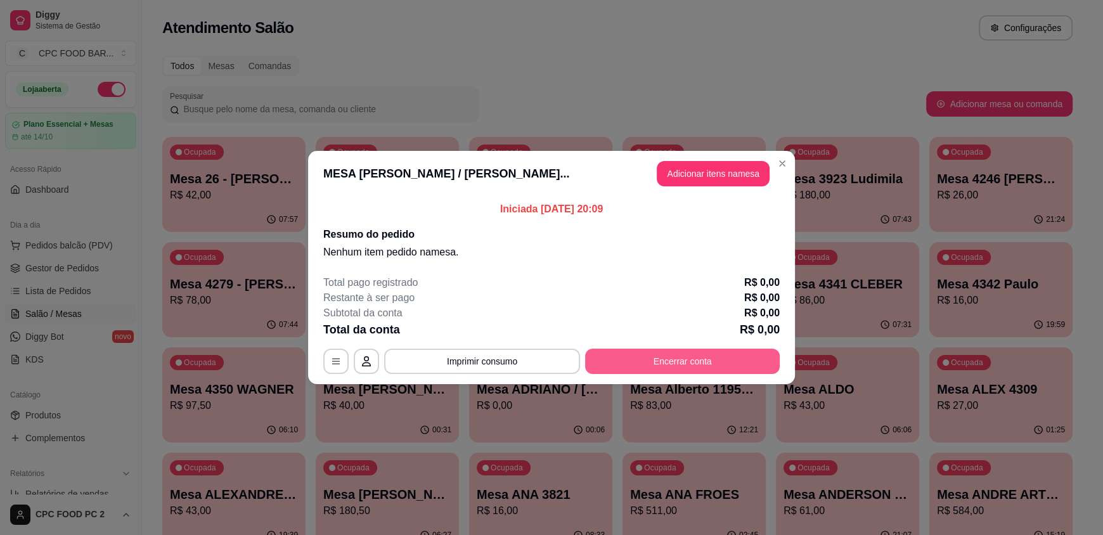
click at [713, 359] on button "Encerrar conta" at bounding box center [682, 361] width 195 height 25
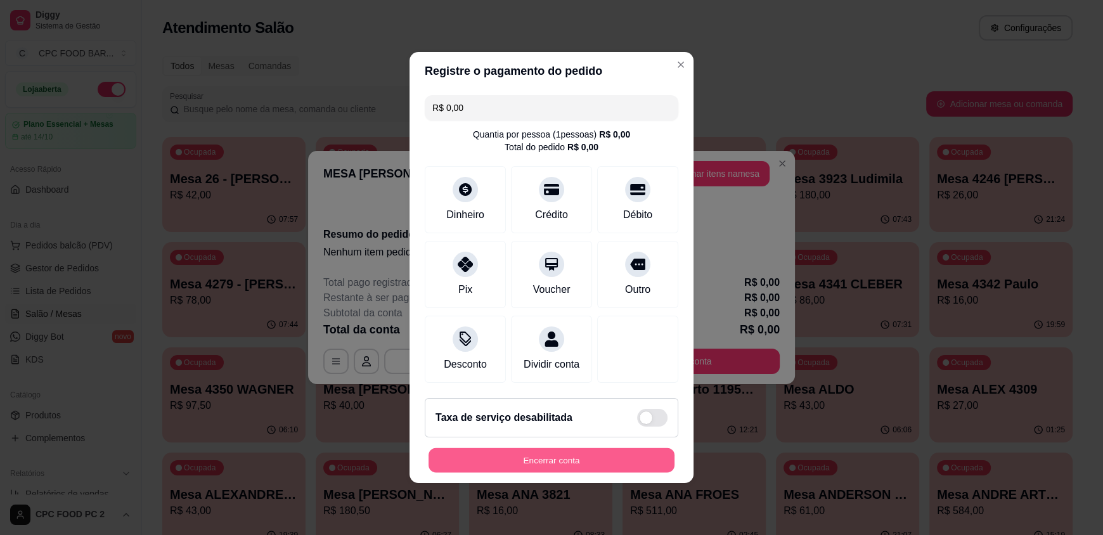
click at [576, 463] on button "Encerrar conta" at bounding box center [552, 460] width 246 height 25
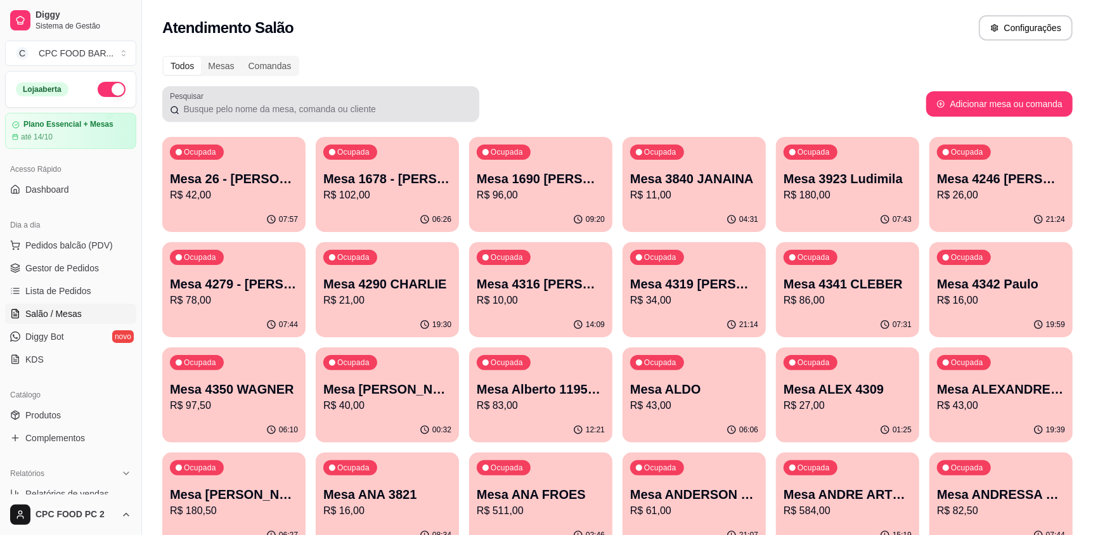
click at [227, 101] on div at bounding box center [321, 103] width 302 height 25
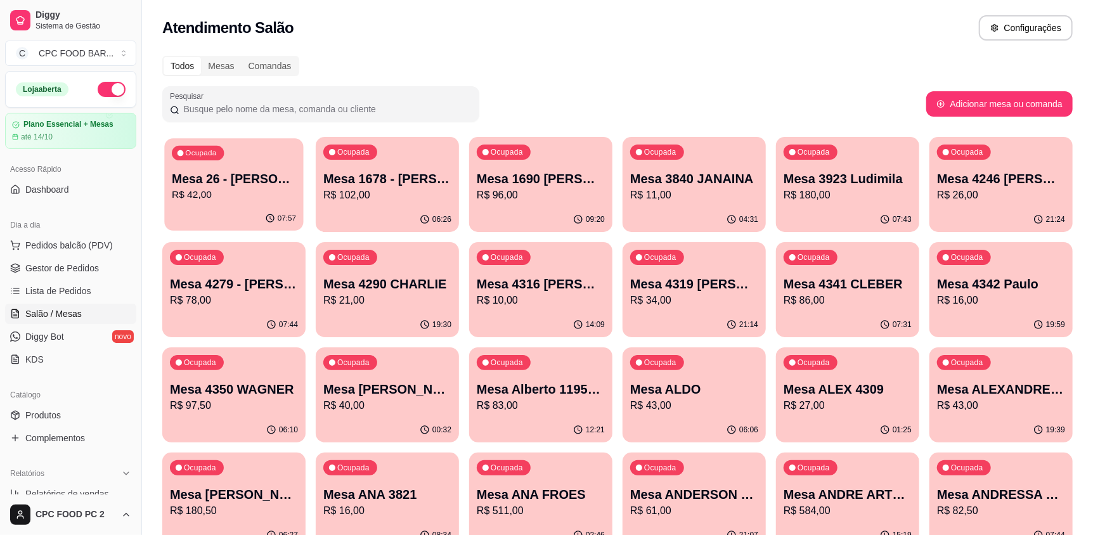
click at [256, 190] on p "R$ 42,00" at bounding box center [234, 195] width 124 height 15
click at [420, 200] on p "R$ 102,00" at bounding box center [387, 195] width 128 height 15
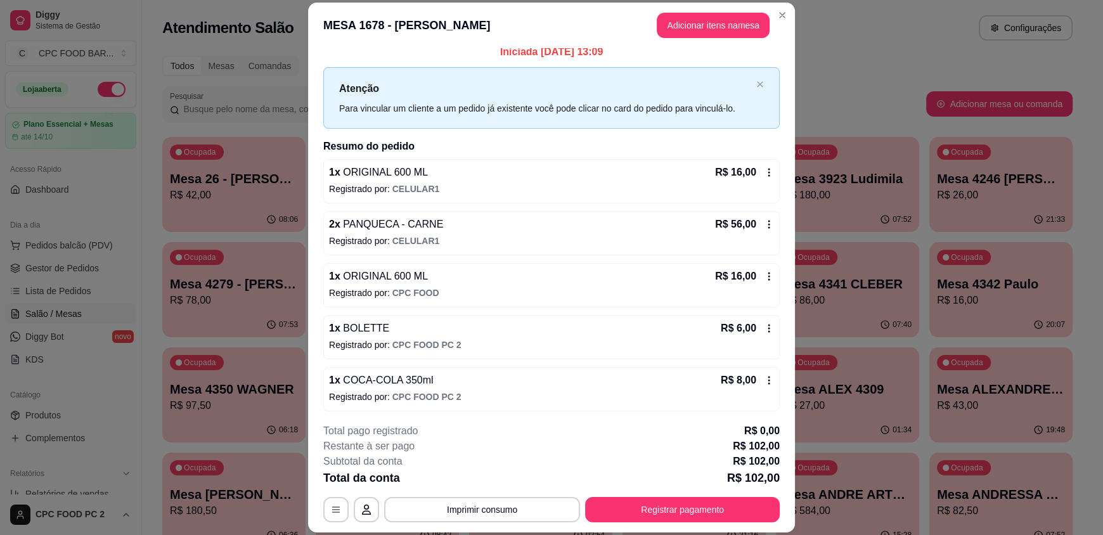
scroll to position [11, 0]
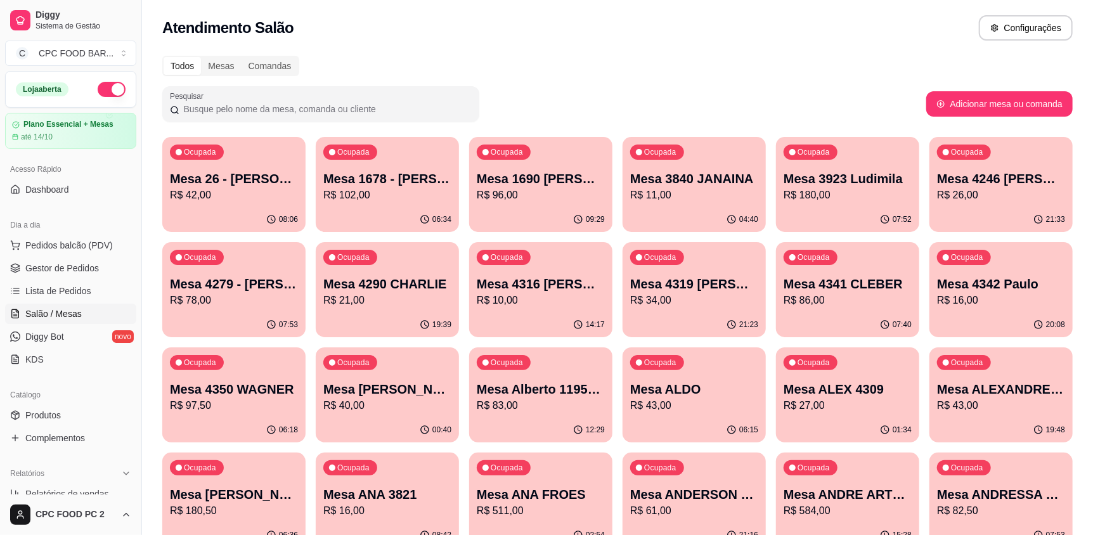
click at [1019, 493] on p "Mesa ANDRESSA GLADIADORAS" at bounding box center [1001, 495] width 128 height 18
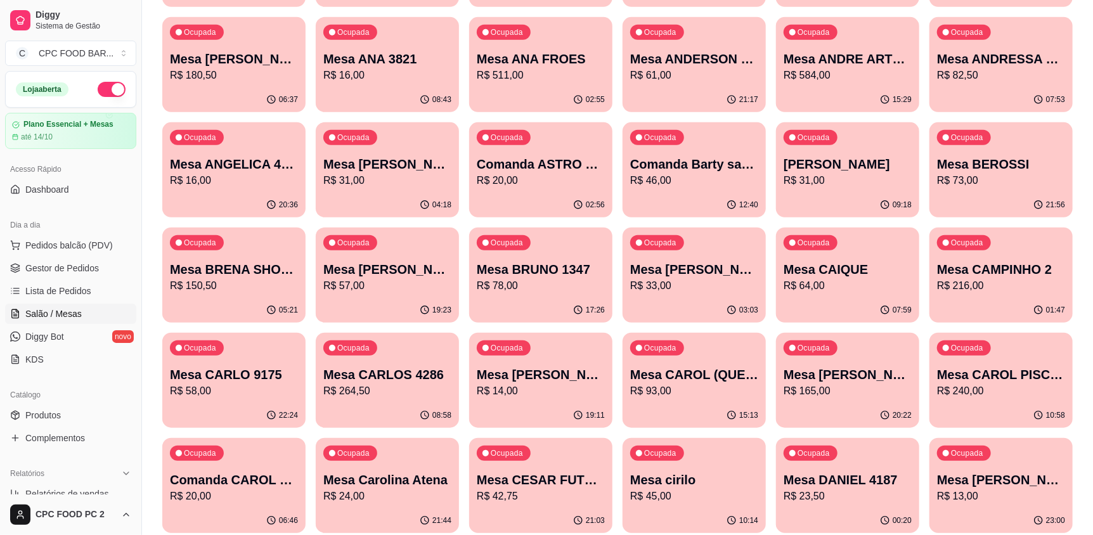
scroll to position [444, 0]
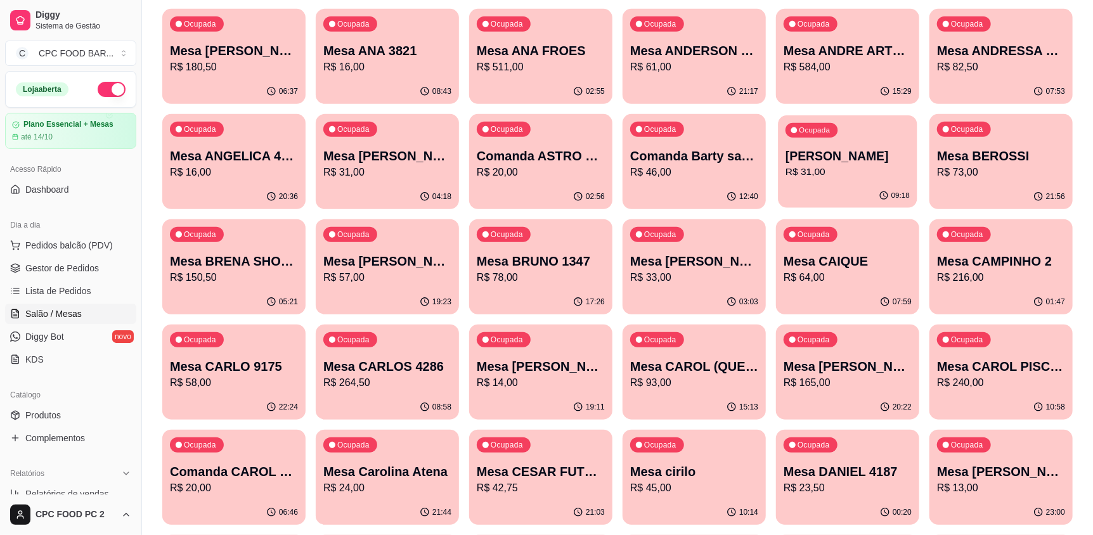
click at [836, 179] on p "R$ 31,00" at bounding box center [848, 172] width 124 height 15
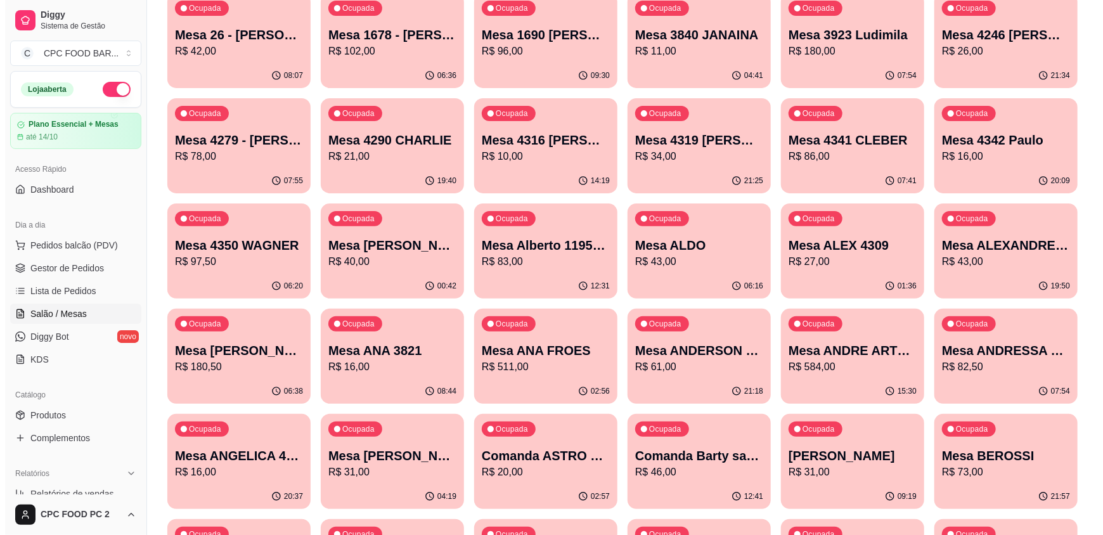
scroll to position [0, 0]
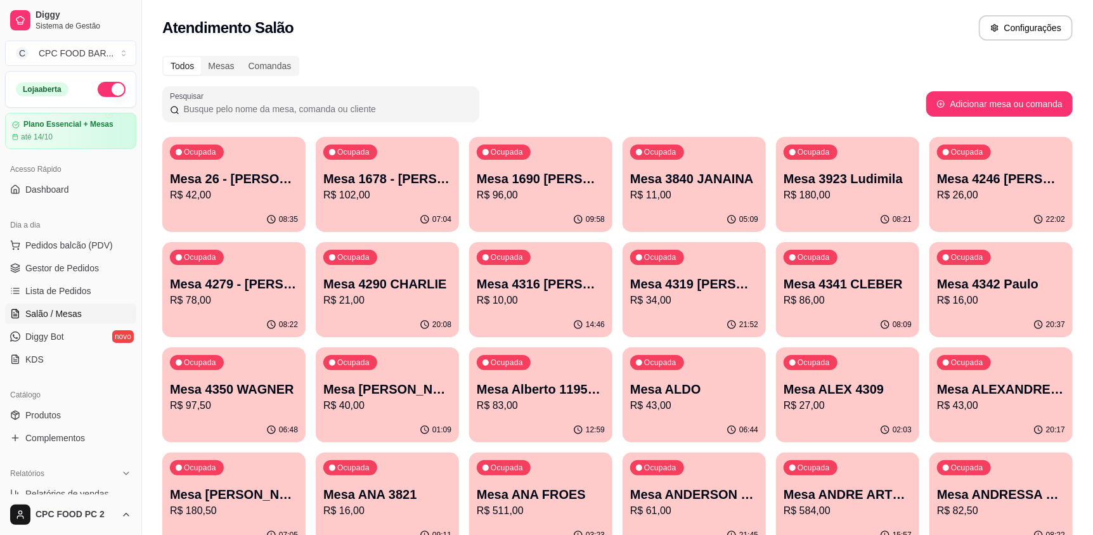
click at [260, 105] on input "Pesquisar" at bounding box center [325, 109] width 292 height 13
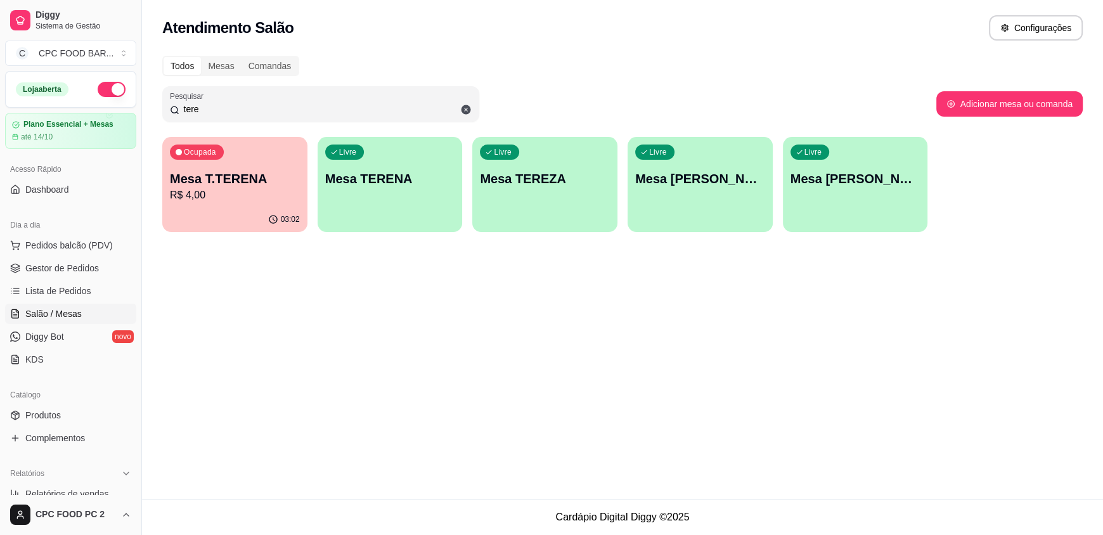
type input "tere"
click at [278, 193] on p "R$ 4,00" at bounding box center [235, 195] width 126 height 15
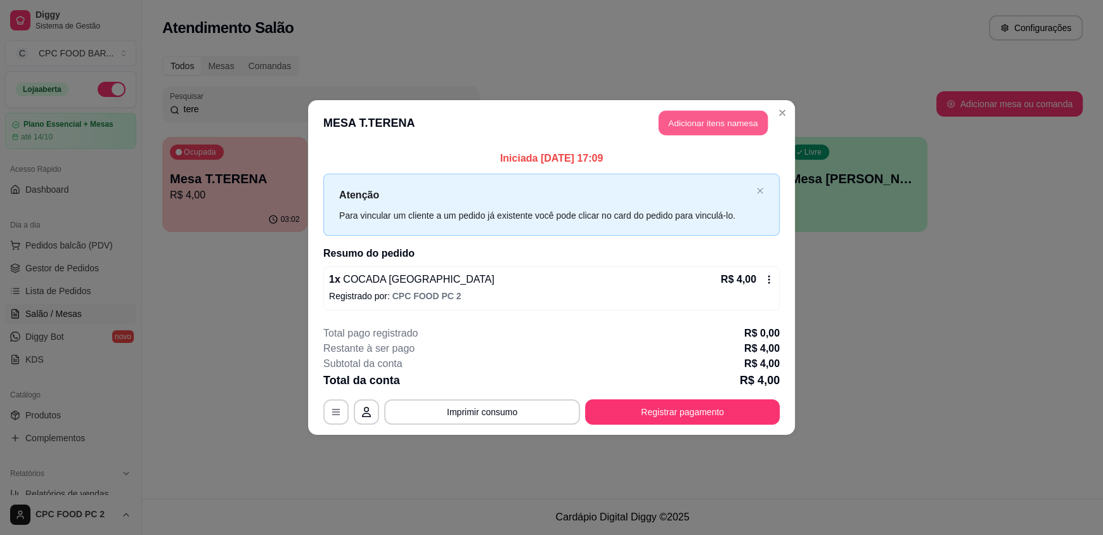
click at [711, 127] on button "Adicionar itens na mesa" at bounding box center [713, 123] width 109 height 25
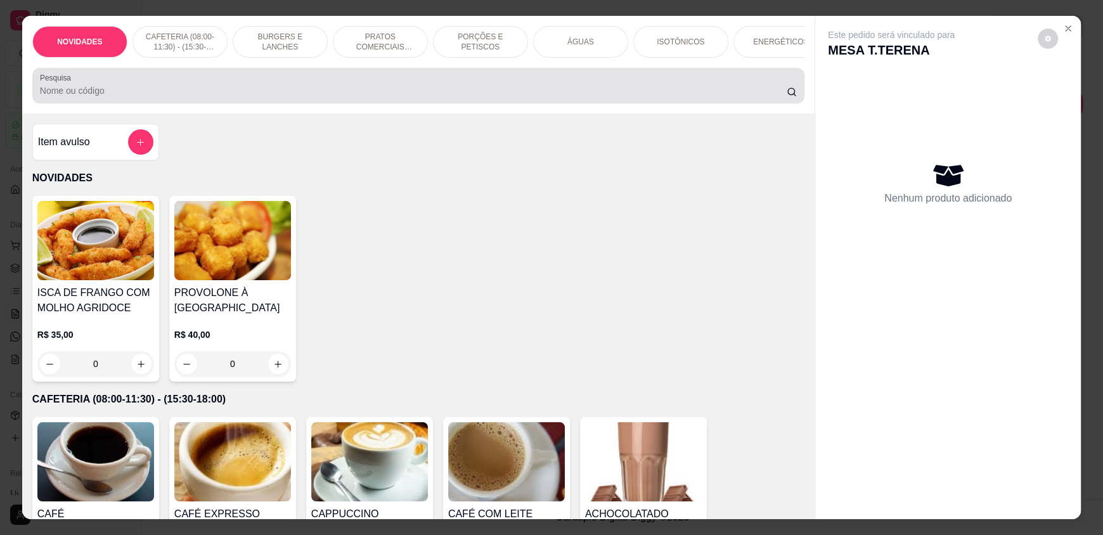
click at [453, 97] on input "Pesquisa" at bounding box center [413, 90] width 747 height 13
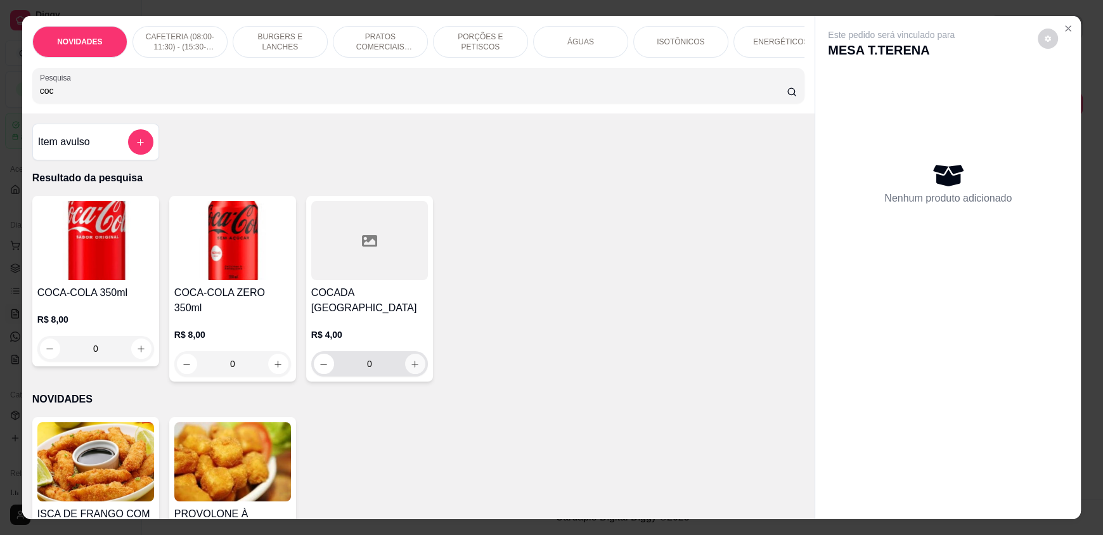
type input "coc"
click at [413, 369] on icon "increase-product-quantity" at bounding box center [415, 364] width 10 height 10
type input "1"
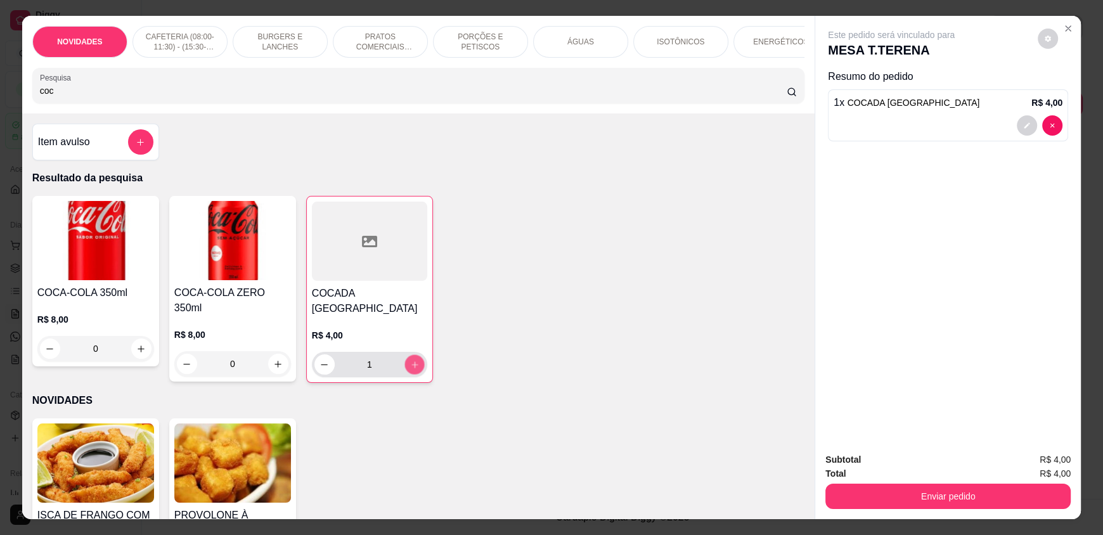
click at [413, 370] on icon "increase-product-quantity" at bounding box center [415, 365] width 10 height 10
type input "2"
click at [413, 370] on icon "increase-product-quantity" at bounding box center [415, 365] width 10 height 10
type input "3"
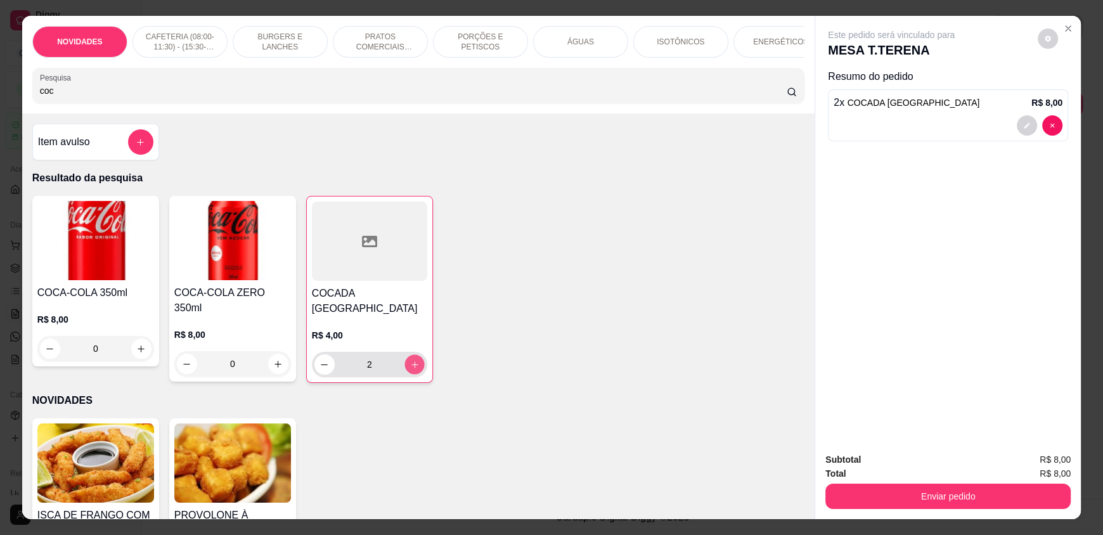
type input "3"
drag, startPoint x: 103, startPoint y: 101, endPoint x: 23, endPoint y: 105, distance: 79.9
click at [23, 105] on div "NOVIDADES CAFETERIA (08:00-11:30) - (15:30-18:00) BURGERS E LANCHES PRATOS COME…" at bounding box center [418, 65] width 792 height 98
click at [569, 39] on p "ÁGUAS" at bounding box center [580, 42] width 27 height 10
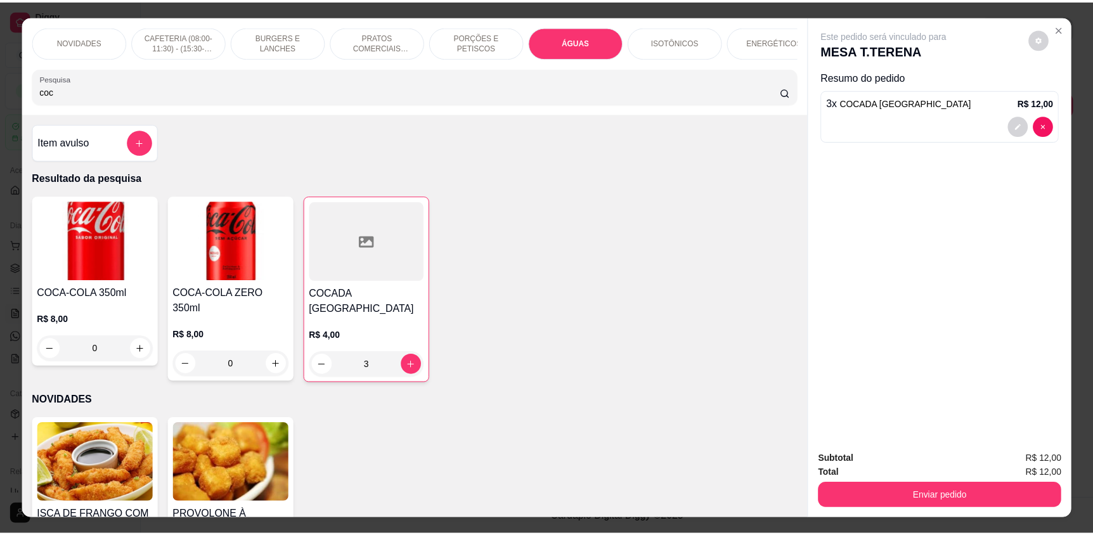
scroll to position [24, 0]
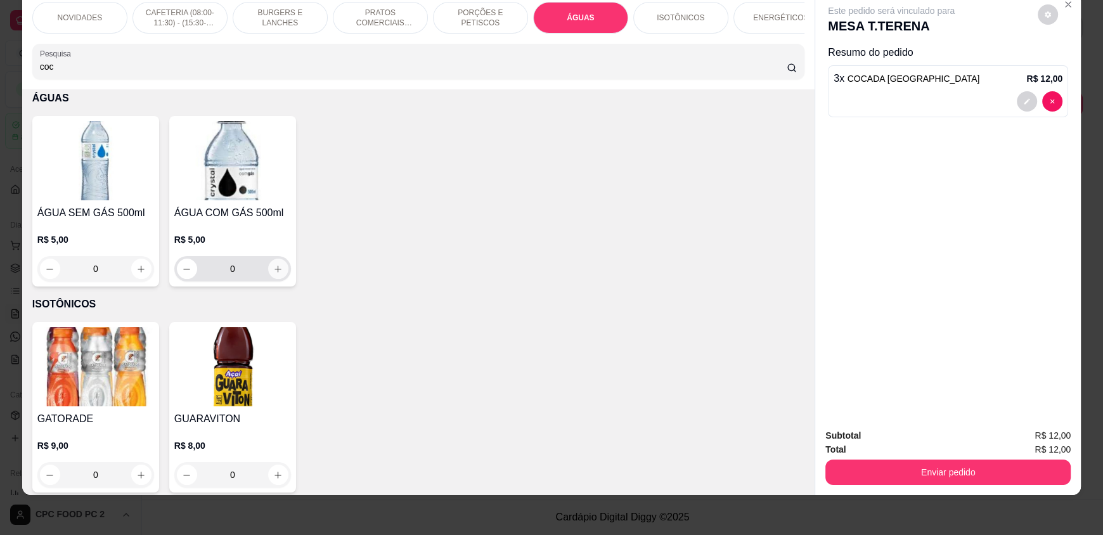
click at [273, 273] on icon "increase-product-quantity" at bounding box center [278, 269] width 10 height 10
type input "1"
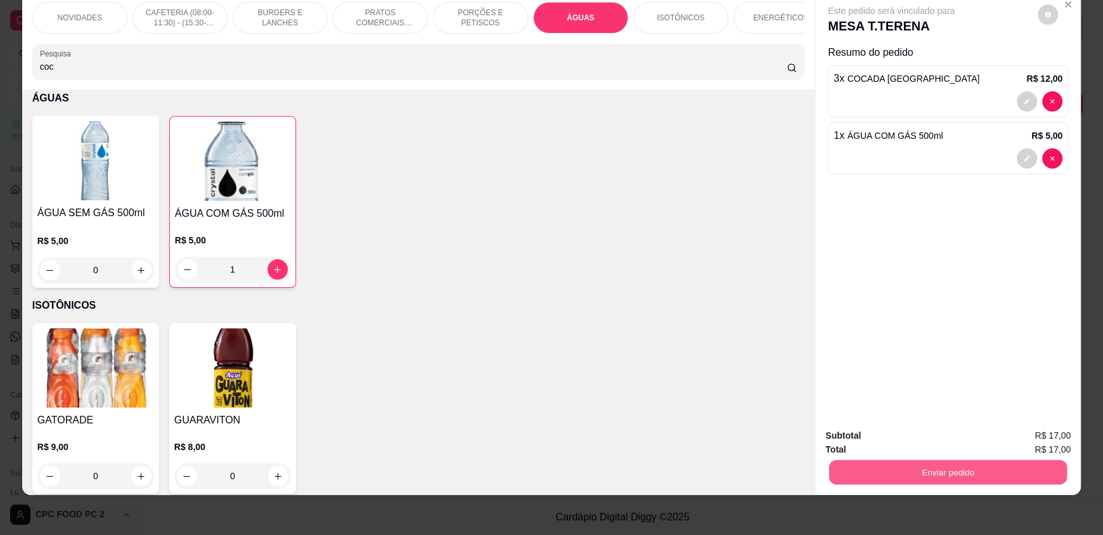
click at [968, 473] on button "Enviar pedido" at bounding box center [948, 472] width 238 height 25
click at [948, 444] on button "Registrar cliente" at bounding box center [953, 441] width 84 height 24
click at [964, 467] on button "Enviar pedido" at bounding box center [948, 472] width 238 height 25
click at [1038, 441] on button "Enviar pedido" at bounding box center [1038, 440] width 70 height 23
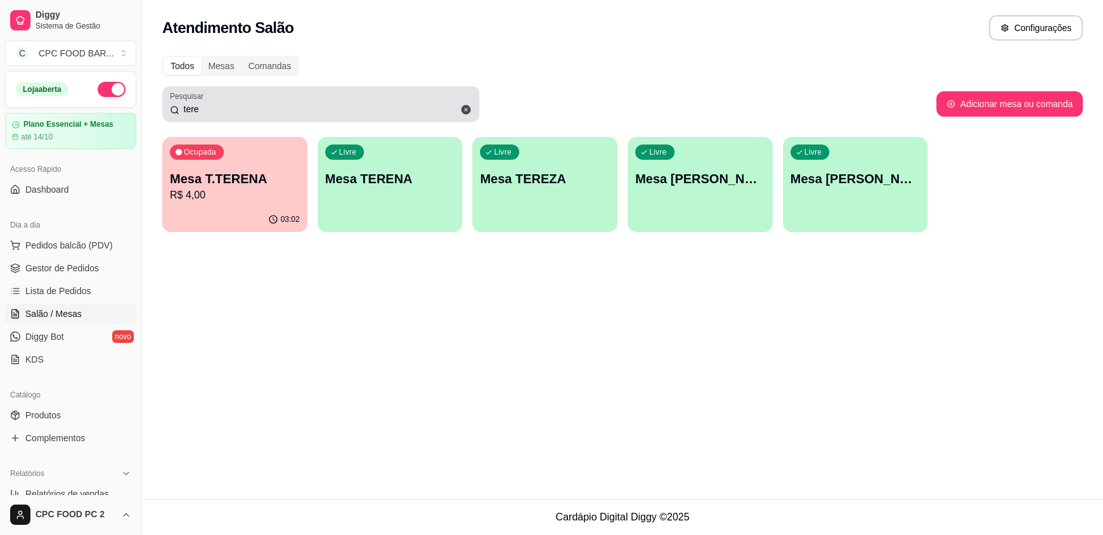
click at [465, 108] on icon at bounding box center [467, 110] width 10 height 10
